Goal: Task Accomplishment & Management: Complete application form

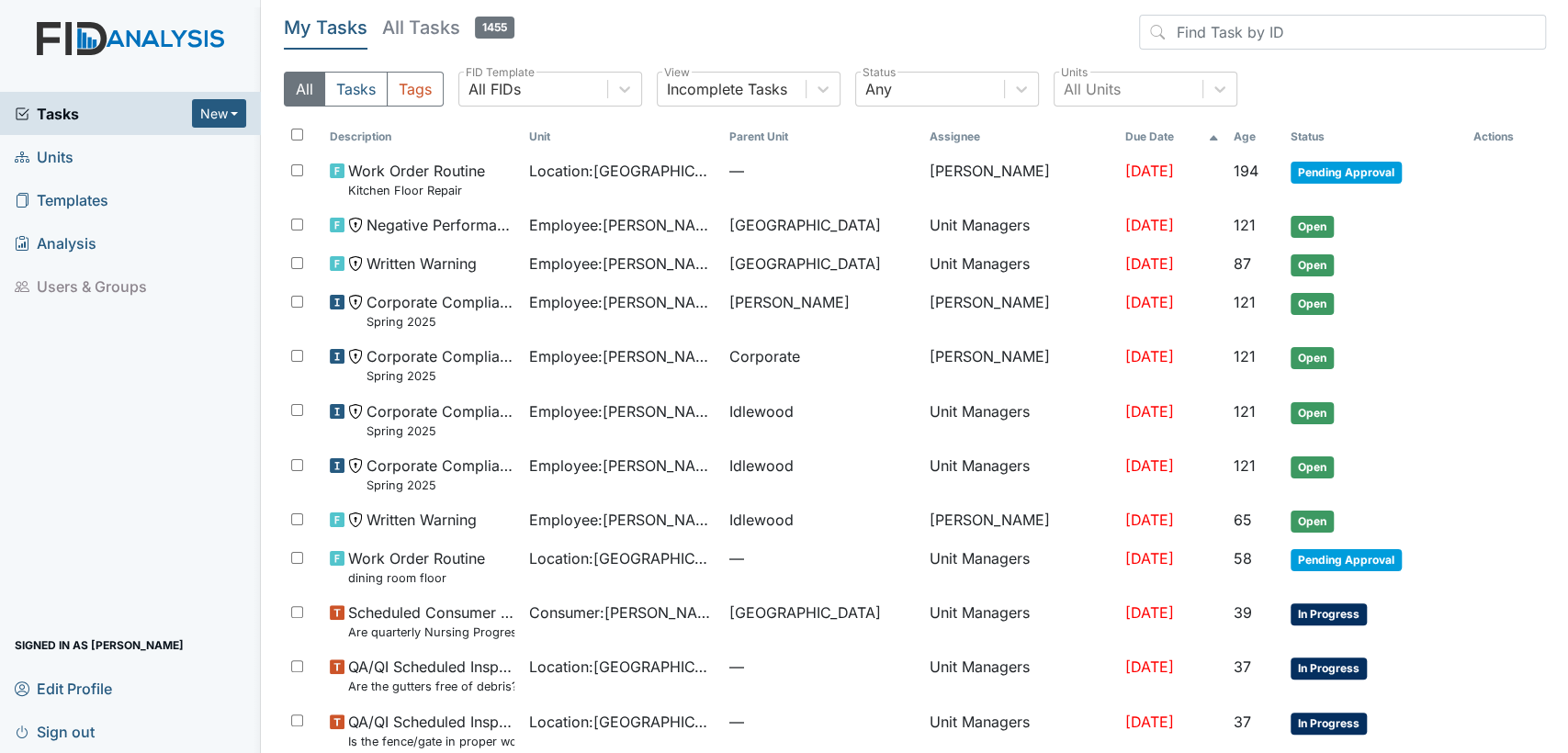
click at [134, 152] on link "Units" at bounding box center [130, 156] width 261 height 44
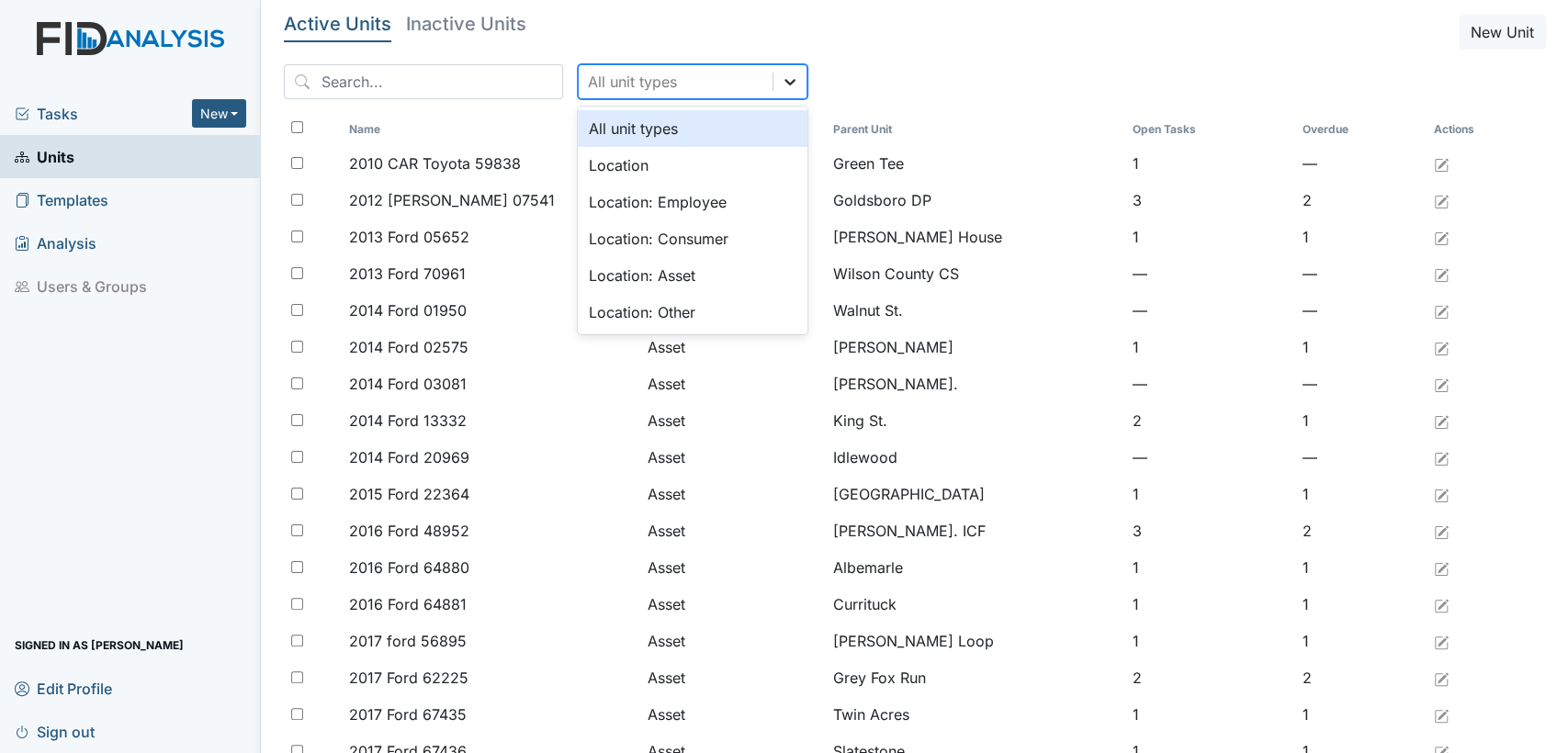
click at [781, 79] on icon at bounding box center [789, 81] width 18 height 18
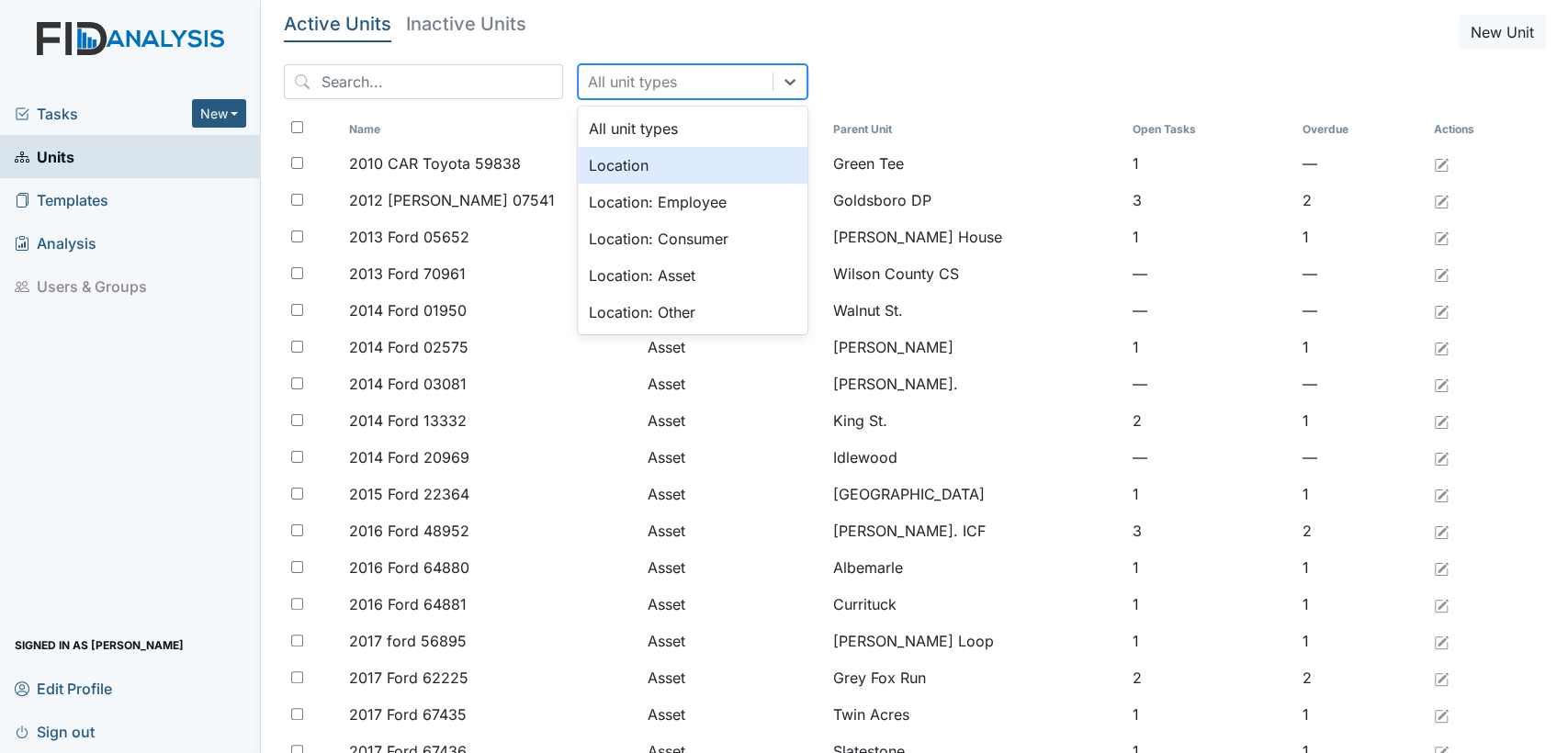
click at [722, 170] on div "Location" at bounding box center [692, 166] width 230 height 37
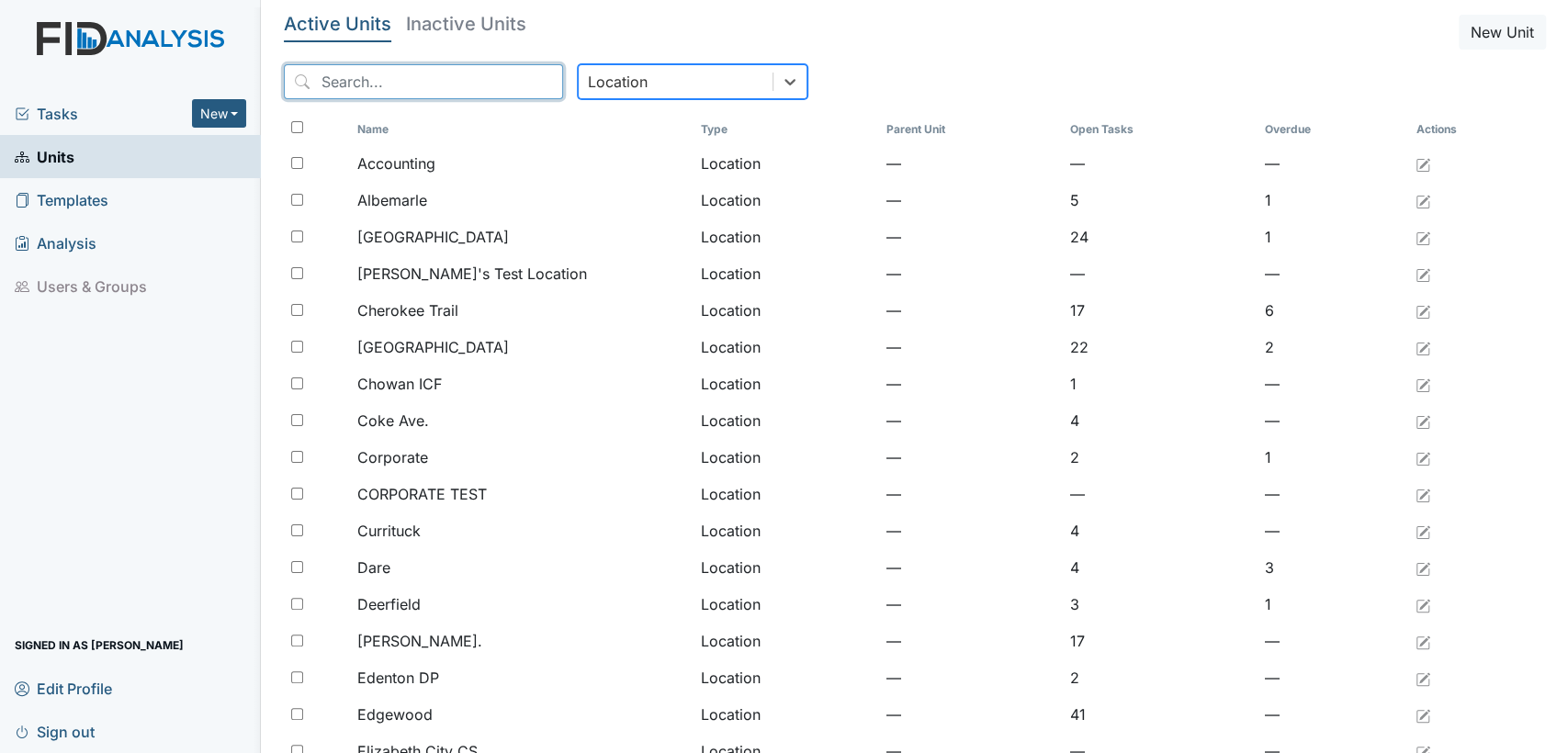
click at [389, 86] on input "search" at bounding box center [423, 81] width 279 height 35
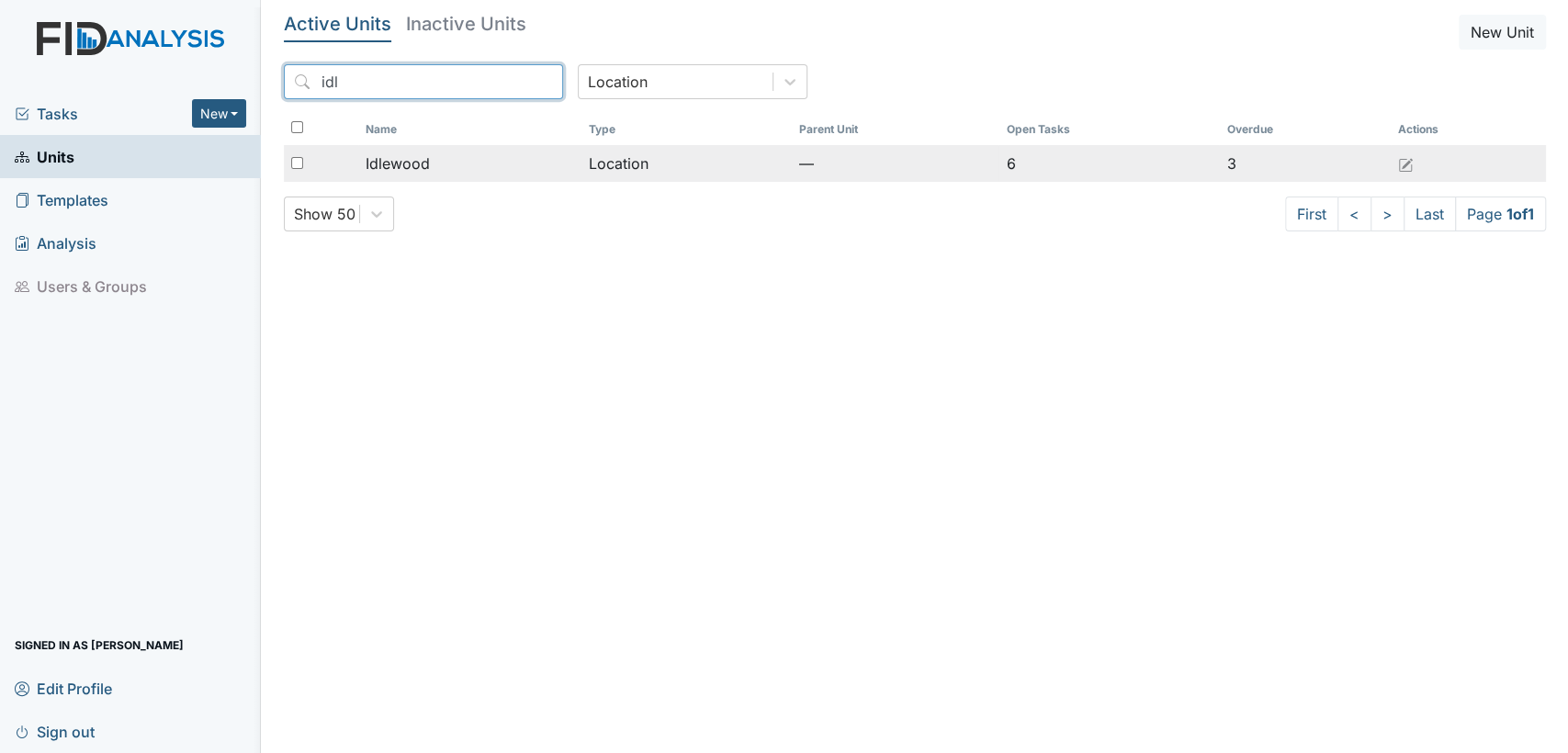
type input "idl"
click at [381, 156] on span "Idlewood" at bounding box center [398, 163] width 64 height 22
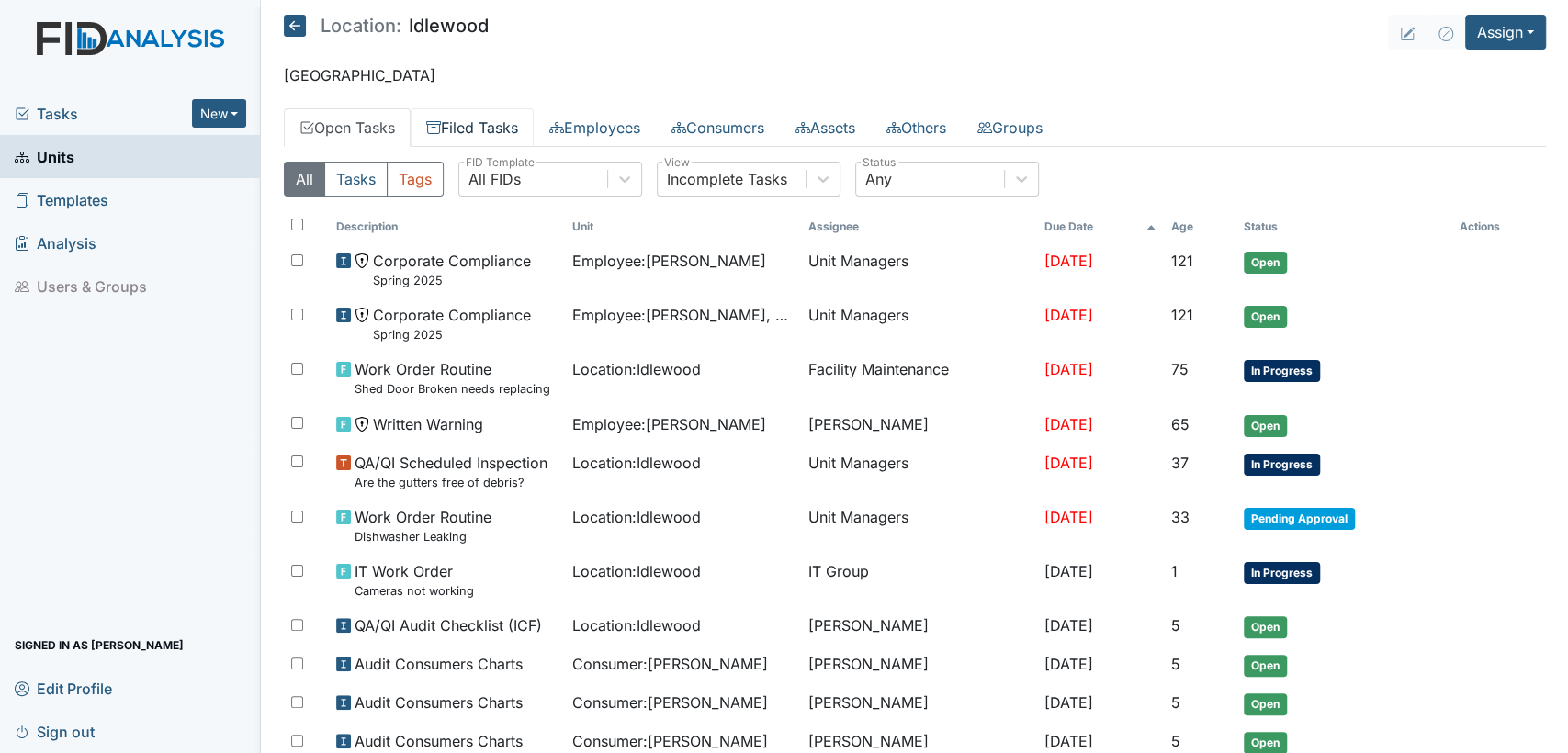
click at [467, 135] on link "Filed Tasks" at bounding box center [472, 128] width 123 height 39
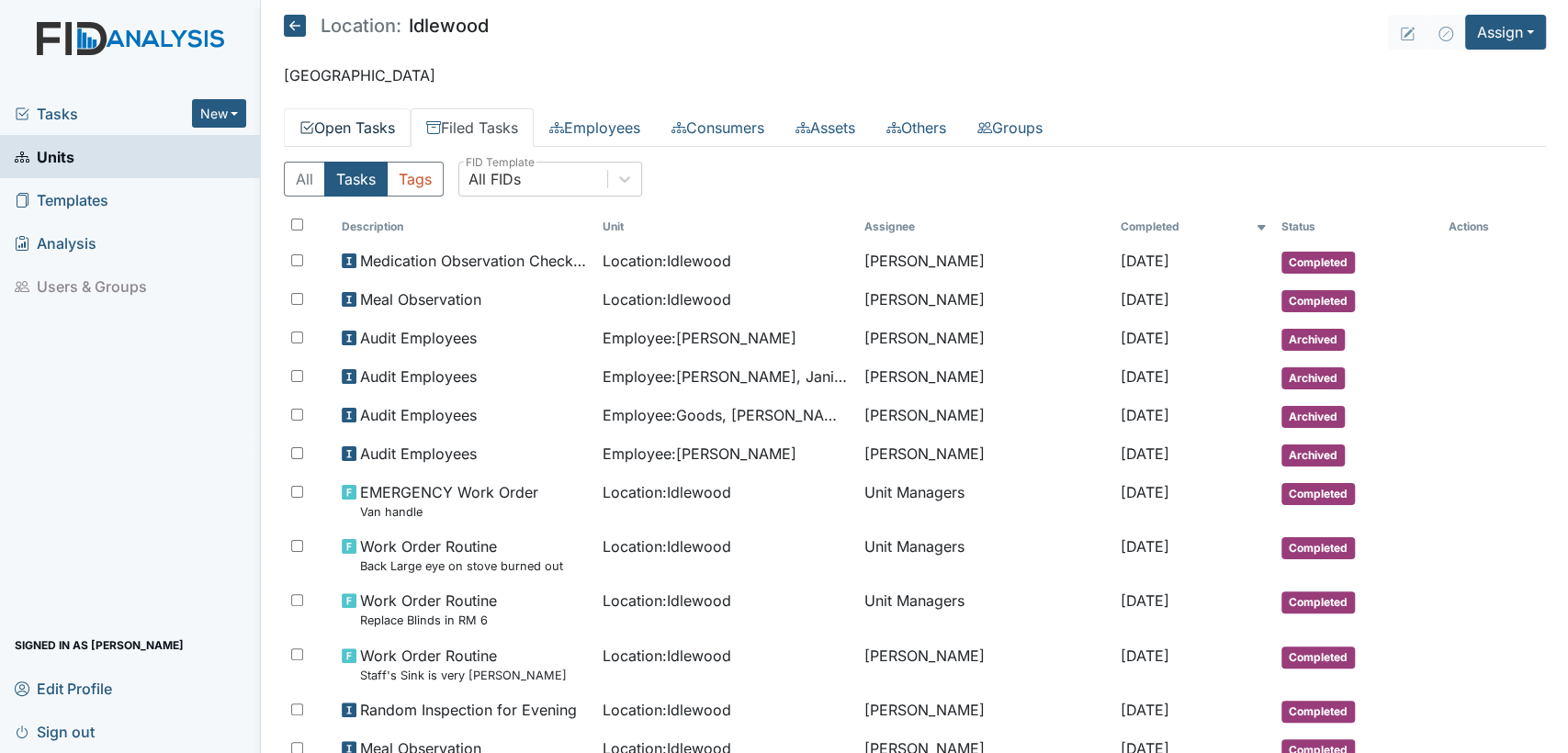
click at [328, 134] on link "Open Tasks" at bounding box center [347, 128] width 127 height 39
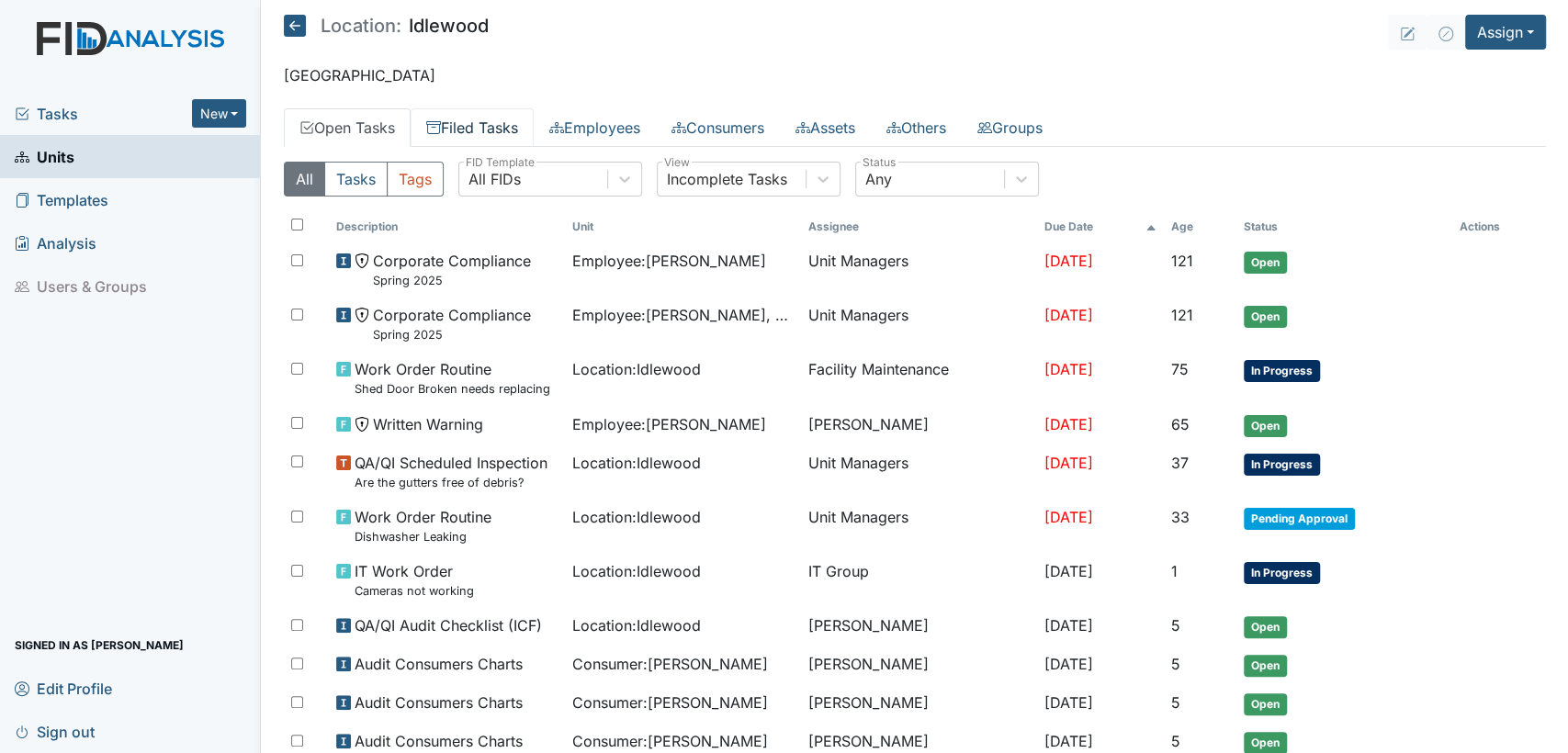
click at [441, 117] on link "Filed Tasks" at bounding box center [472, 128] width 123 height 39
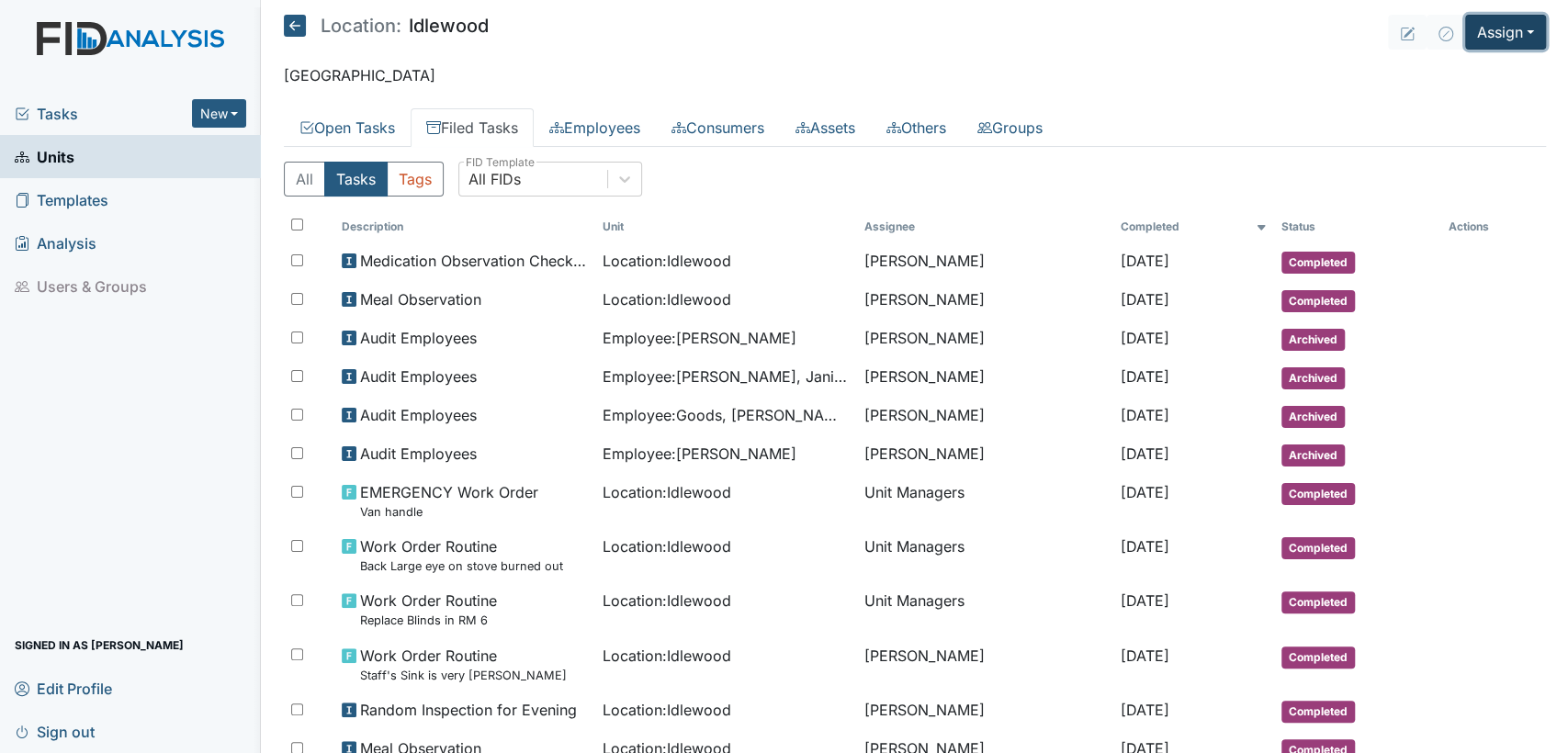
click at [1491, 37] on button "Assign" at bounding box center [1505, 32] width 80 height 35
click at [1469, 101] on link "Assign Inspection" at bounding box center [1462, 104] width 166 height 29
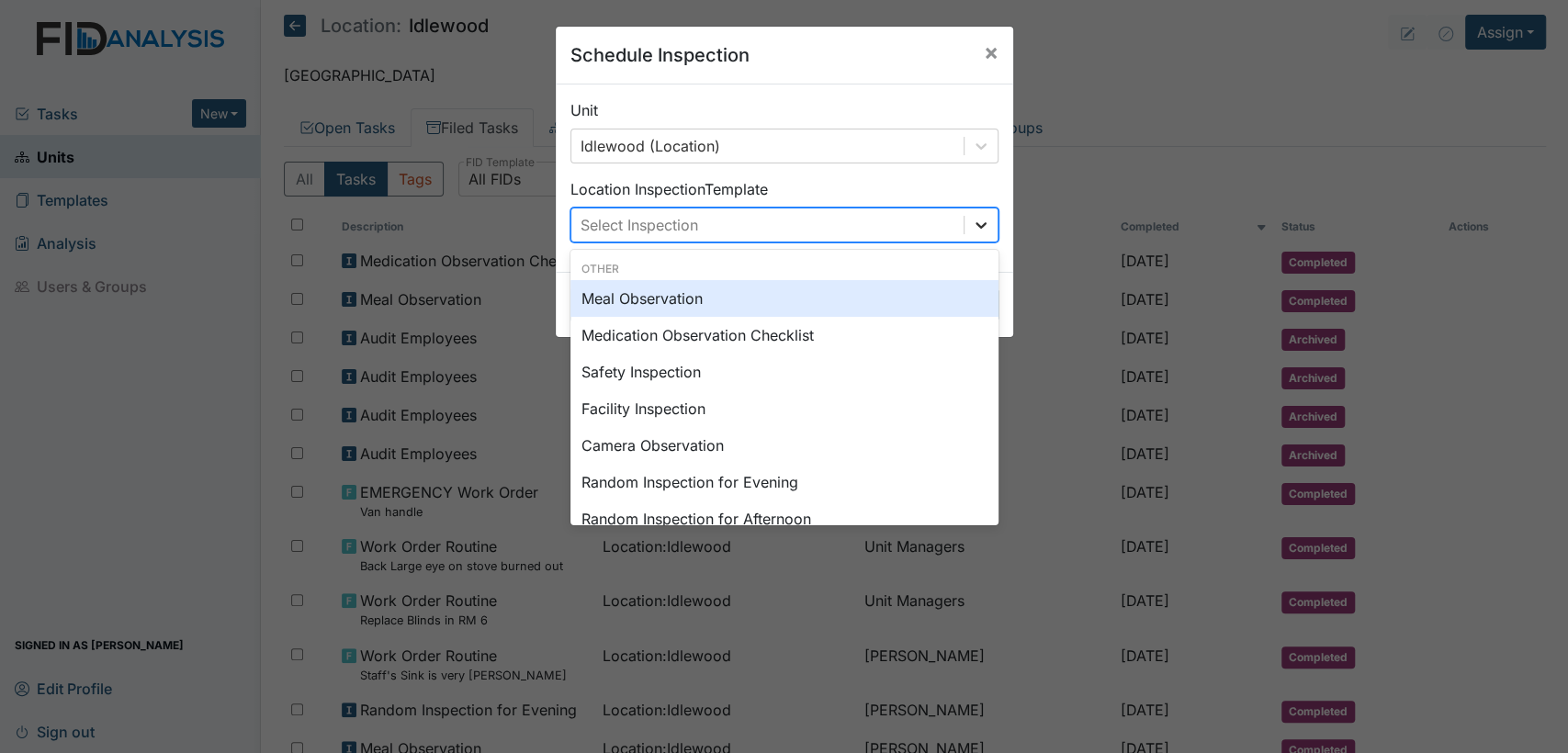
click at [972, 222] on icon at bounding box center [981, 225] width 18 height 18
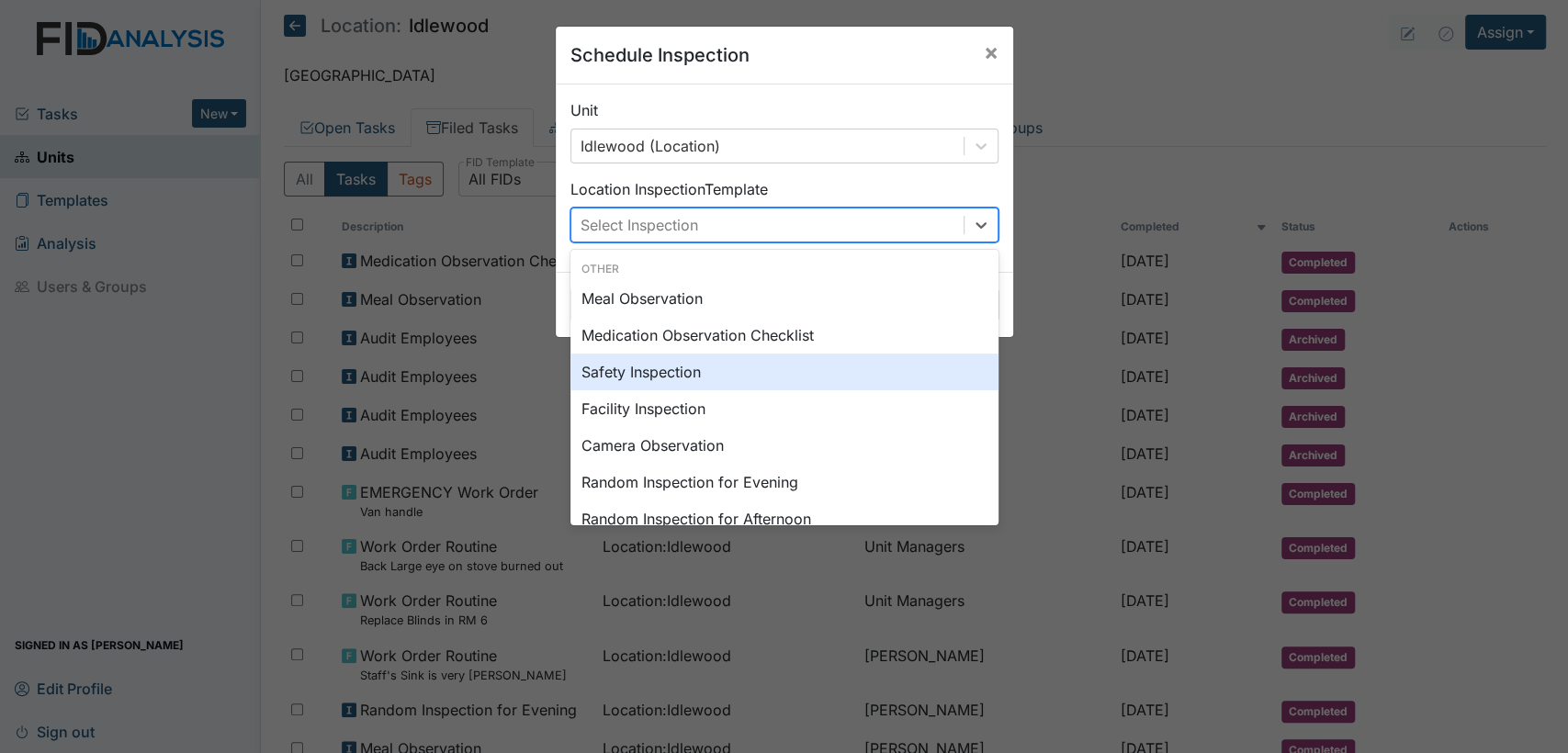
click at [806, 364] on div "Safety Inspection" at bounding box center [784, 372] width 428 height 37
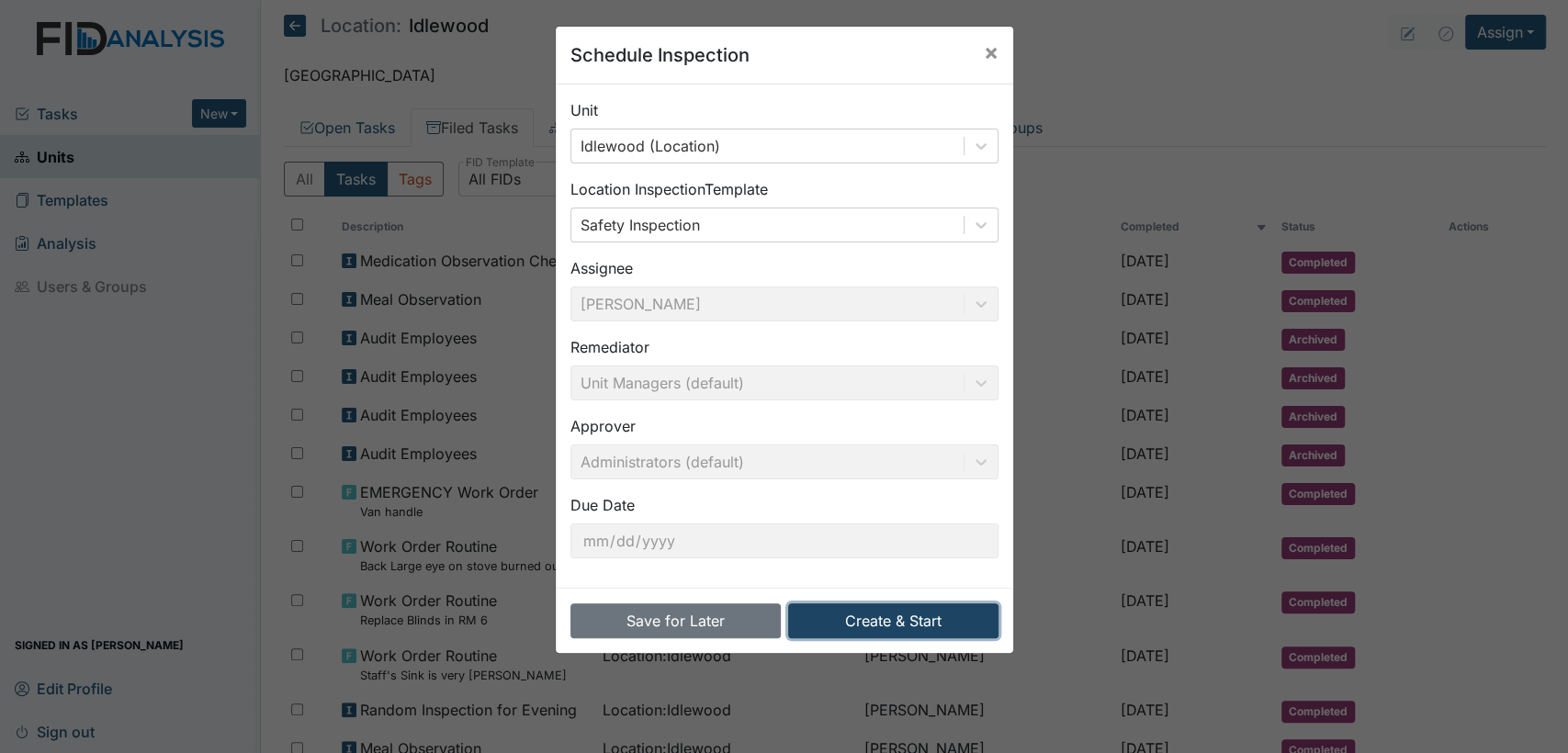
click at [821, 617] on button "Create & Start" at bounding box center [893, 620] width 210 height 35
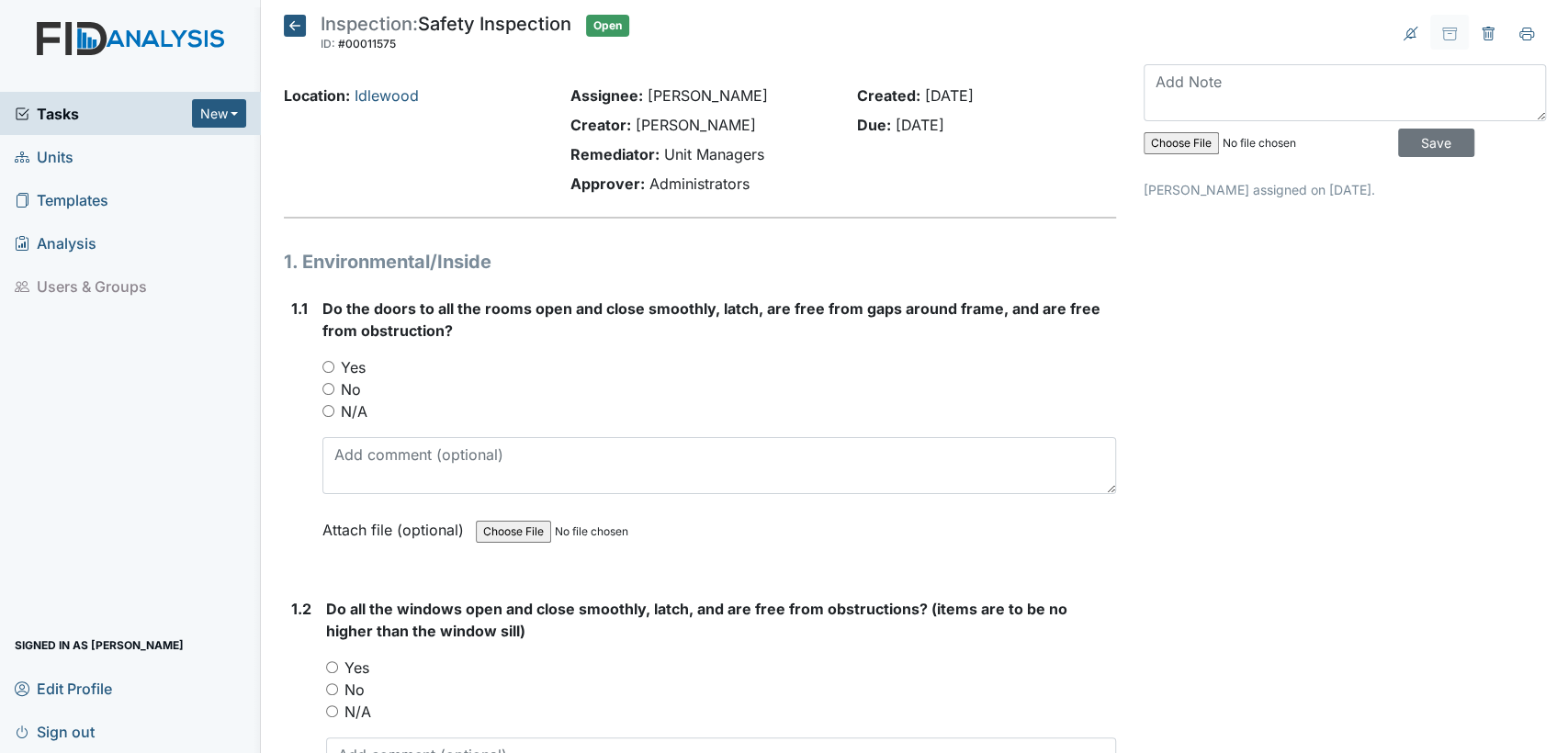
click at [324, 367] on input "Yes" at bounding box center [328, 367] width 12 height 12
radio input "true"
click at [328, 664] on input "Yes" at bounding box center [332, 667] width 12 height 12
radio input "true"
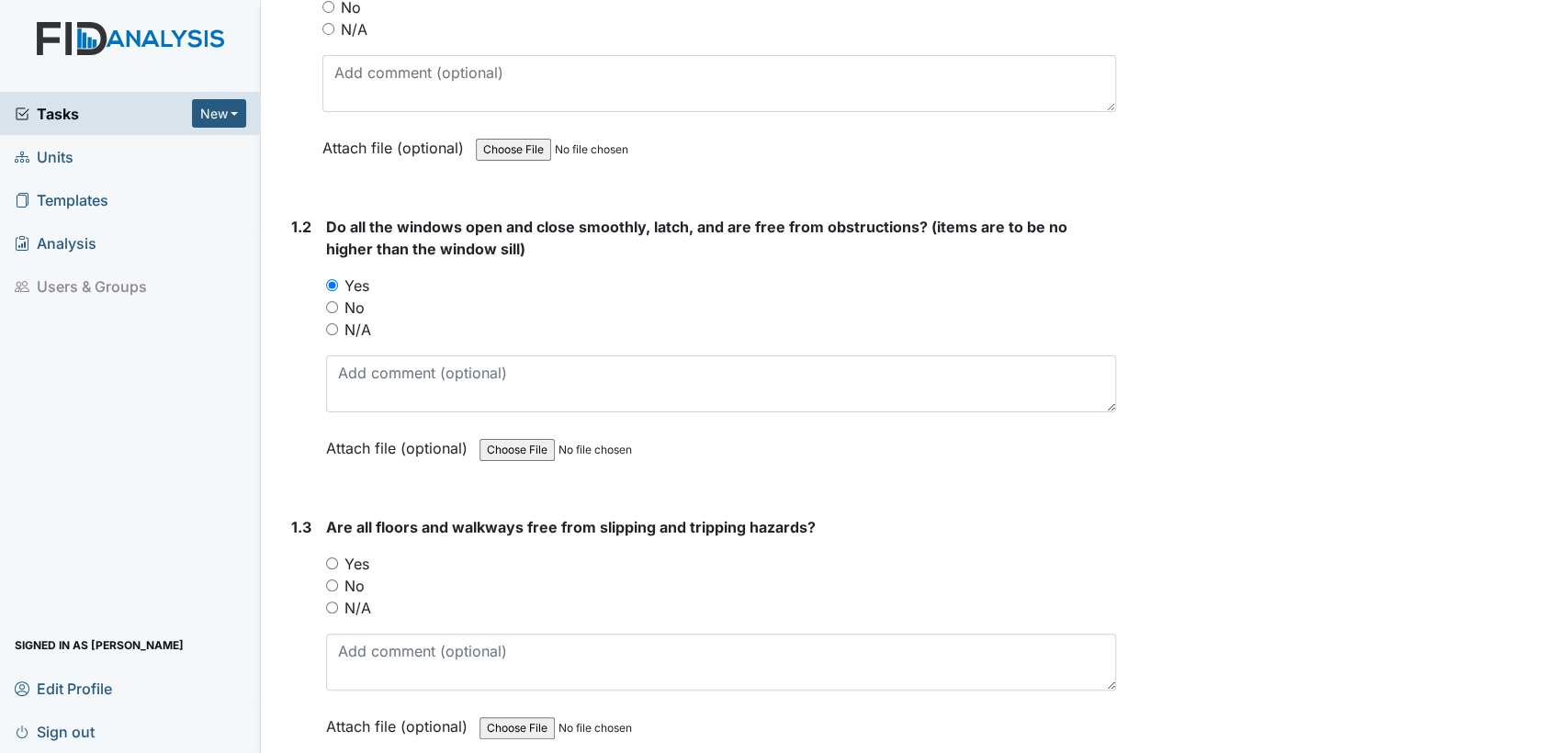
scroll to position [633, 0]
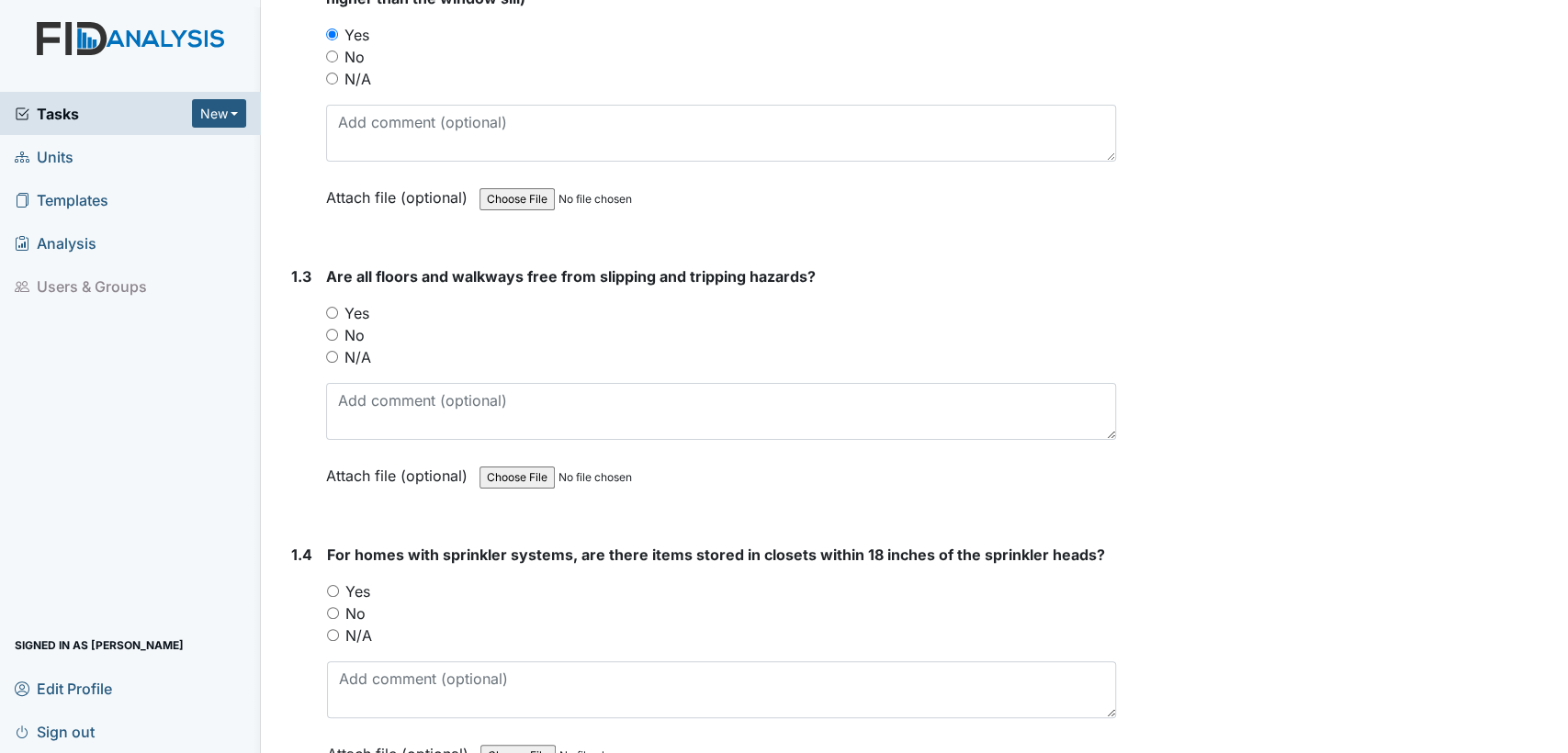
click at [330, 310] on input "Yes" at bounding box center [332, 313] width 12 height 12
radio input "true"
click at [330, 629] on input "N/A" at bounding box center [333, 635] width 12 height 12
radio input "true"
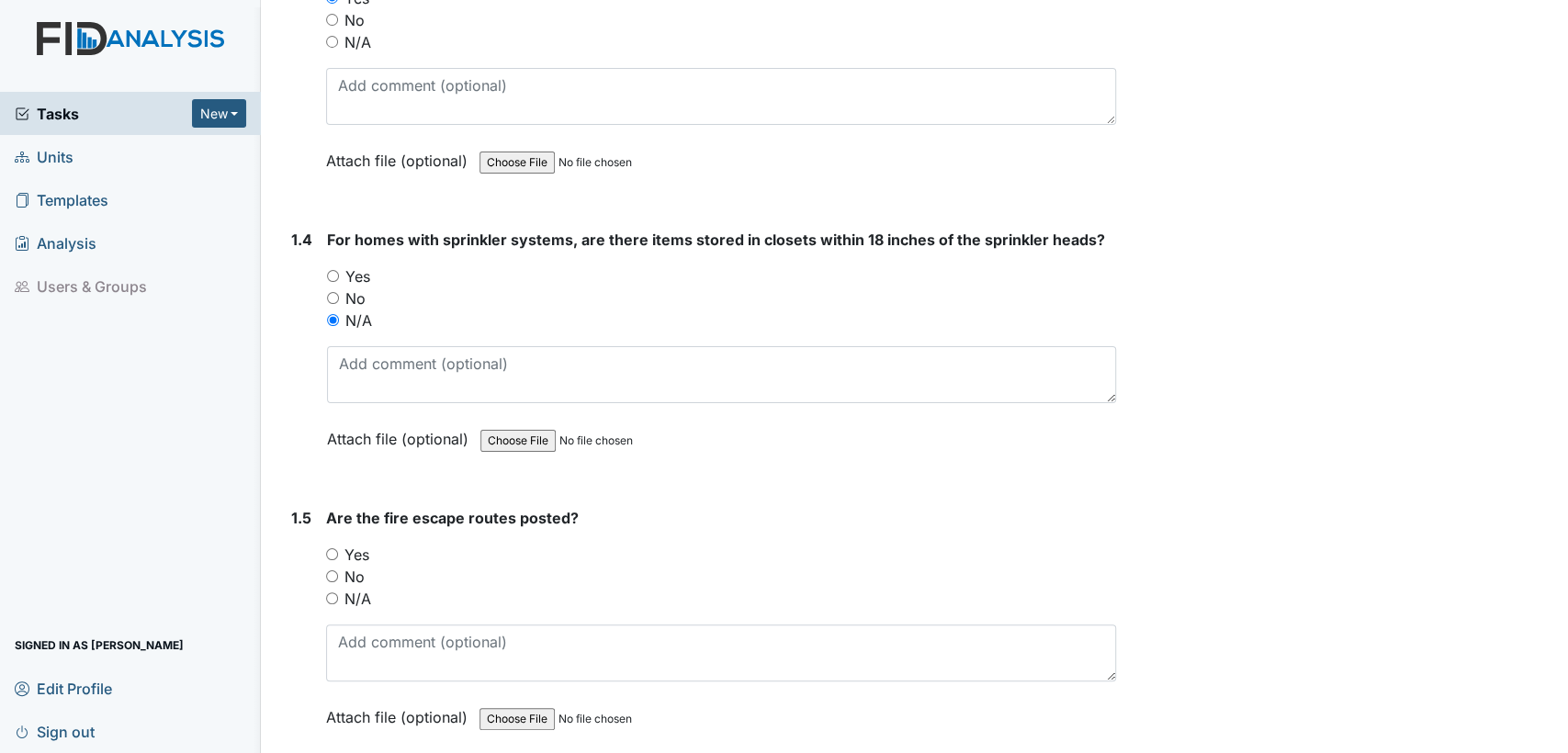
scroll to position [1048, 0]
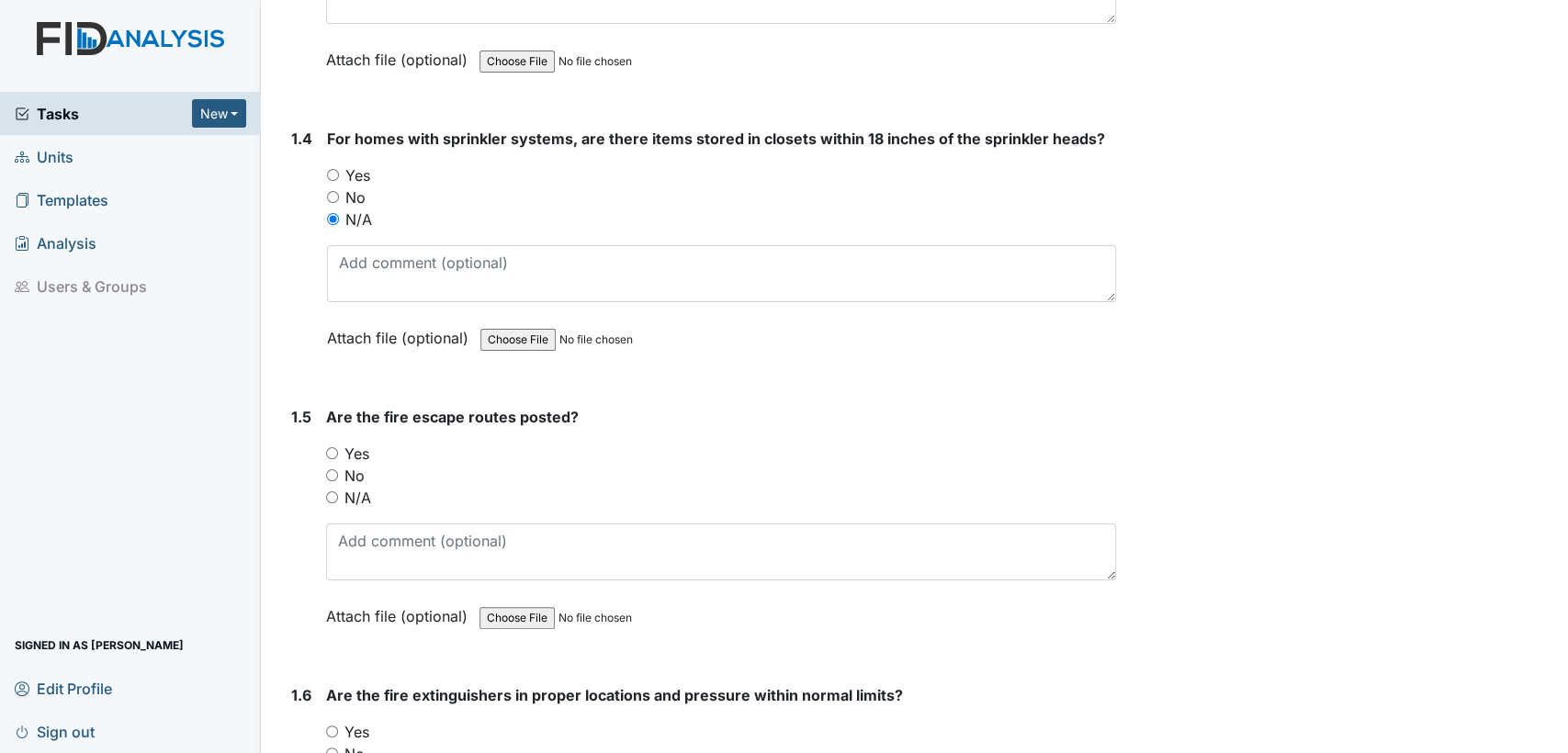
click at [329, 447] on input "Yes" at bounding box center [332, 453] width 12 height 12
radio input "true"
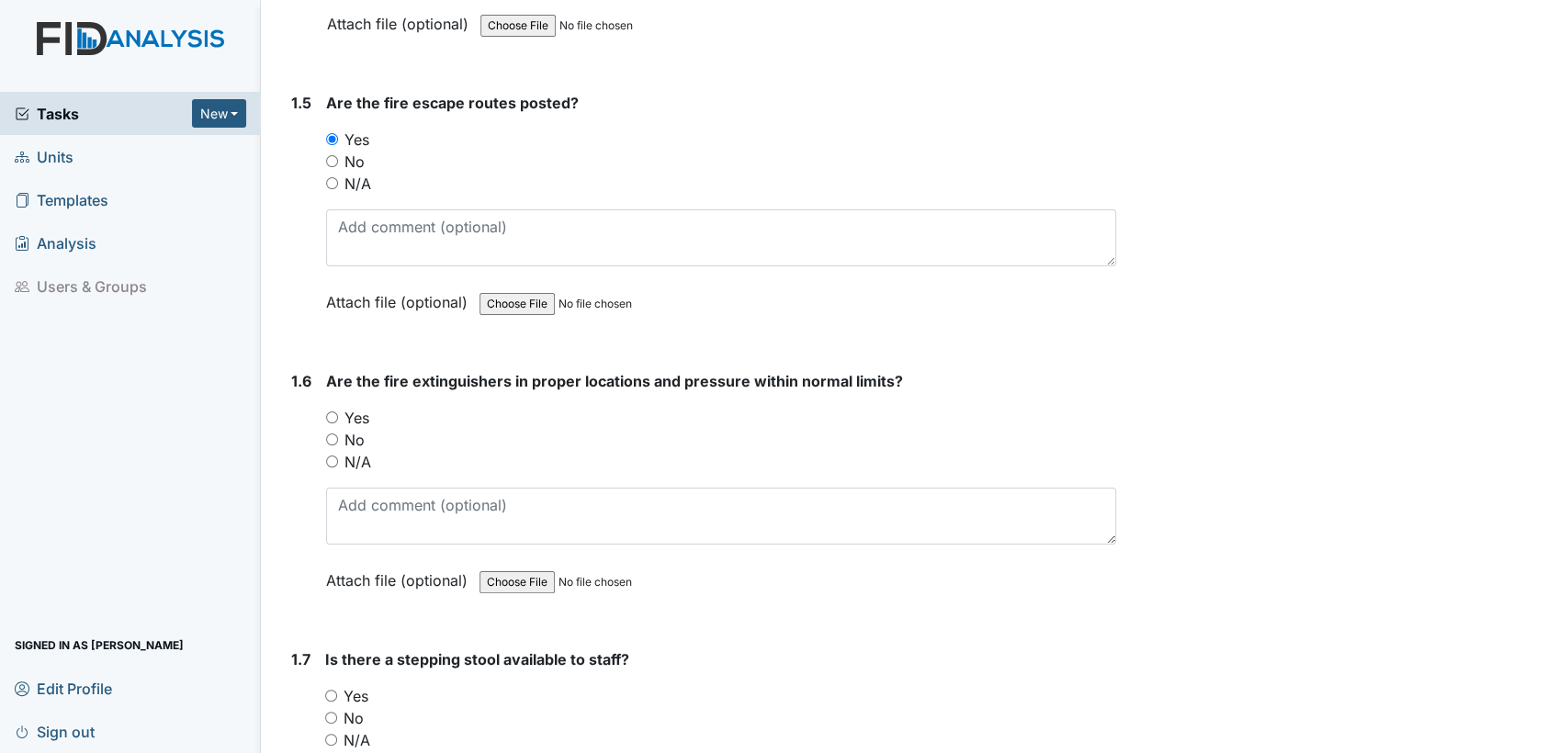
scroll to position [1463, 0]
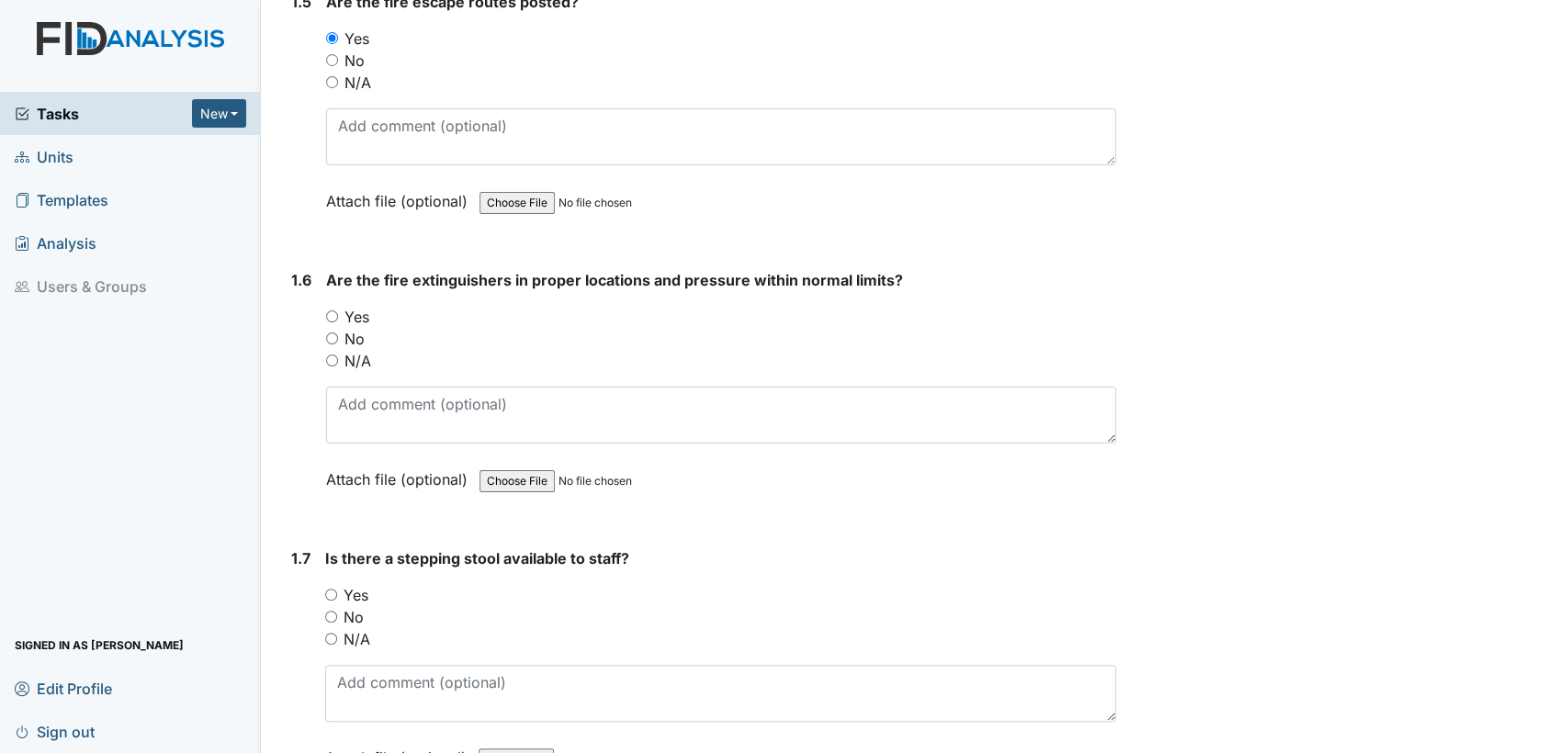
click at [326, 328] on div "No" at bounding box center [722, 339] width 790 height 22
click at [333, 311] on input "Yes" at bounding box center [332, 316] width 12 height 12
radio input "true"
click at [327, 590] on input "Yes" at bounding box center [331, 594] width 12 height 12
radio input "true"
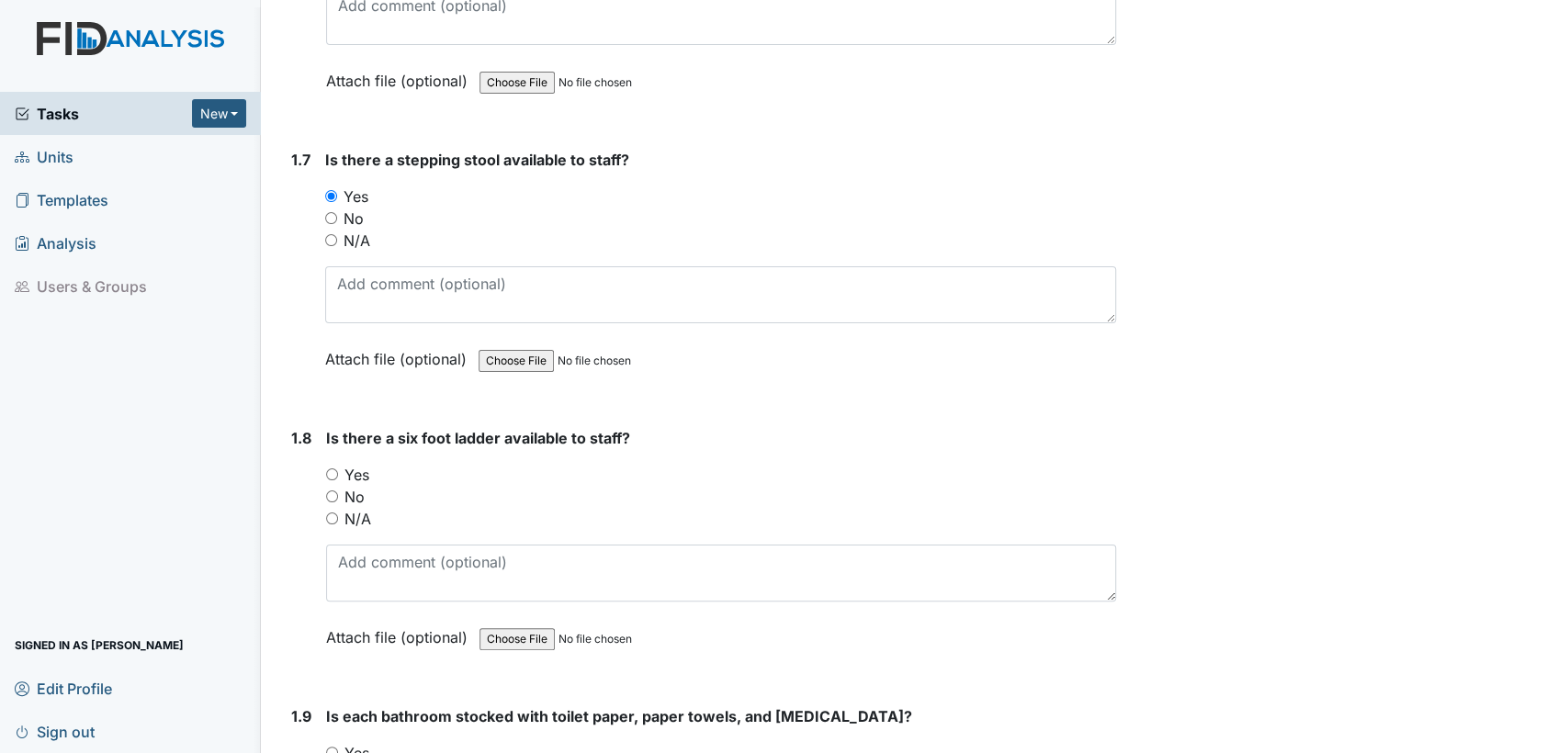
scroll to position [1962, 0]
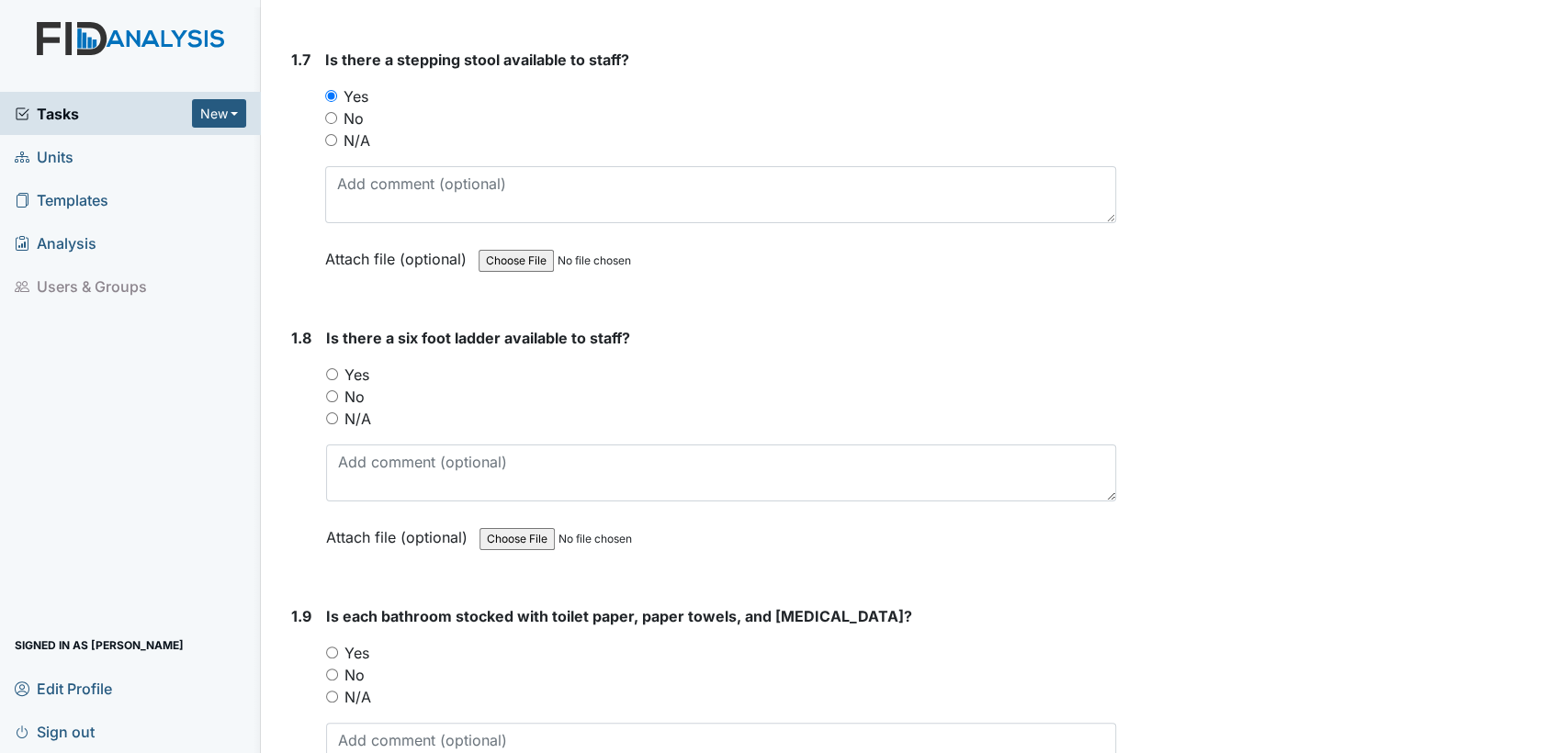
click at [326, 368] on input "Yes" at bounding box center [332, 374] width 12 height 12
radio input "true"
click at [330, 647] on input "Yes" at bounding box center [332, 652] width 12 height 12
radio input "true"
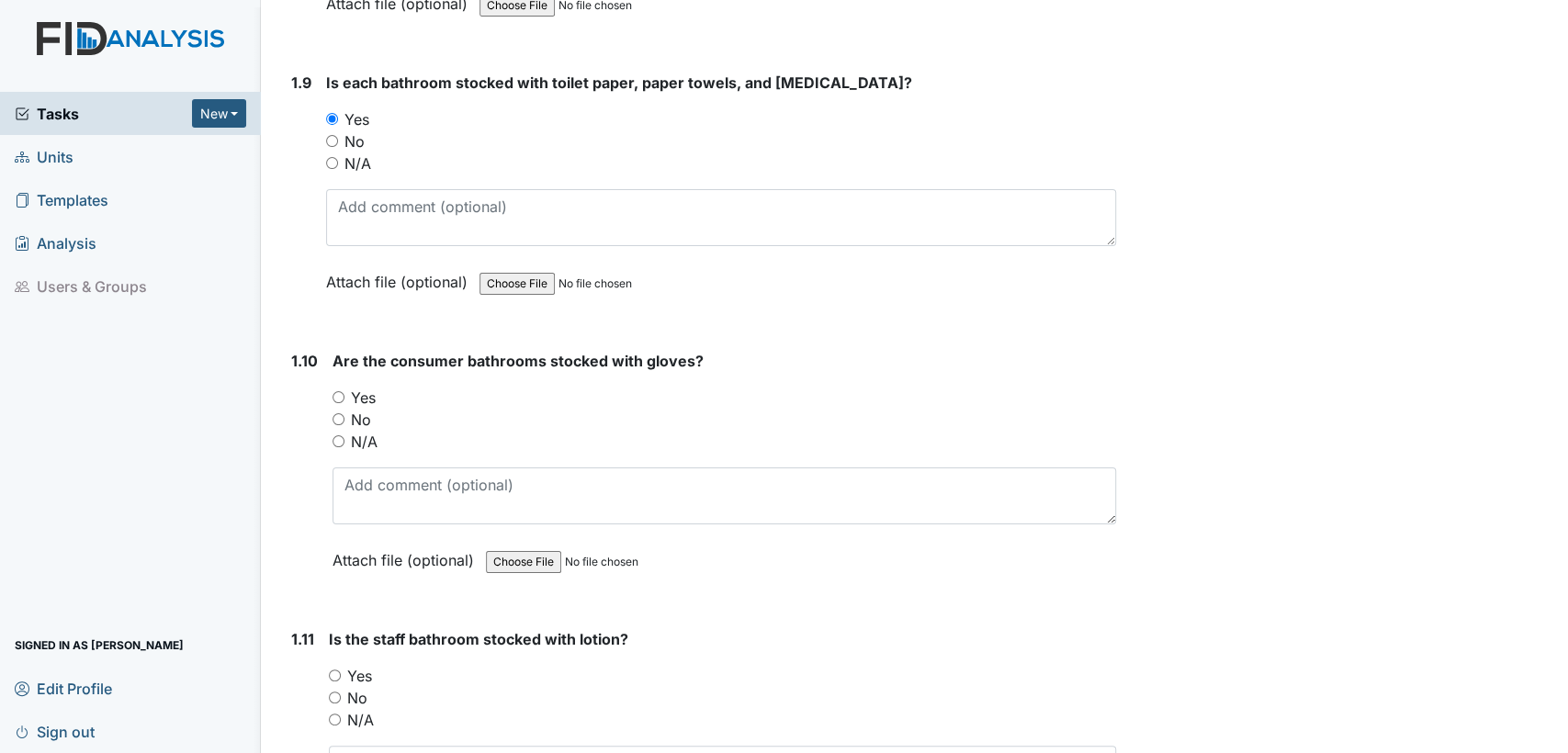
scroll to position [2528, 0]
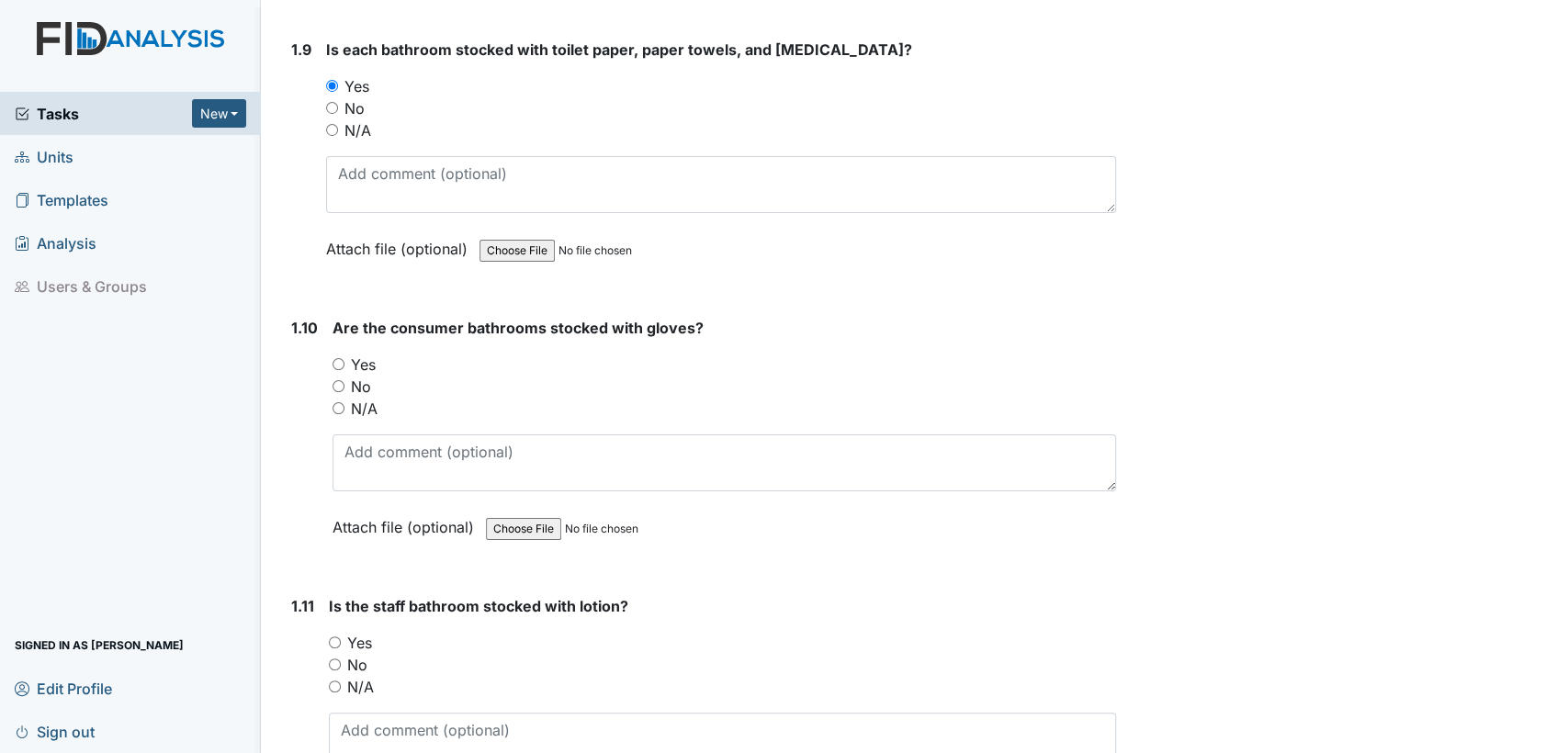
click at [332, 358] on input "Yes" at bounding box center [338, 364] width 12 height 12
radio input "true"
click at [332, 636] on input "Yes" at bounding box center [335, 642] width 12 height 12
radio input "true"
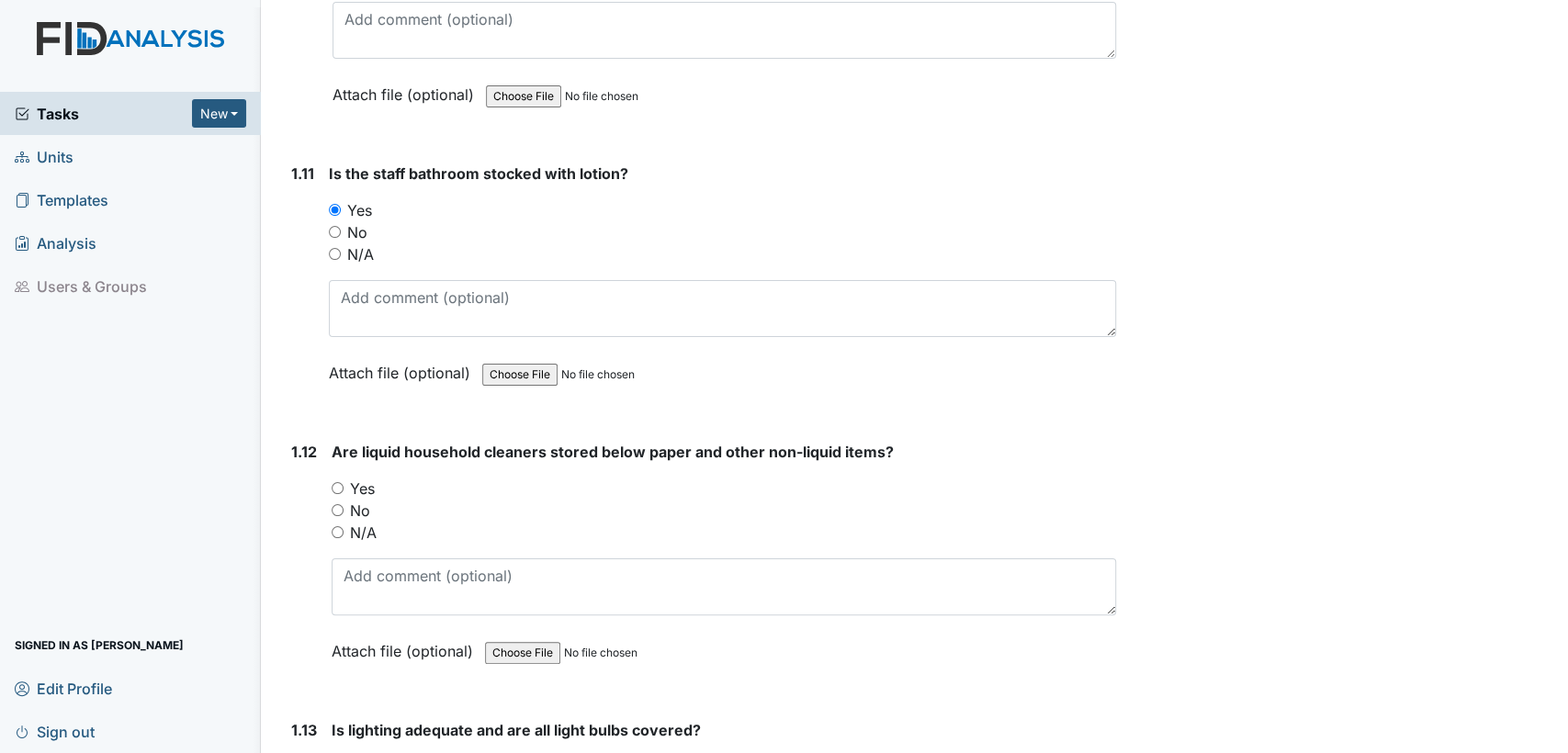
scroll to position [3179, 0]
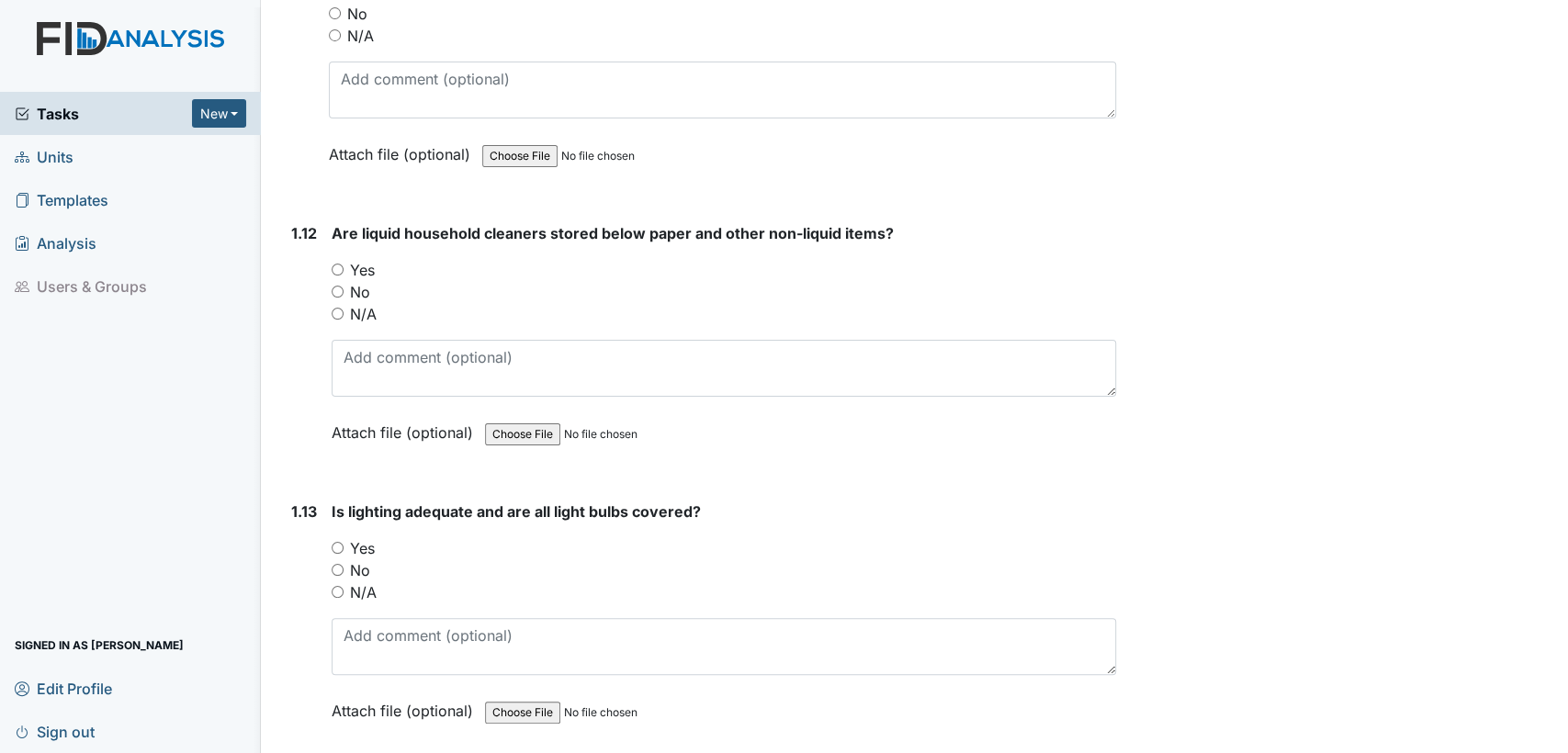
click at [331, 263] on input "Yes" at bounding box center [337, 269] width 12 height 12
radio input "true"
click at [331, 542] on input "Yes" at bounding box center [337, 548] width 12 height 12
radio input "true"
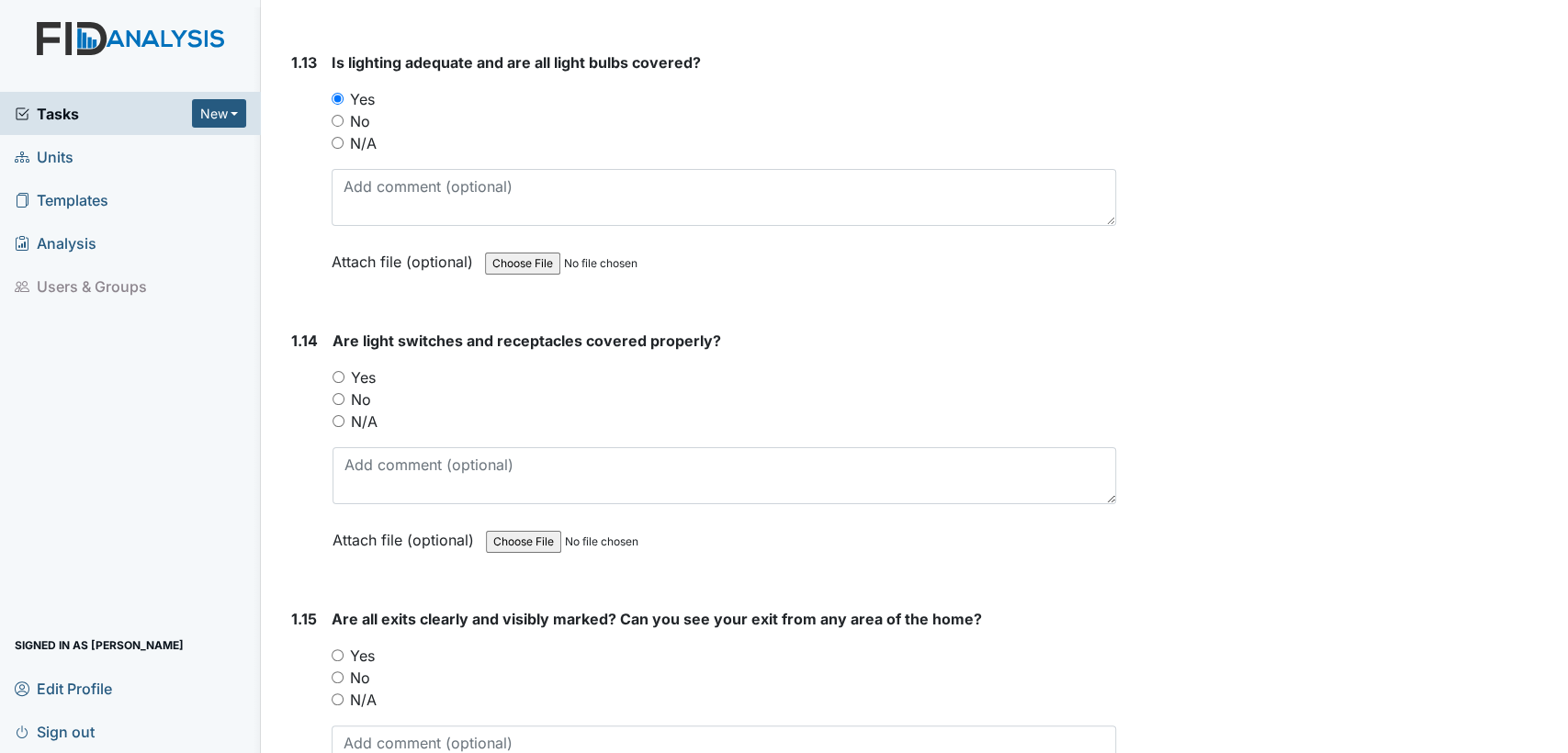
scroll to position [3811, 0]
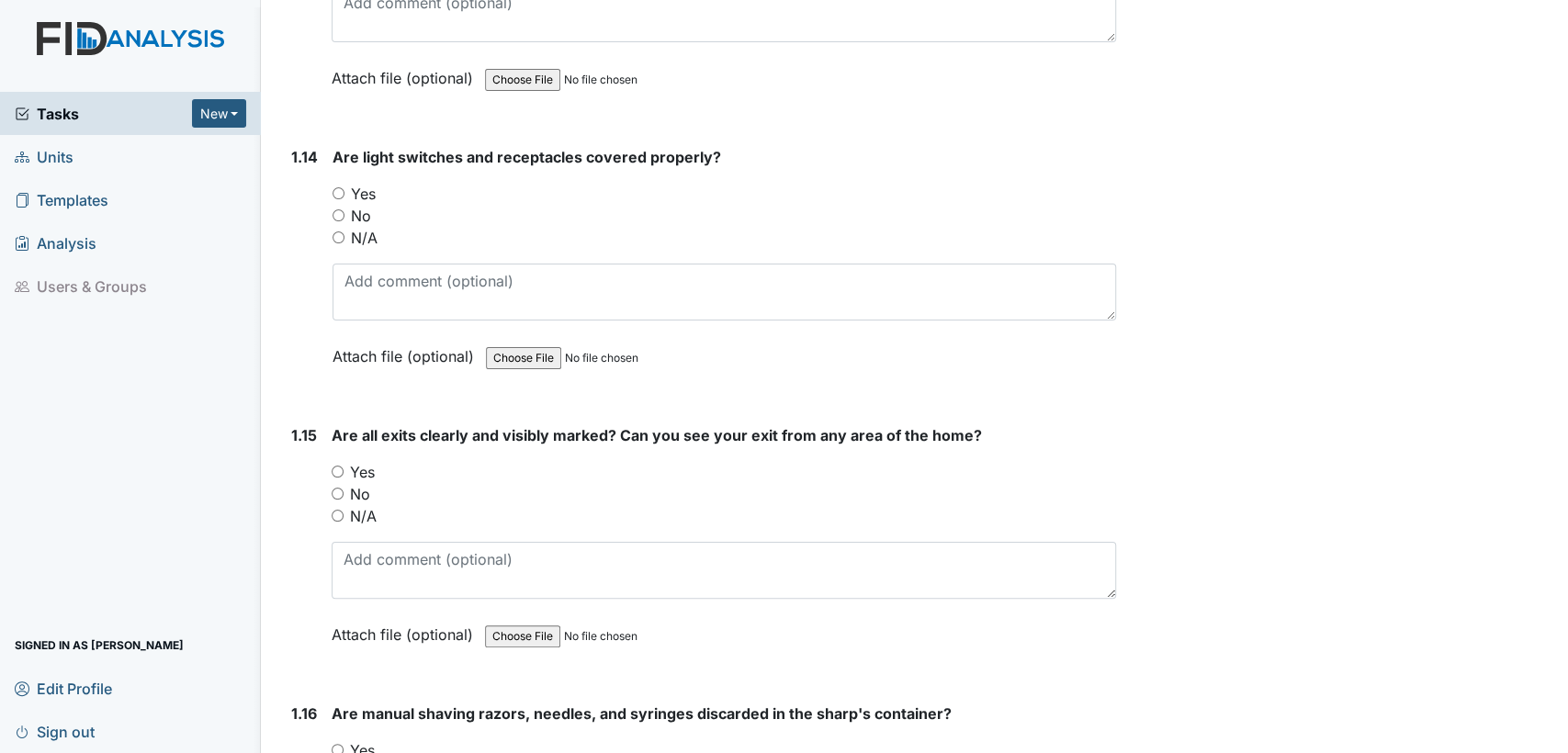
click at [336, 187] on input "Yes" at bounding box center [338, 193] width 12 height 12
radio input "true"
click at [342, 466] on input "Yes" at bounding box center [337, 471] width 12 height 12
radio input "true"
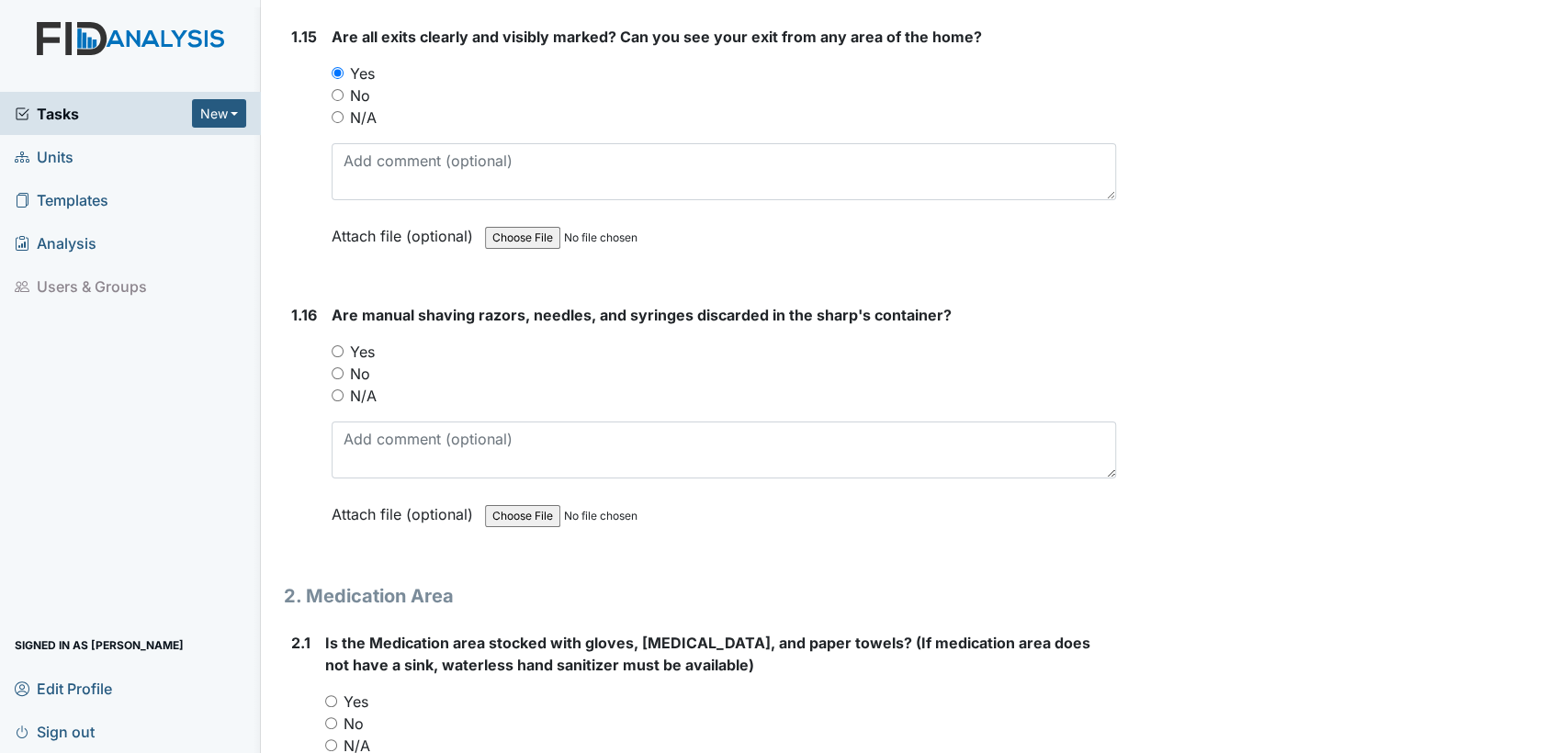
scroll to position [4294, 0]
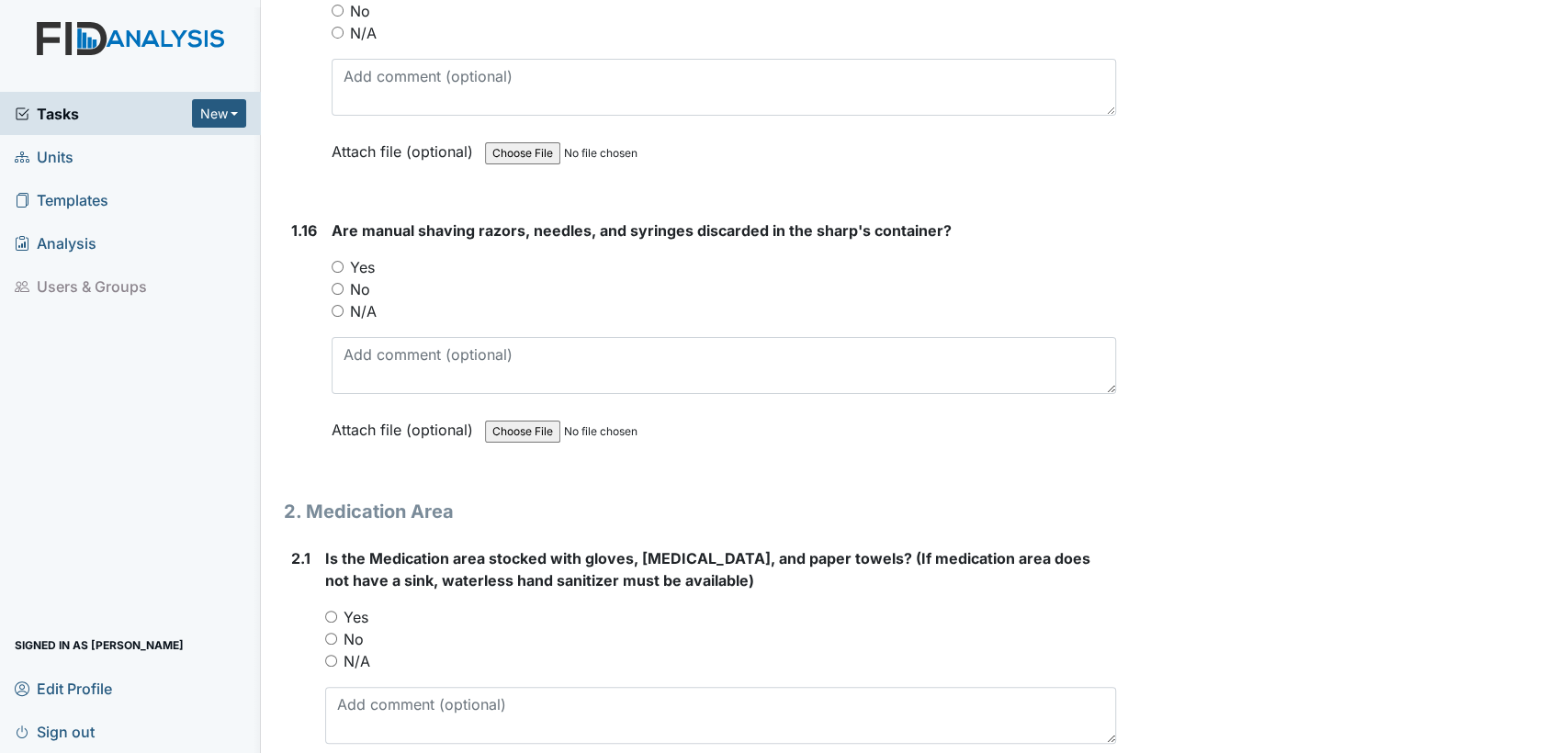
click at [339, 260] on input "Yes" at bounding box center [337, 266] width 12 height 12
radio input "true"
click at [334, 607] on div "Yes" at bounding box center [721, 617] width 791 height 22
click at [330, 611] on input "Yes" at bounding box center [331, 617] width 12 height 12
radio input "true"
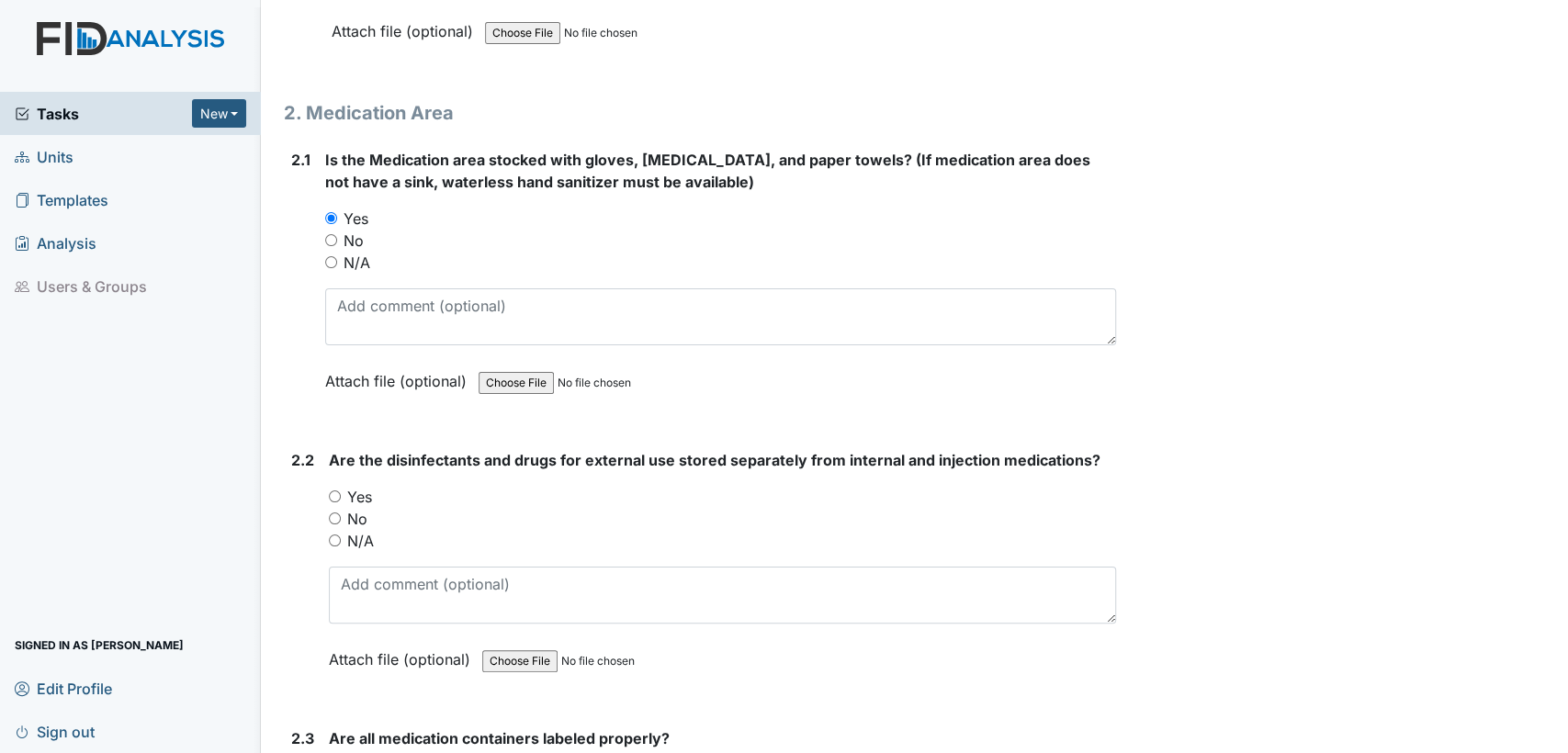
scroll to position [4810, 0]
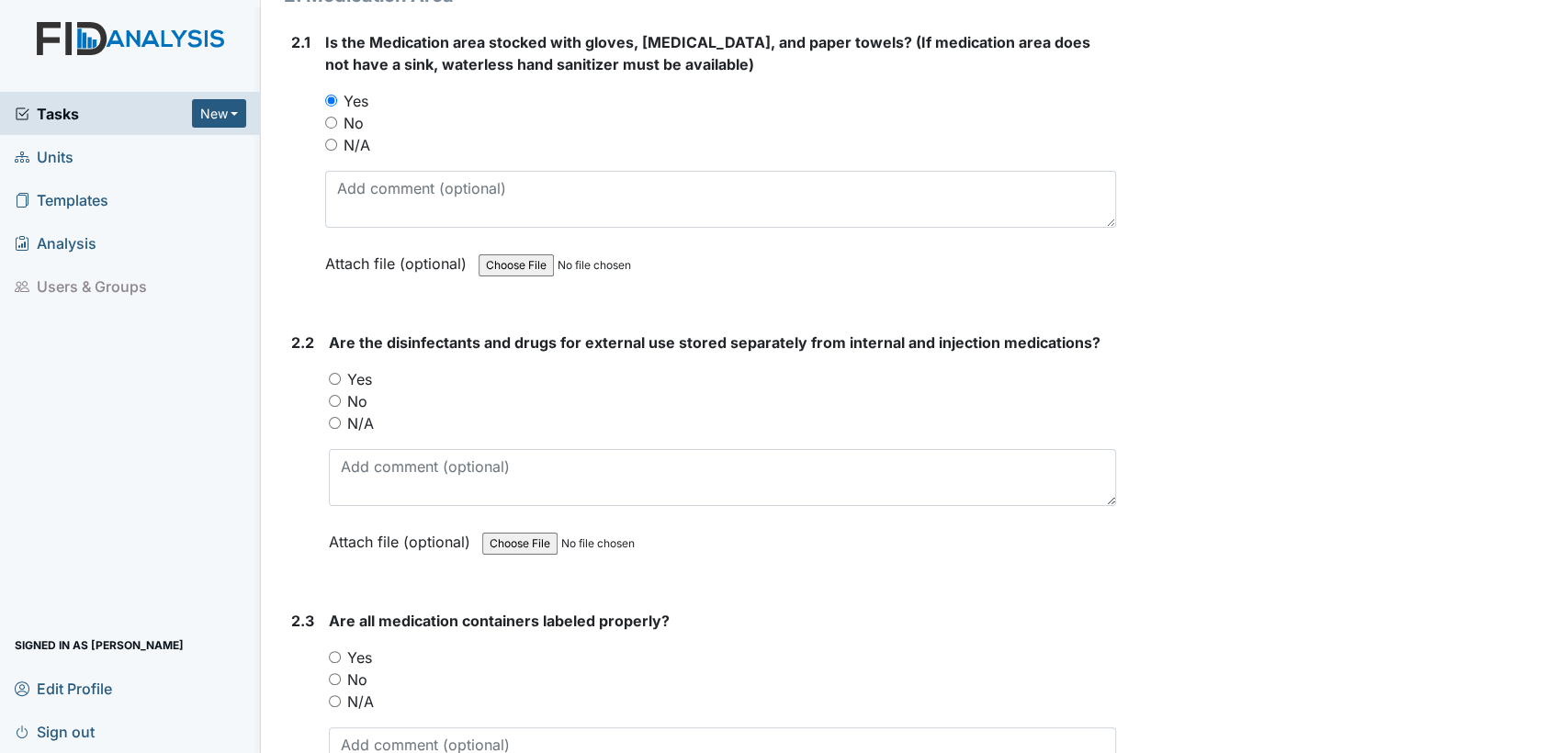
click at [334, 417] on input "N/A" at bounding box center [335, 423] width 12 height 12
radio input "true"
click at [336, 651] on input "Yes" at bounding box center [335, 657] width 12 height 12
radio input "true"
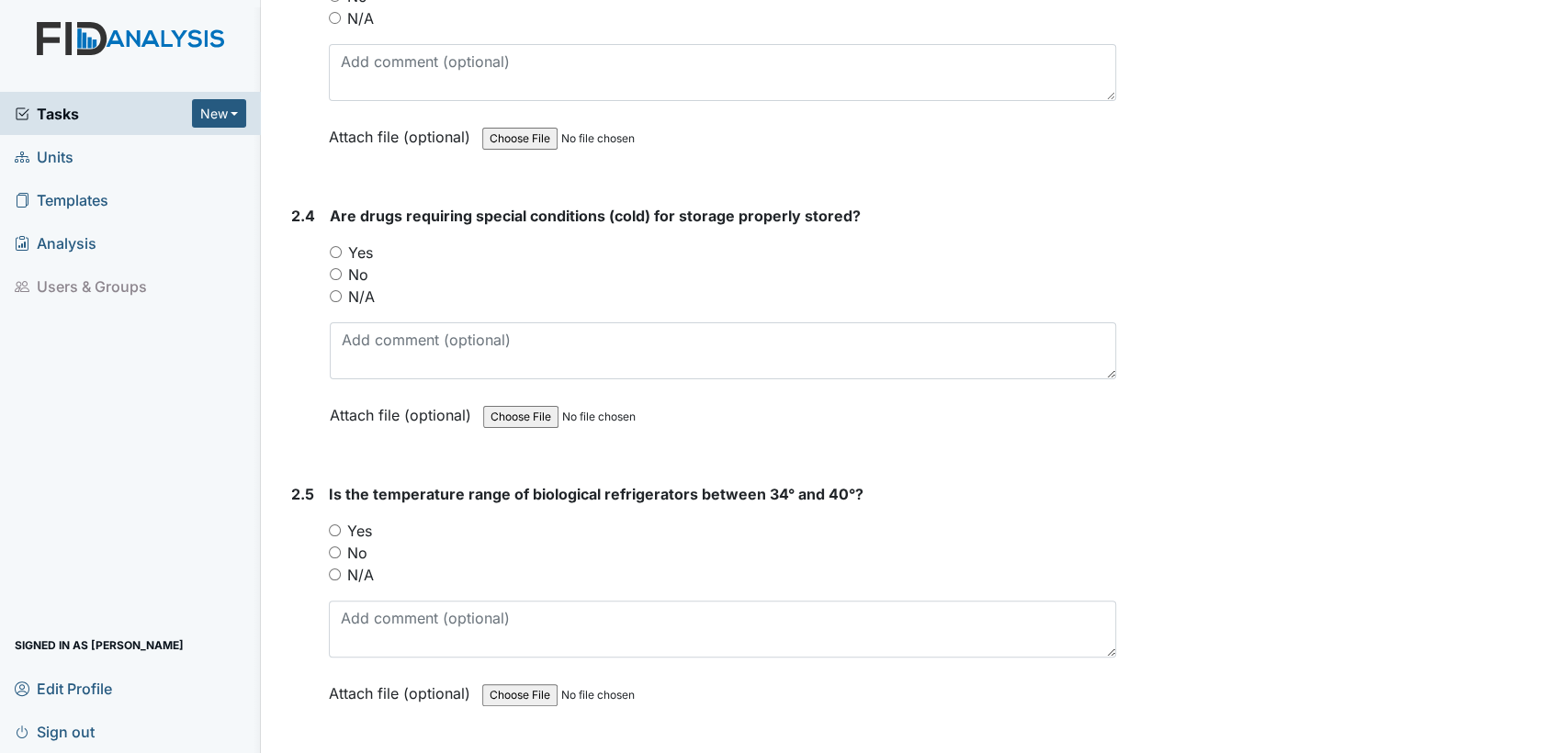
scroll to position [5510, 0]
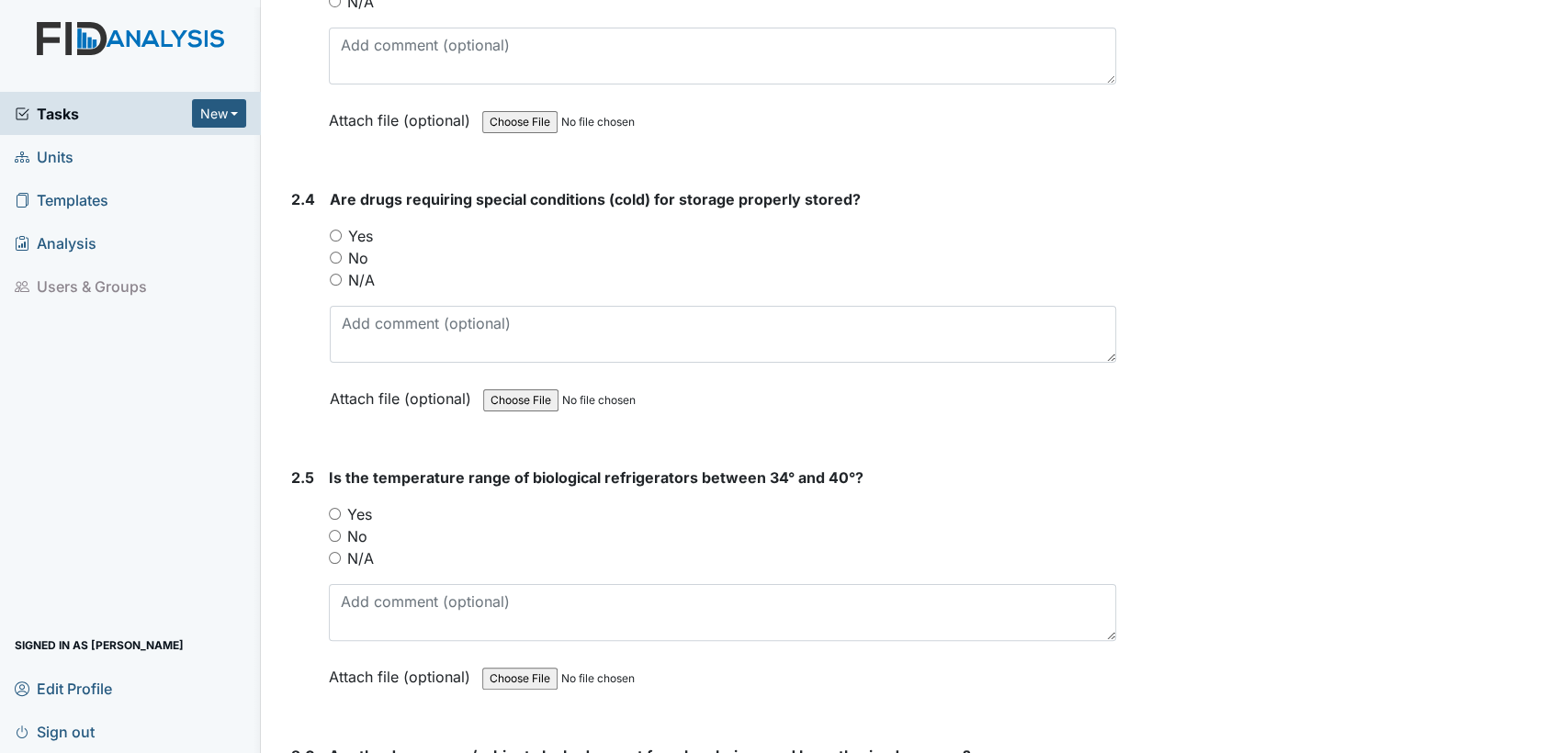
click at [335, 274] on input "N/A" at bounding box center [336, 280] width 12 height 12
radio input "true"
click at [336, 552] on input "N/A" at bounding box center [335, 557] width 12 height 12
radio input "true"
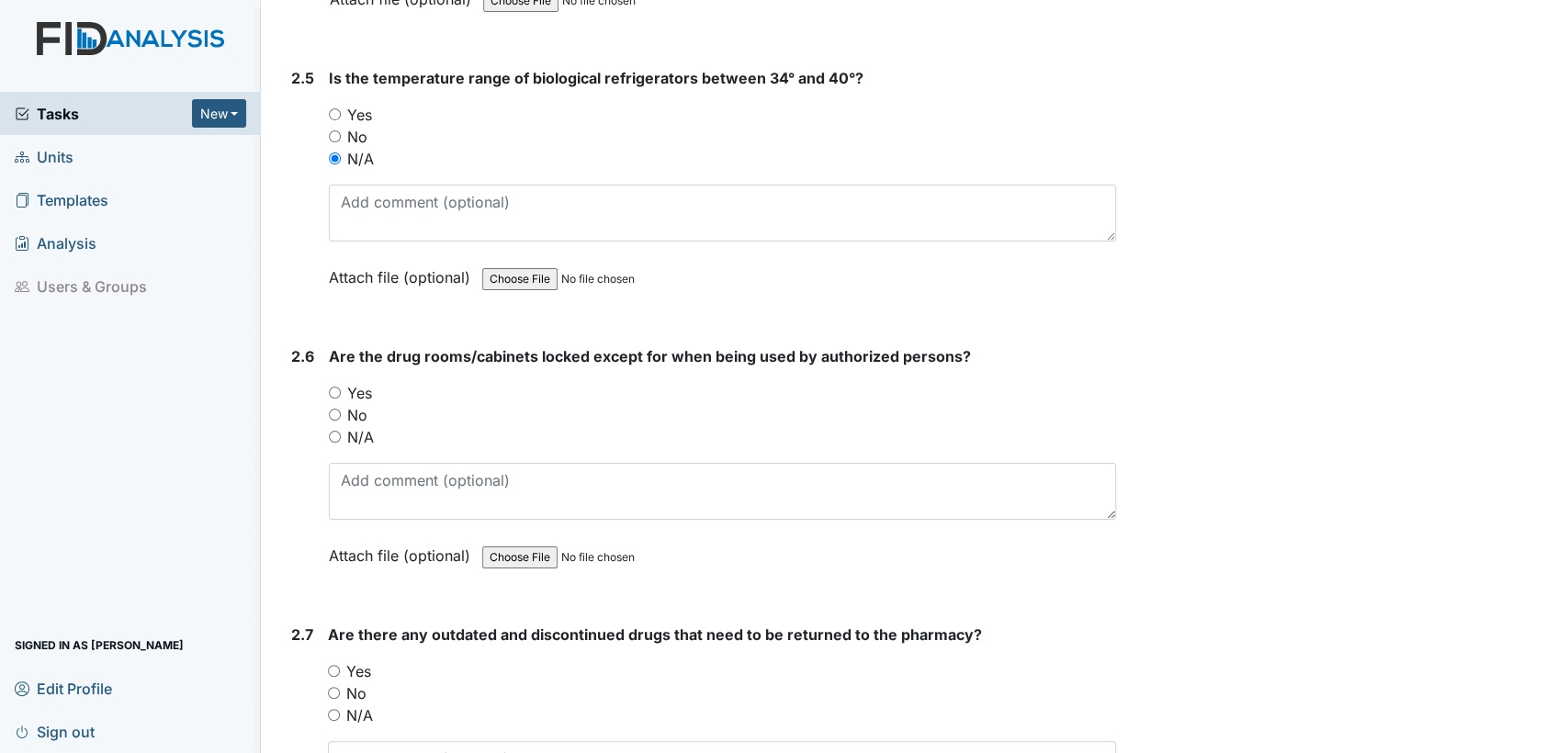
scroll to position [5959, 0]
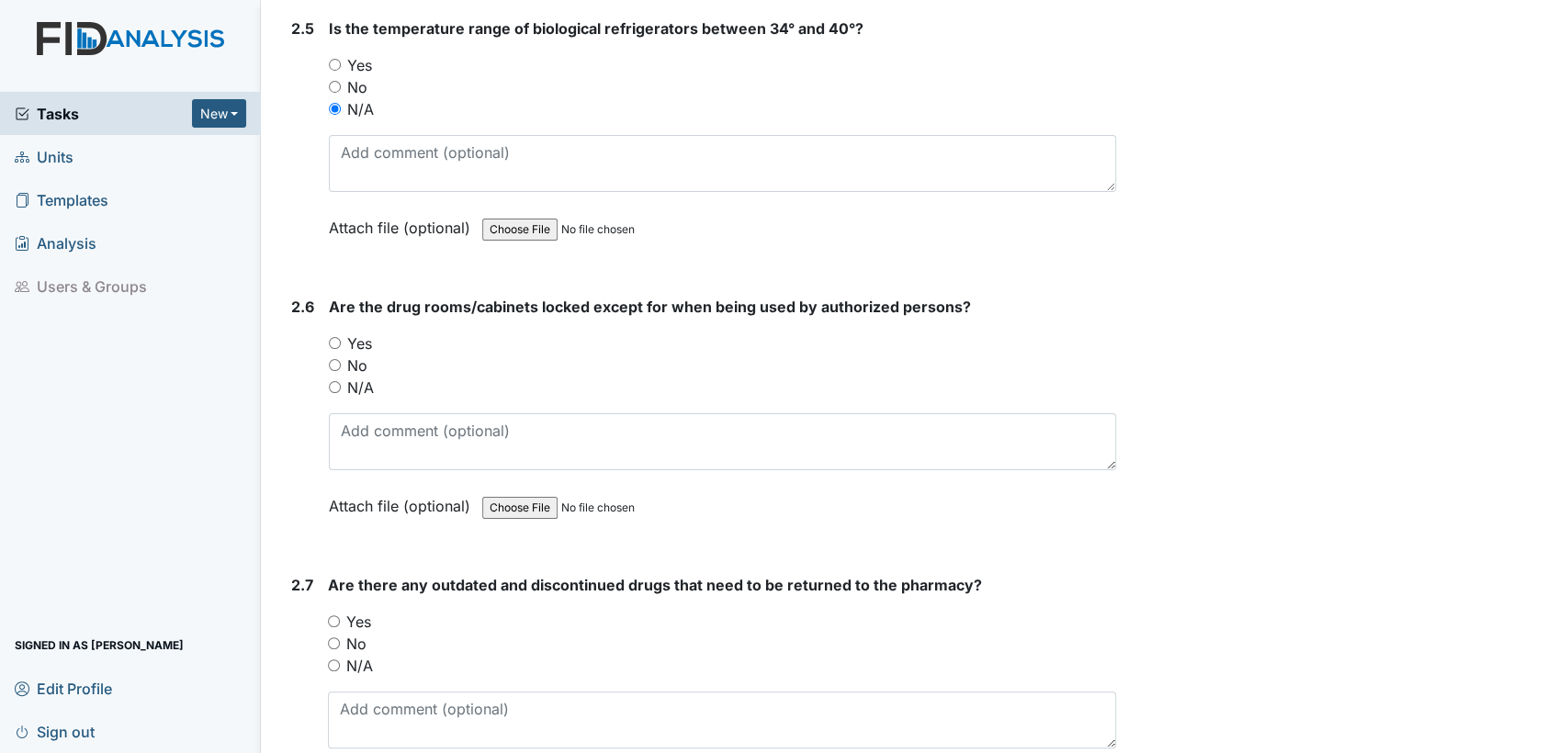
click at [339, 337] on input "Yes" at bounding box center [335, 343] width 12 height 12
radio input "true"
click at [331, 637] on input "No" at bounding box center [334, 643] width 12 height 12
radio input "true"
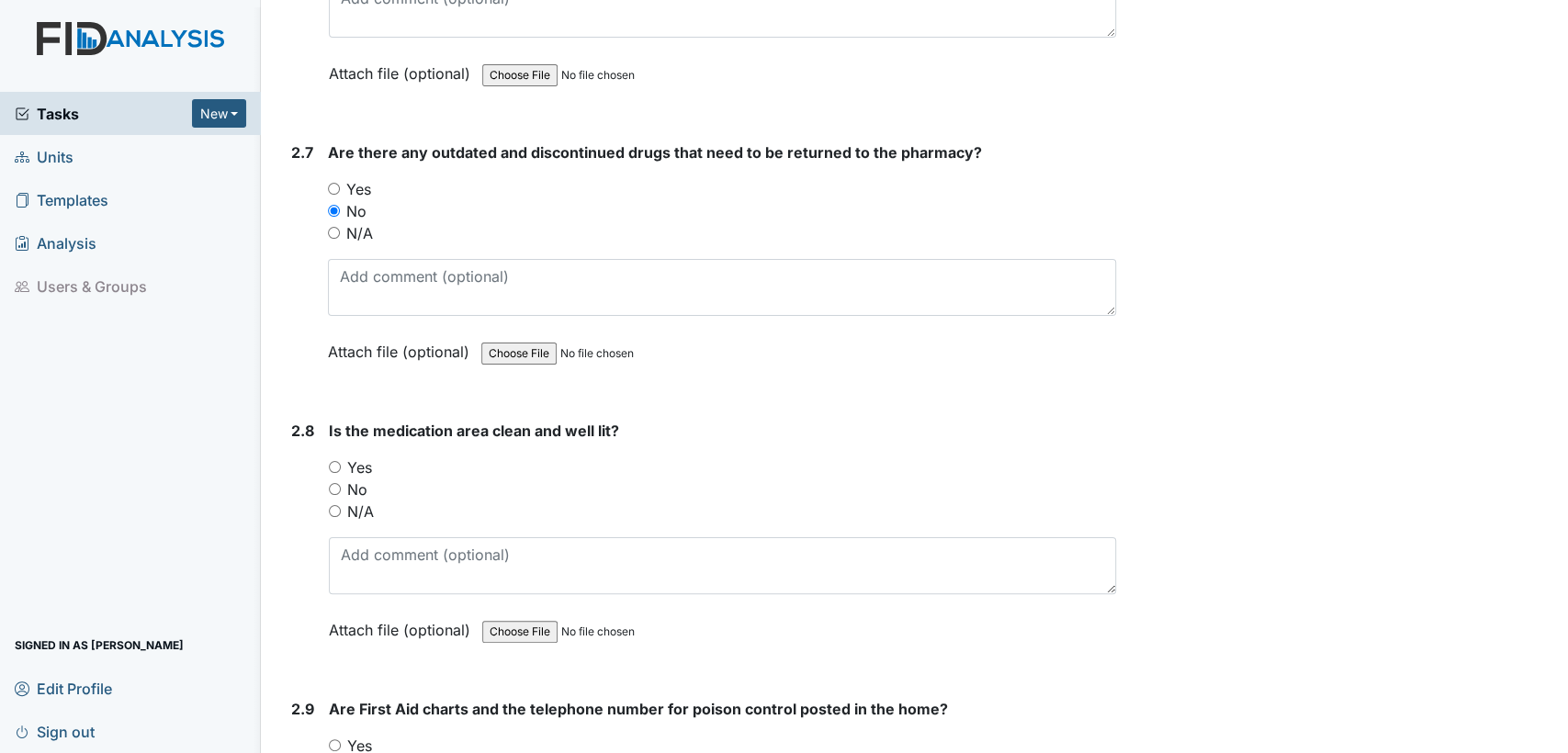
scroll to position [6476, 0]
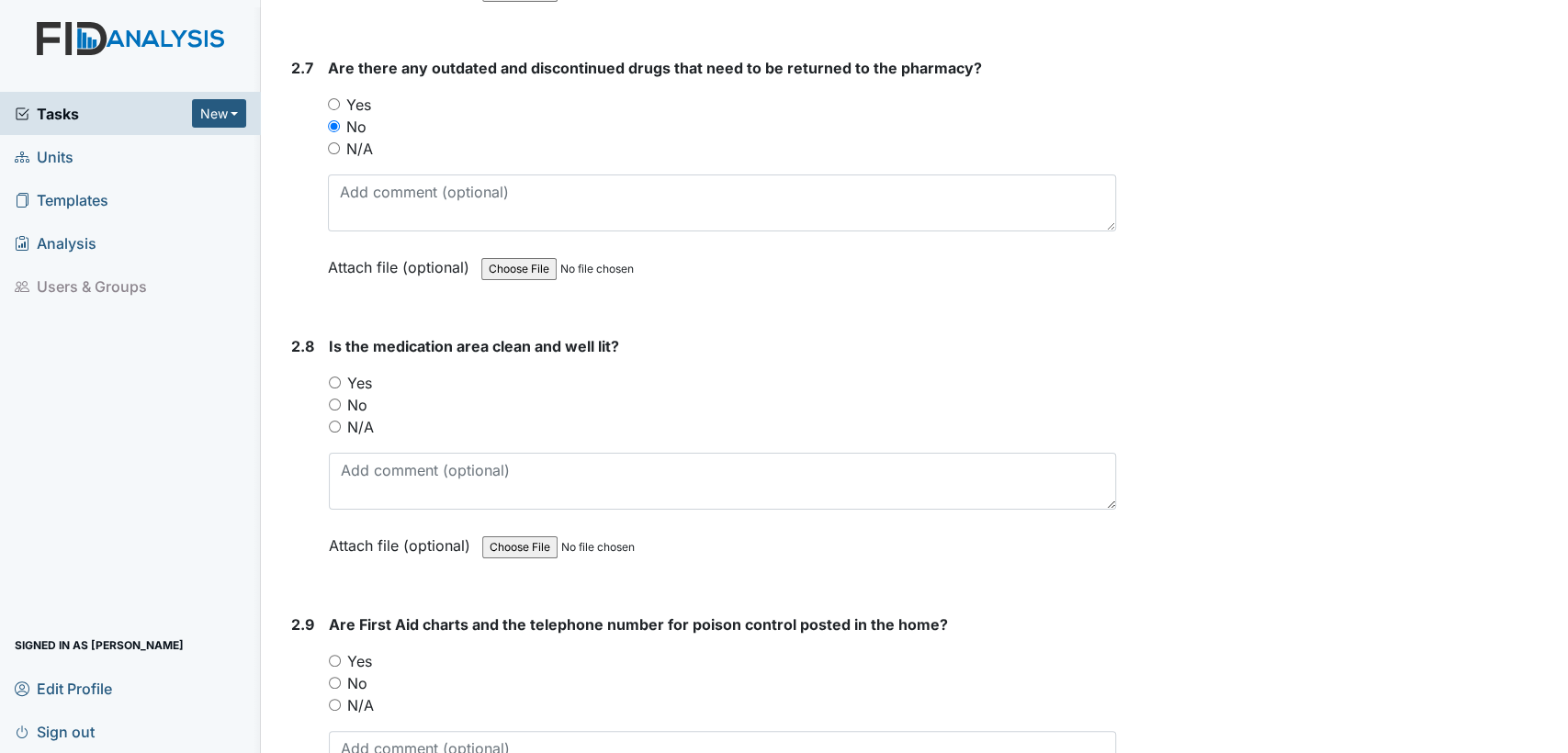
click at [330, 372] on div "Yes" at bounding box center [723, 382] width 787 height 22
click at [330, 376] on input "Yes" at bounding box center [335, 382] width 12 height 12
radio input "true"
click at [342, 650] on div "Yes" at bounding box center [723, 661] width 787 height 22
click at [336, 654] on input "Yes" at bounding box center [335, 660] width 12 height 12
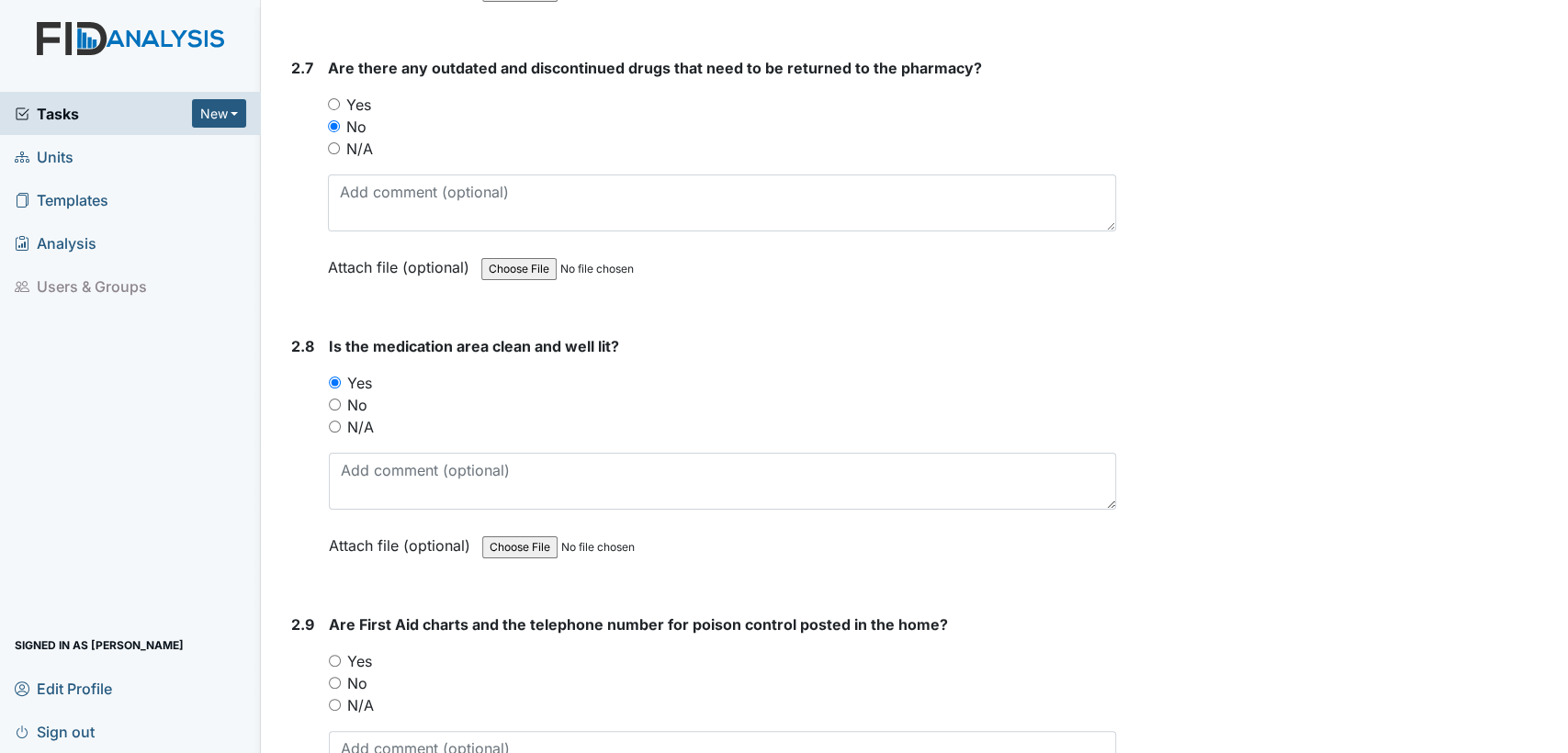
radio input "true"
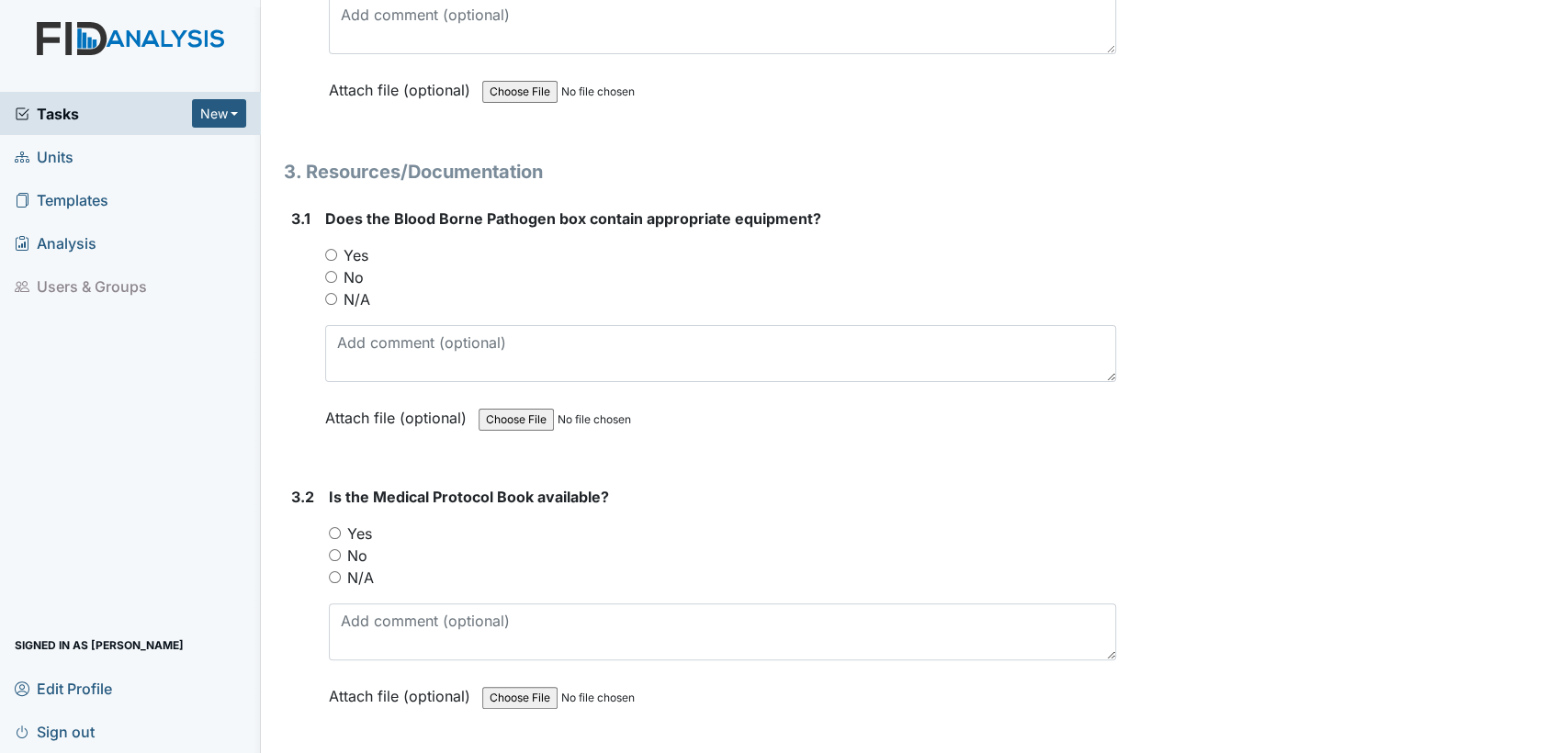
scroll to position [7293, 0]
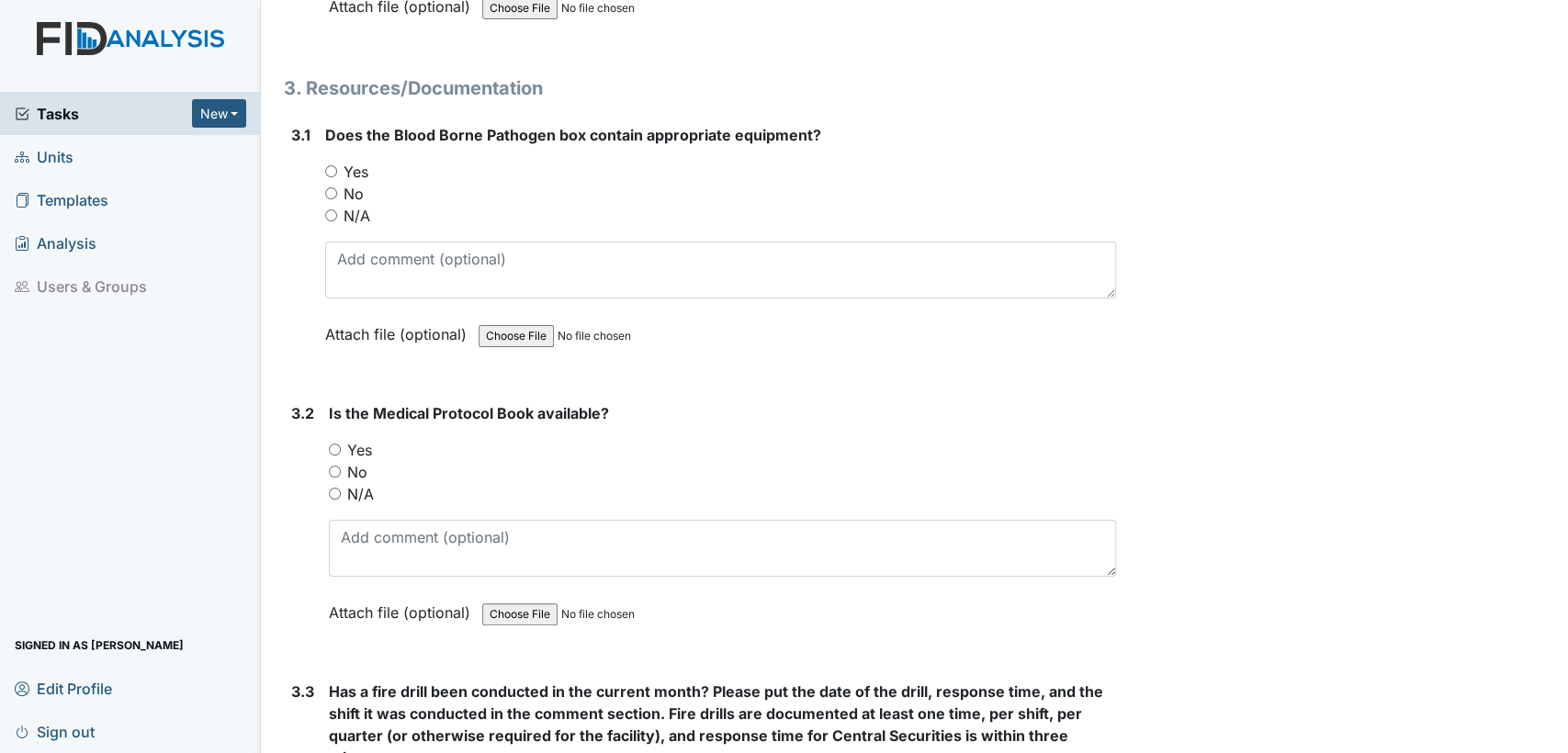
click at [330, 166] on input "Yes" at bounding box center [331, 171] width 12 height 12
radio input "true"
click at [333, 443] on input "Yes" at bounding box center [335, 449] width 12 height 12
radio input "true"
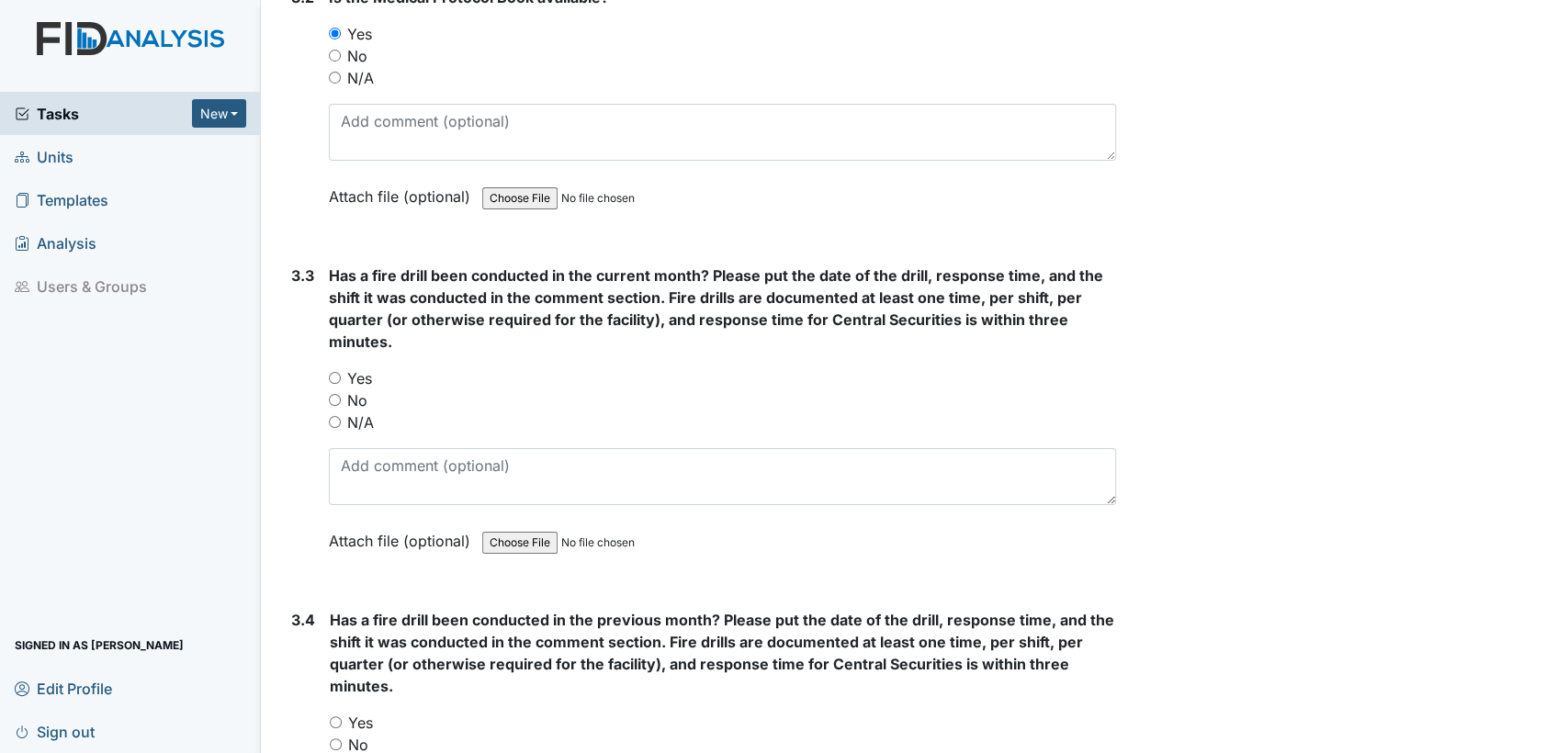
scroll to position [7726, 0]
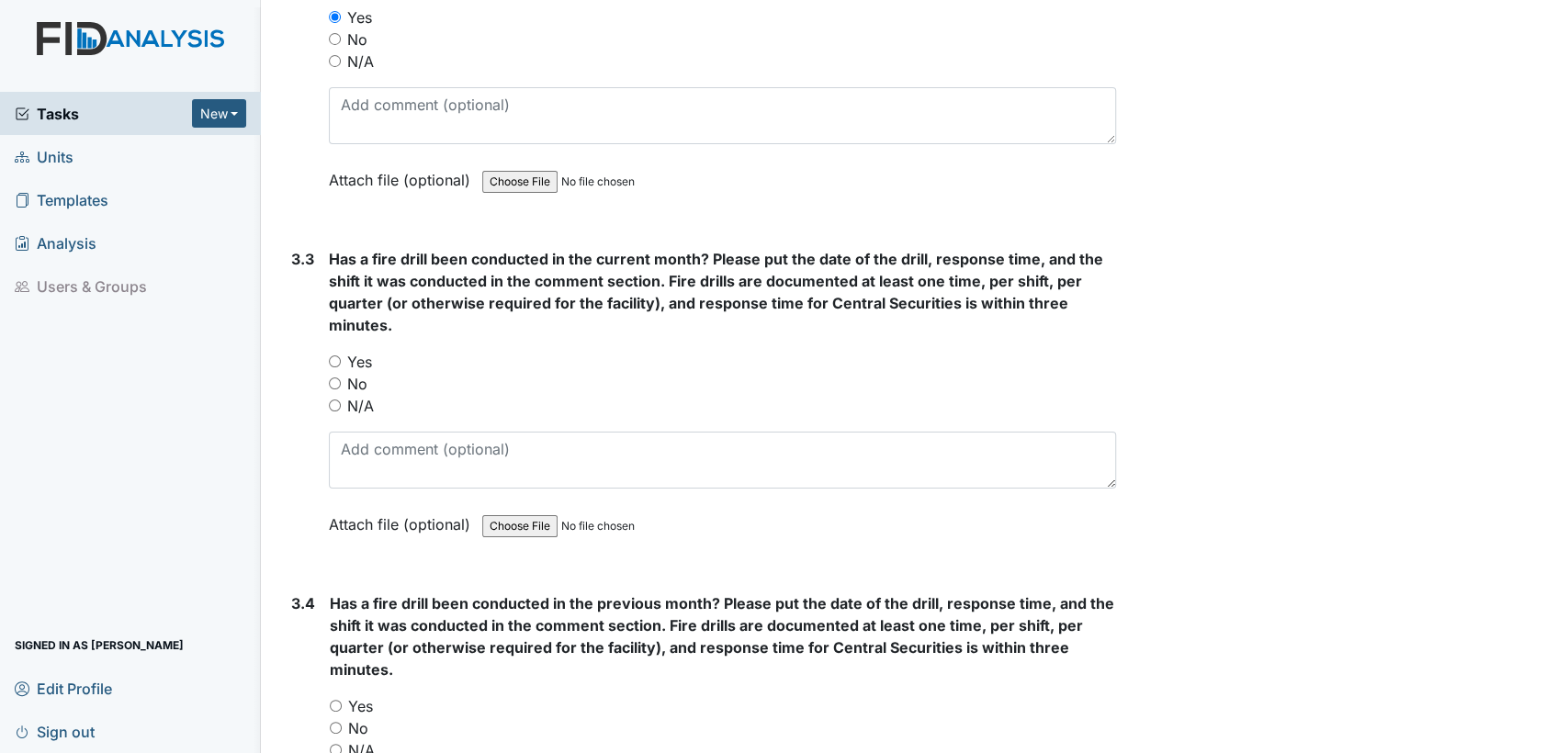
click at [337, 355] on input "Yes" at bounding box center [335, 361] width 12 height 12
radio input "true"
click at [333, 700] on input "Yes" at bounding box center [336, 706] width 12 height 12
radio input "true"
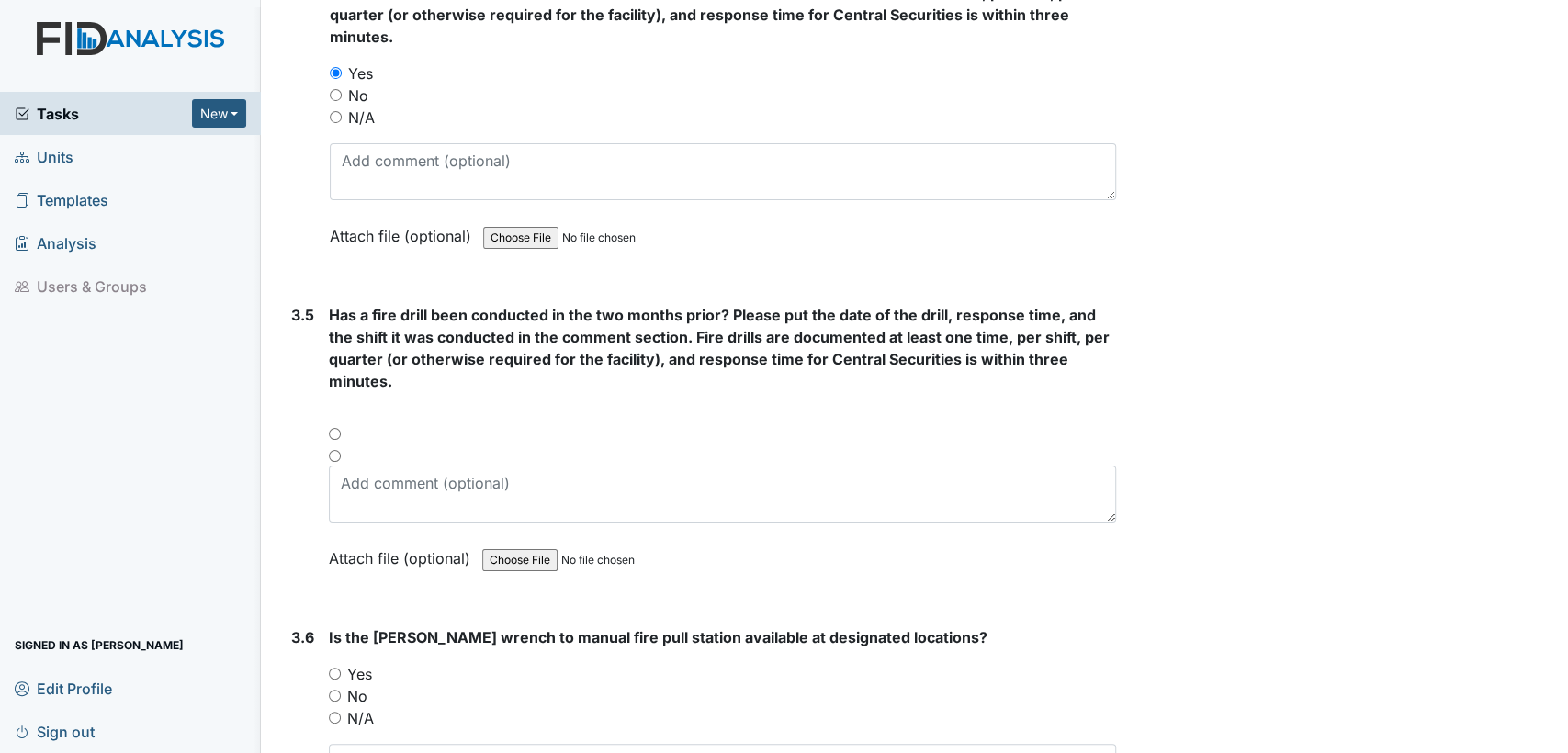
scroll to position [8443, 0]
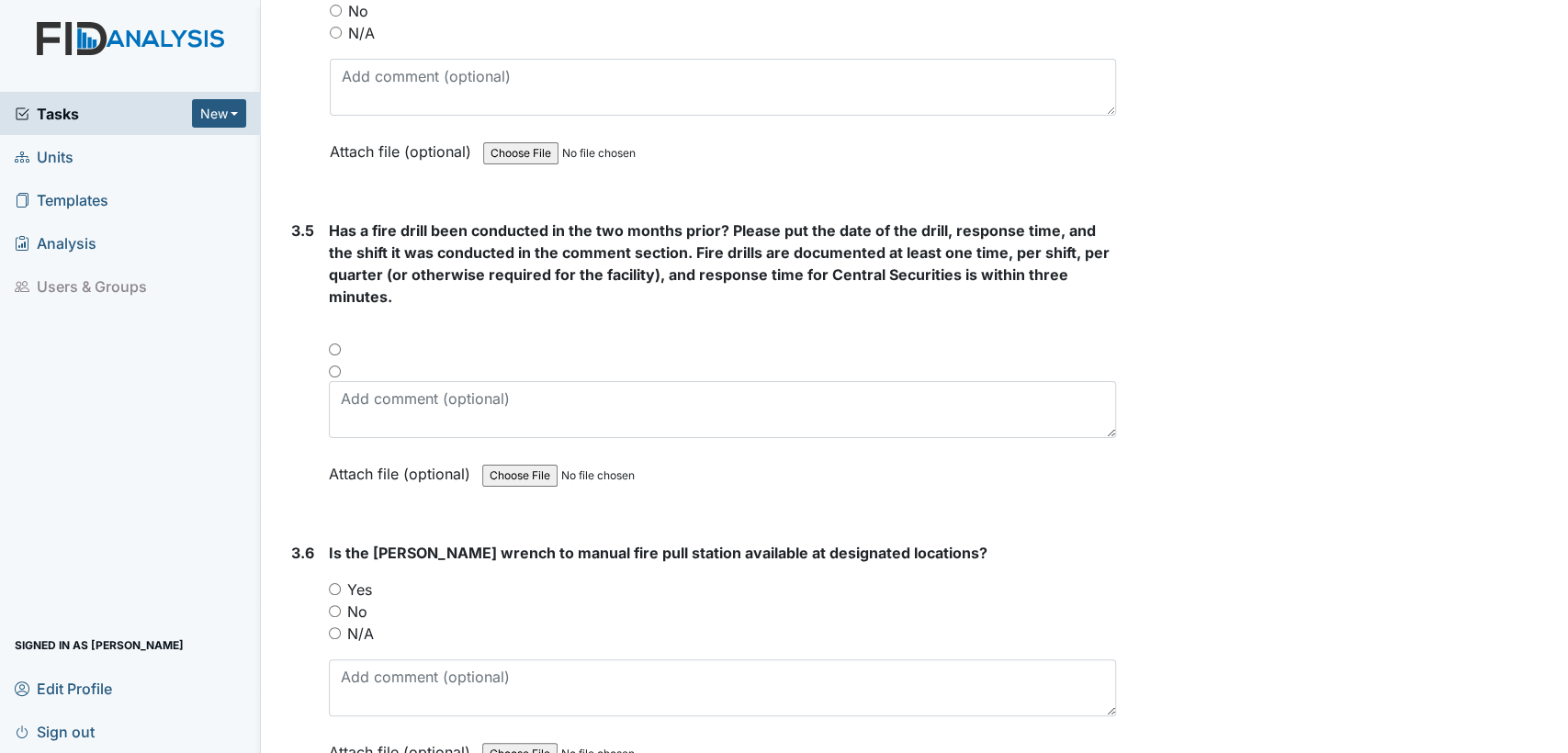
click at [330, 345] on div at bounding box center [723, 355] width 787 height 22
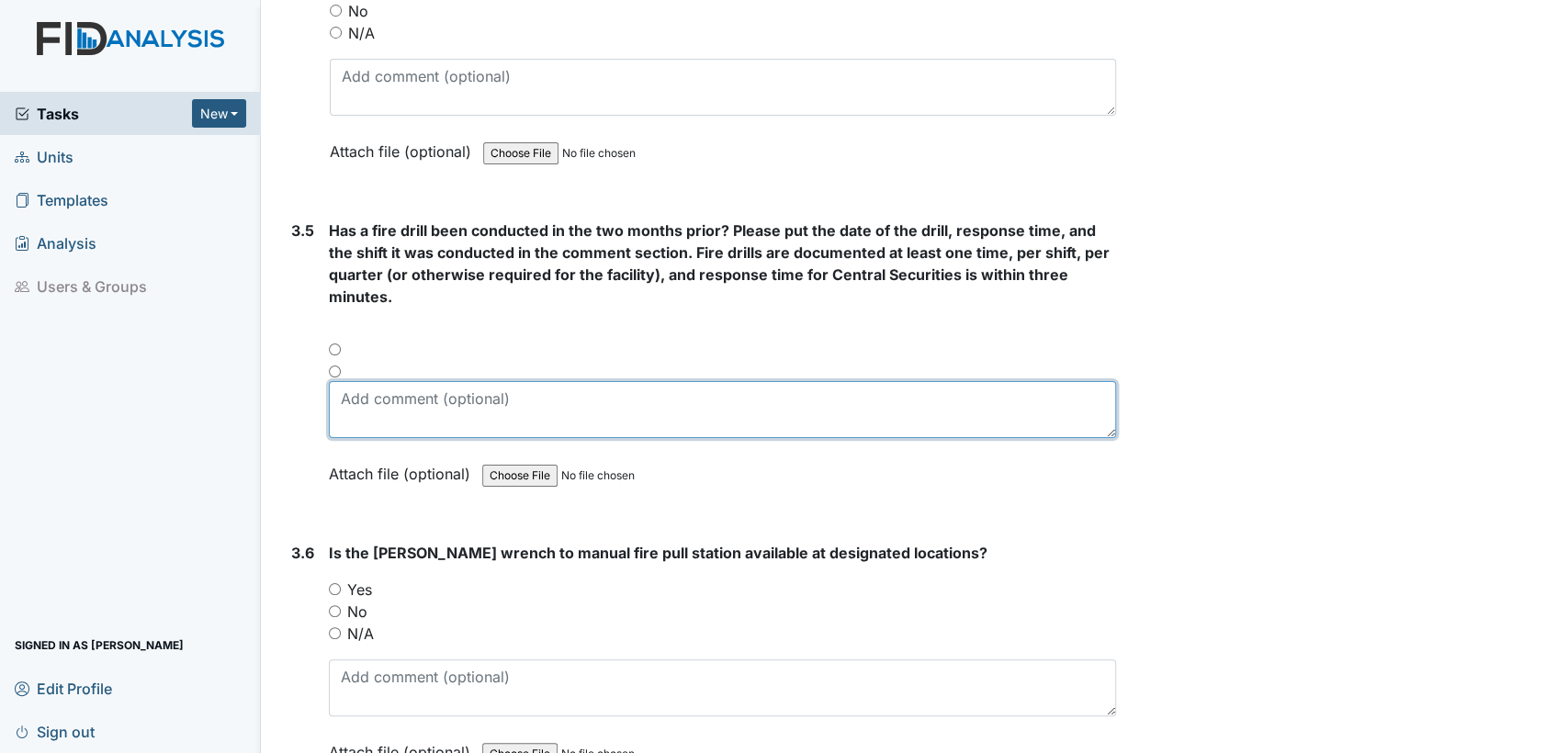
click at [375, 381] on textarea at bounding box center [723, 409] width 787 height 57
type textarea "6 15"
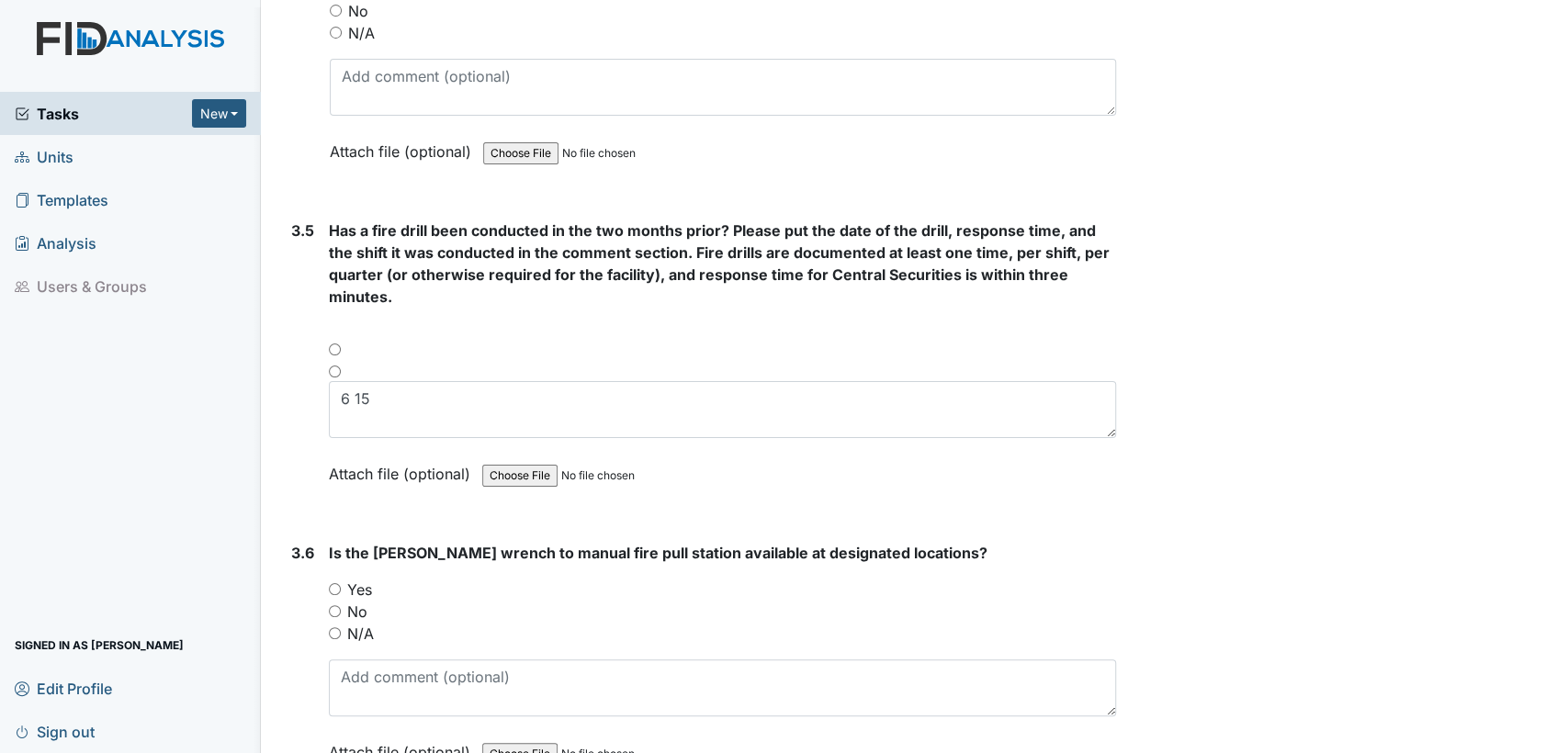
click at [330, 583] on input "Yes" at bounding box center [335, 588] width 12 height 12
radio input "true"
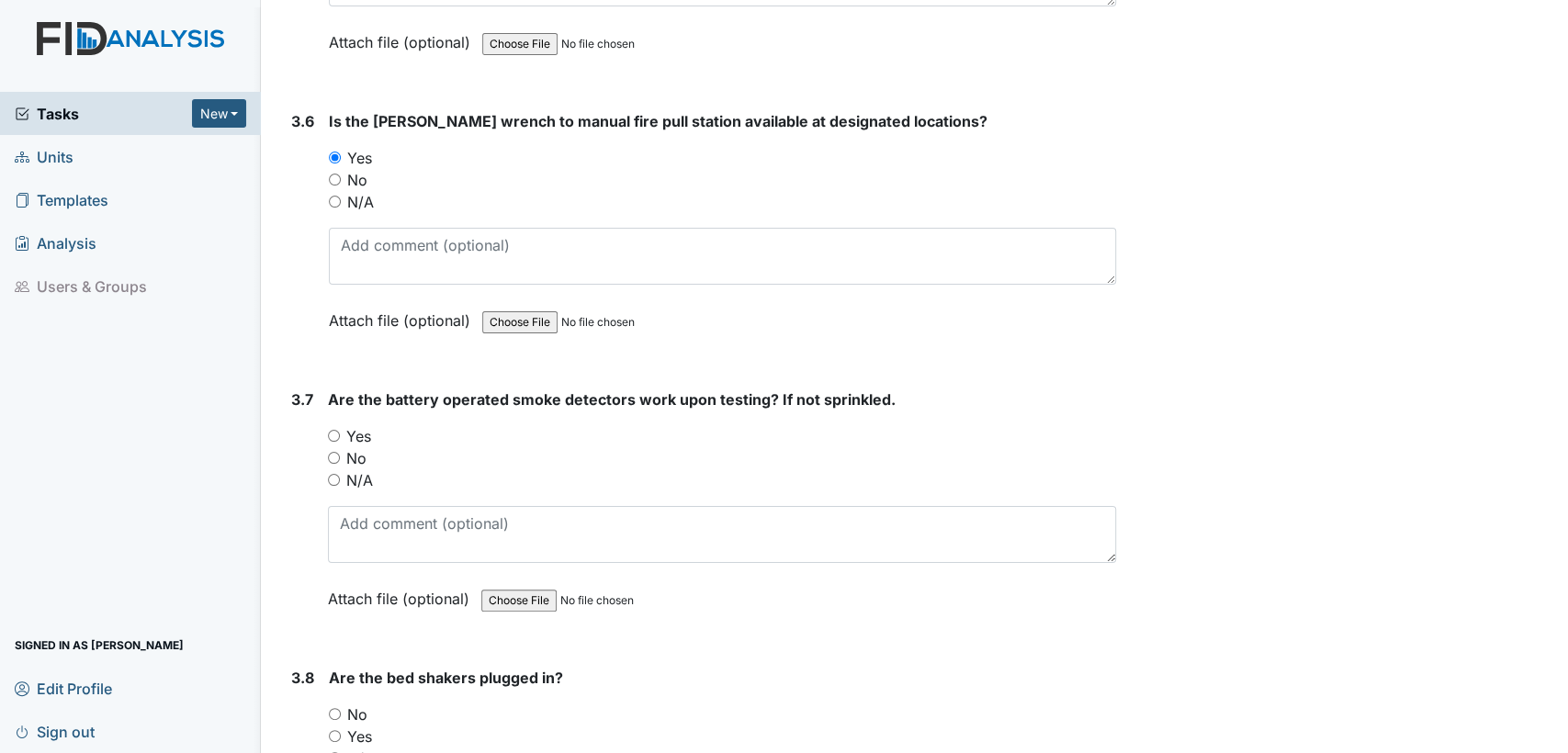
scroll to position [9025, 0]
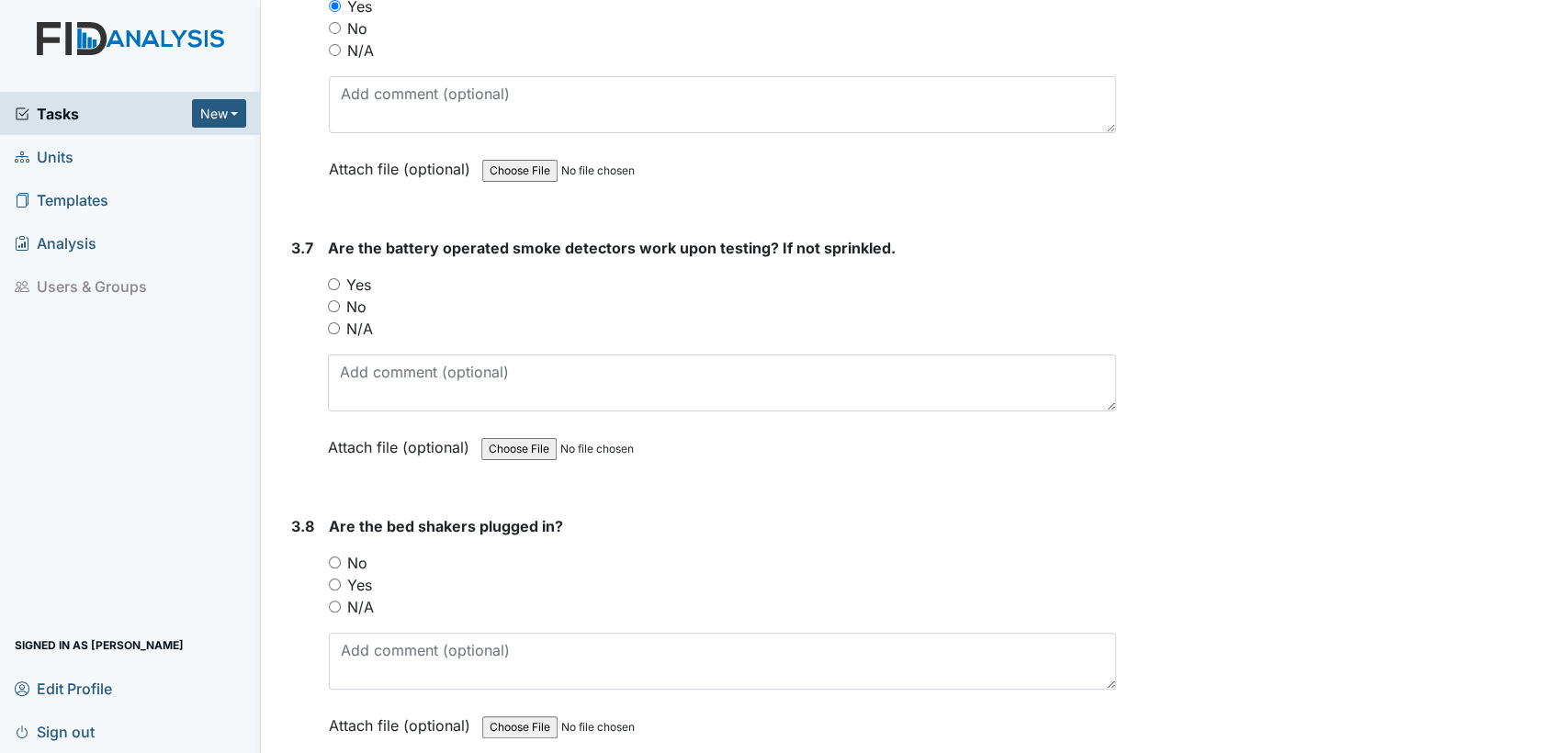
click at [330, 322] on input "N/A" at bounding box center [334, 328] width 12 height 12
radio input "true"
click at [333, 600] on input "N/A" at bounding box center [335, 606] width 12 height 12
radio input "true"
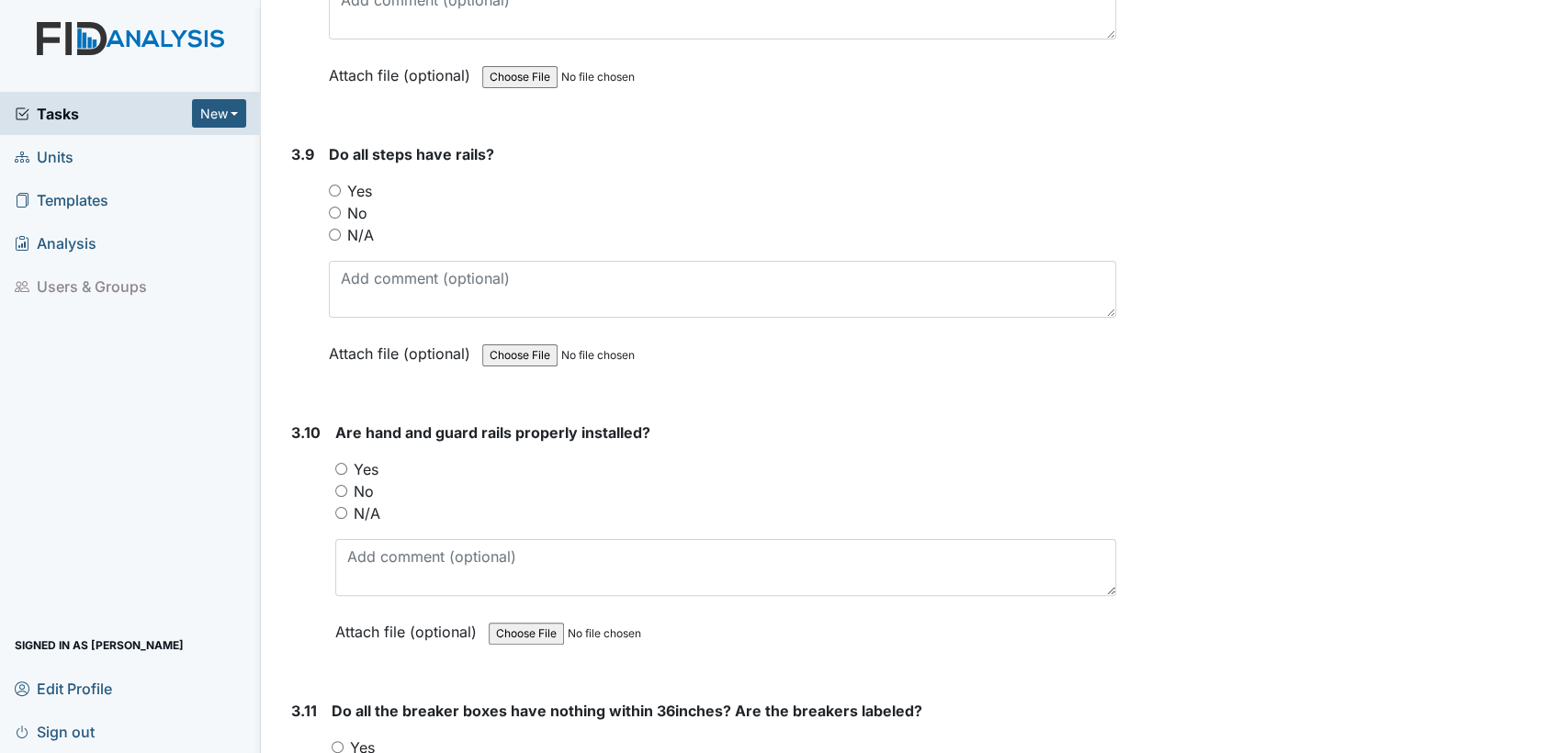
scroll to position [9693, 0]
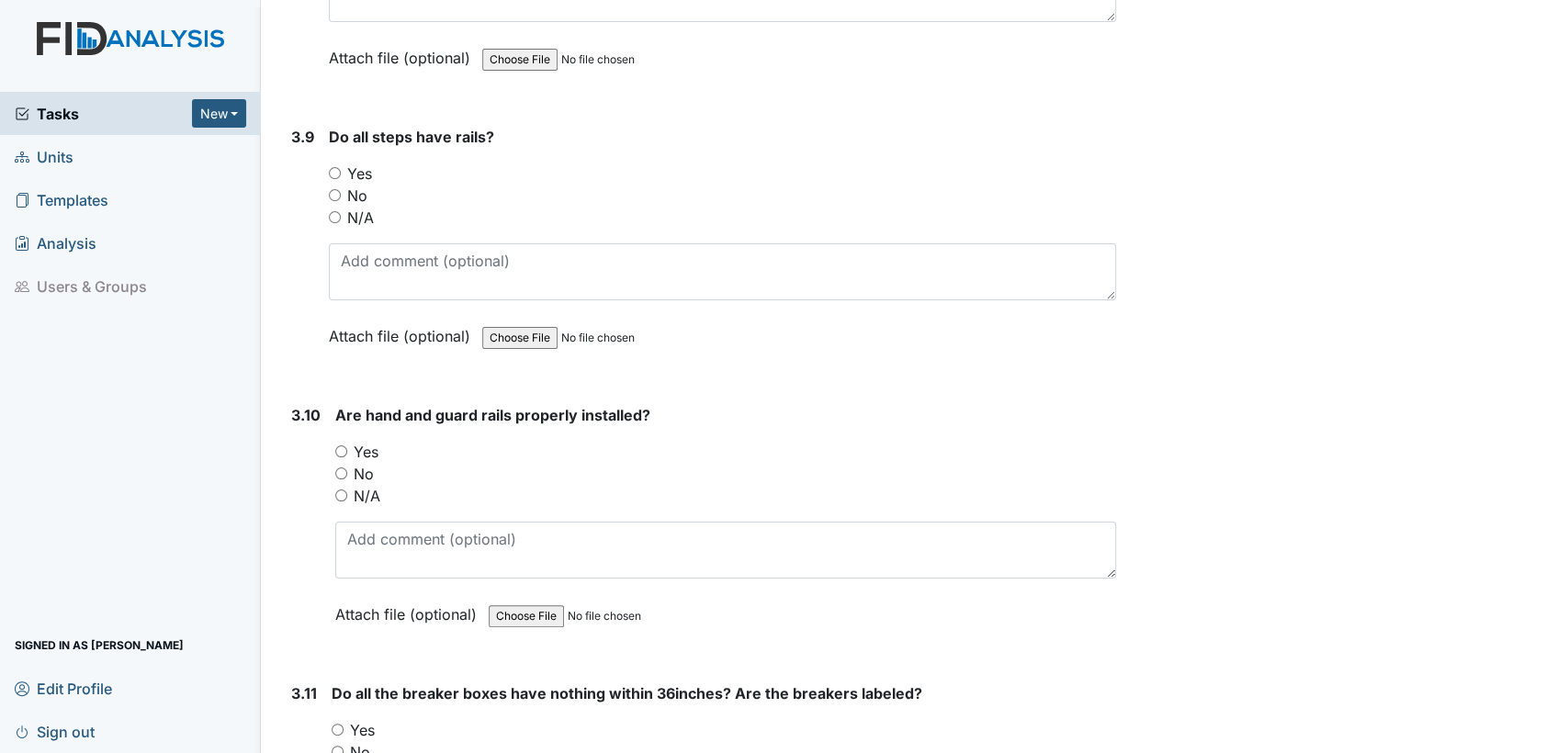
click at [324, 186] on div "3.9 Do all steps have rails? You must select one of the below options. Yes No N…" at bounding box center [699, 250] width 832 height 249
click at [334, 211] on input "N/A" at bounding box center [335, 217] width 12 height 12
radio input "true"
click at [337, 490] on input "N/A" at bounding box center [341, 496] width 12 height 12
radio input "true"
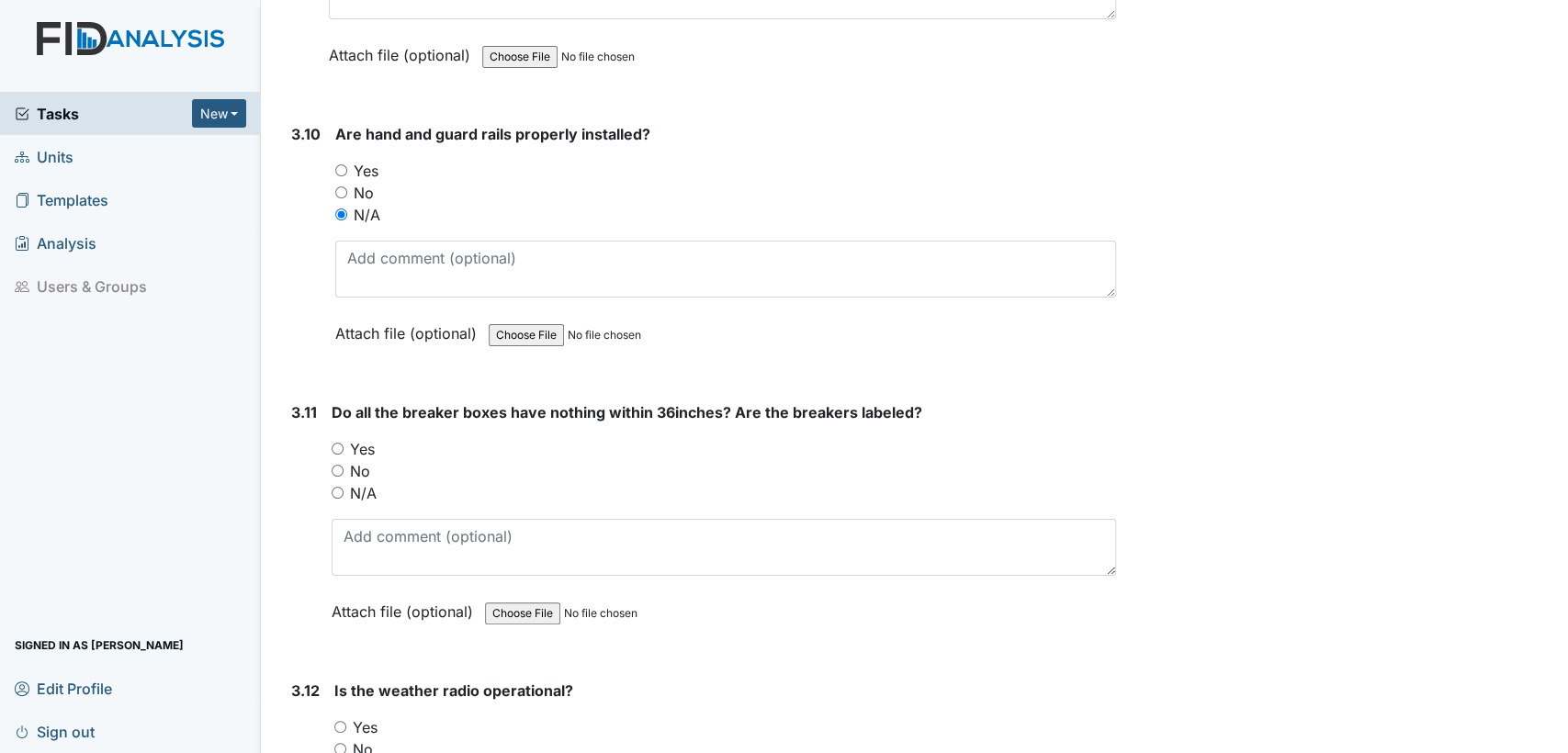
scroll to position [10024, 0]
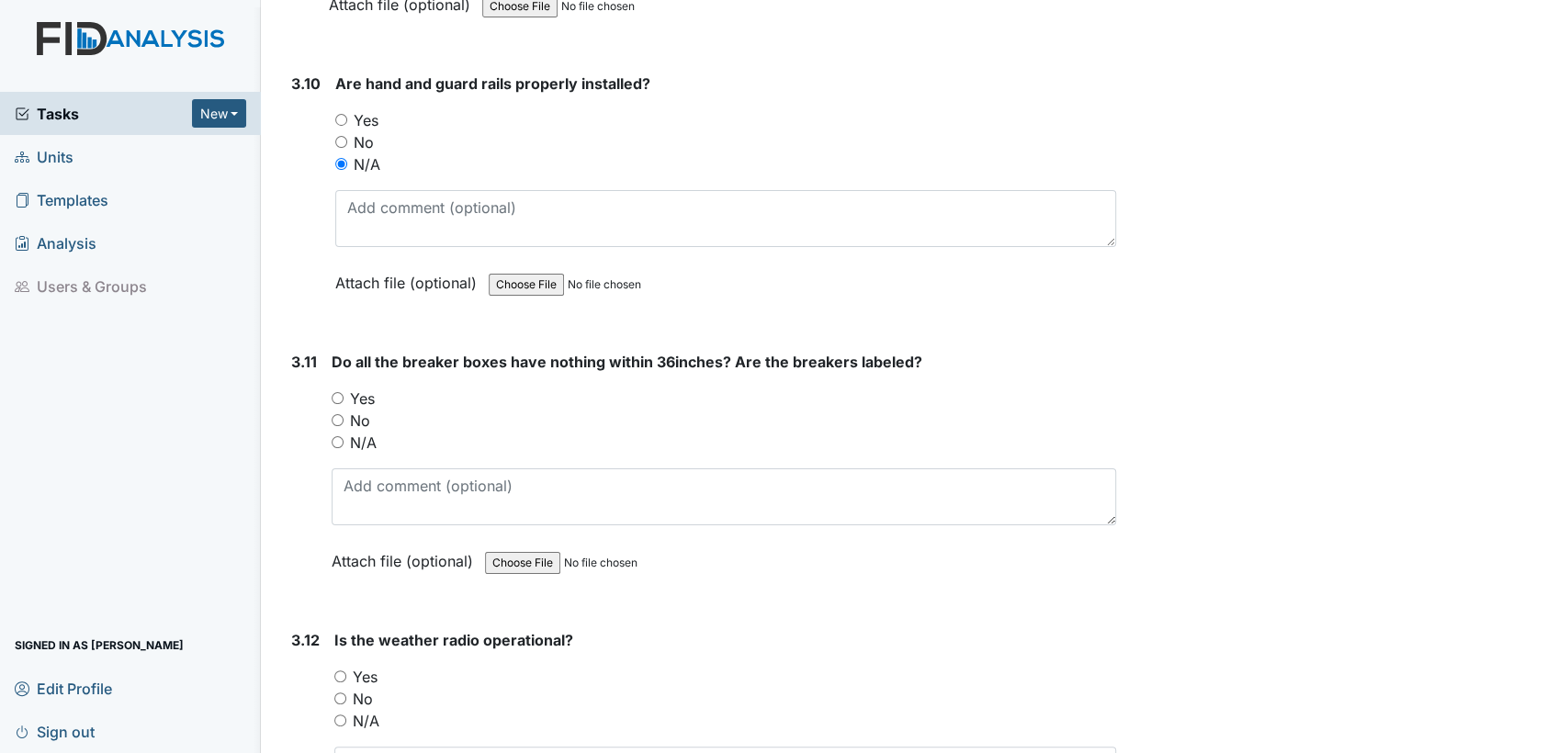
click at [341, 392] on input "Yes" at bounding box center [337, 398] width 12 height 12
radio input "true"
click at [340, 670] on input "Yes" at bounding box center [340, 676] width 12 height 12
radio input "true"
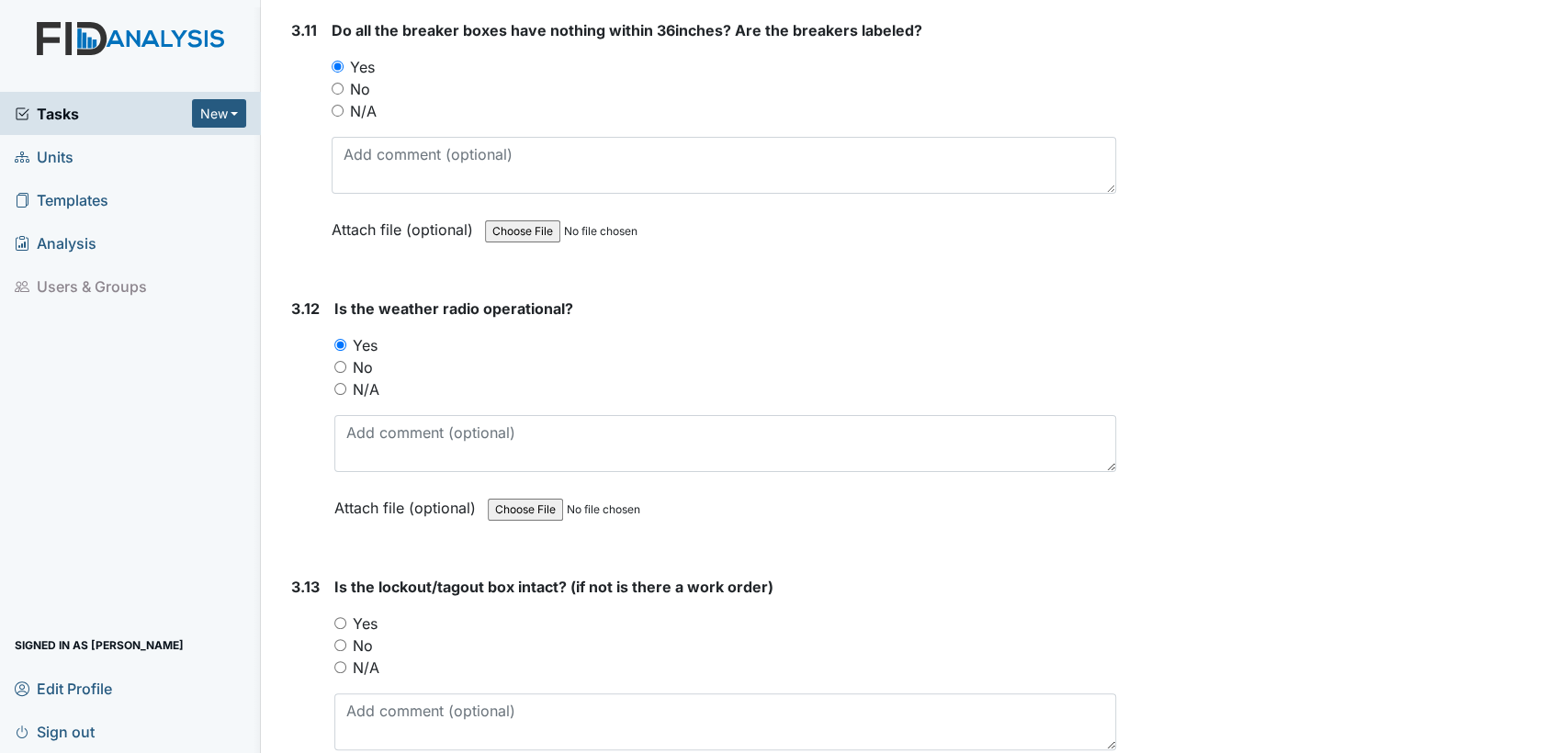
scroll to position [10456, 0]
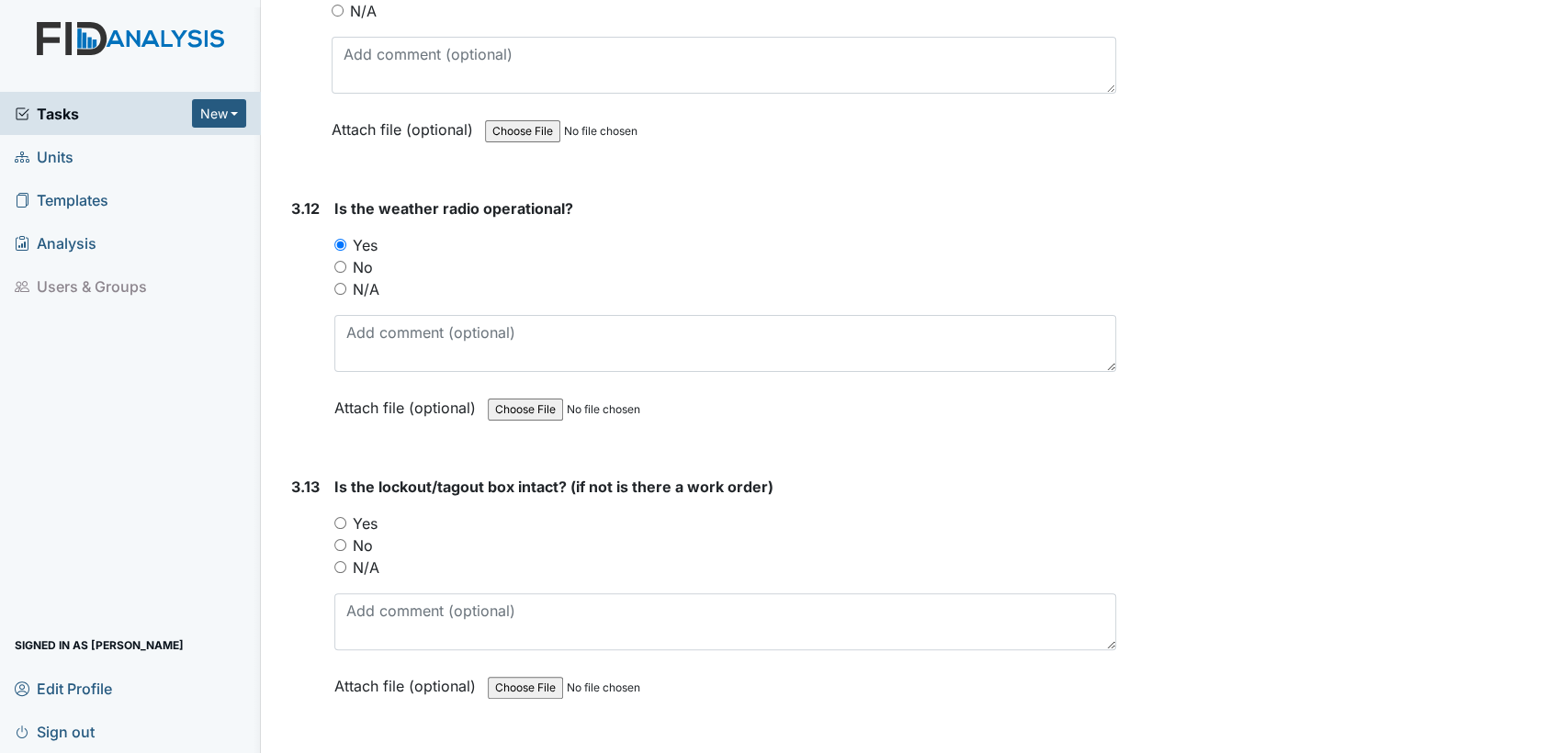
click at [338, 517] on input "Yes" at bounding box center [340, 523] width 12 height 12
radio input "true"
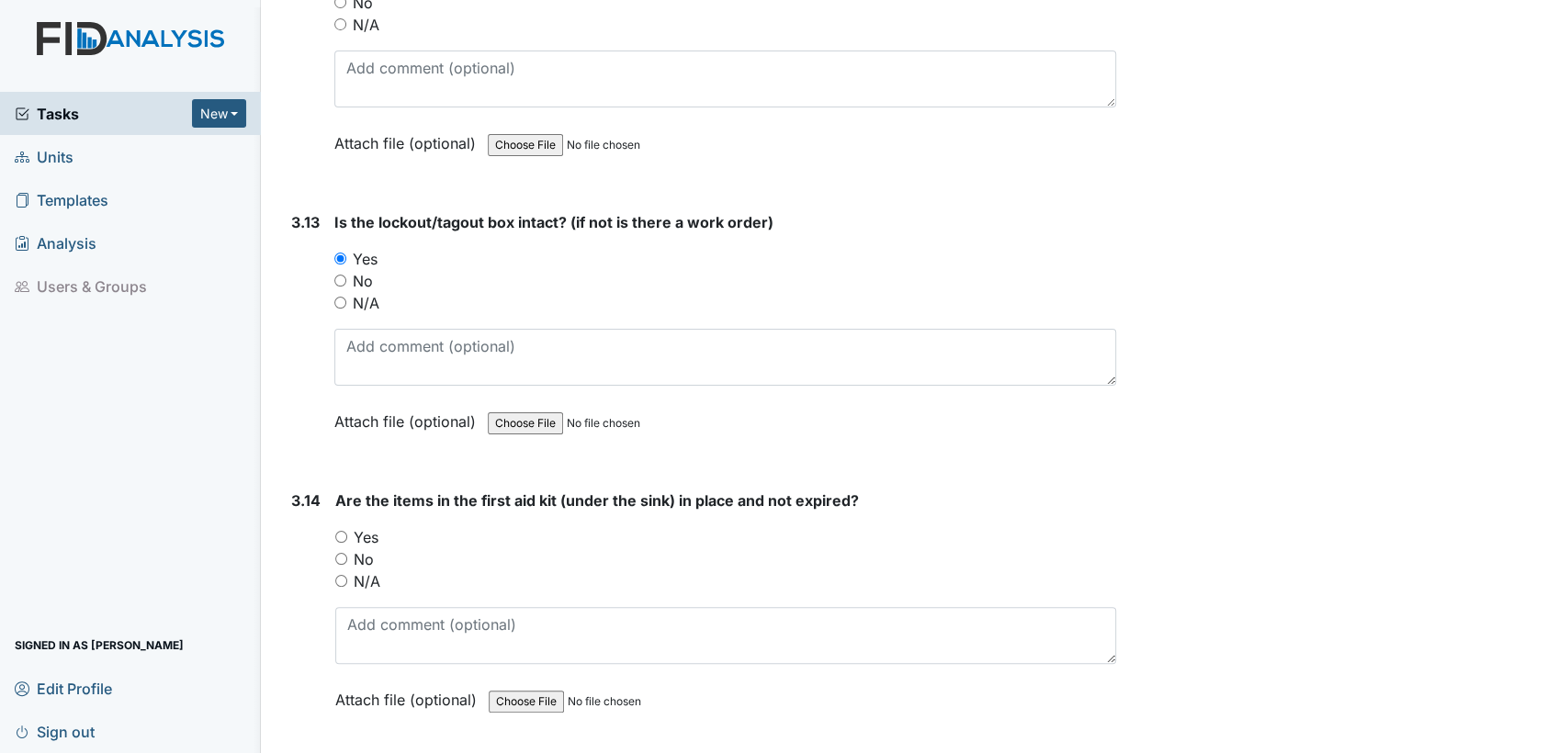
scroll to position [10737, 0]
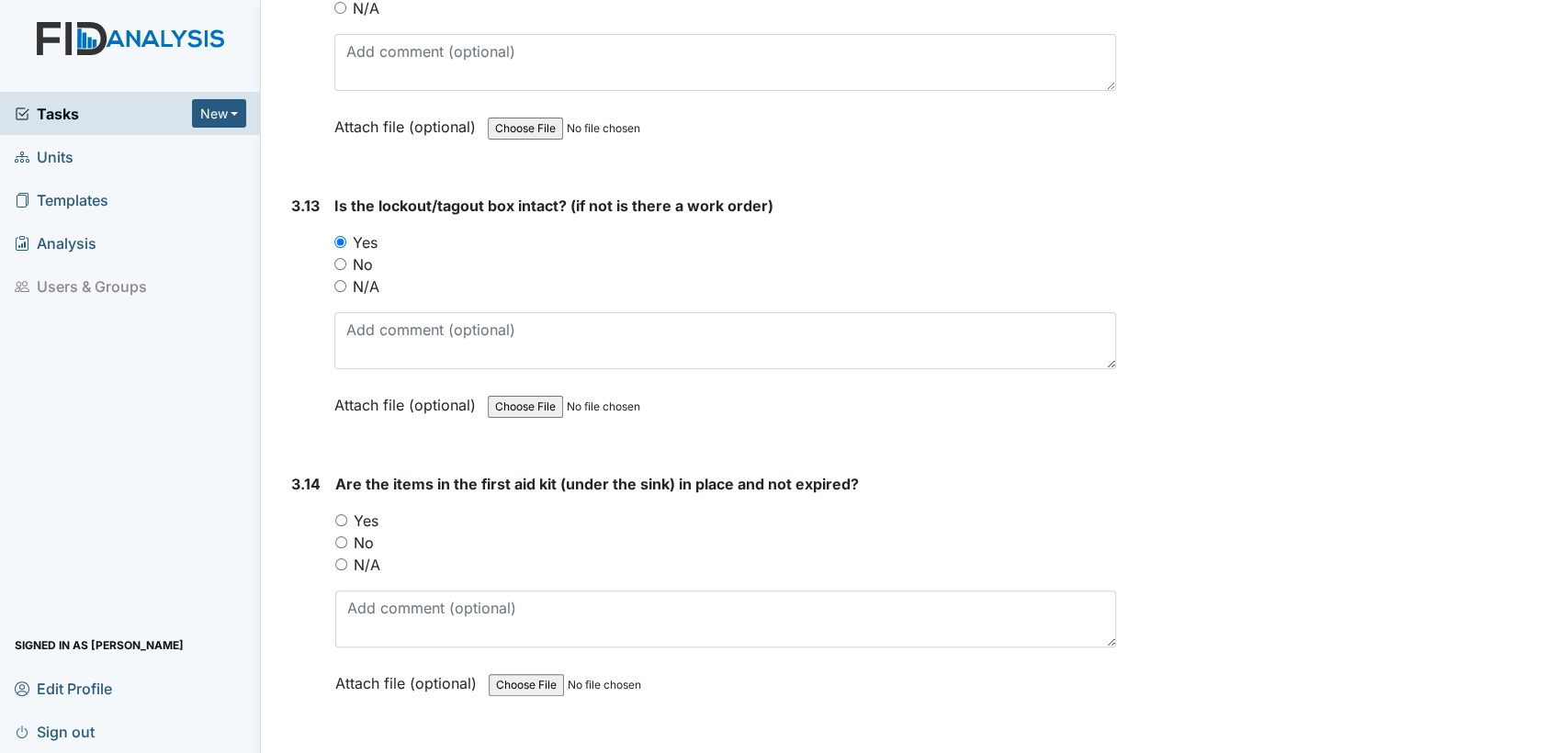
click at [339, 514] on input "Yes" at bounding box center [341, 520] width 12 height 12
radio input "true"
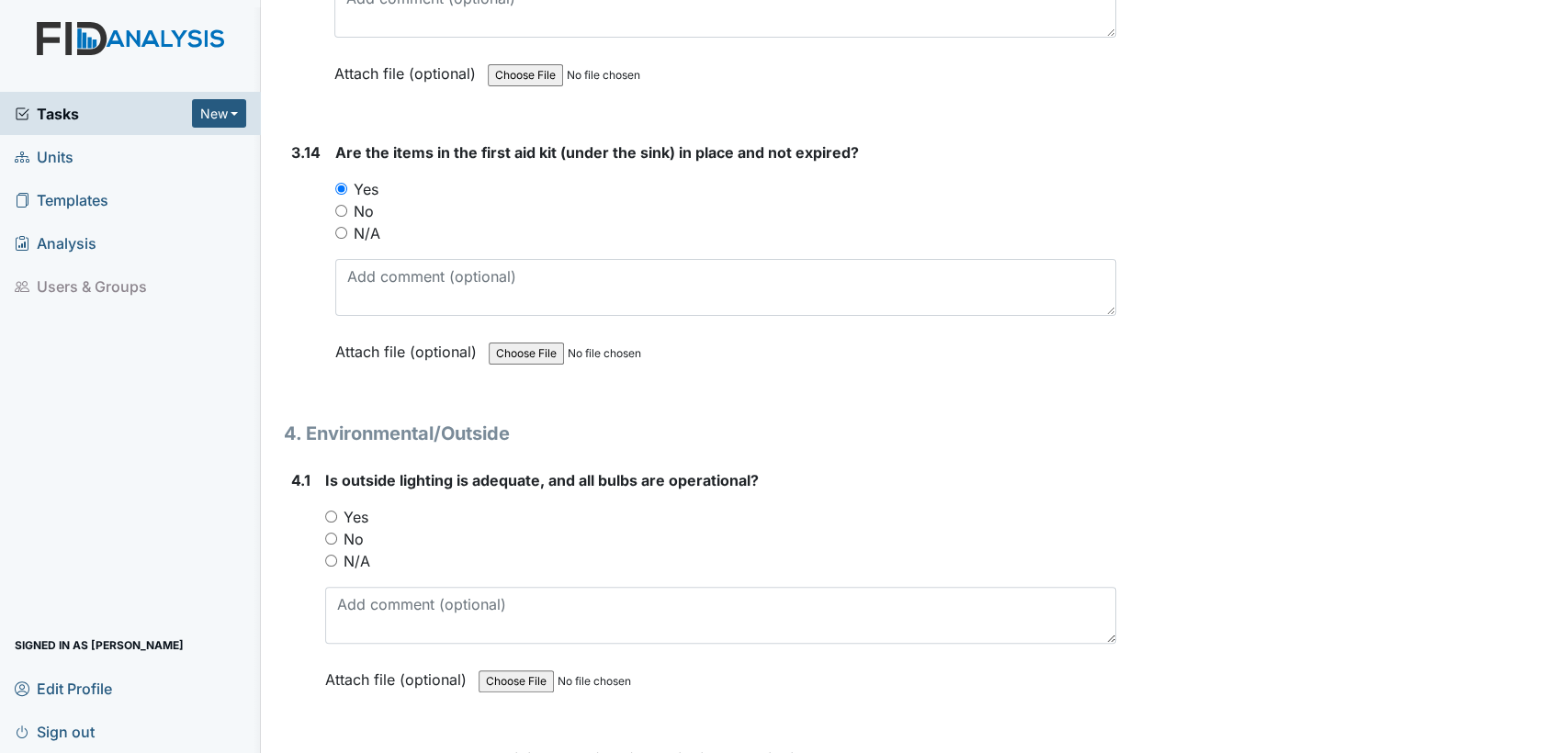
scroll to position [11471, 0]
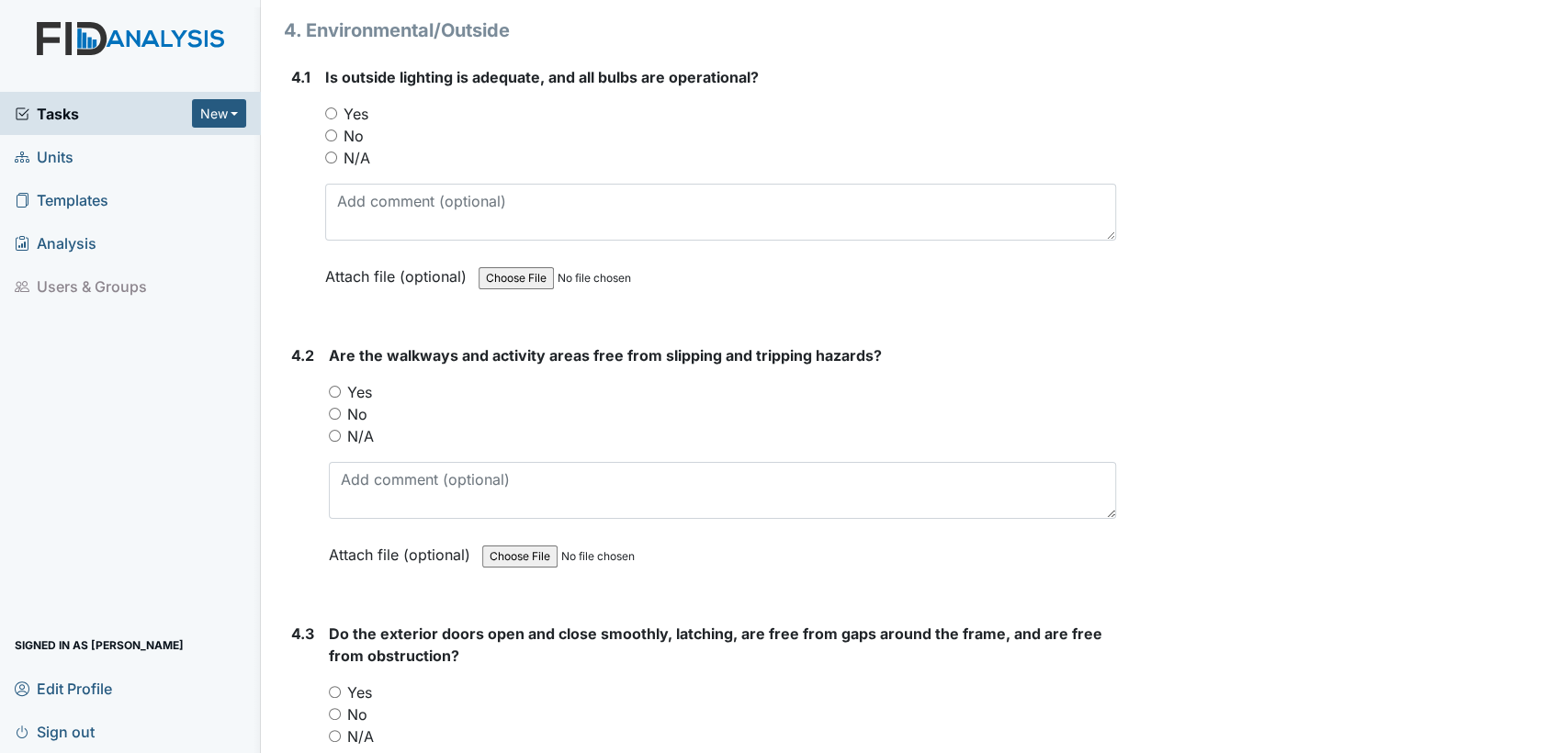
click at [329, 107] on input "Yes" at bounding box center [331, 113] width 12 height 12
radio input "true"
click at [340, 385] on input "Yes" at bounding box center [335, 391] width 12 height 12
radio input "true"
click at [338, 686] on input "Yes" at bounding box center [335, 692] width 12 height 12
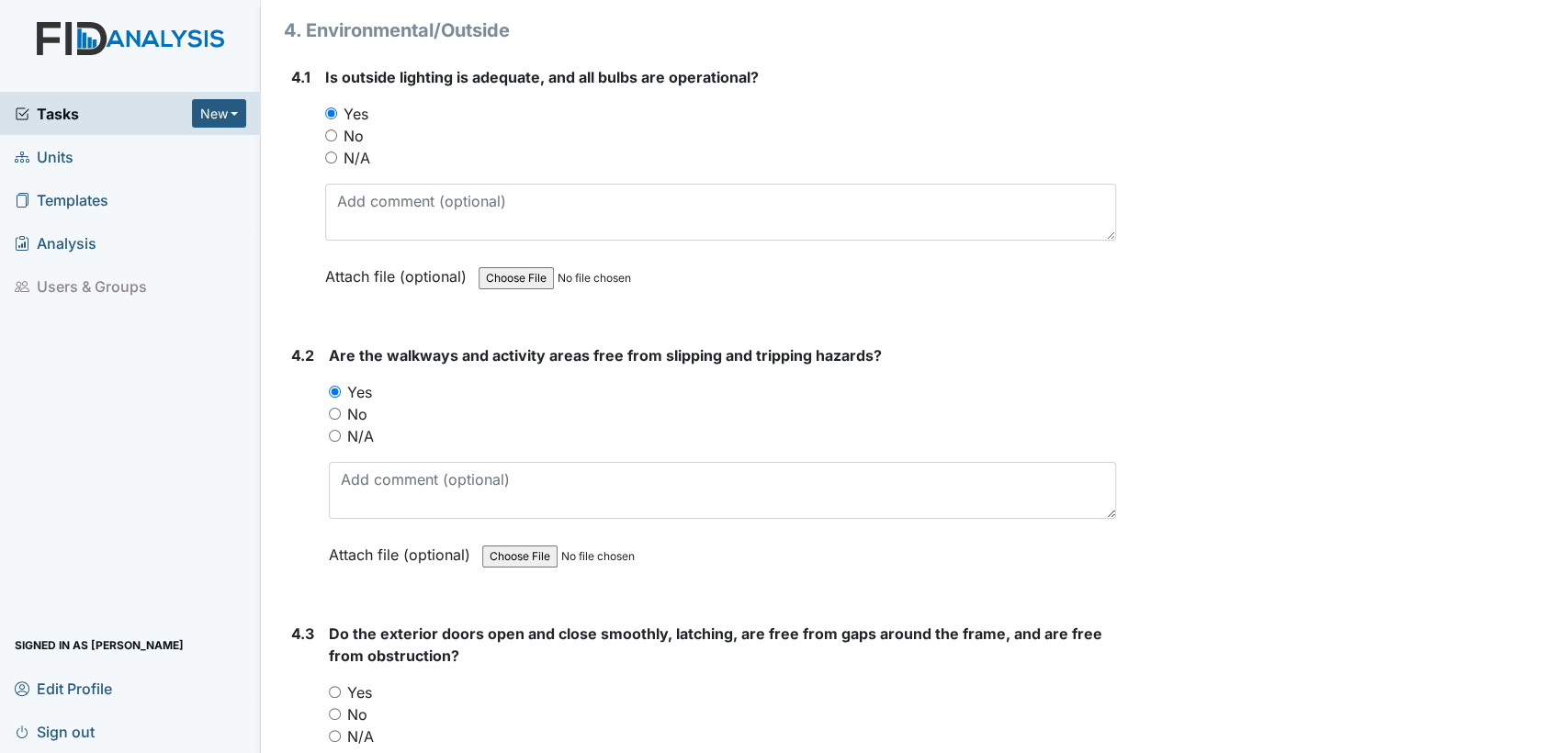
radio input "true"
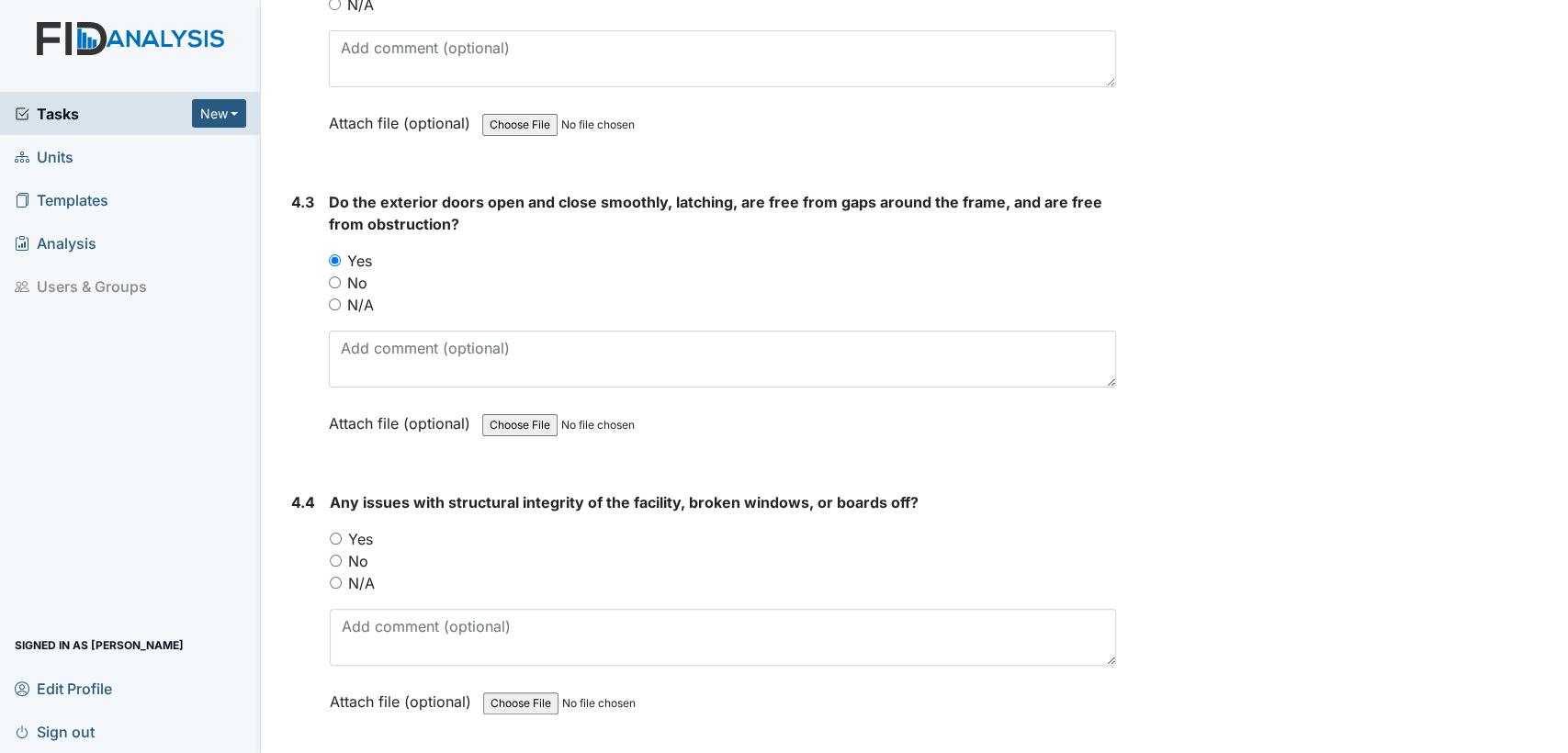
scroll to position [11953, 0]
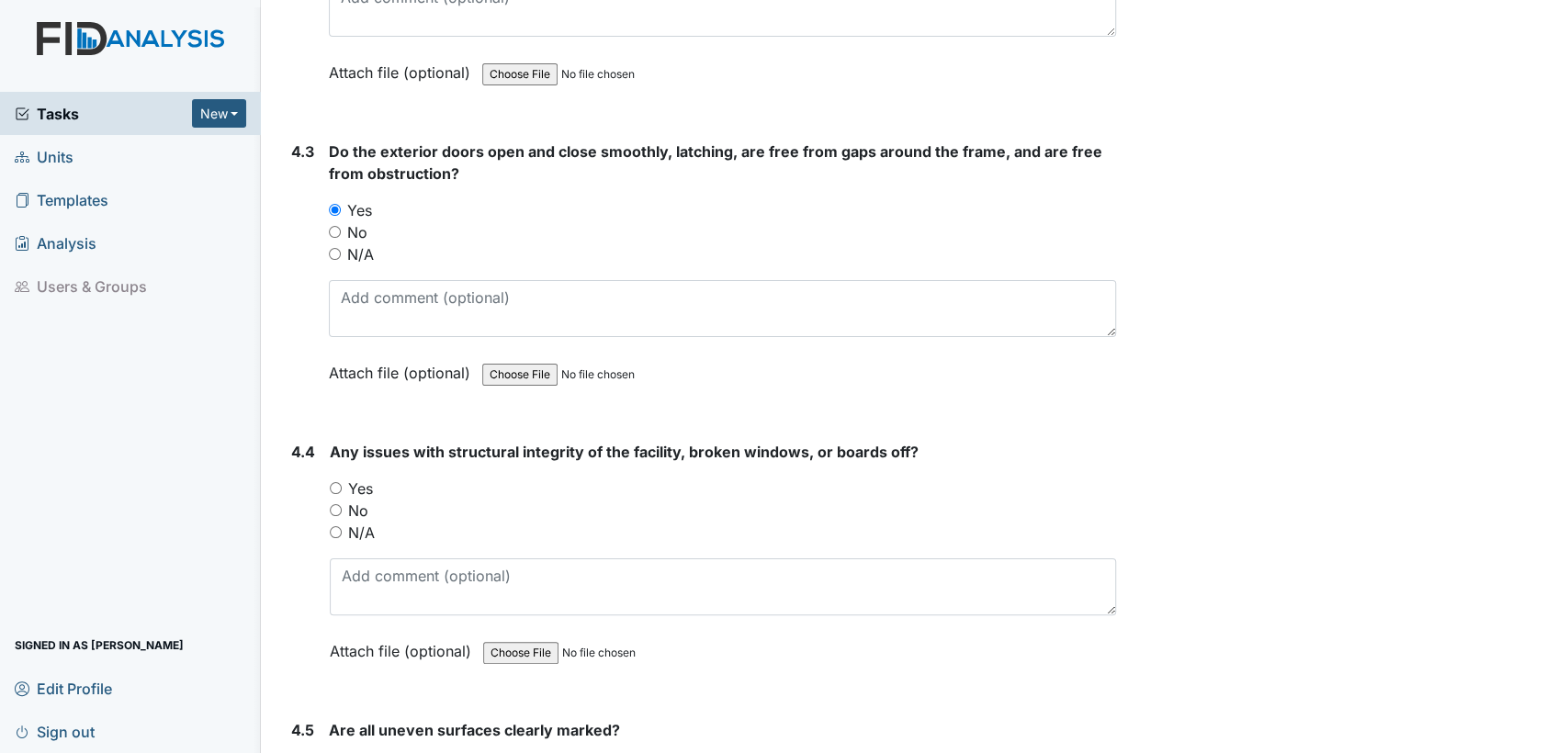
click at [331, 504] on input "No" at bounding box center [336, 510] width 12 height 12
radio input "true"
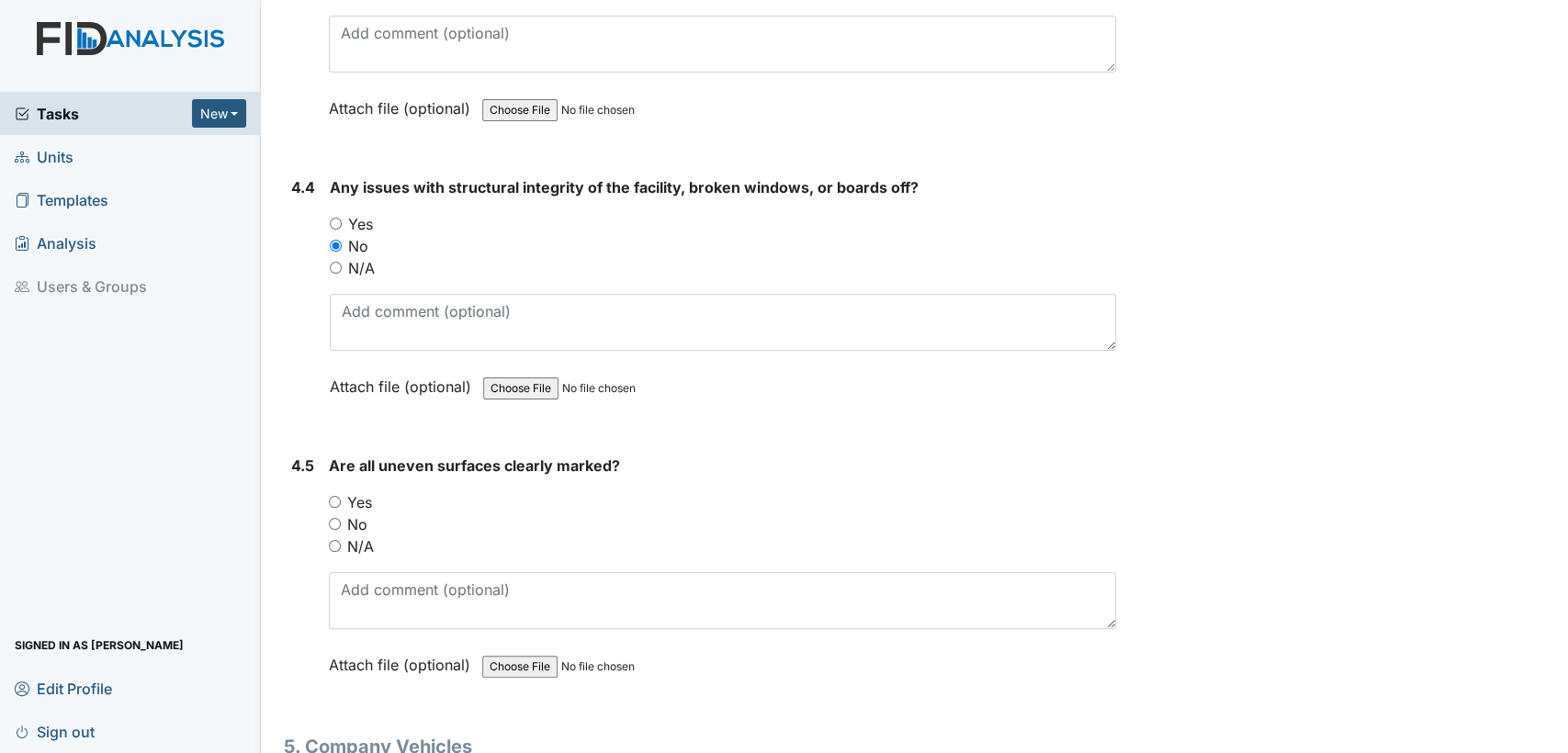
scroll to position [12385, 0]
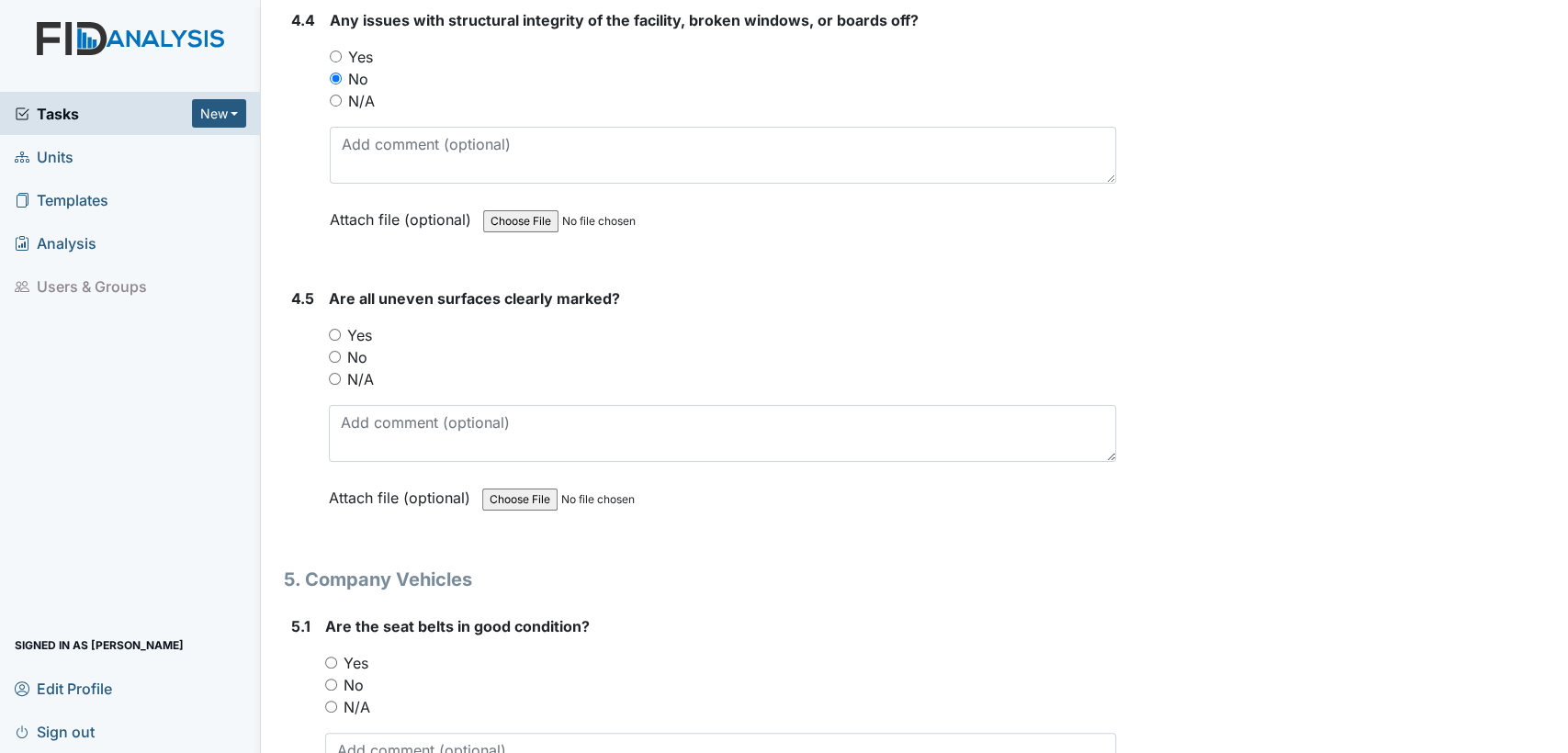
click at [334, 373] on input "N/A" at bounding box center [335, 378] width 12 height 12
radio input "true"
click at [328, 656] on input "Yes" at bounding box center [331, 662] width 12 height 12
radio input "true"
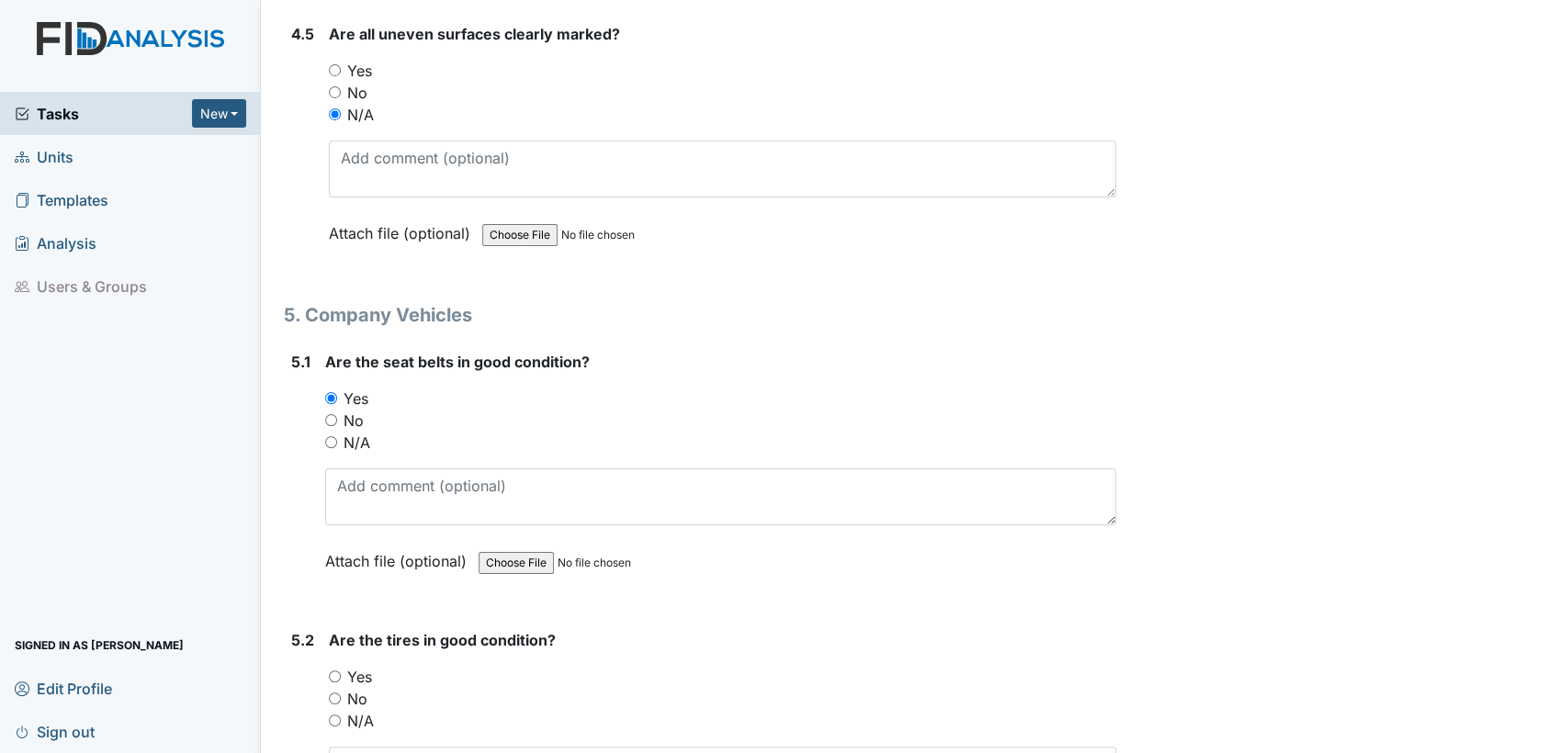
scroll to position [12850, 0]
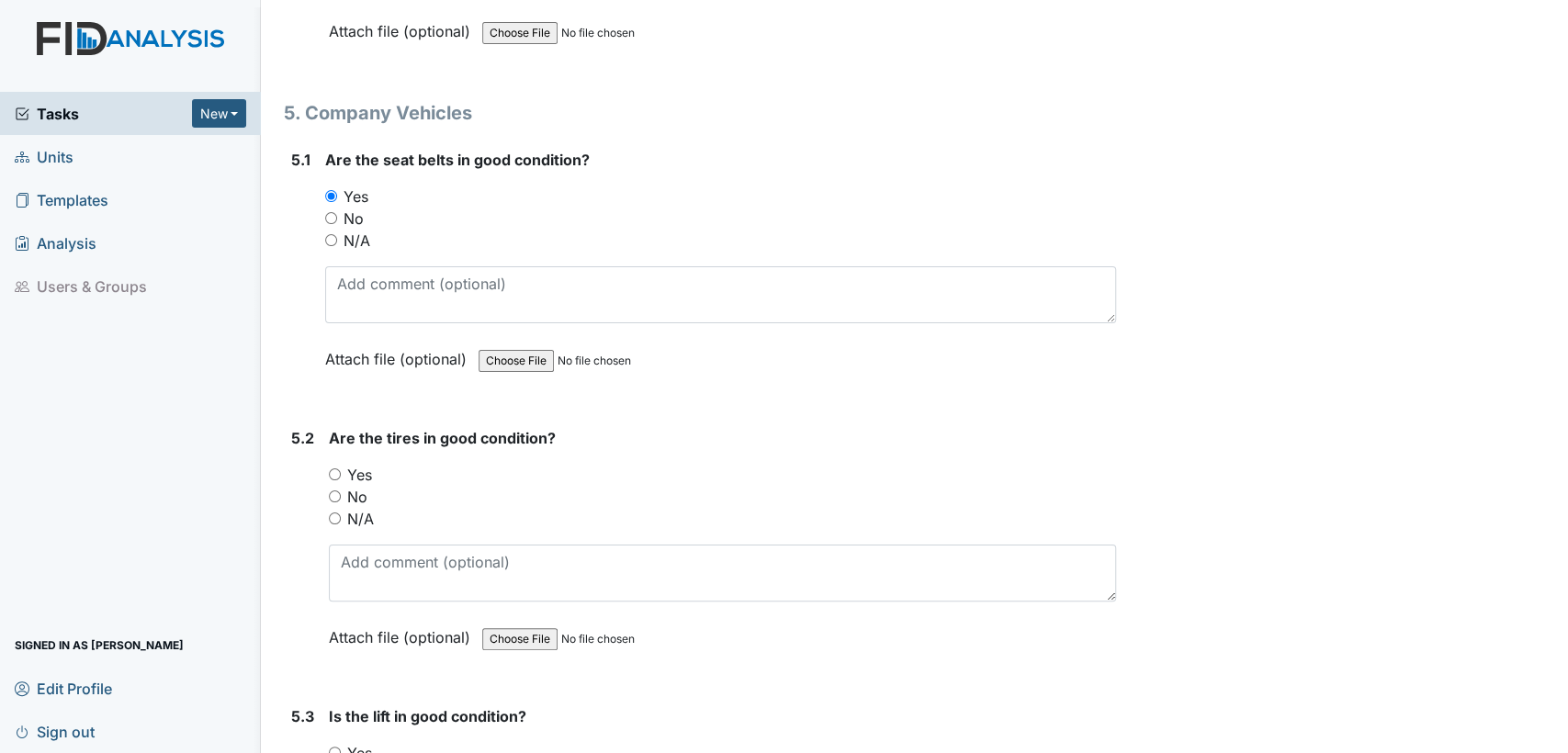
click at [338, 468] on input "Yes" at bounding box center [335, 474] width 12 height 12
radio input "true"
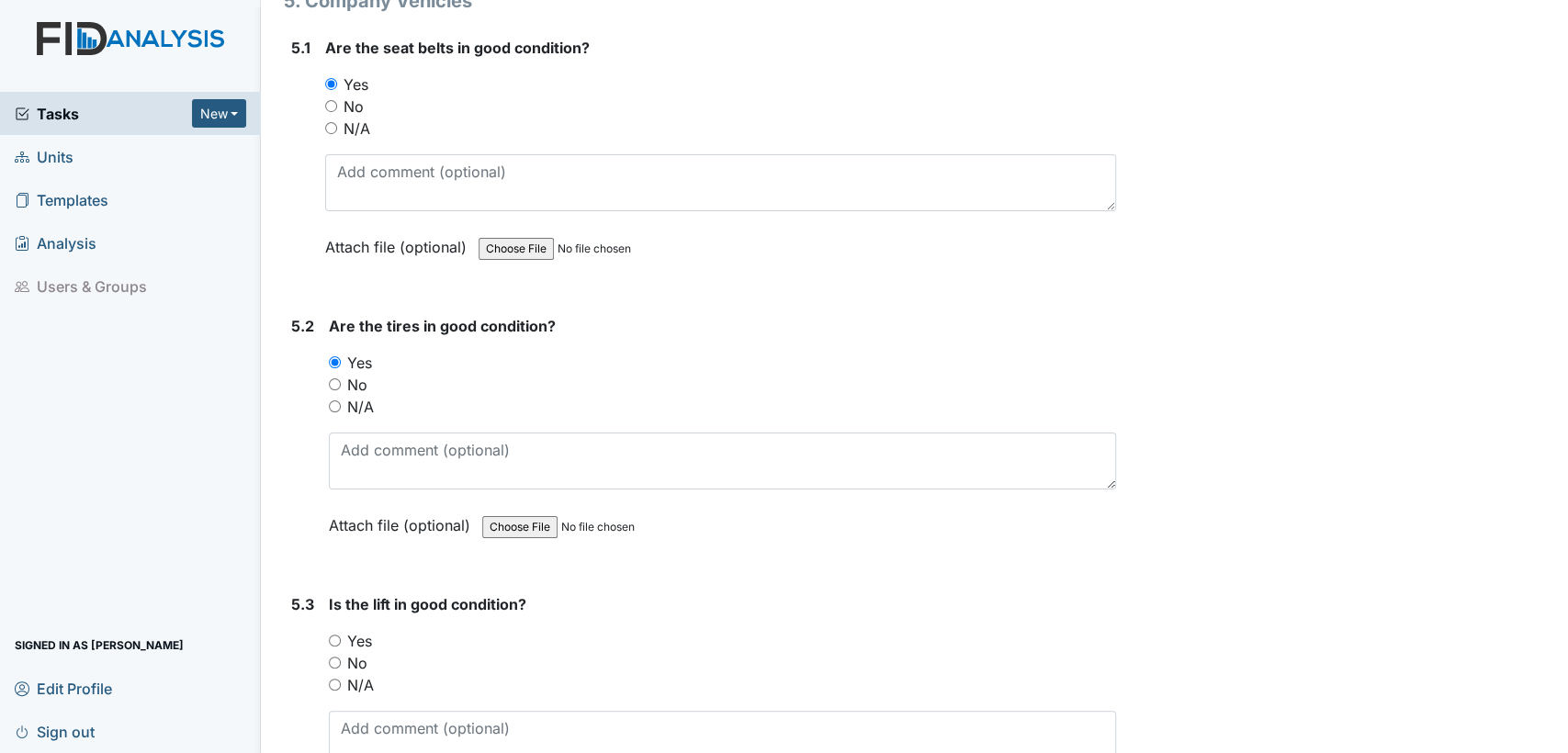
scroll to position [13132, 0]
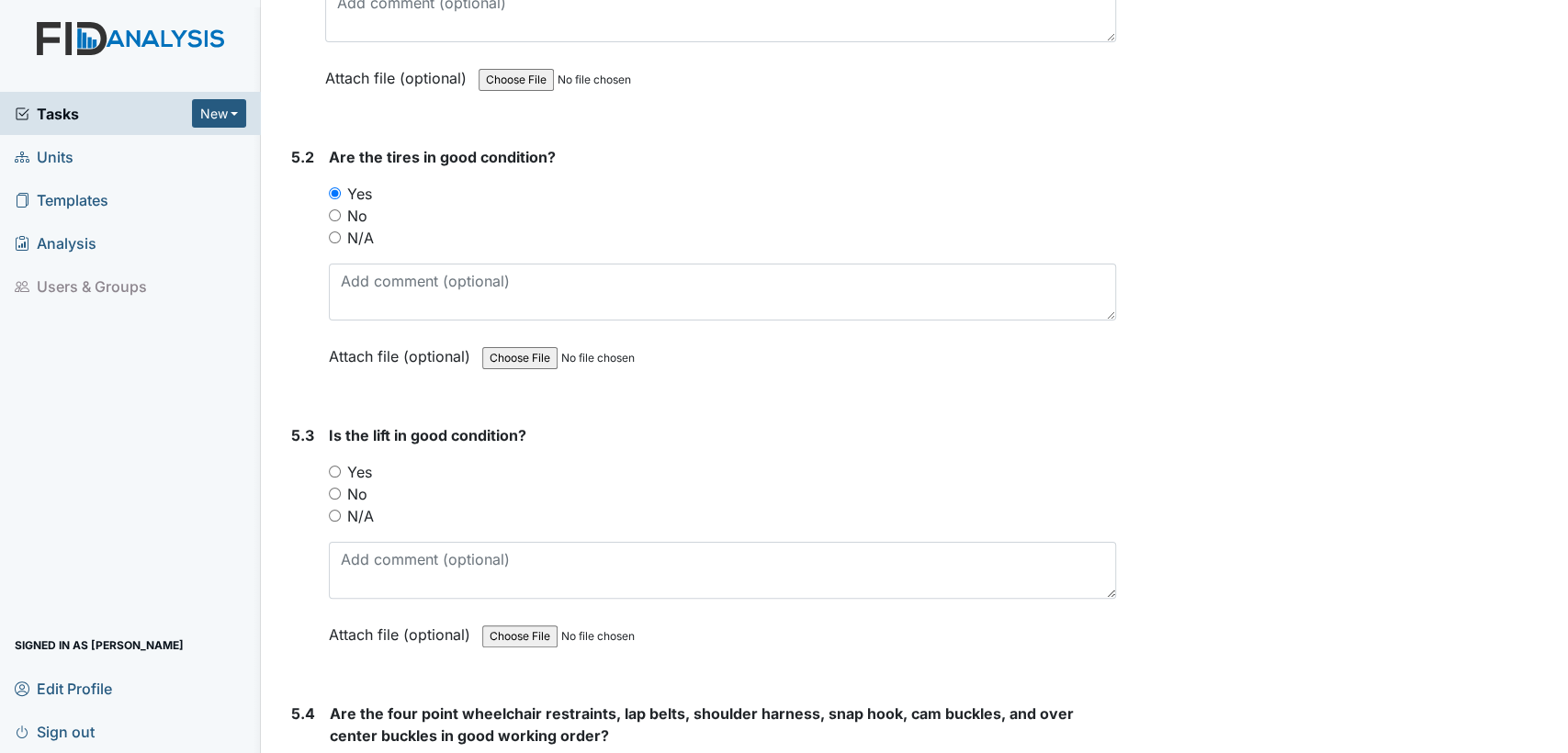
click at [337, 509] on input "N/A" at bounding box center [335, 515] width 12 height 12
radio input "true"
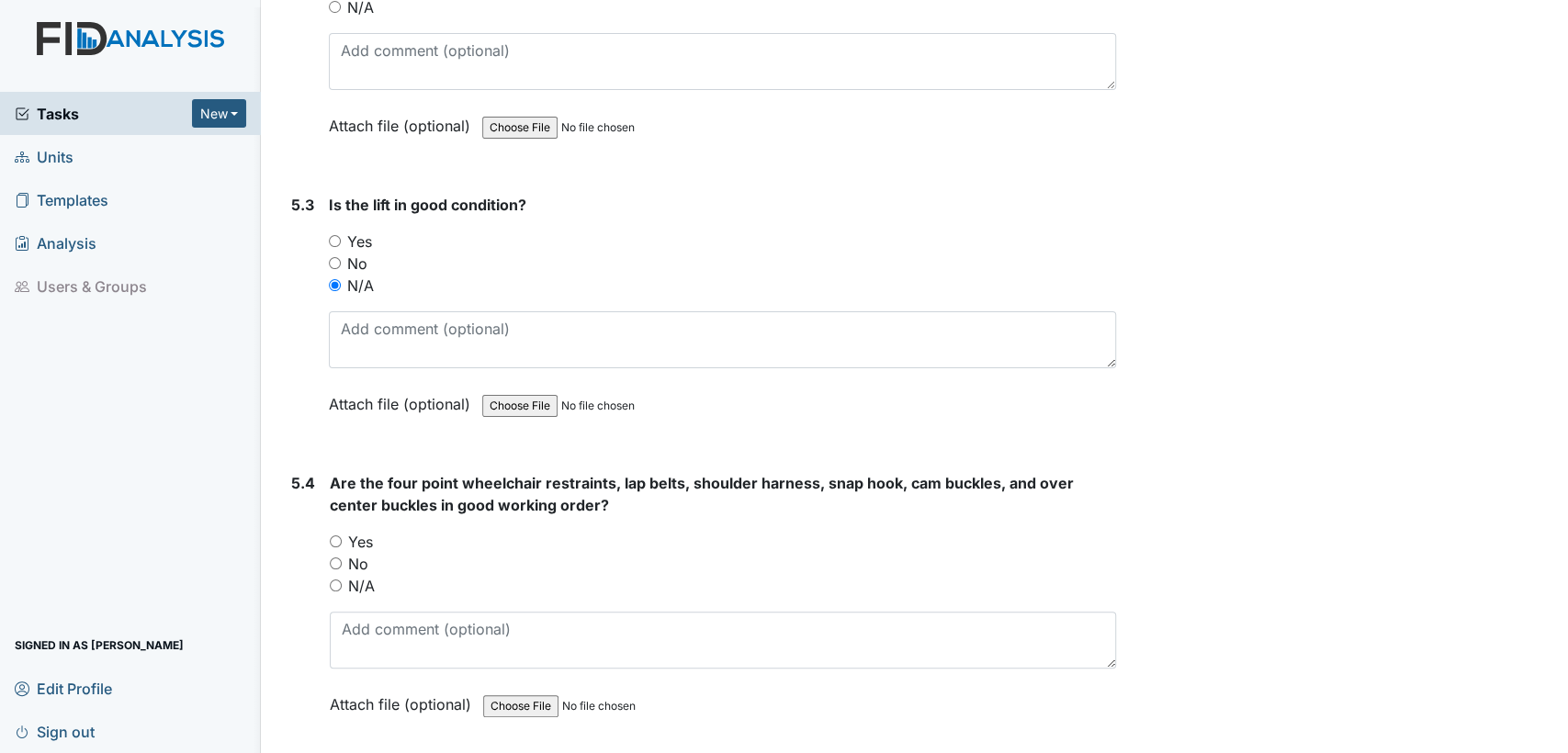
scroll to position [13614, 0]
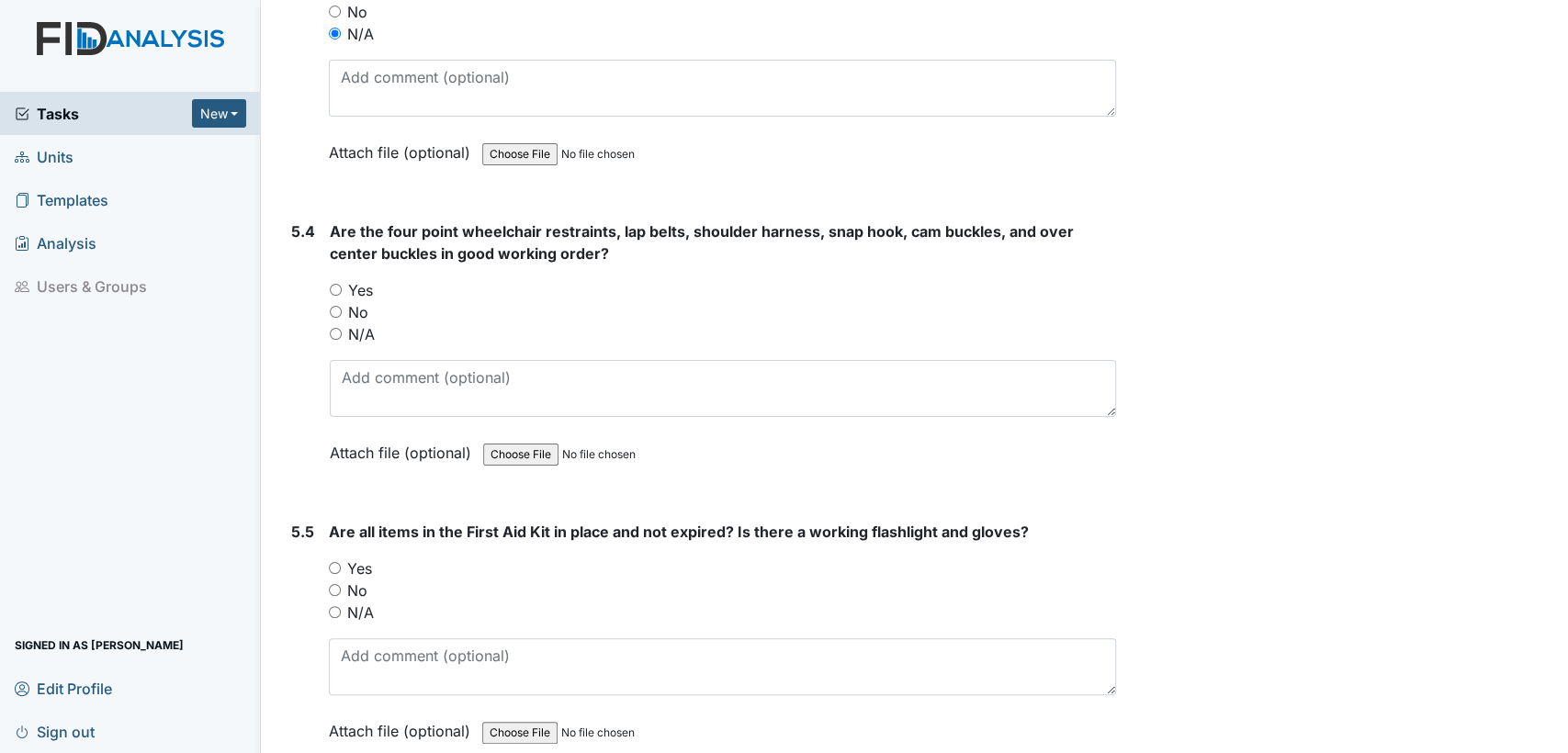
click at [334, 328] on input "N/A" at bounding box center [336, 334] width 12 height 12
radio input "true"
drag, startPoint x: 332, startPoint y: 525, endPoint x: 982, endPoint y: 638, distance: 659.7
click at [333, 561] on input "Yes" at bounding box center [335, 567] width 12 height 12
radio input "true"
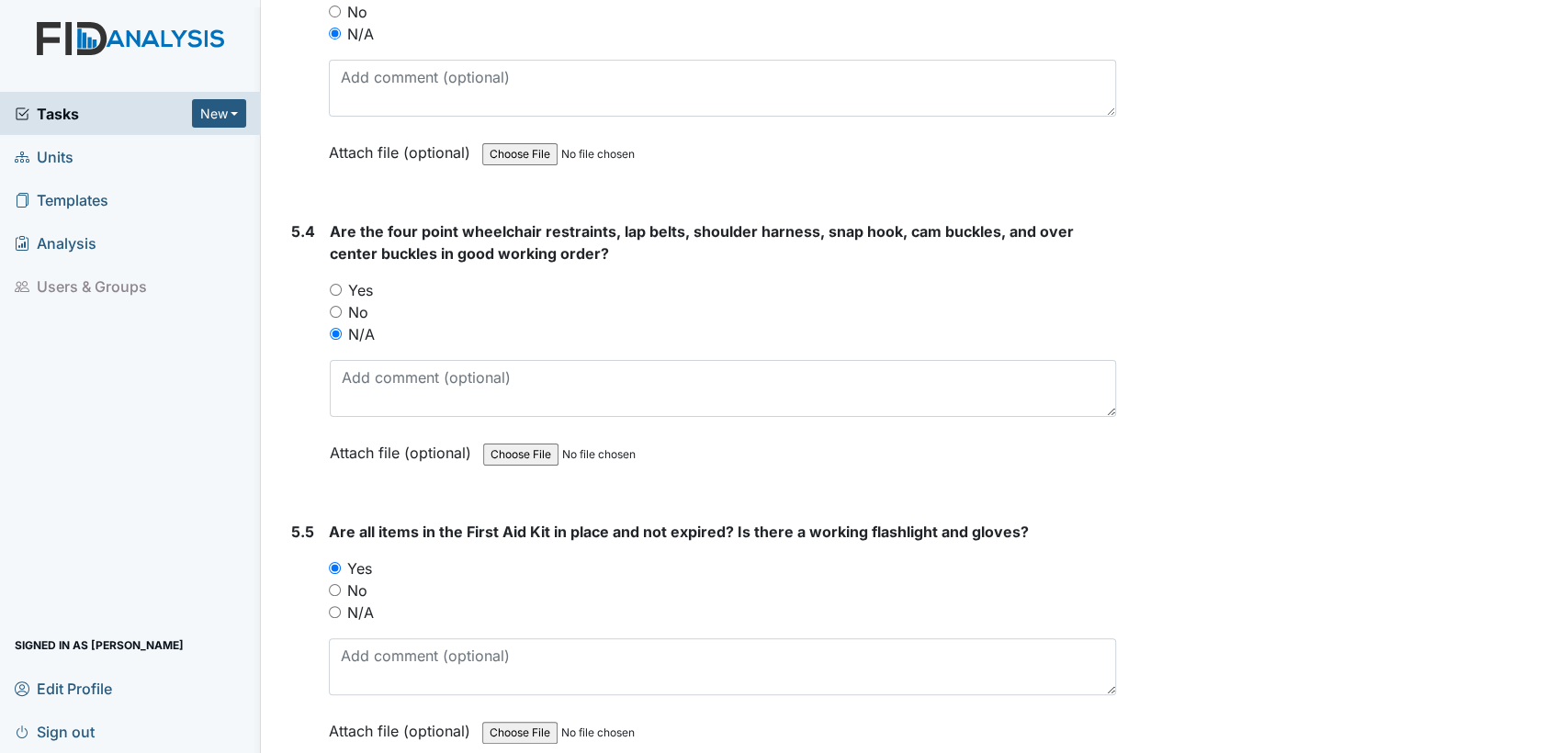
scroll to position [13940, 0]
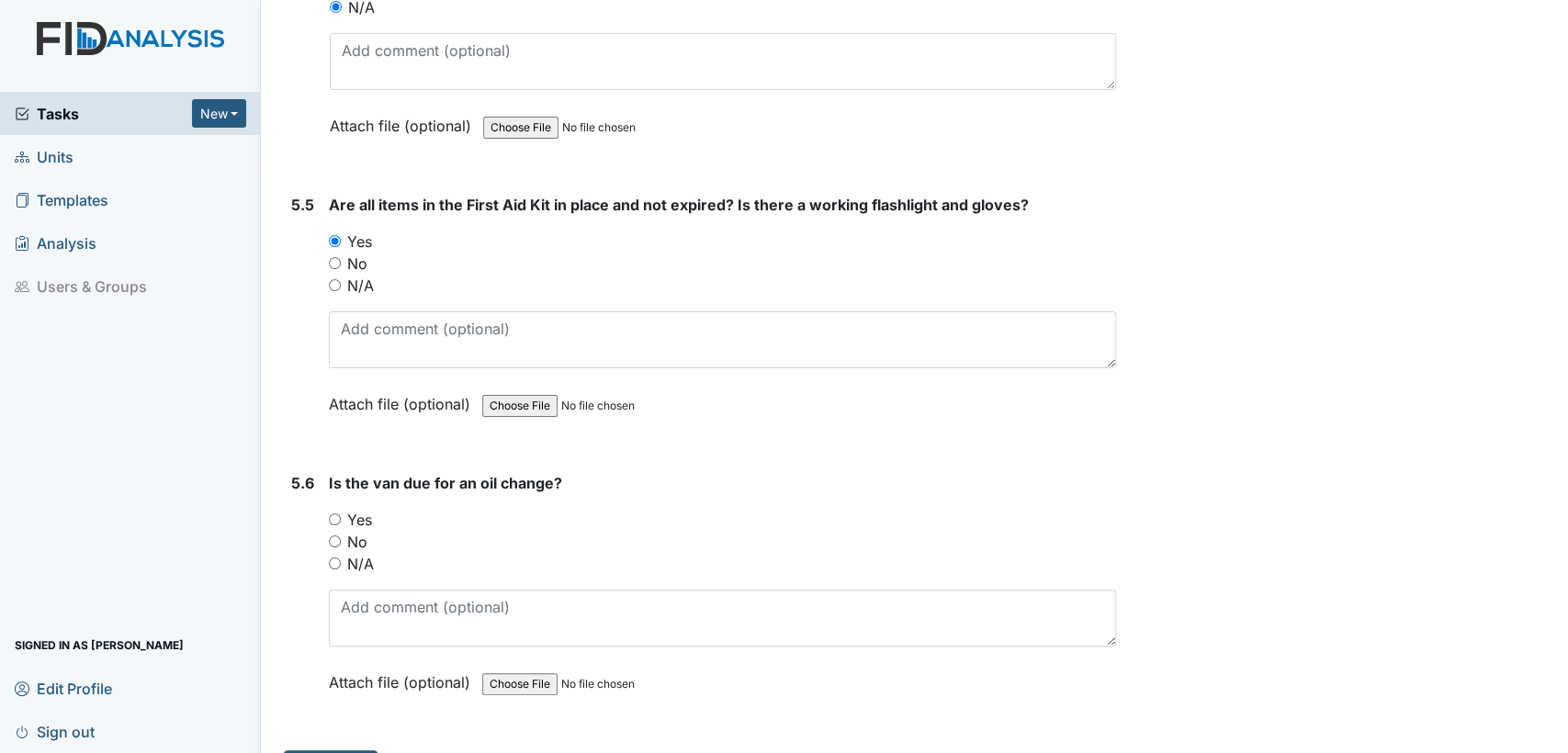
click at [331, 535] on input "No" at bounding box center [335, 541] width 12 height 12
radio input "true"
click at [323, 750] on button "Submit" at bounding box center [330, 768] width 94 height 35
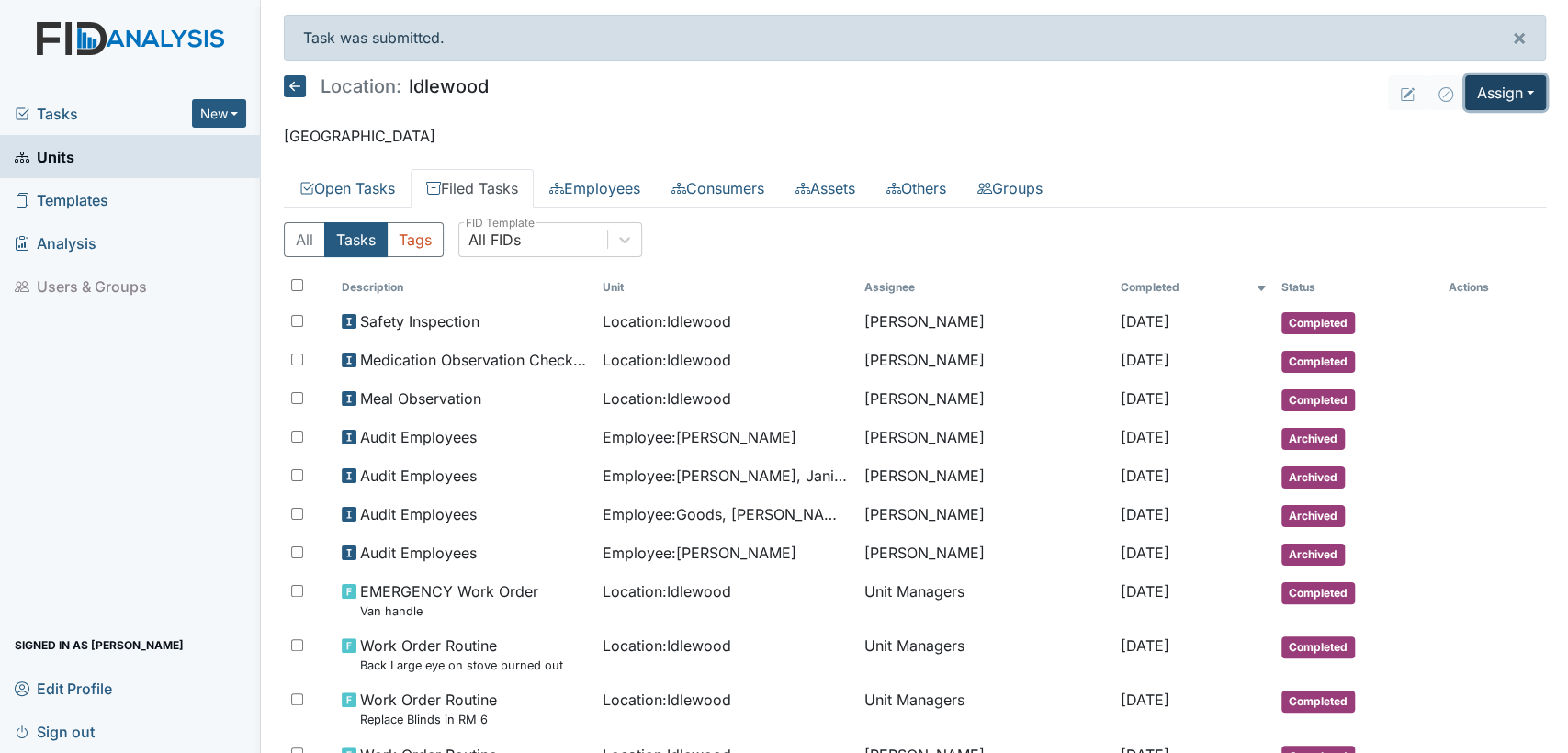
click at [1491, 104] on button "Assign" at bounding box center [1505, 93] width 80 height 35
click at [1459, 161] on link "Assign Inspection" at bounding box center [1462, 165] width 166 height 29
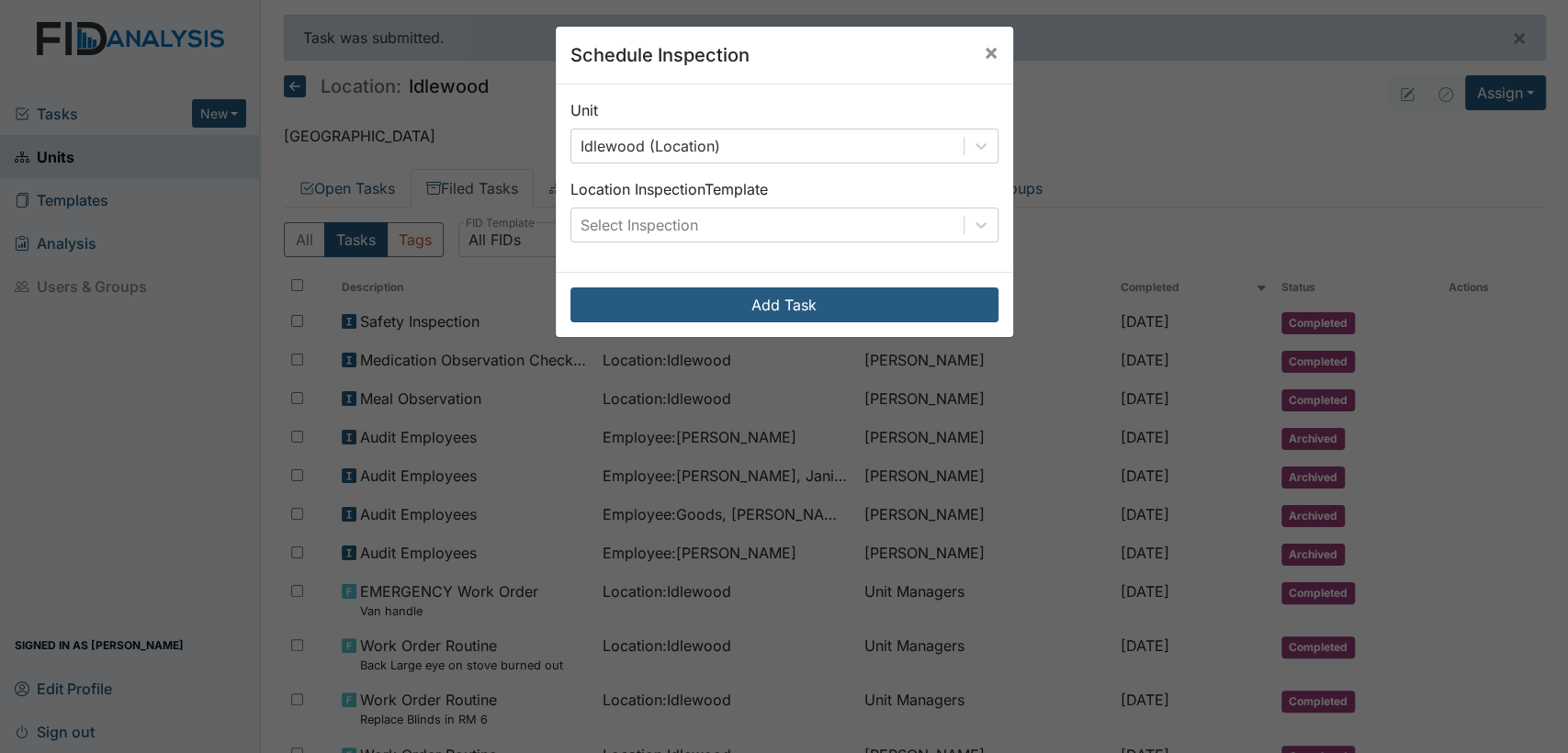
click at [992, 237] on div "Unit Idlewood (Location) Location Inspection Template Select Inspection" at bounding box center [784, 177] width 457 height 187
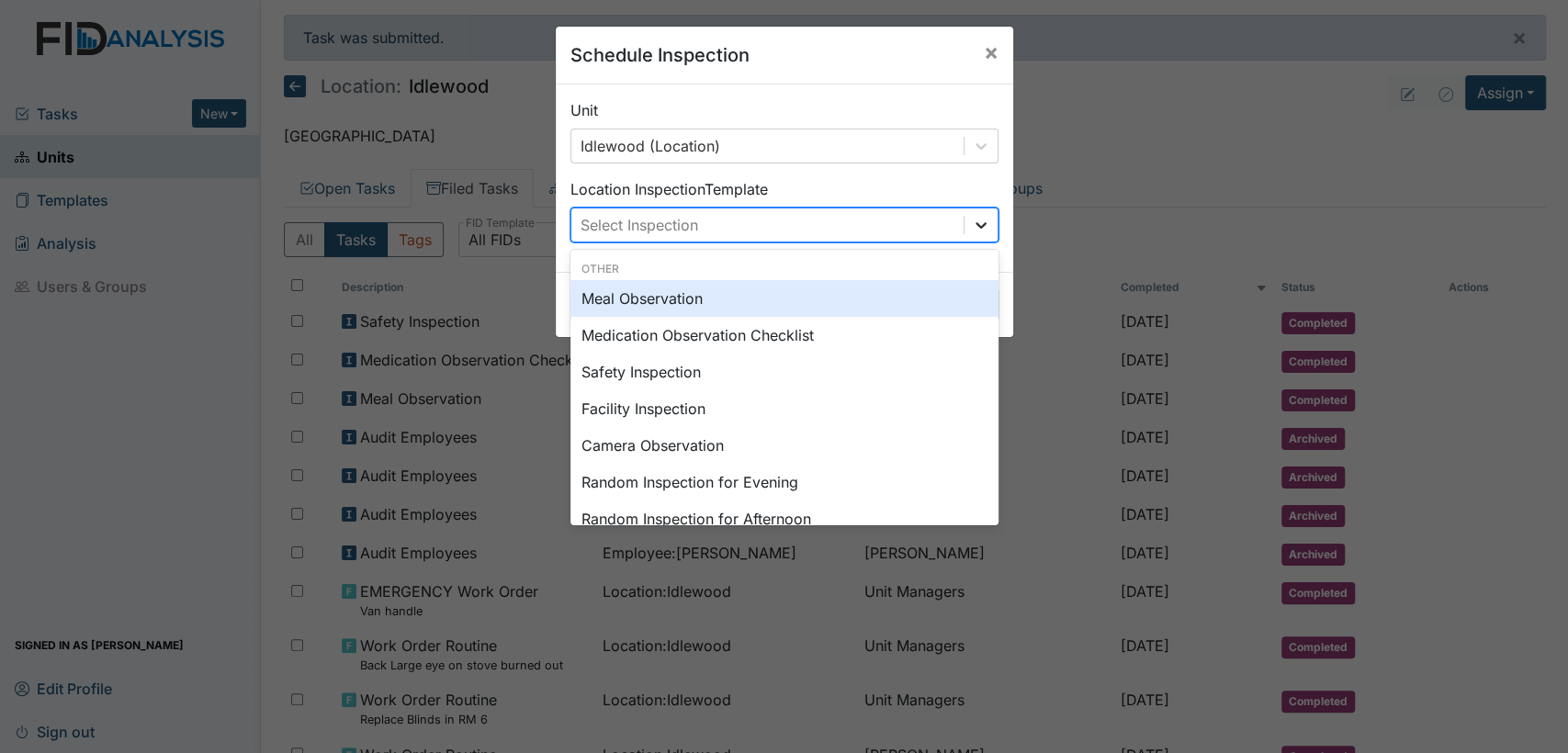
click at [985, 239] on div at bounding box center [981, 225] width 33 height 33
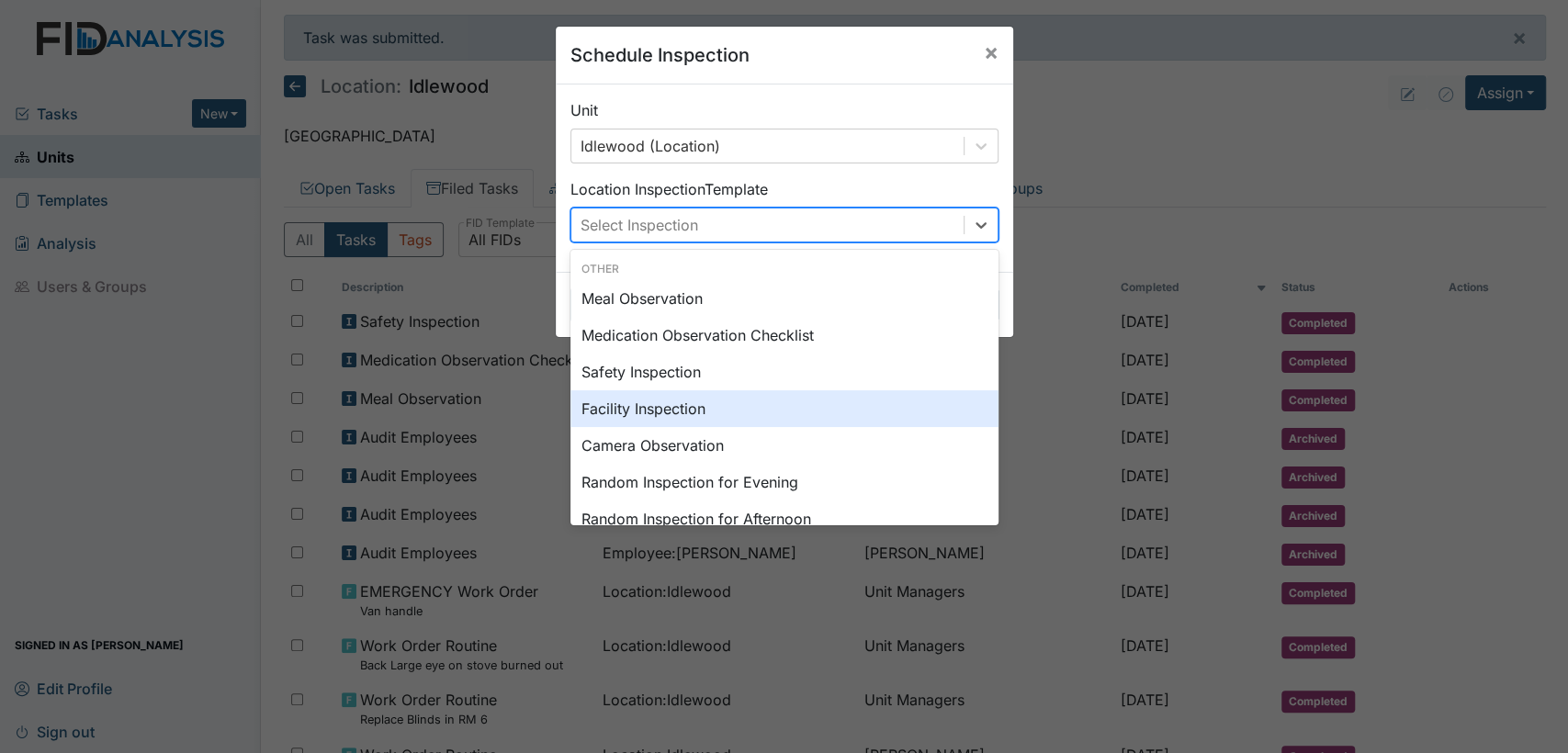
click at [848, 406] on div "Facility Inspection" at bounding box center [784, 408] width 428 height 37
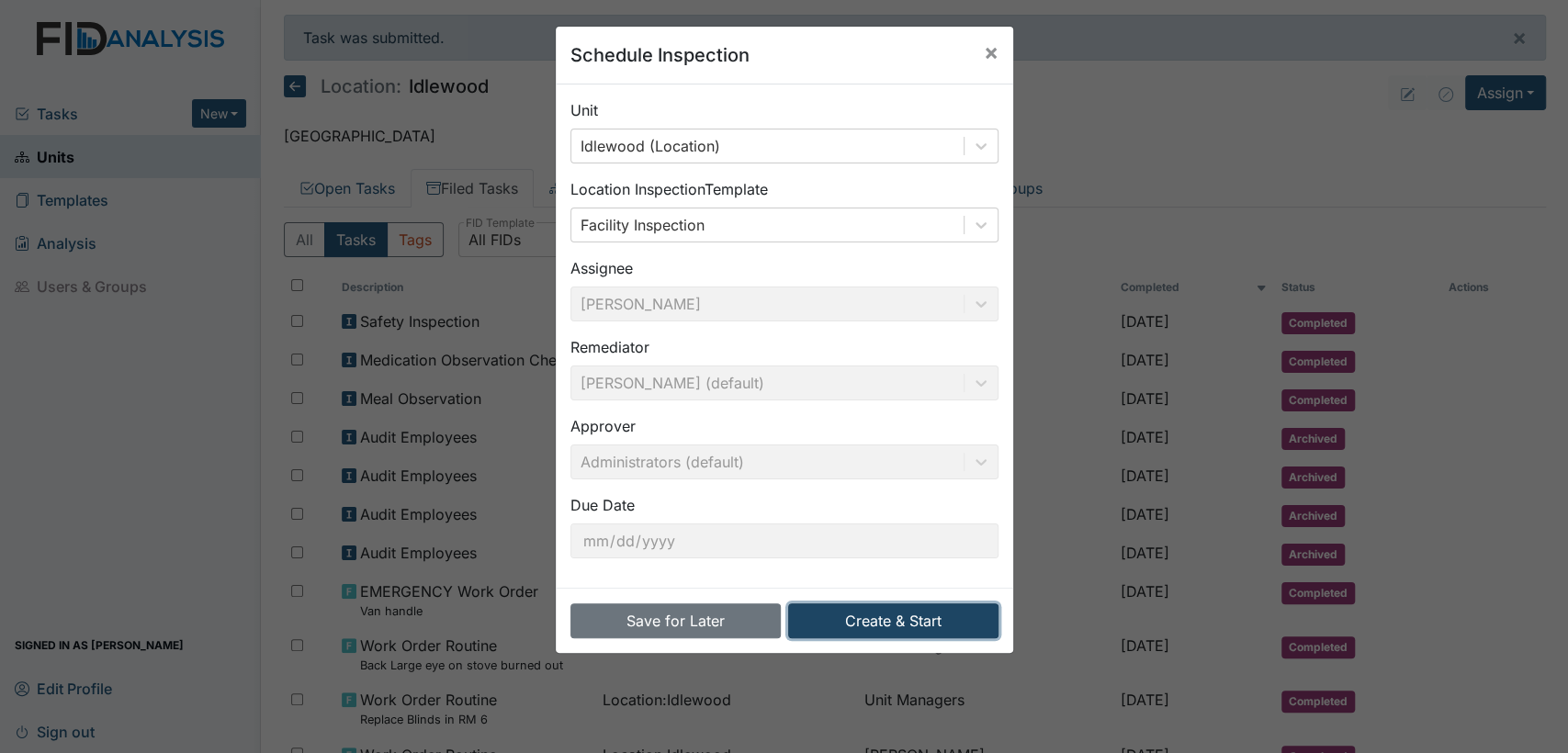
click at [836, 629] on button "Create & Start" at bounding box center [893, 620] width 210 height 35
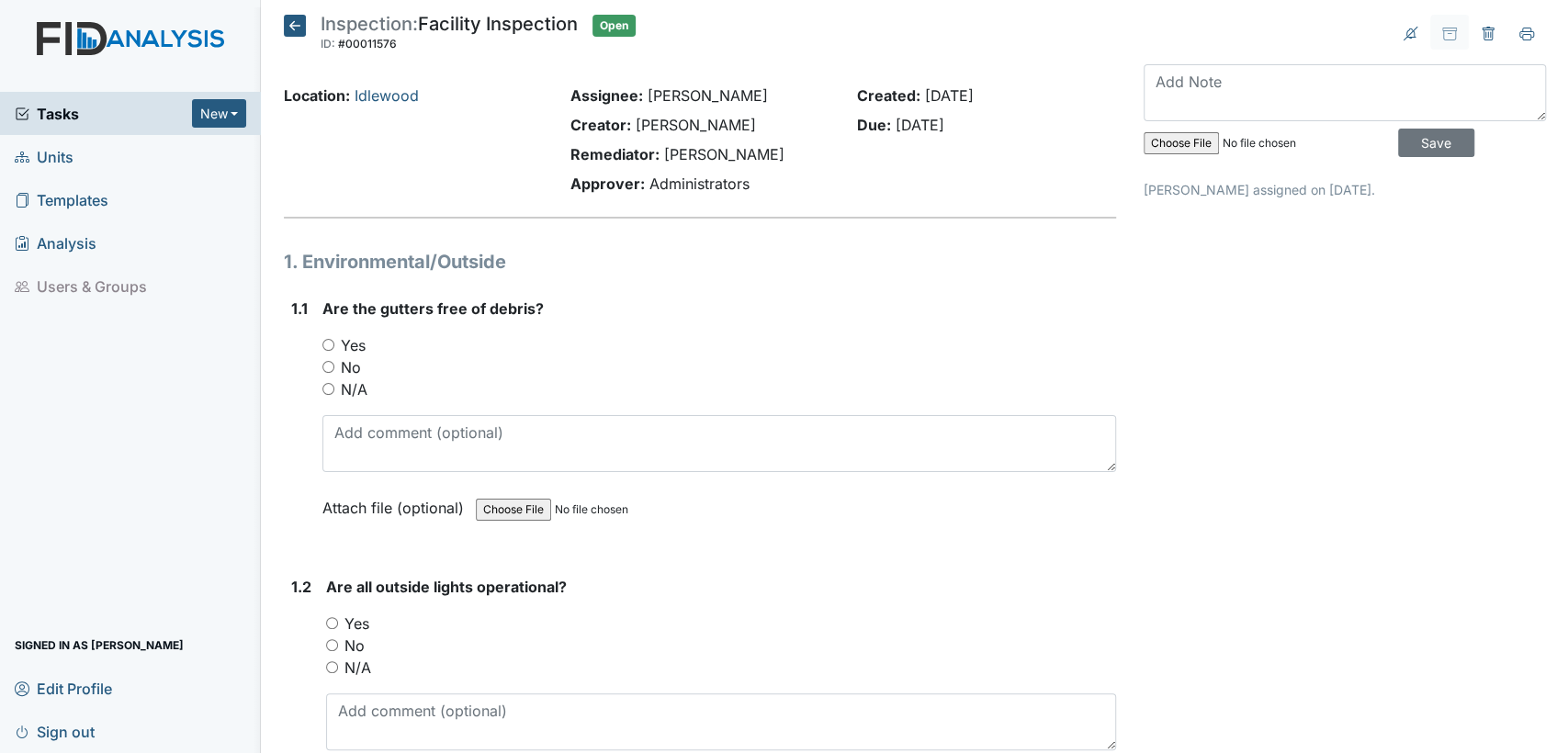
click at [326, 366] on input "No" at bounding box center [328, 367] width 12 height 12
radio input "true"
click at [330, 617] on input "Yes" at bounding box center [332, 622] width 12 height 12
radio input "true"
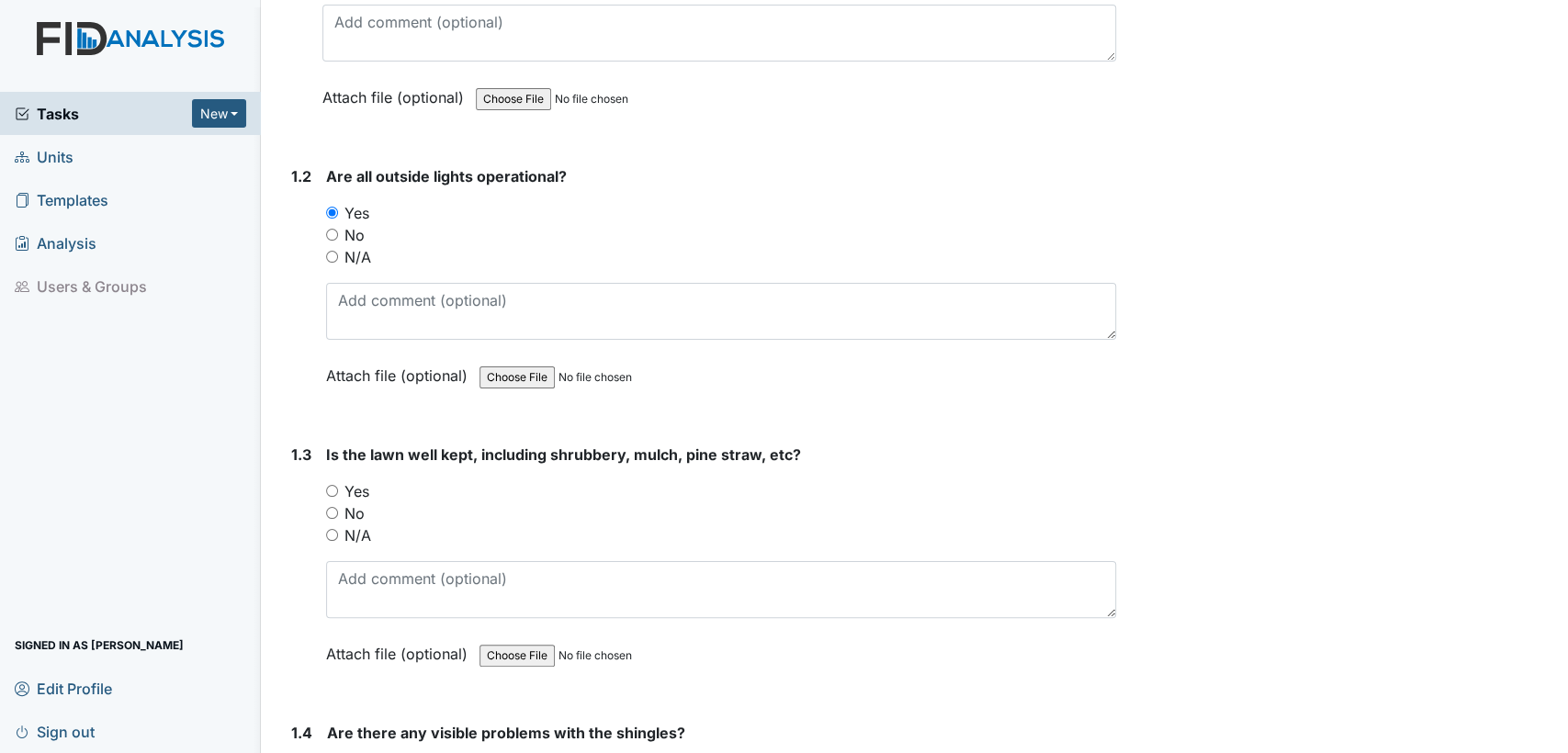
scroll to position [502, 0]
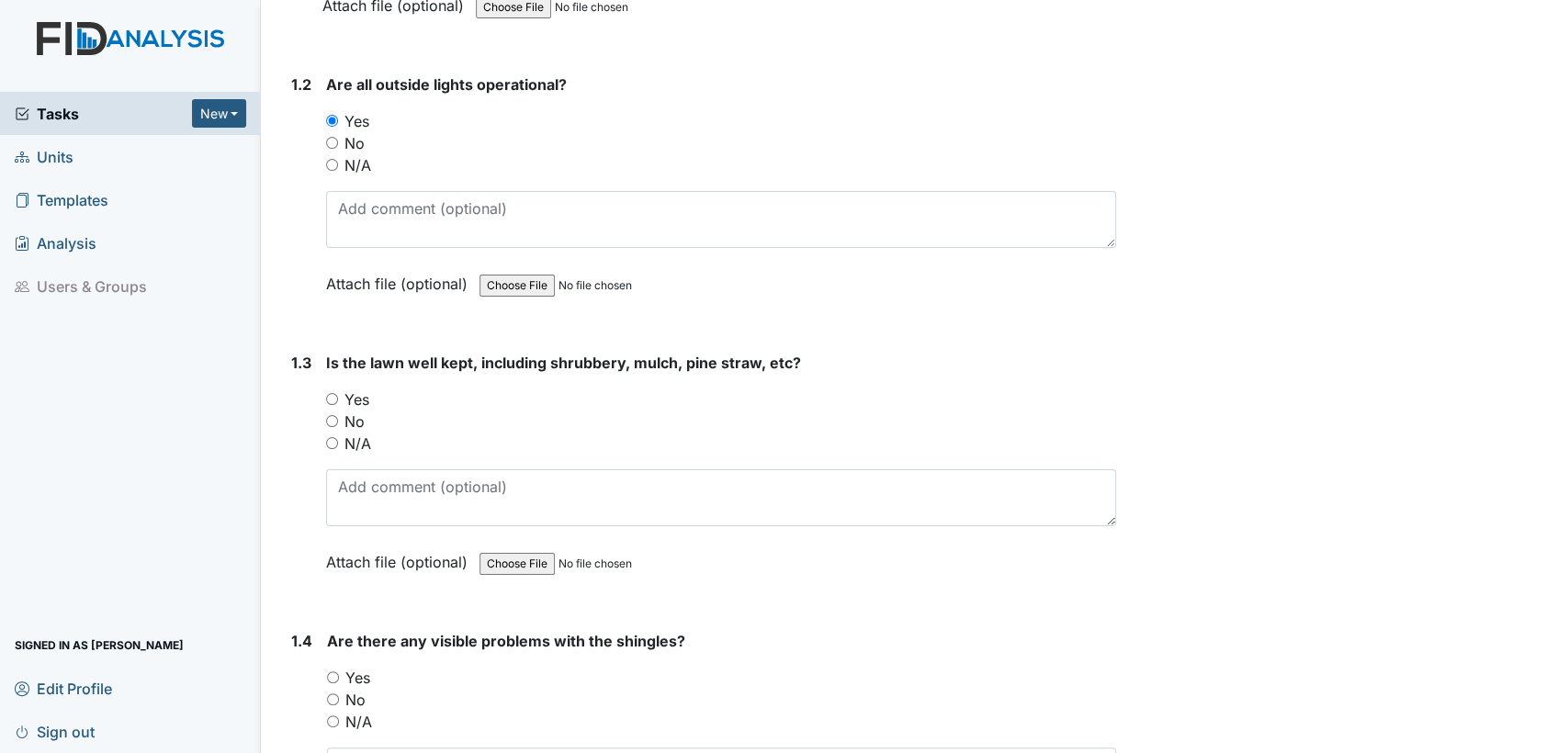
click at [326, 402] on input "Yes" at bounding box center [332, 399] width 12 height 12
radio input "true"
click at [333, 702] on div "No" at bounding box center [722, 699] width 789 height 22
click at [334, 697] on input "No" at bounding box center [333, 699] width 12 height 12
radio input "true"
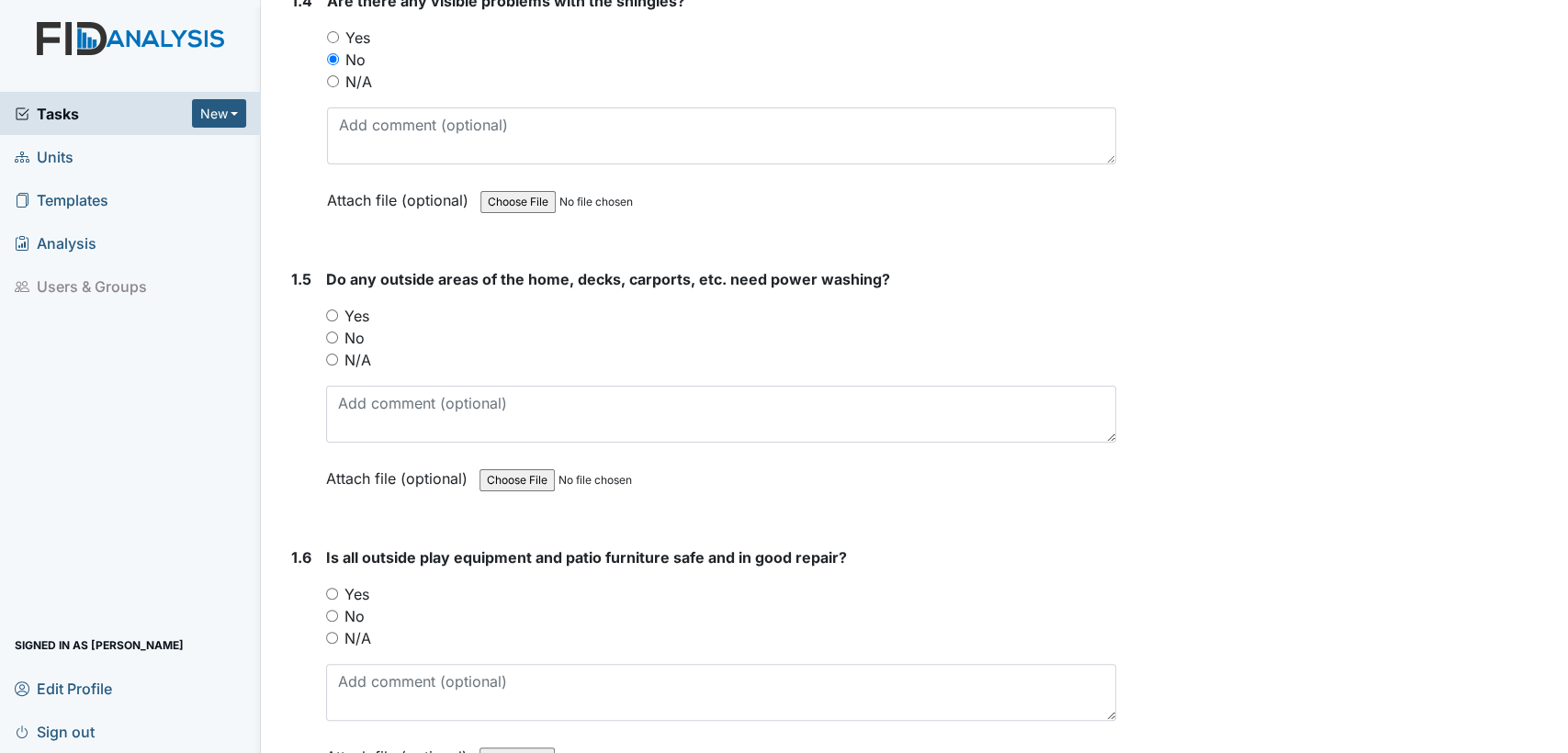
scroll to position [1221, 0]
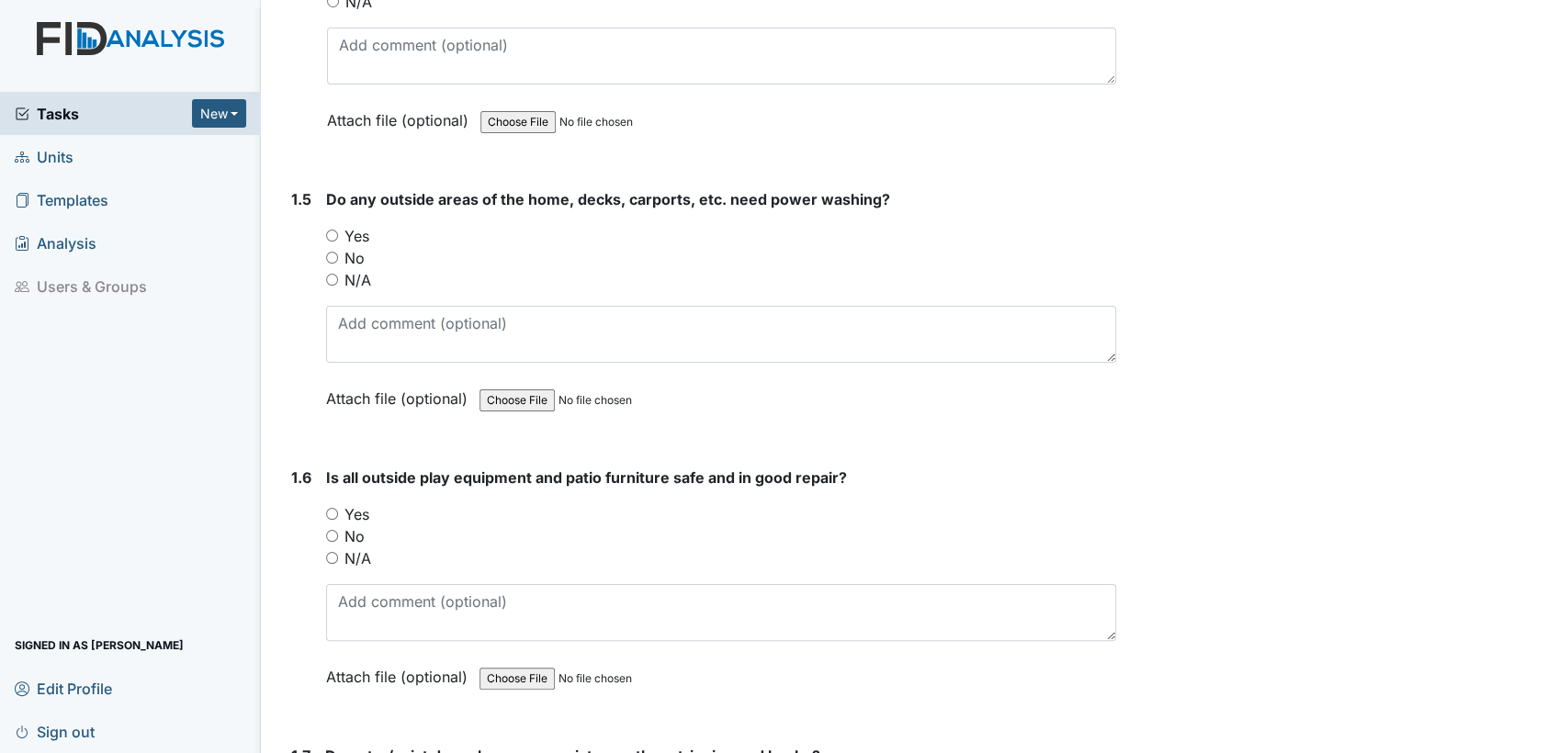
drag, startPoint x: 330, startPoint y: 229, endPoint x: 348, endPoint y: 312, distance: 84.9
click at [330, 230] on input "Yes" at bounding box center [332, 235] width 12 height 12
radio input "true"
click at [331, 510] on input "Yes" at bounding box center [332, 514] width 12 height 12
radio input "true"
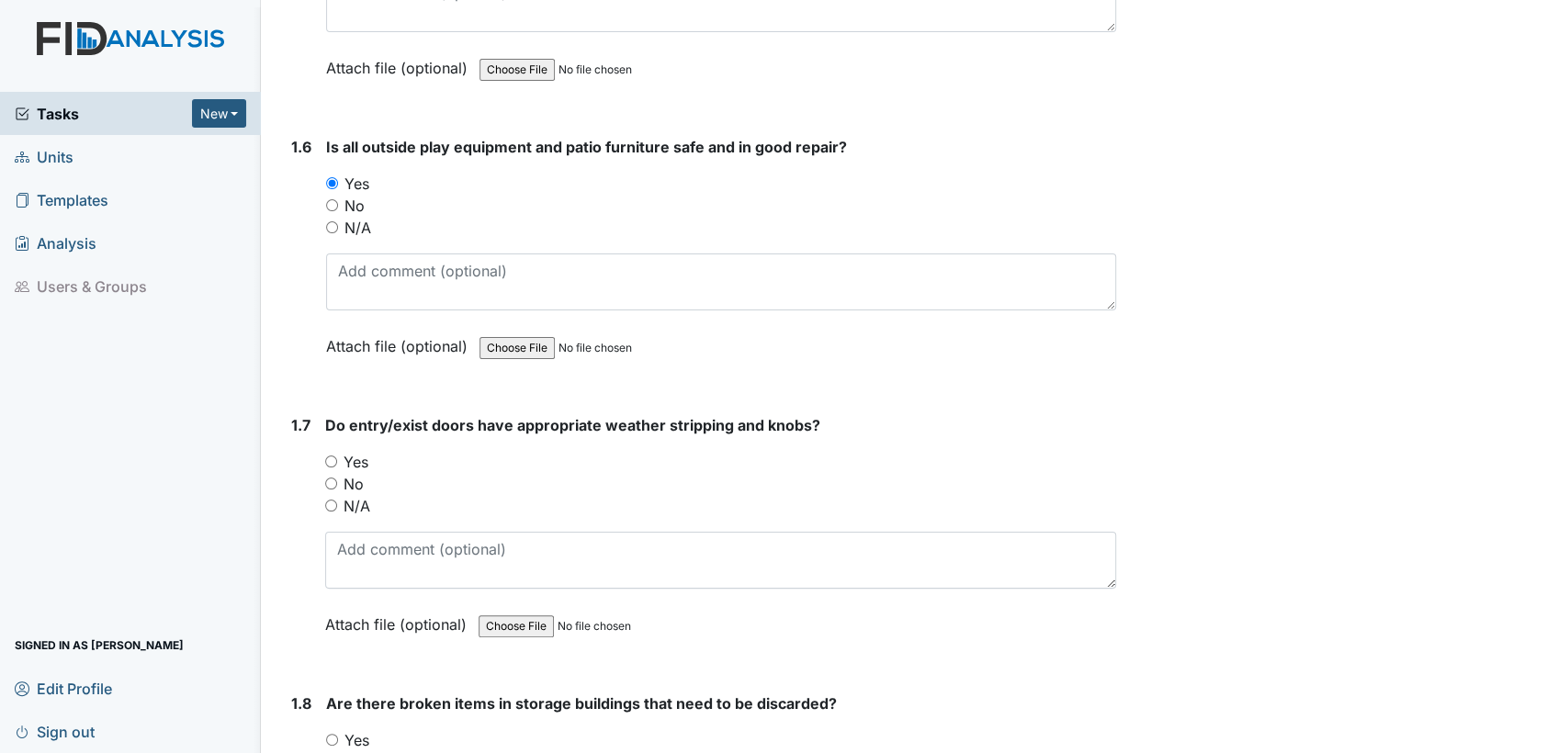
scroll to position [1644, 0]
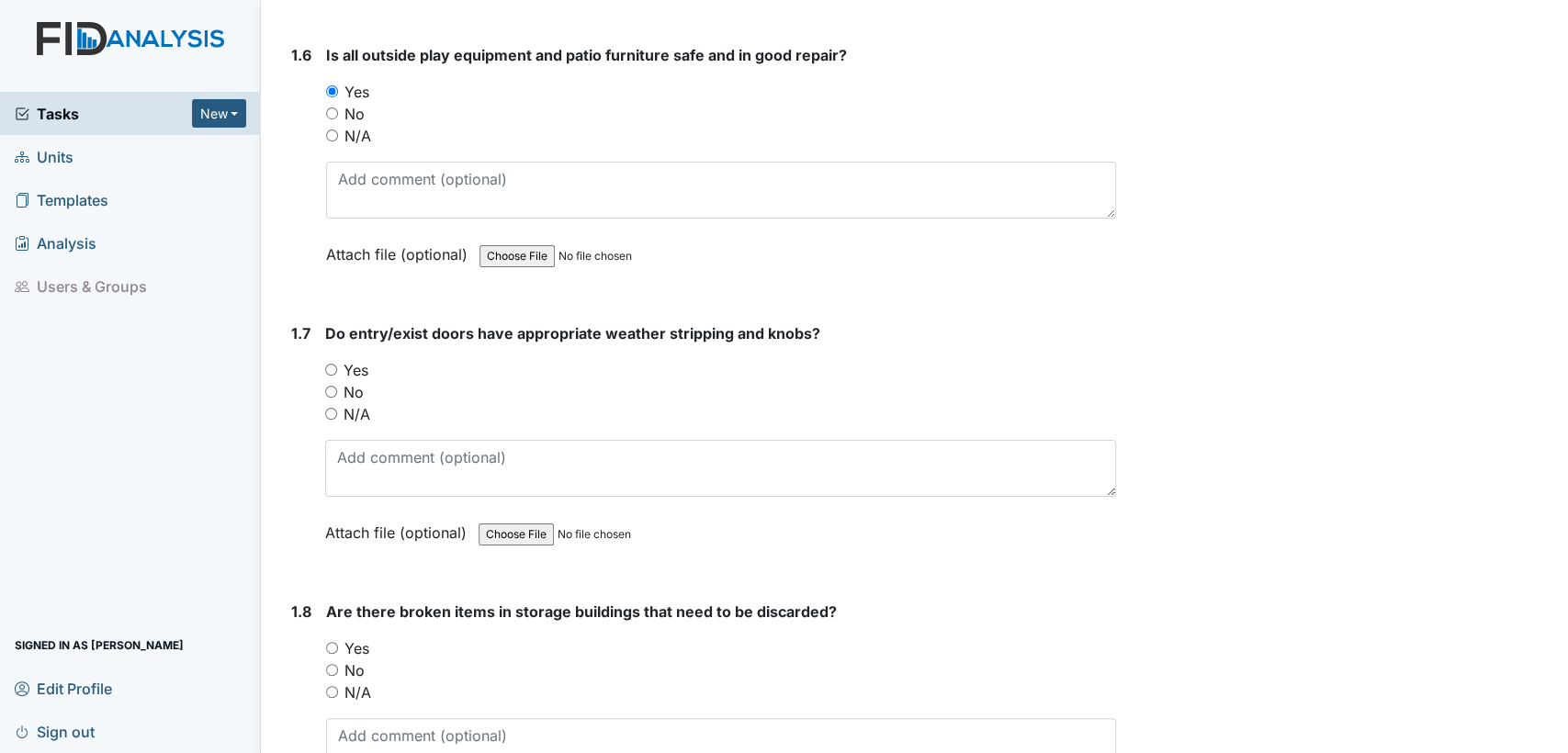
click at [330, 364] on input "Yes" at bounding box center [331, 370] width 12 height 12
radio input "true"
drag, startPoint x: 328, startPoint y: 665, endPoint x: 362, endPoint y: 701, distance: 49.5
click at [328, 666] on input "No" at bounding box center [332, 670] width 12 height 12
radio input "true"
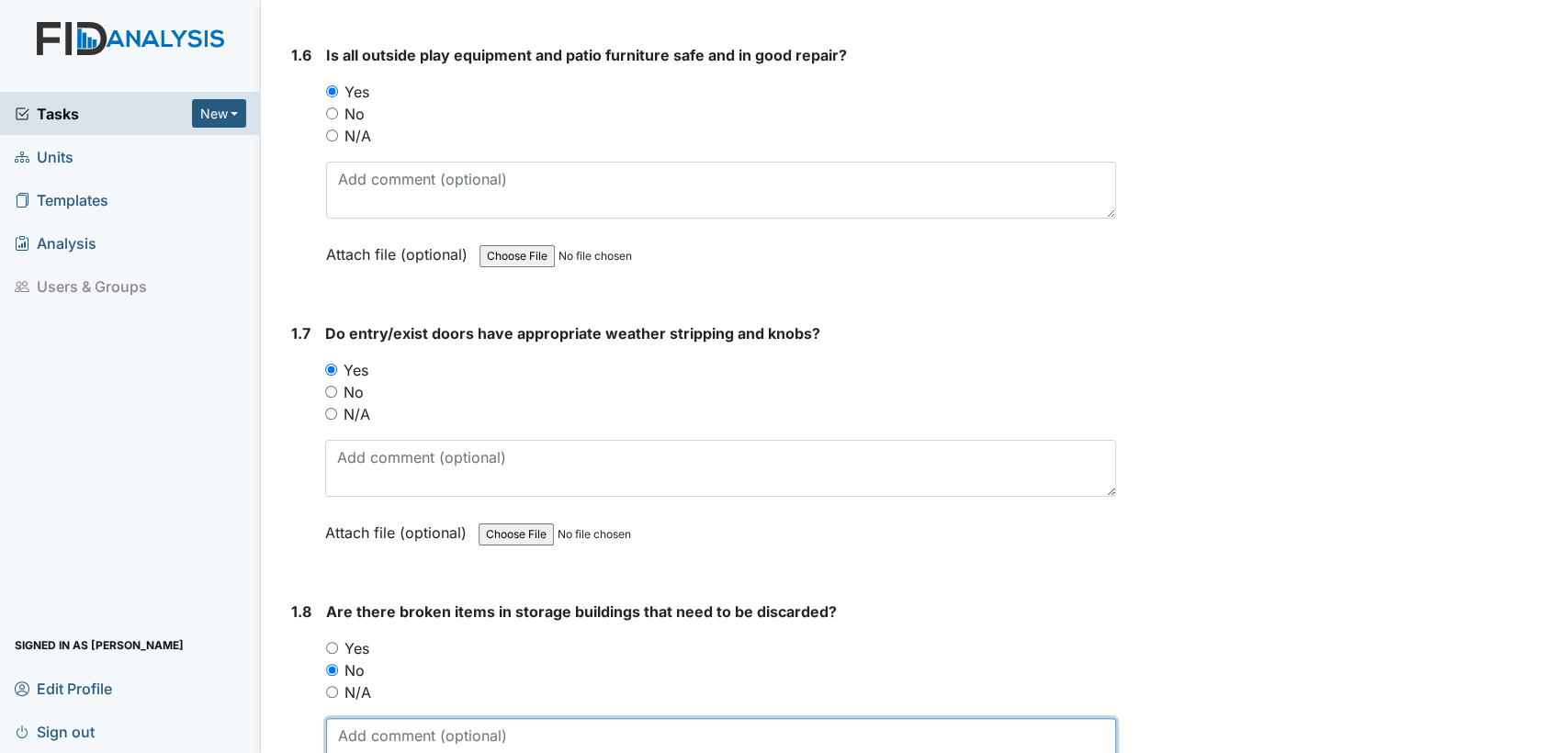
click at [366, 722] on textarea at bounding box center [722, 746] width 790 height 57
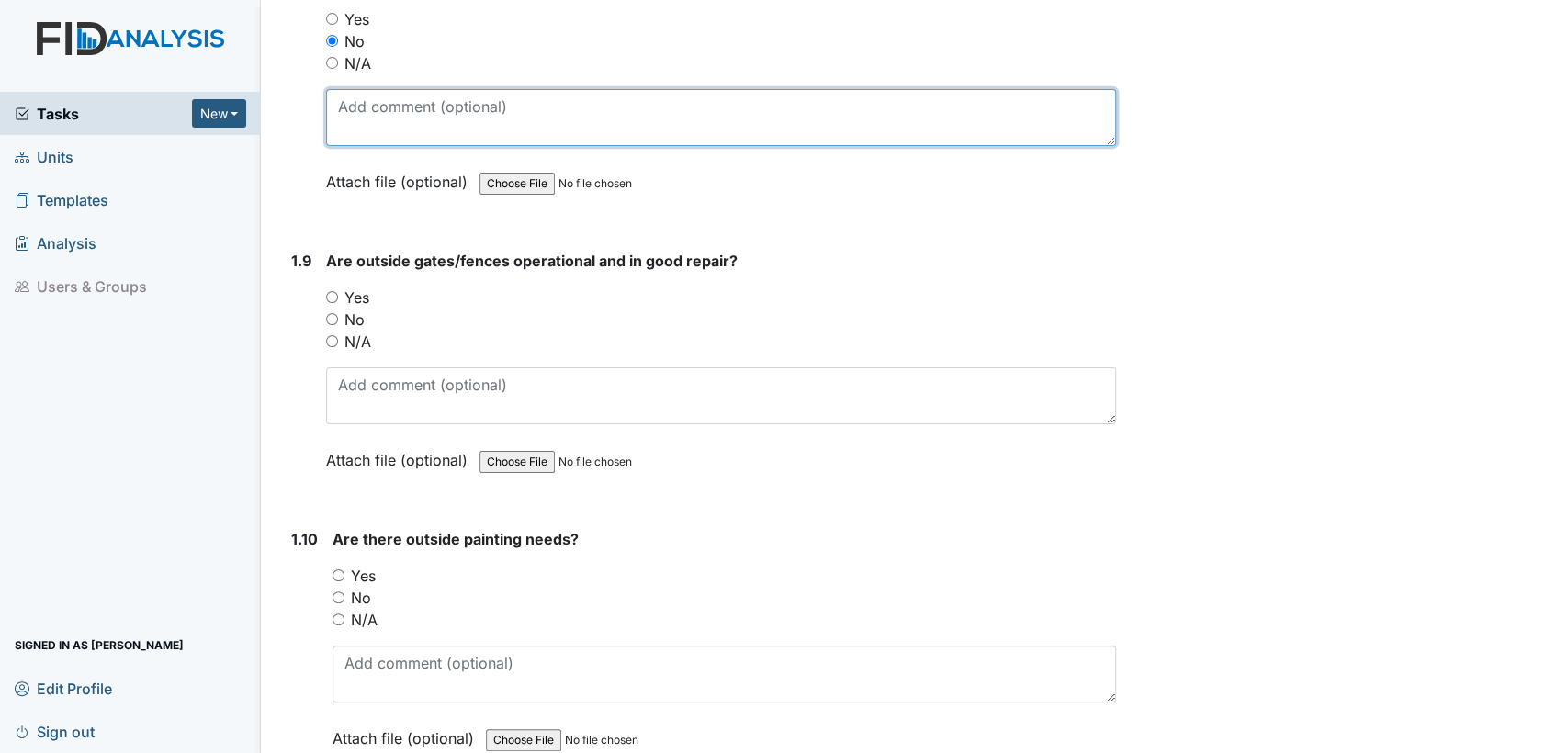
scroll to position [2262, 0]
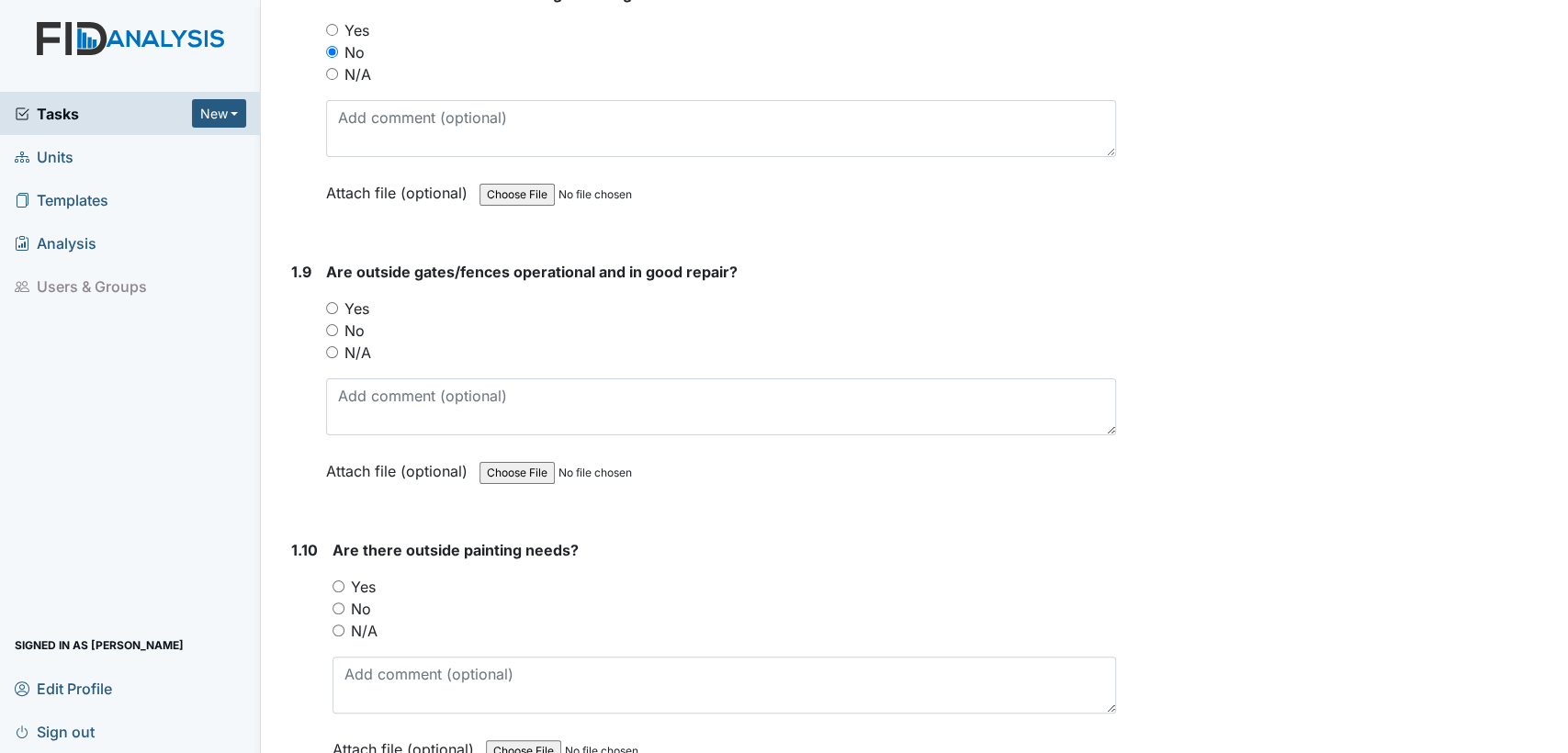
click at [330, 305] on input "Yes" at bounding box center [332, 308] width 12 height 12
radio input "true"
click at [335, 602] on input "No" at bounding box center [338, 608] width 12 height 12
radio input "true"
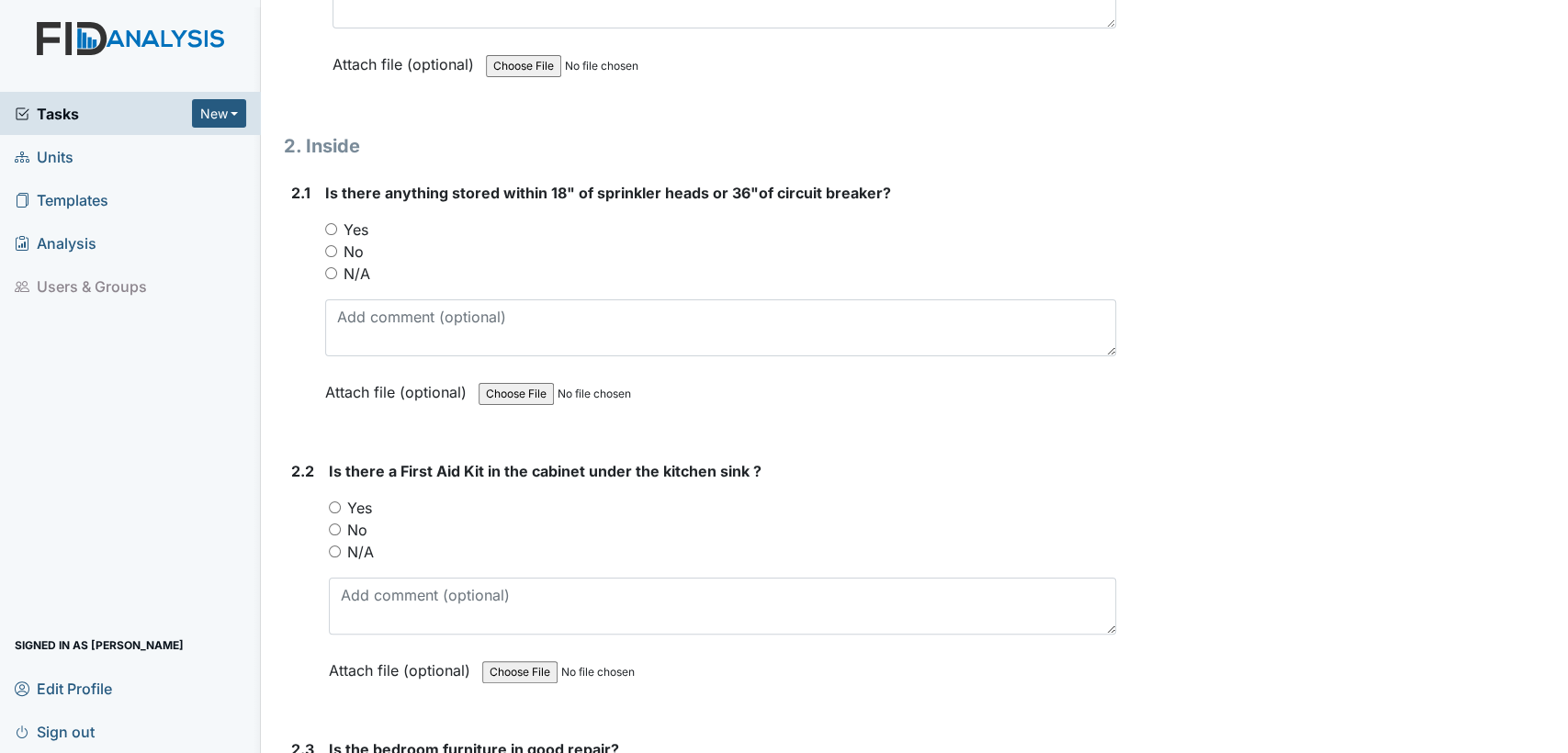
scroll to position [2959, 0]
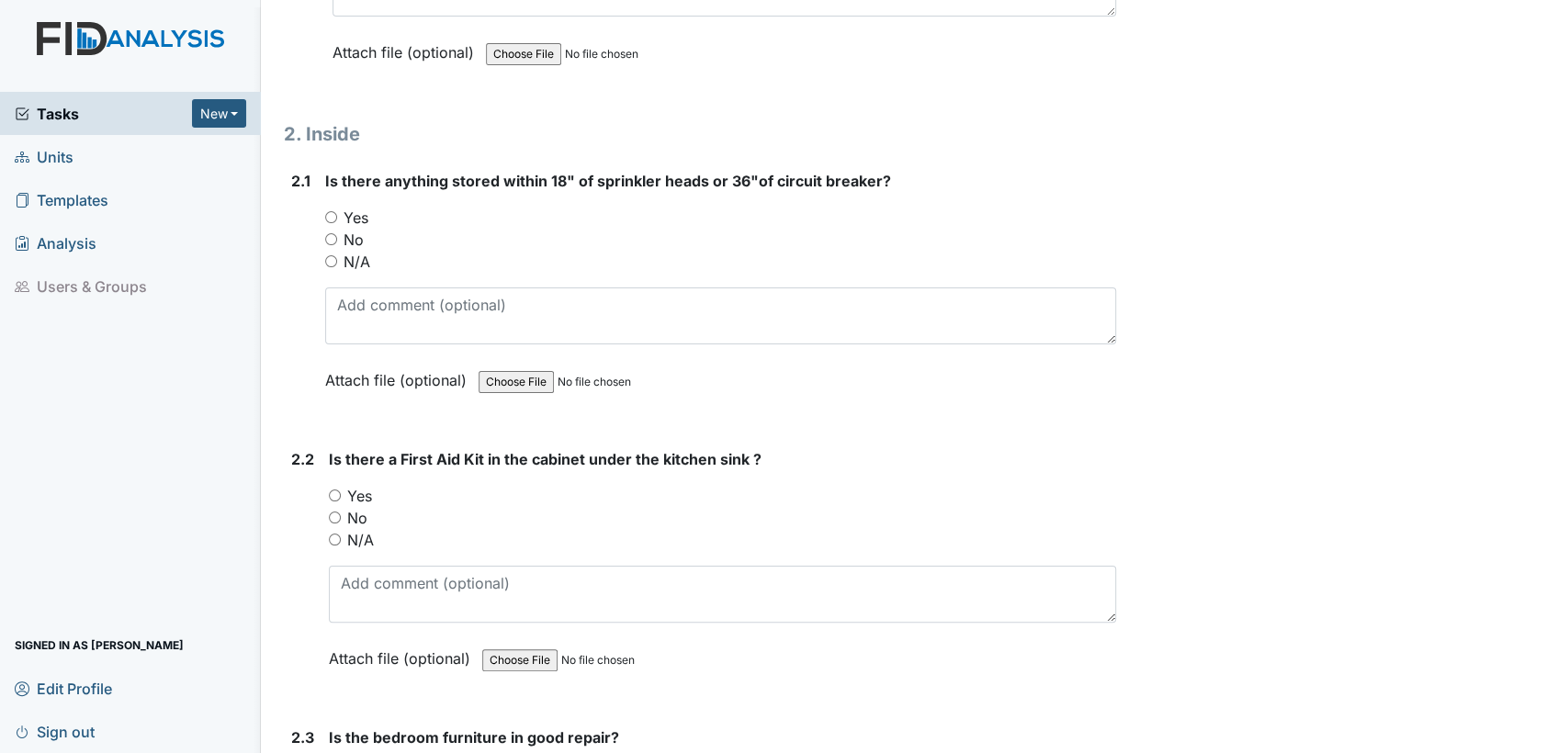
click at [328, 256] on input "N/A" at bounding box center [331, 261] width 12 height 12
radio input "true"
click at [330, 490] on input "Yes" at bounding box center [335, 496] width 12 height 12
radio input "true"
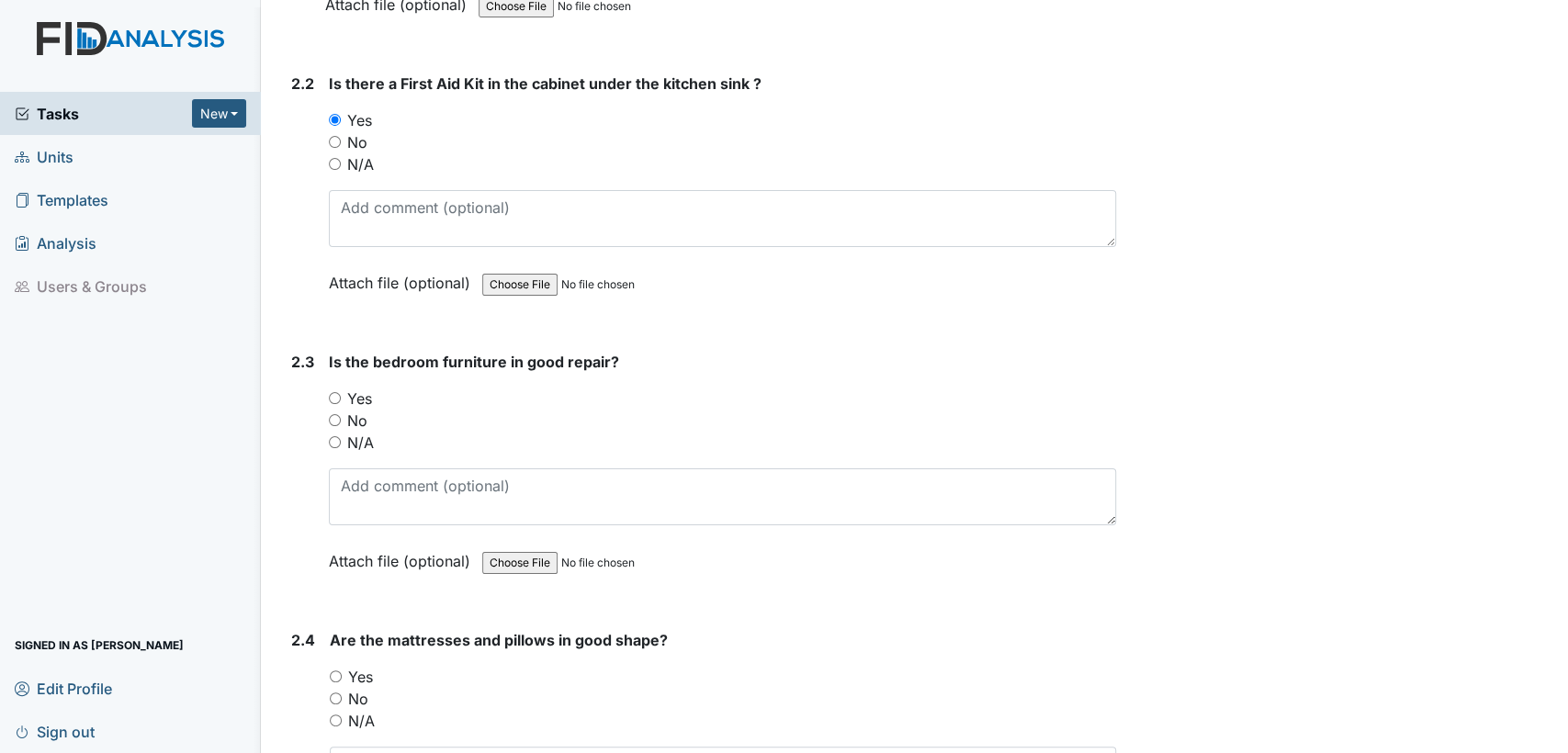
scroll to position [3403, 0]
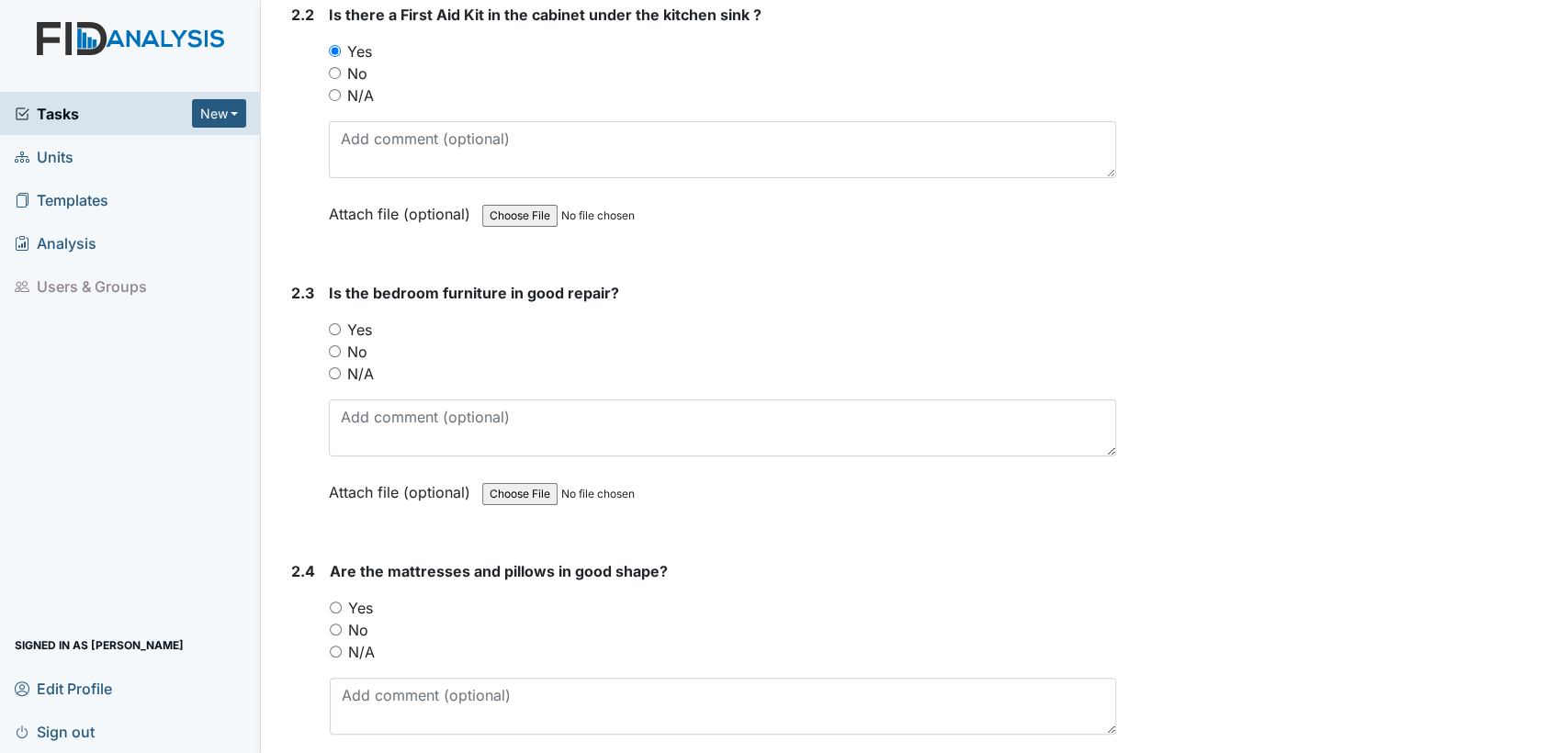
click at [332, 323] on input "Yes" at bounding box center [335, 329] width 12 height 12
radio input "true"
click at [330, 601] on input "Yes" at bounding box center [336, 607] width 12 height 12
radio input "true"
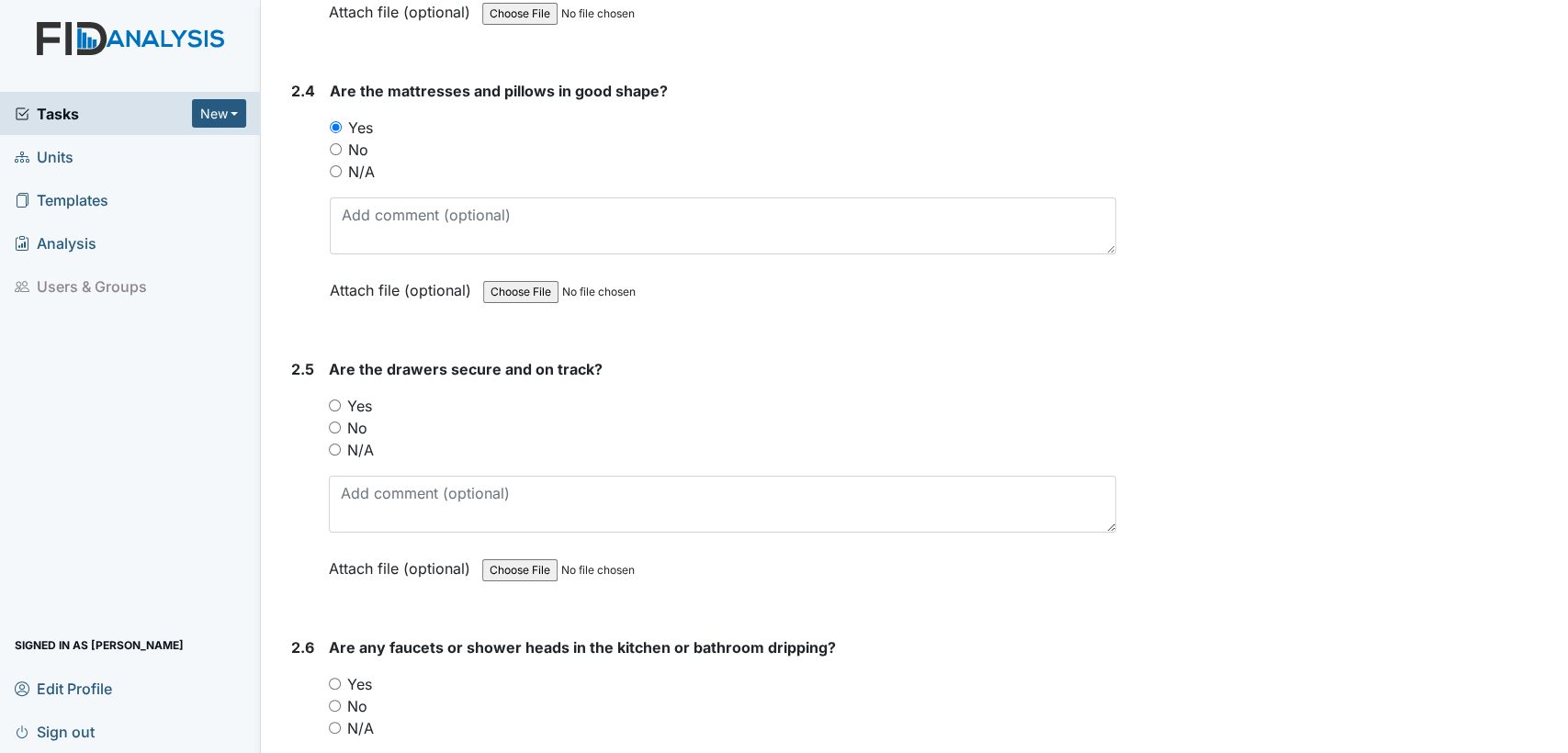
scroll to position [3930, 0]
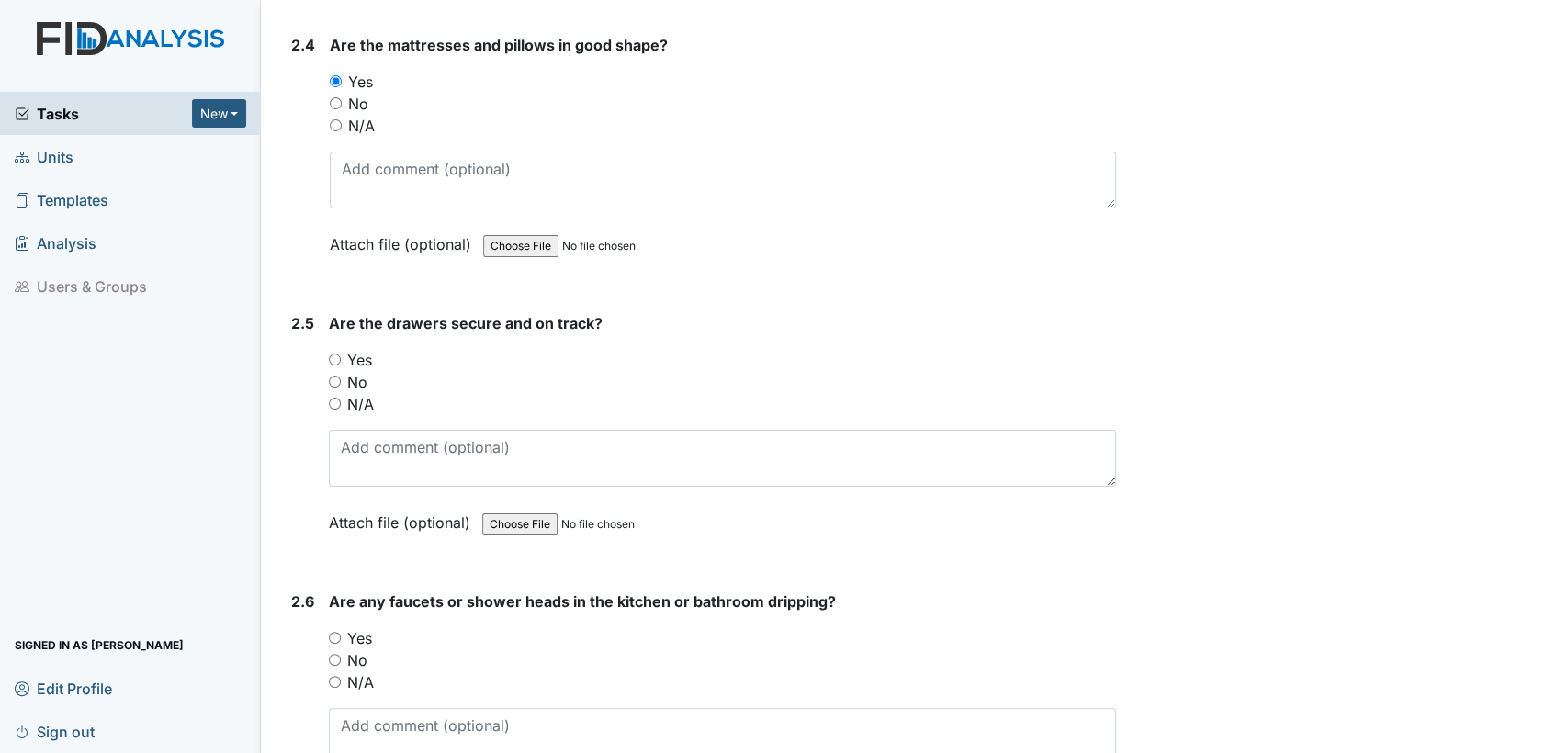
click at [334, 353] on input "Yes" at bounding box center [335, 359] width 12 height 12
radio input "true"
click at [337, 653] on input "No" at bounding box center [335, 659] width 12 height 12
radio input "true"
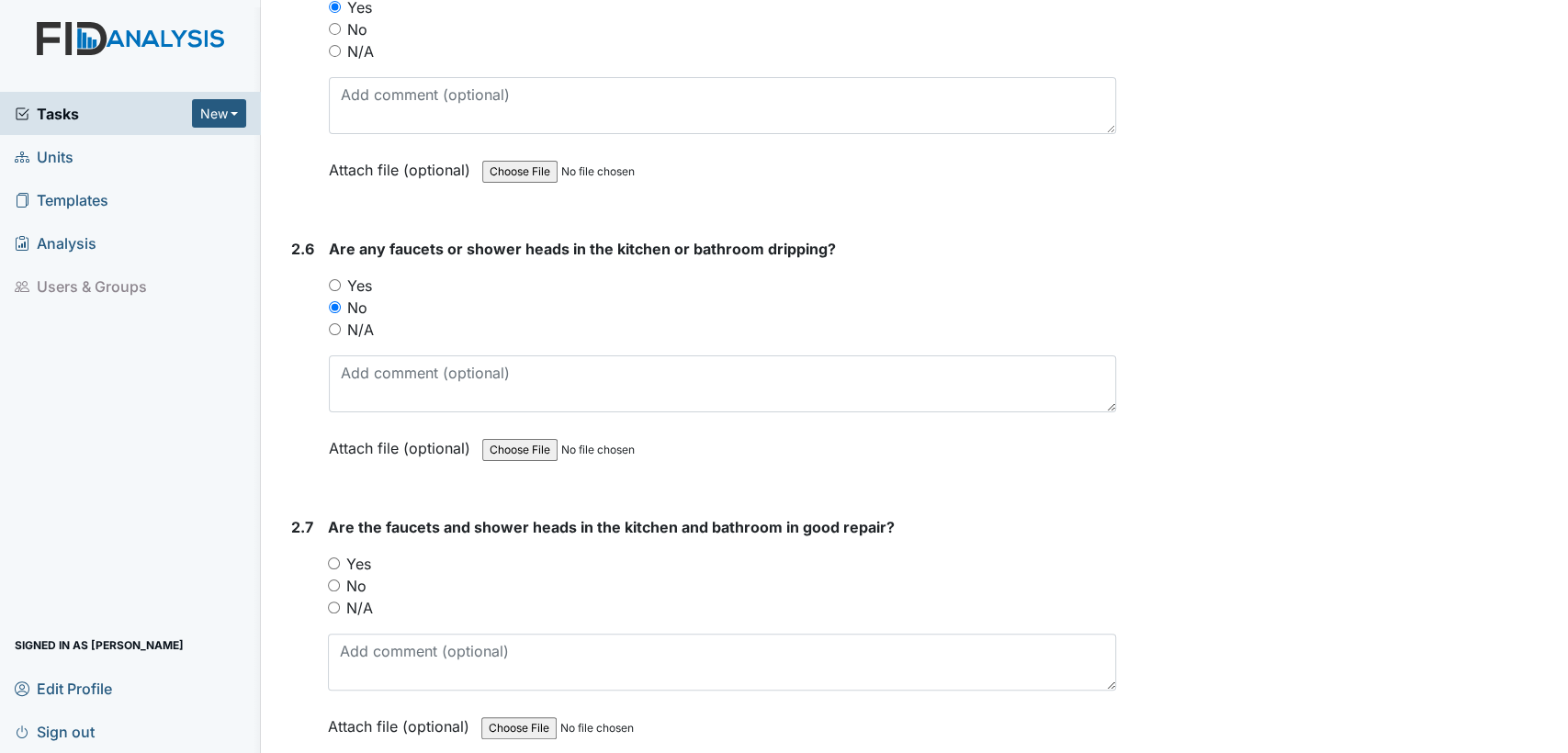
scroll to position [4511, 0]
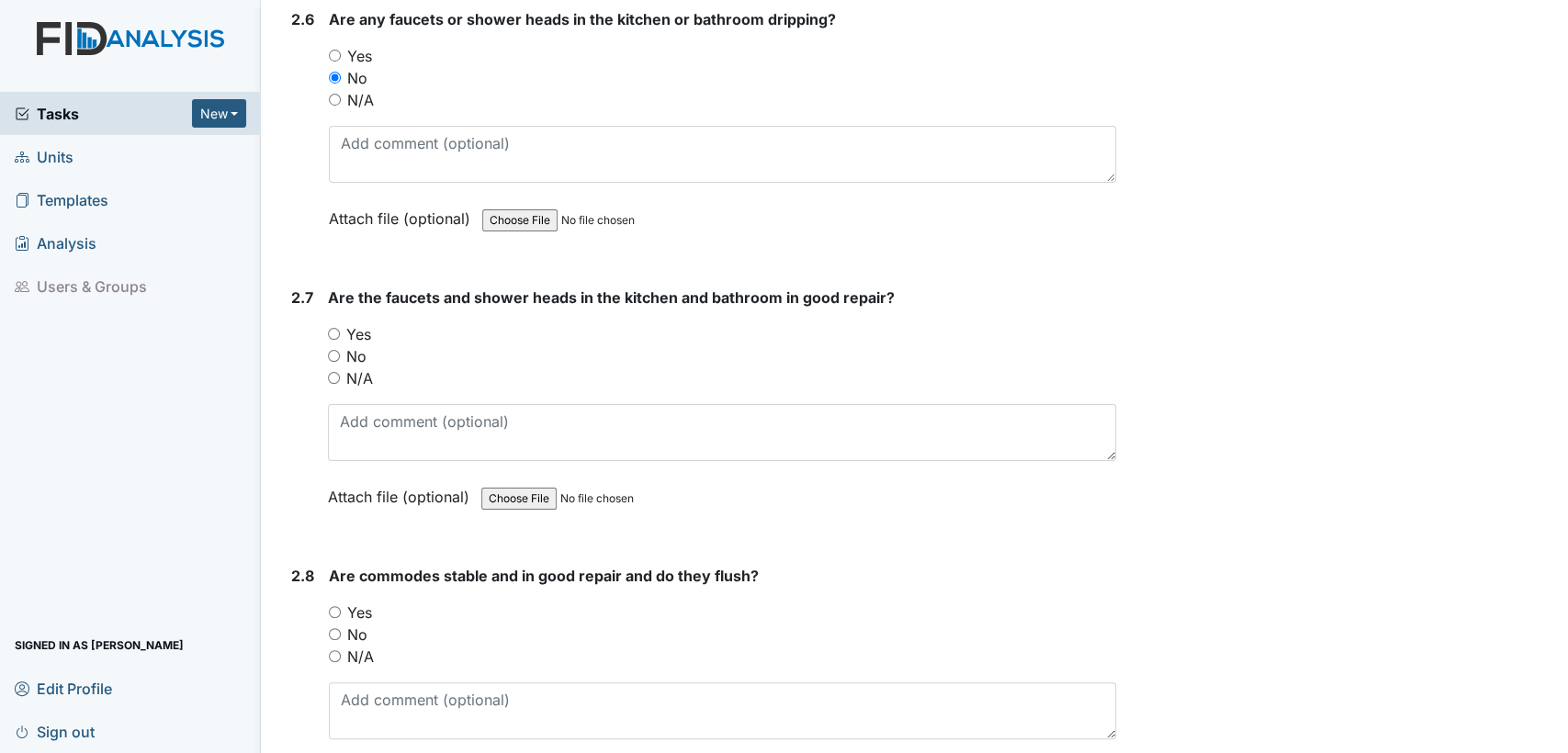
click at [330, 328] on input "Yes" at bounding box center [334, 334] width 12 height 12
radio input "true"
click at [338, 606] on input "Yes" at bounding box center [335, 612] width 12 height 12
radio input "true"
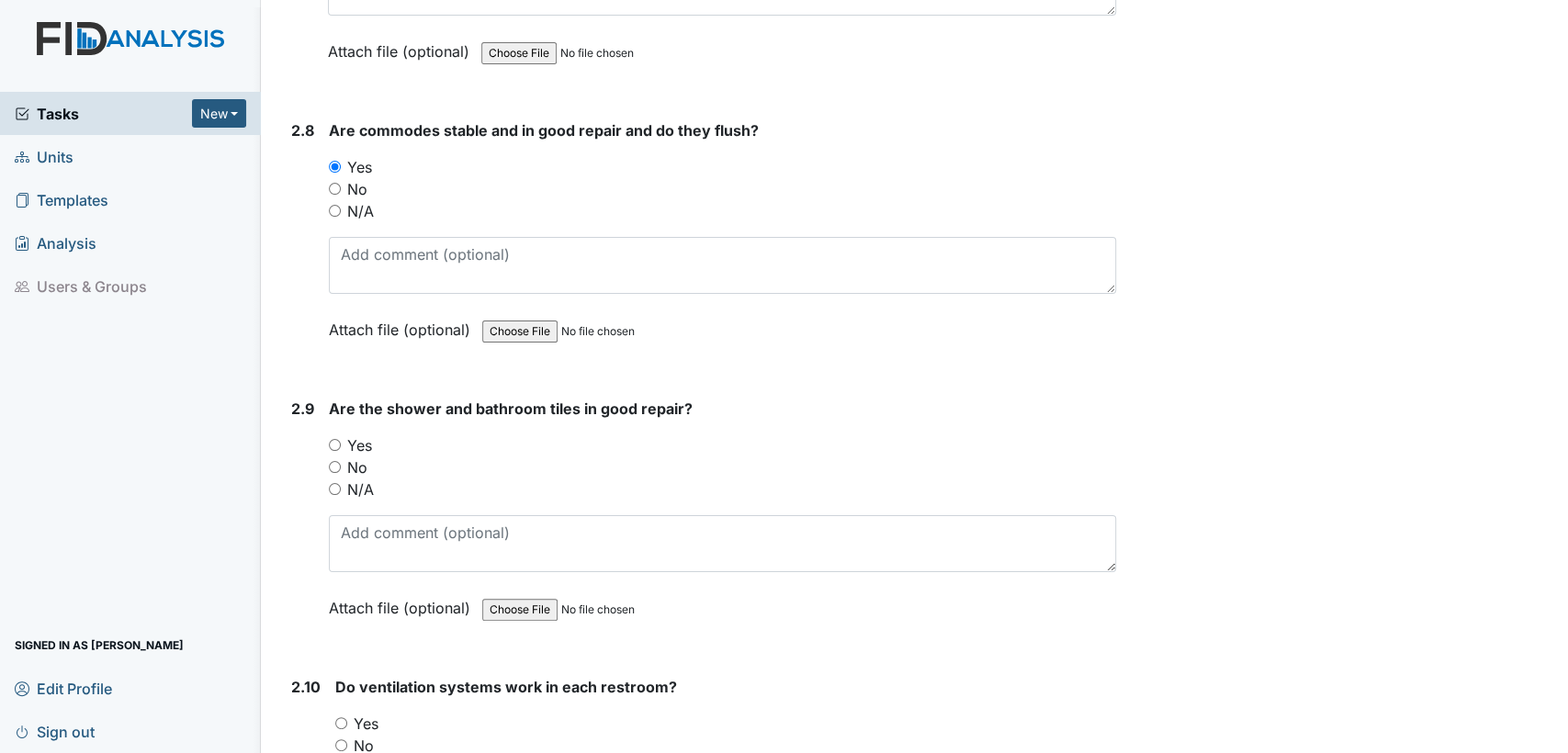
scroll to position [5025, 0]
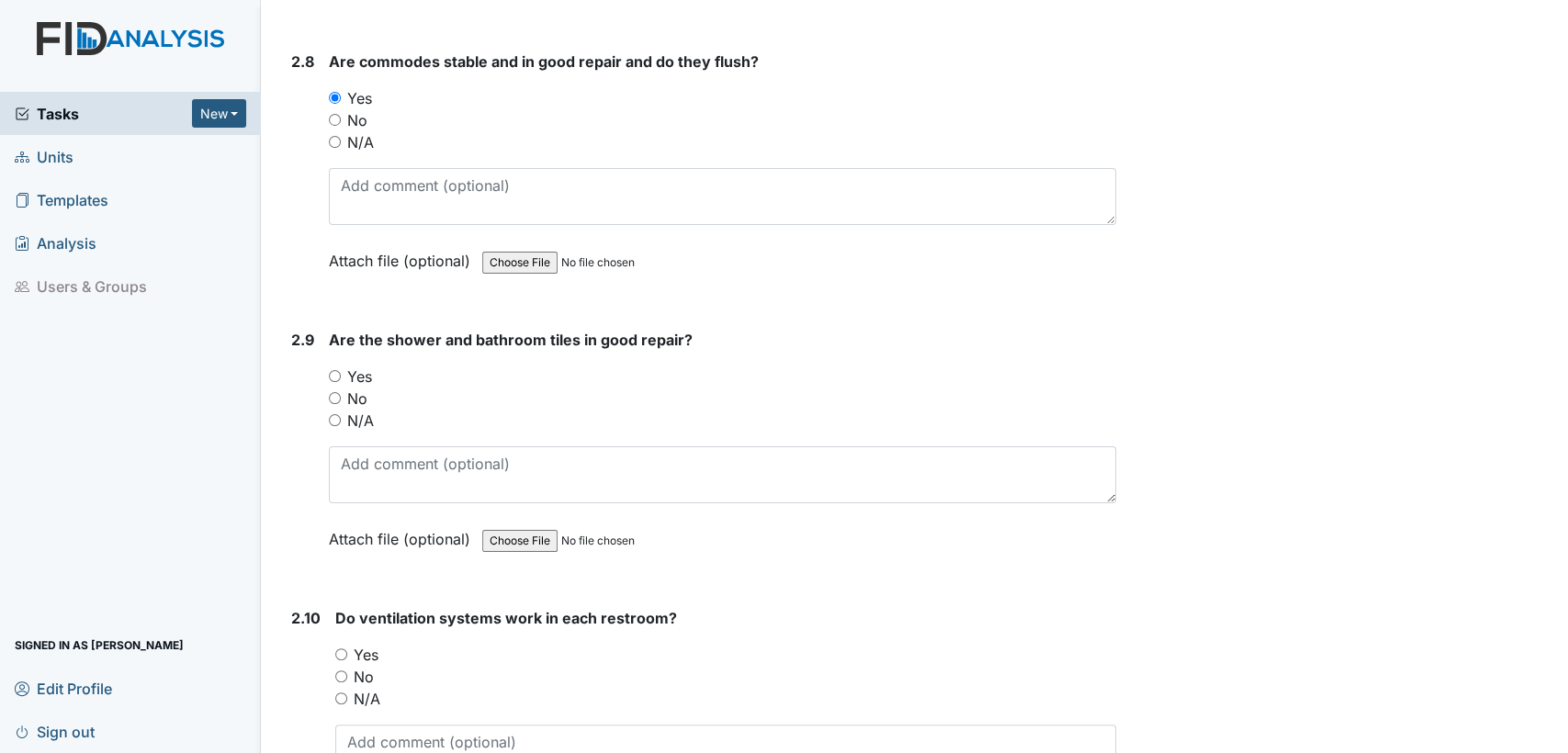
click at [330, 370] on input "Yes" at bounding box center [335, 376] width 12 height 12
radio input "true"
click at [338, 648] on input "Yes" at bounding box center [341, 654] width 12 height 12
radio input "true"
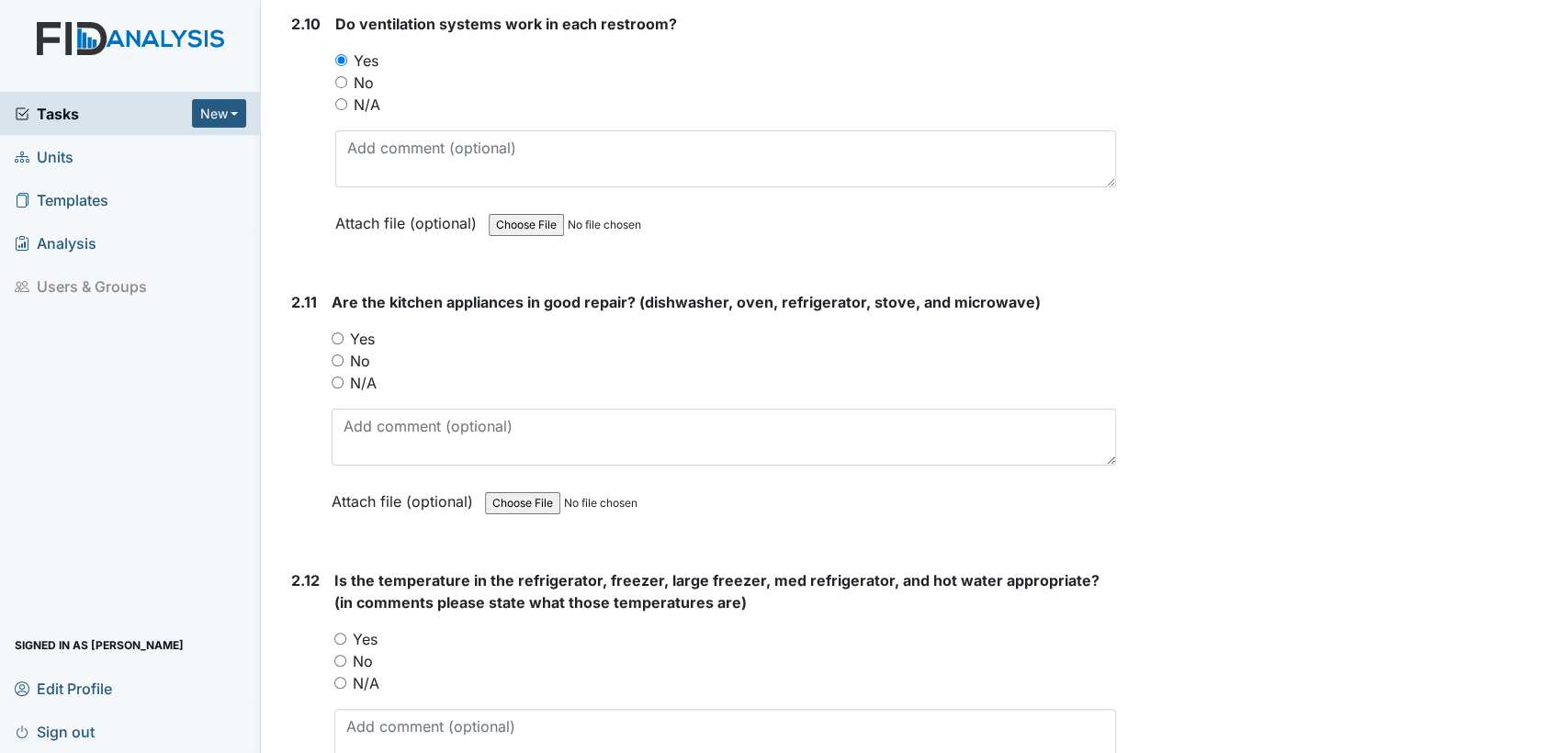
scroll to position [5722, 0]
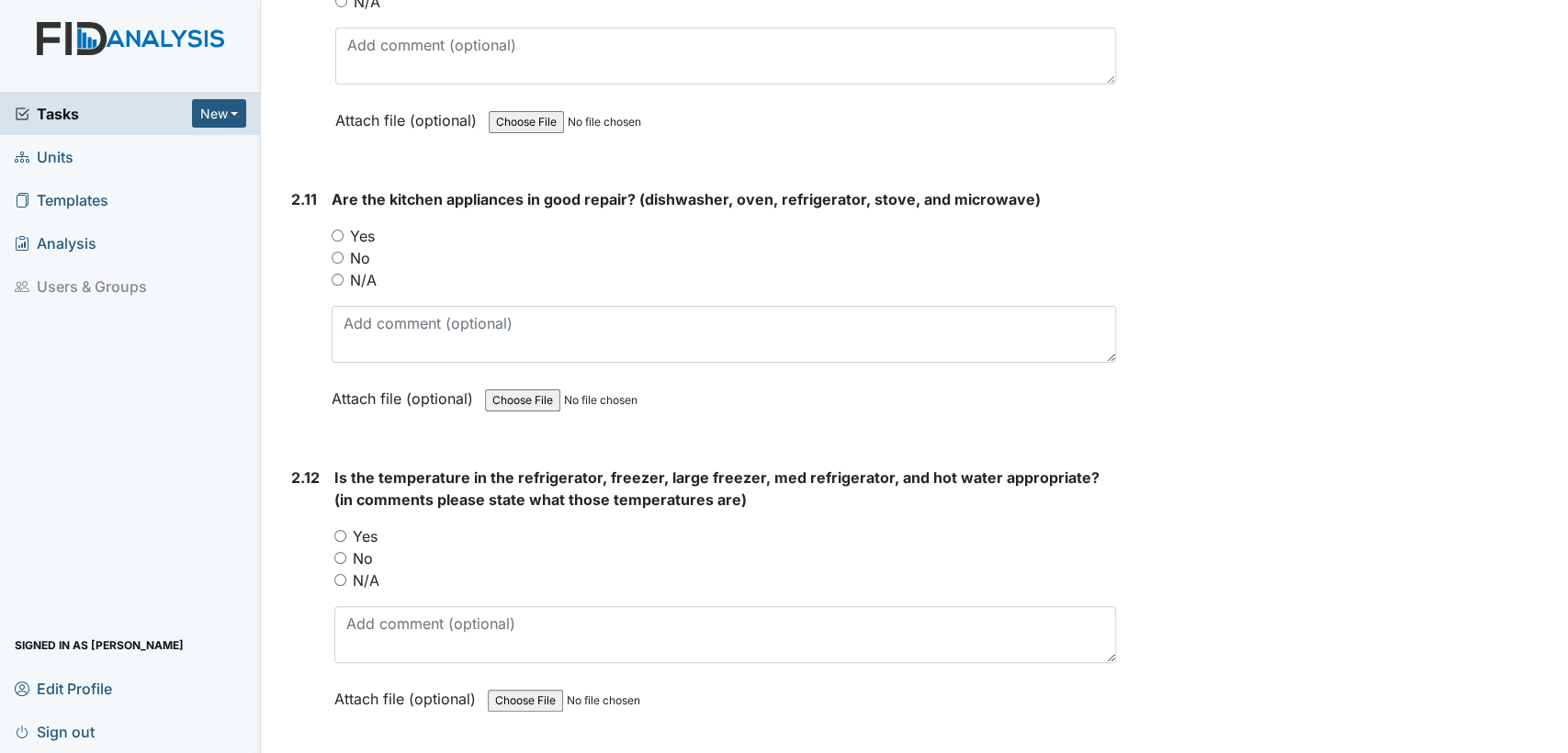
click at [332, 252] on input "No" at bounding box center [337, 257] width 12 height 12
radio input "true"
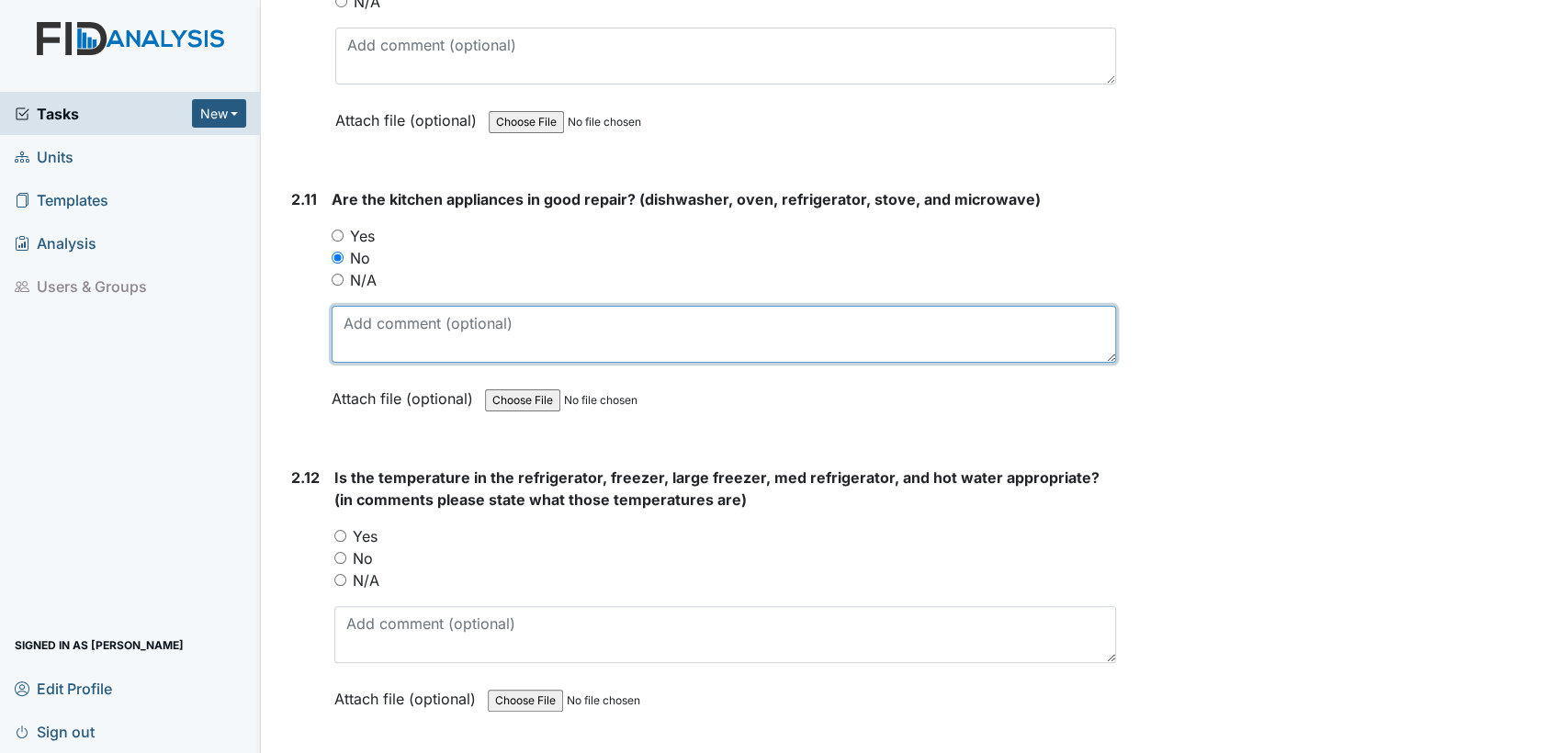
click at [579, 306] on textarea at bounding box center [723, 334] width 784 height 57
type textarea "dishwasher still broken"
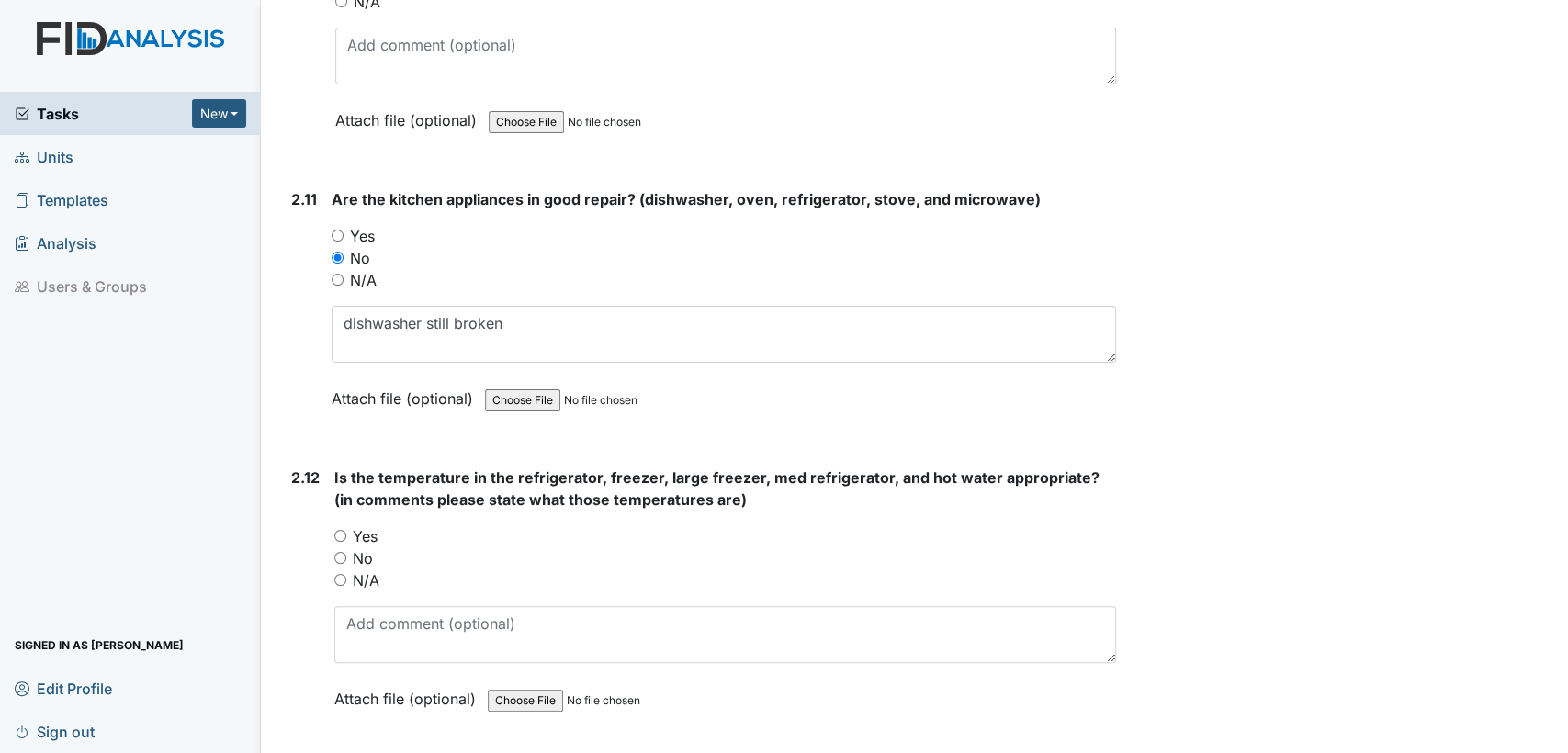
click at [338, 526] on div "Yes" at bounding box center [724, 536] width 782 height 22
click at [330, 513] on div "2.12 Is the temperature in the refrigerator, freezer, large freezer, med refrig…" at bounding box center [699, 602] width 832 height 271
click at [338, 529] on input "Yes" at bounding box center [340, 535] width 12 height 12
radio input "true"
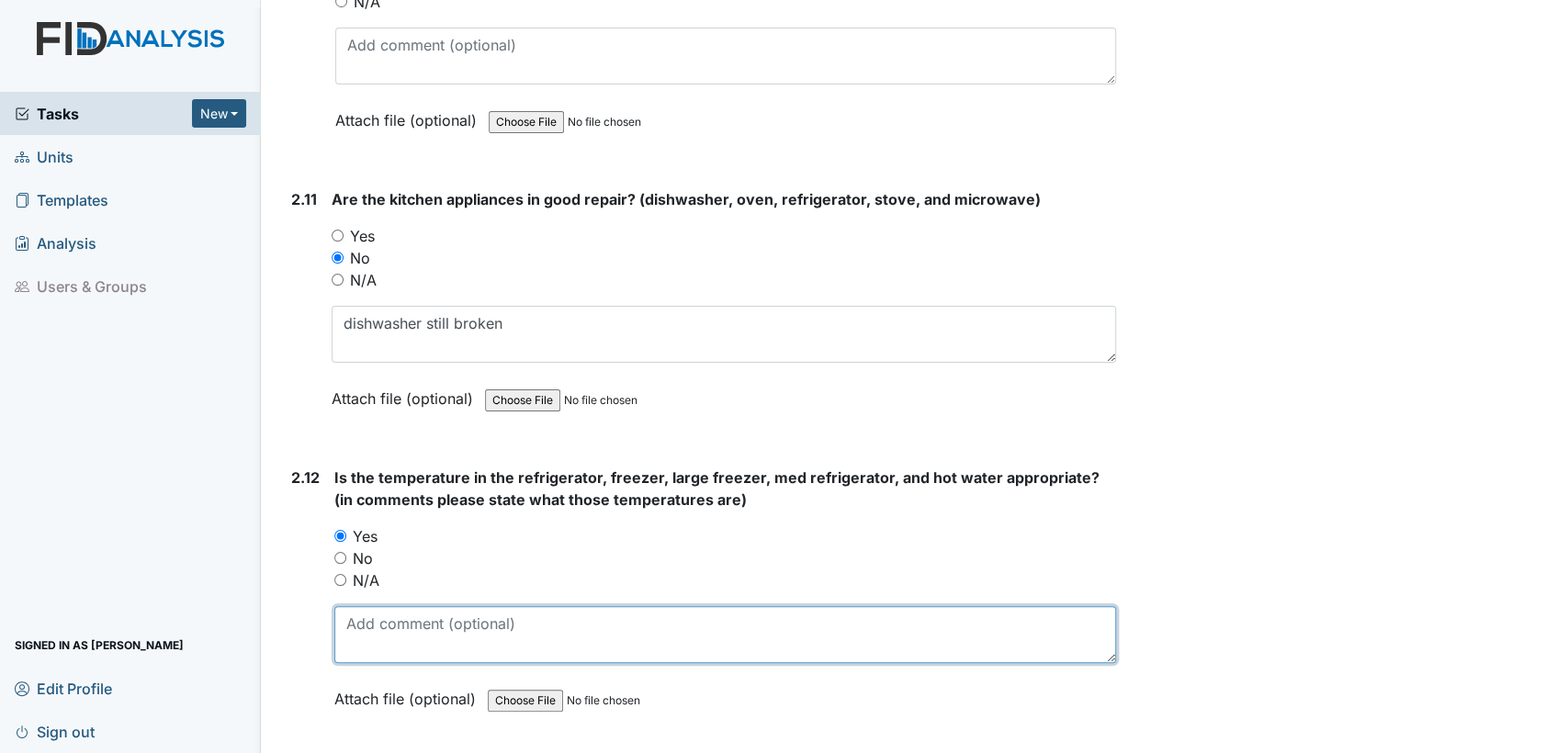
click at [413, 609] on textarea at bounding box center [724, 634] width 782 height 57
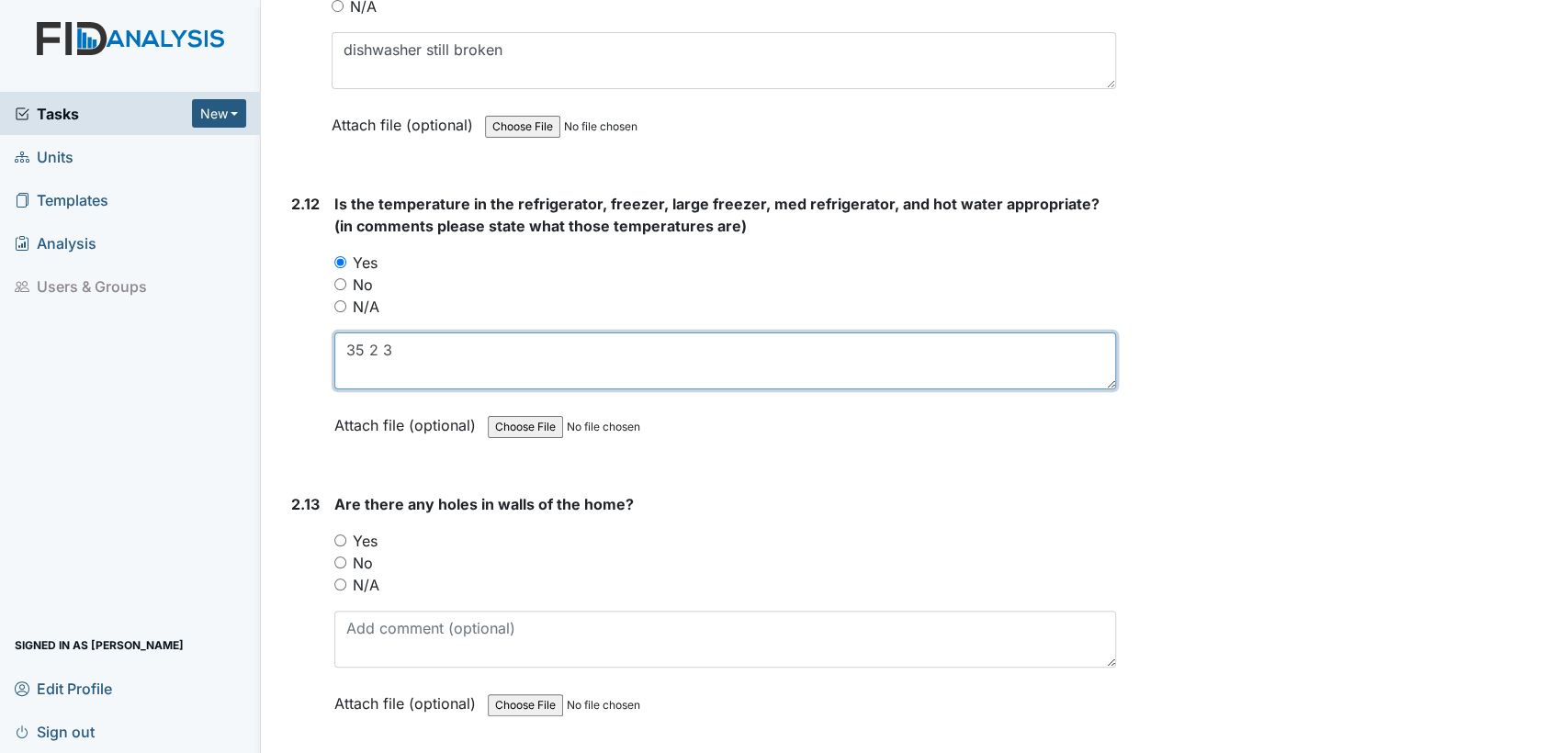
scroll to position [6409, 0]
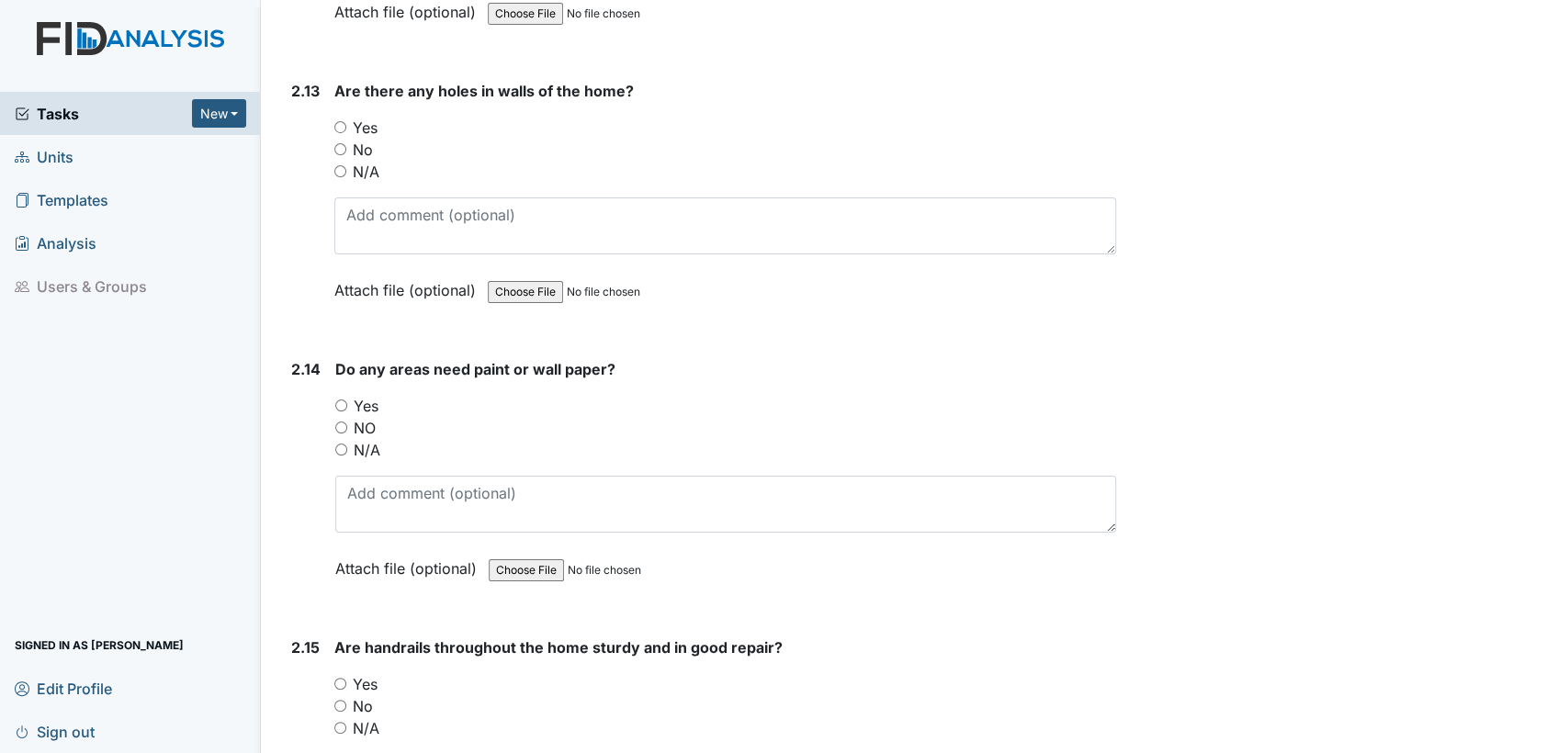
type textarea "35 2 3"
click at [335, 143] on input "No" at bounding box center [340, 149] width 12 height 12
radio input "true"
click at [338, 400] on input "Yes" at bounding box center [341, 406] width 12 height 12
radio input "true"
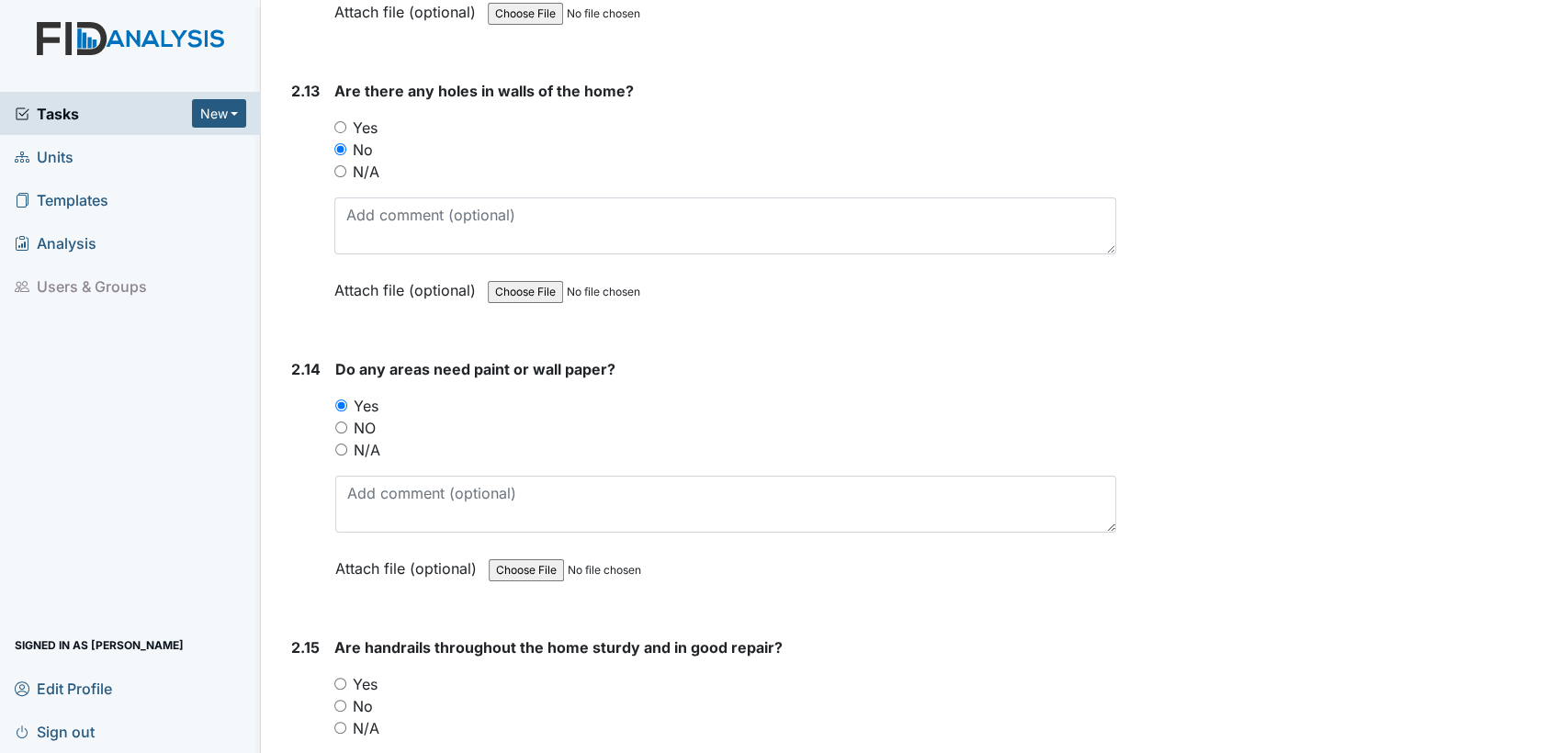
click at [343, 722] on input "N/A" at bounding box center [340, 728] width 12 height 12
radio input "true"
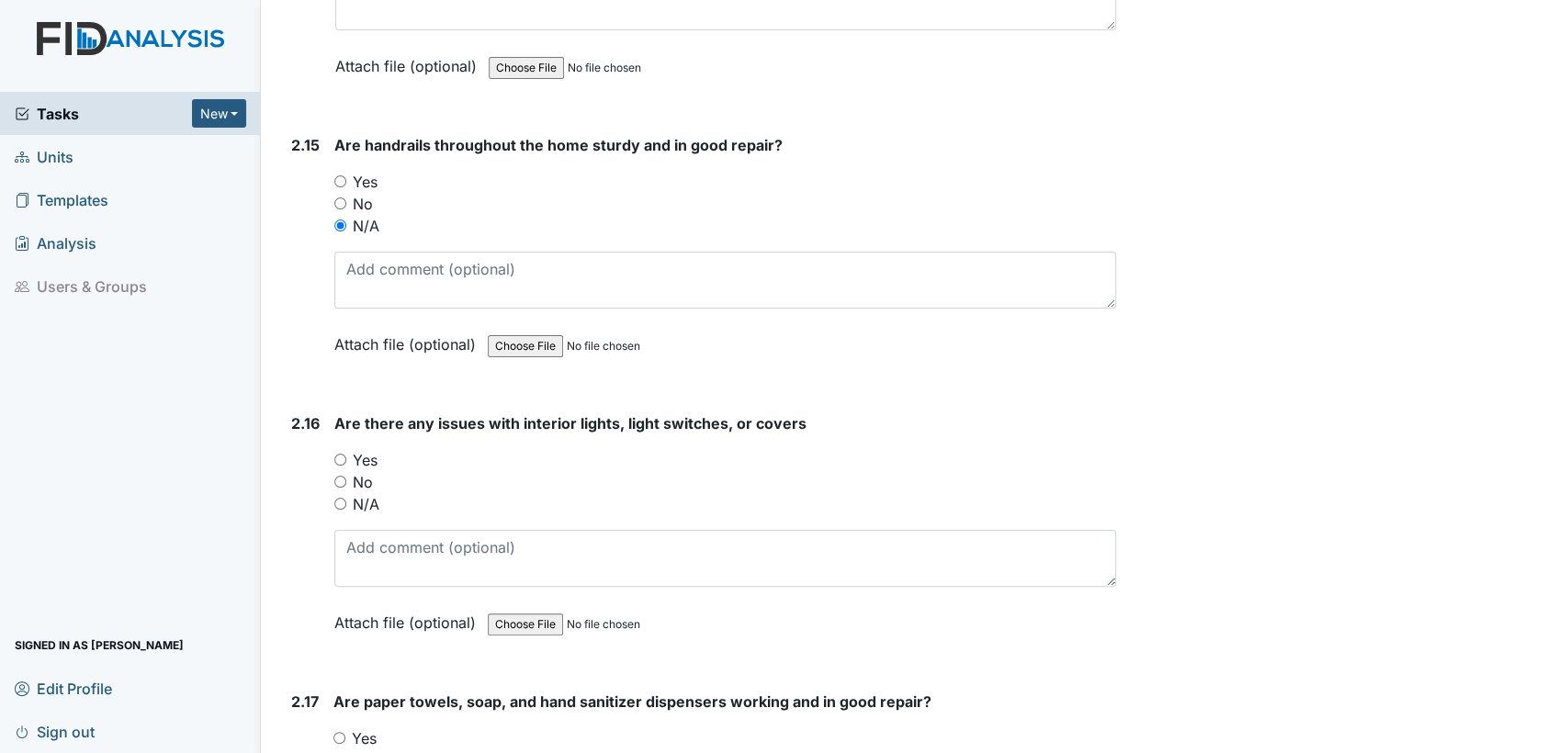
scroll to position [7014, 0]
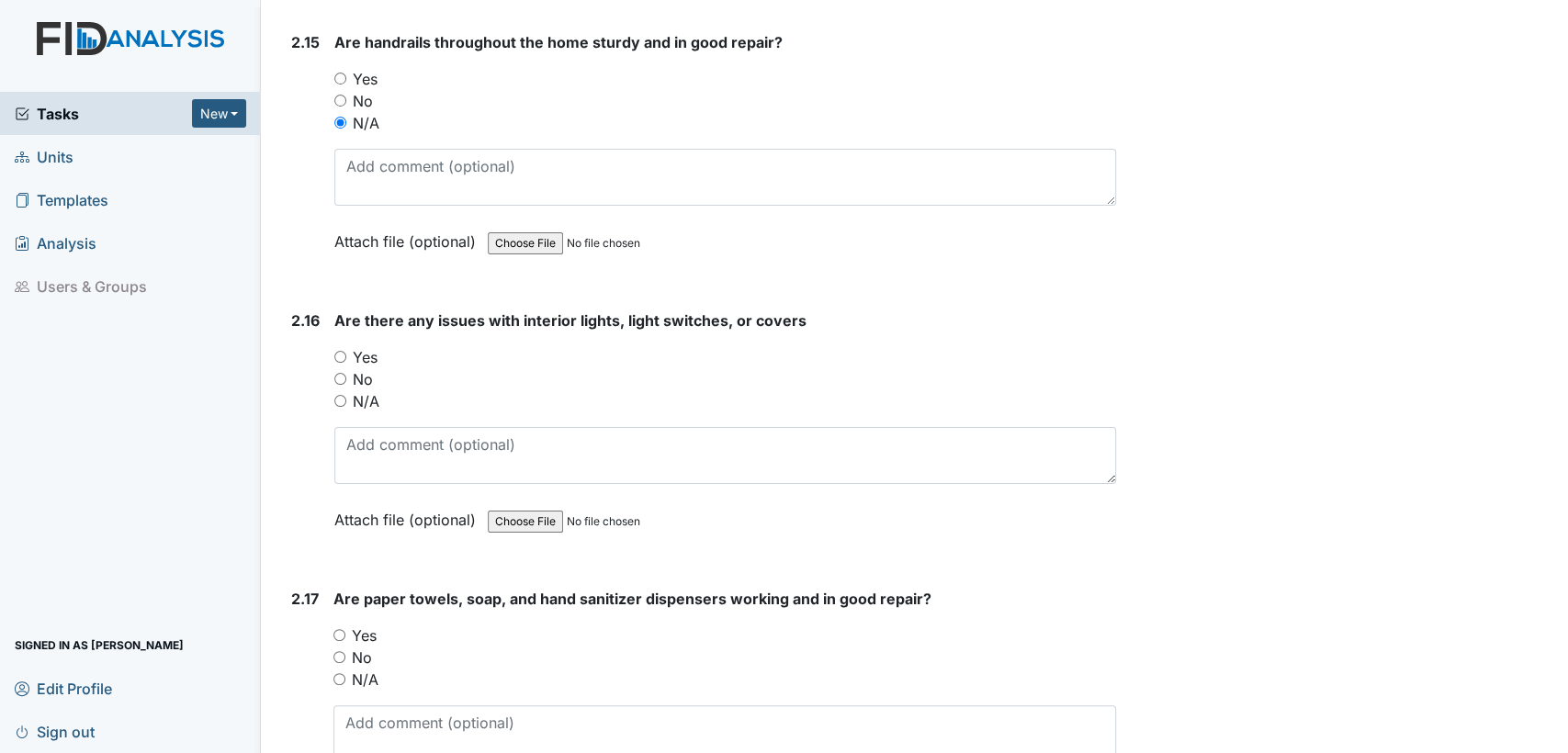
click at [342, 373] on input "No" at bounding box center [340, 378] width 12 height 12
radio input "true"
click at [339, 629] on input "Yes" at bounding box center [339, 635] width 12 height 12
radio input "true"
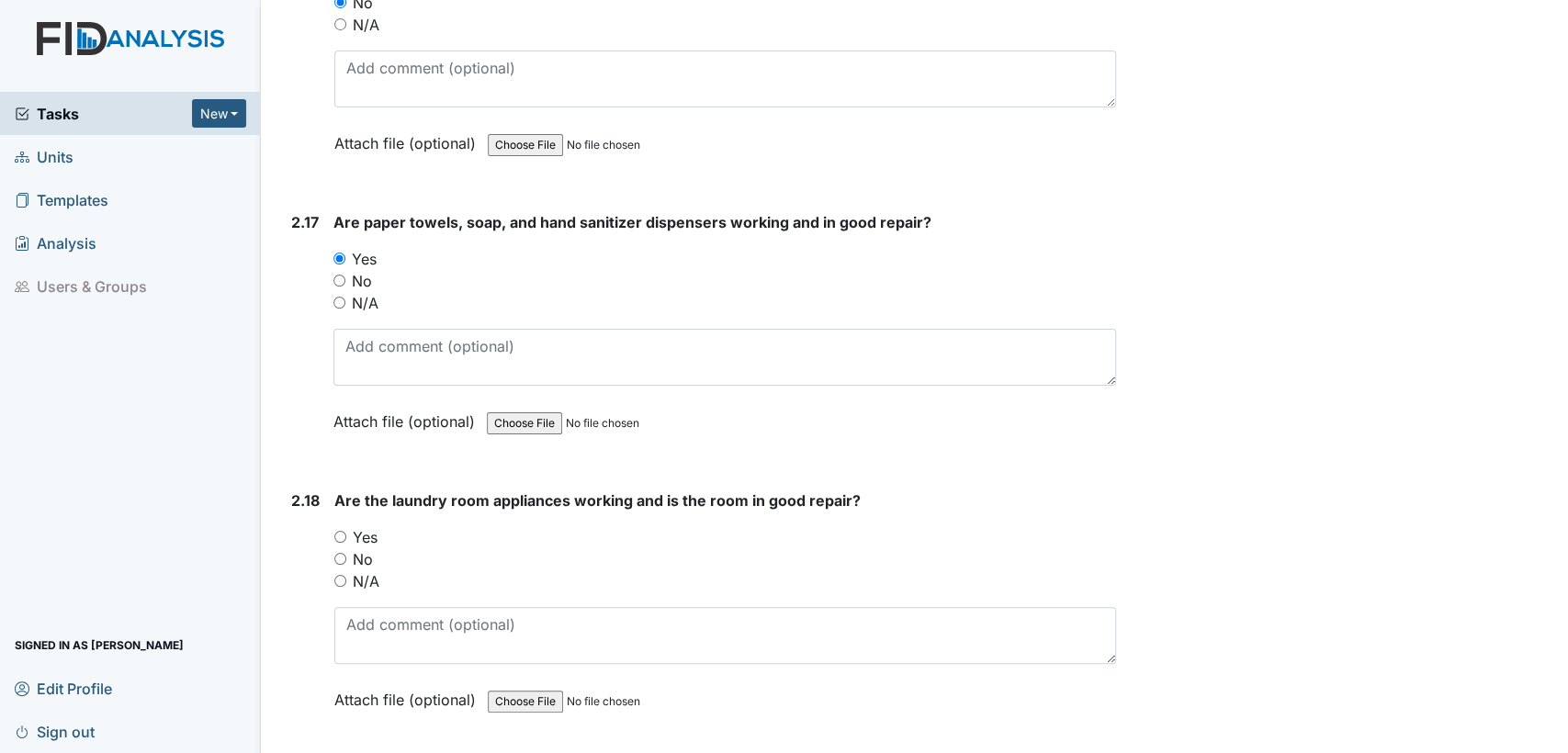
scroll to position [7483, 0]
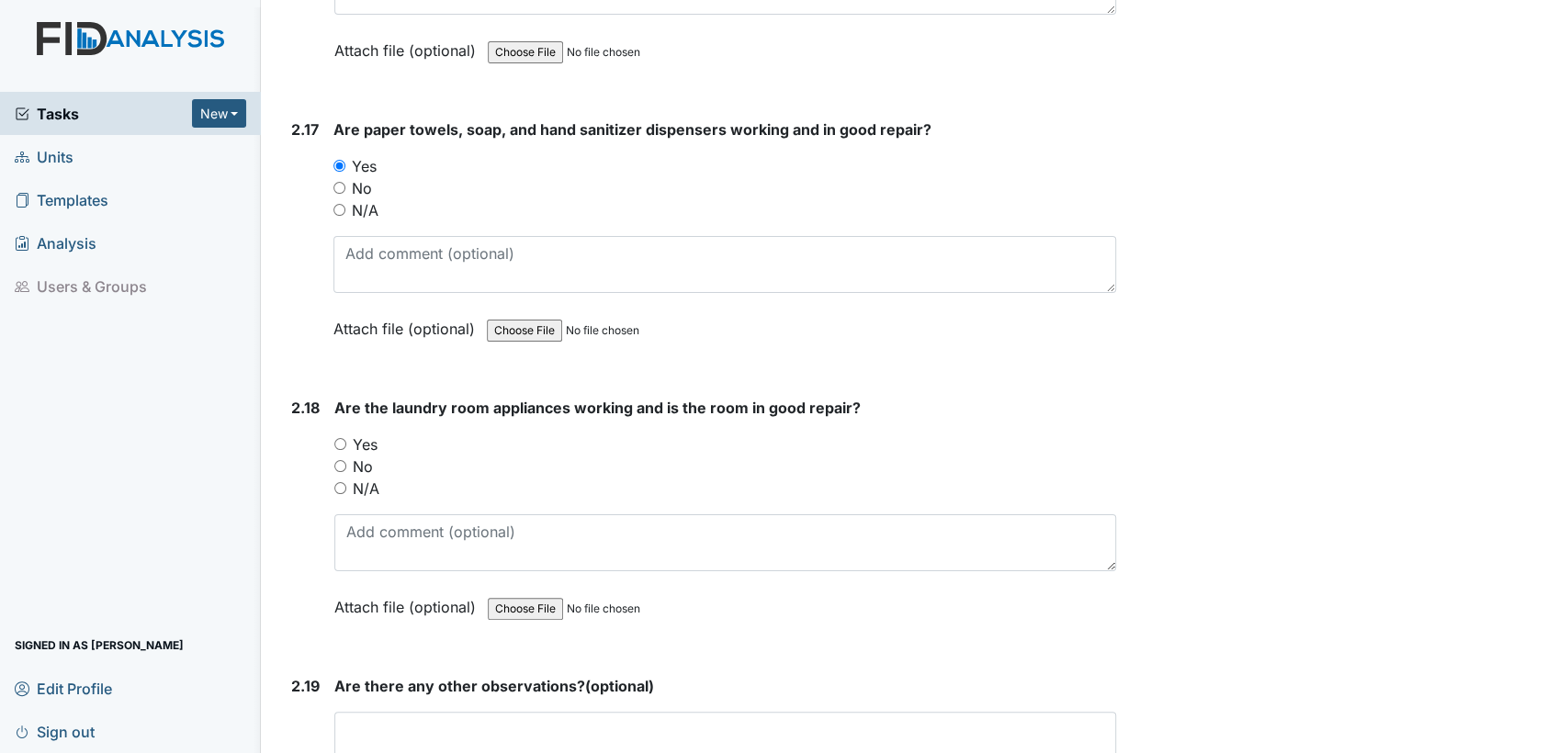
click at [338, 437] on input "Yes" at bounding box center [340, 443] width 12 height 12
radio input "true"
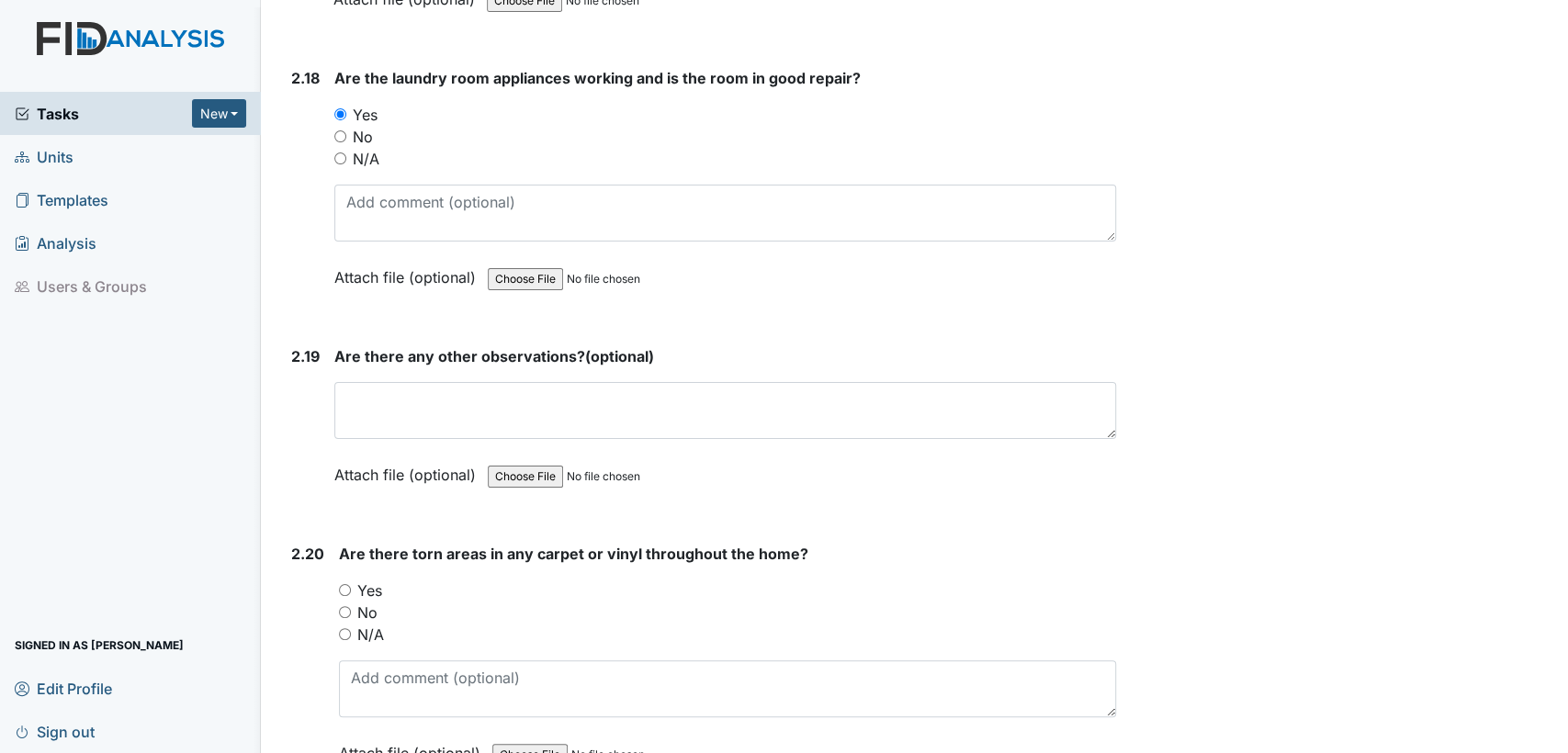
scroll to position [8007, 0]
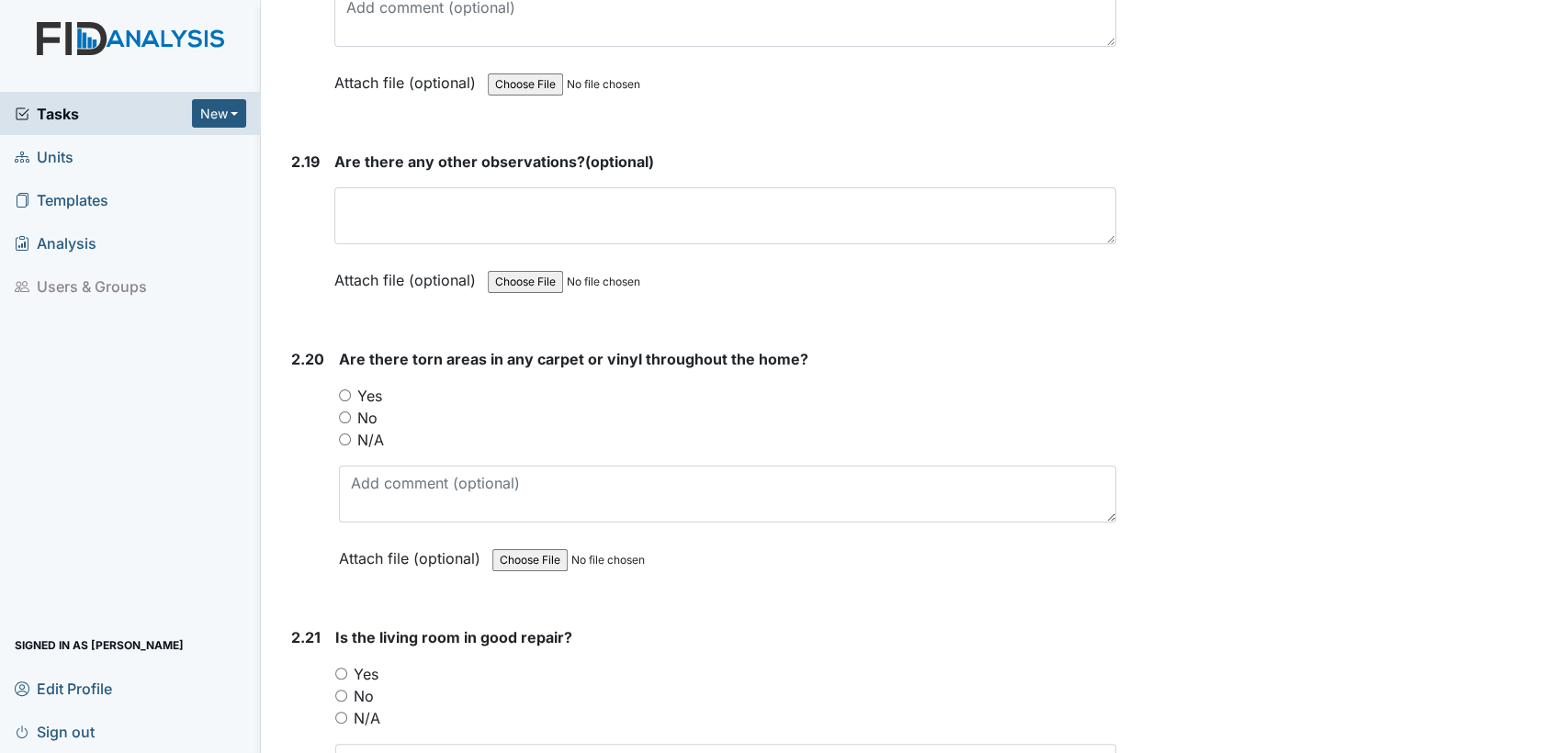
click at [337, 395] on div "2.20 Are there torn areas in any carpet or vinyl throughout the home? You must …" at bounding box center [699, 471] width 832 height 249
click at [343, 411] on input "No" at bounding box center [345, 417] width 12 height 12
radio input "true"
click at [337, 668] on input "Yes" at bounding box center [341, 674] width 12 height 12
radio input "true"
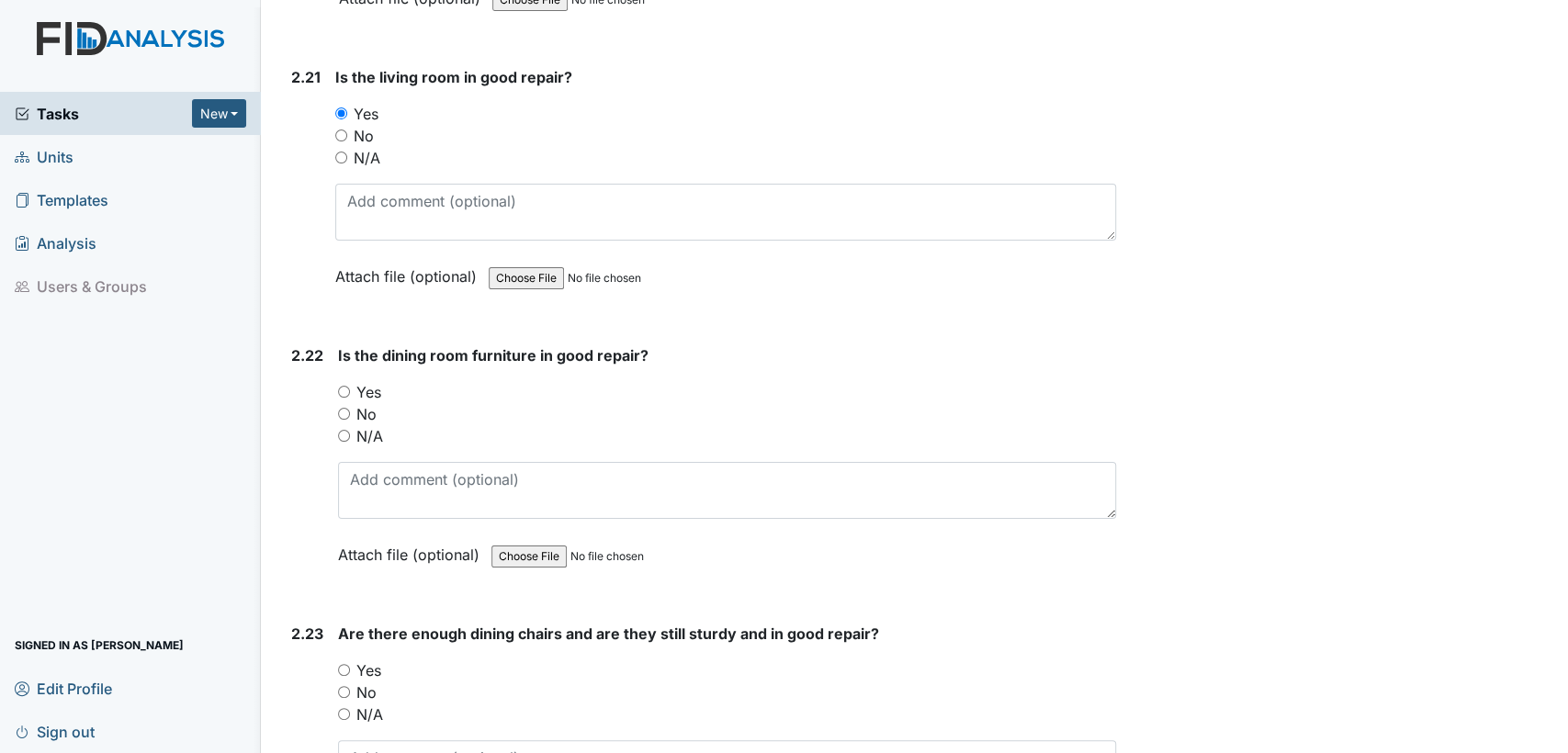
scroll to position [8578, 0]
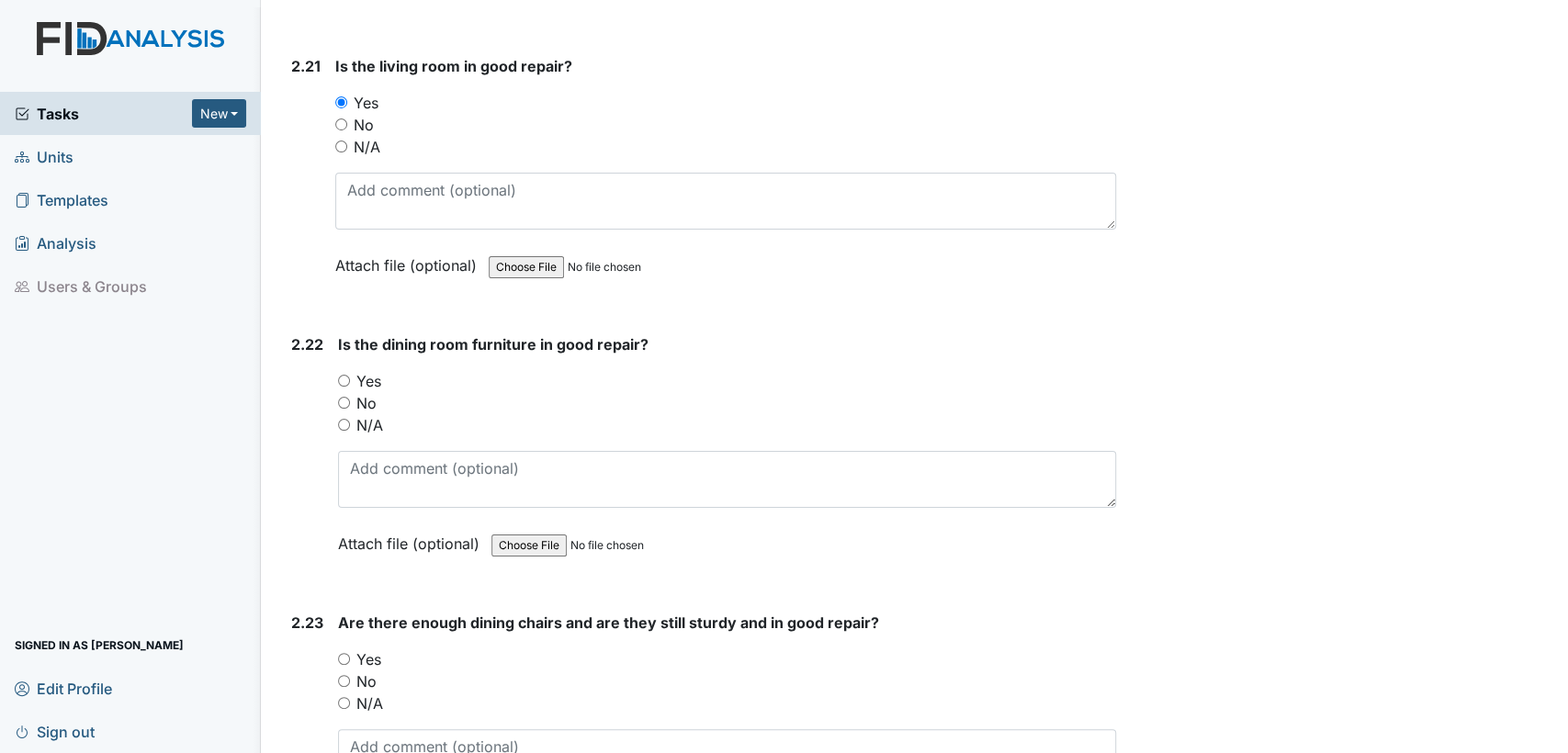
click at [346, 375] on input "Yes" at bounding box center [344, 380] width 12 height 12
radio input "true"
click at [348, 648] on div "Yes" at bounding box center [726, 659] width 778 height 22
click at [341, 652] on input "Yes" at bounding box center [344, 658] width 12 height 12
radio input "true"
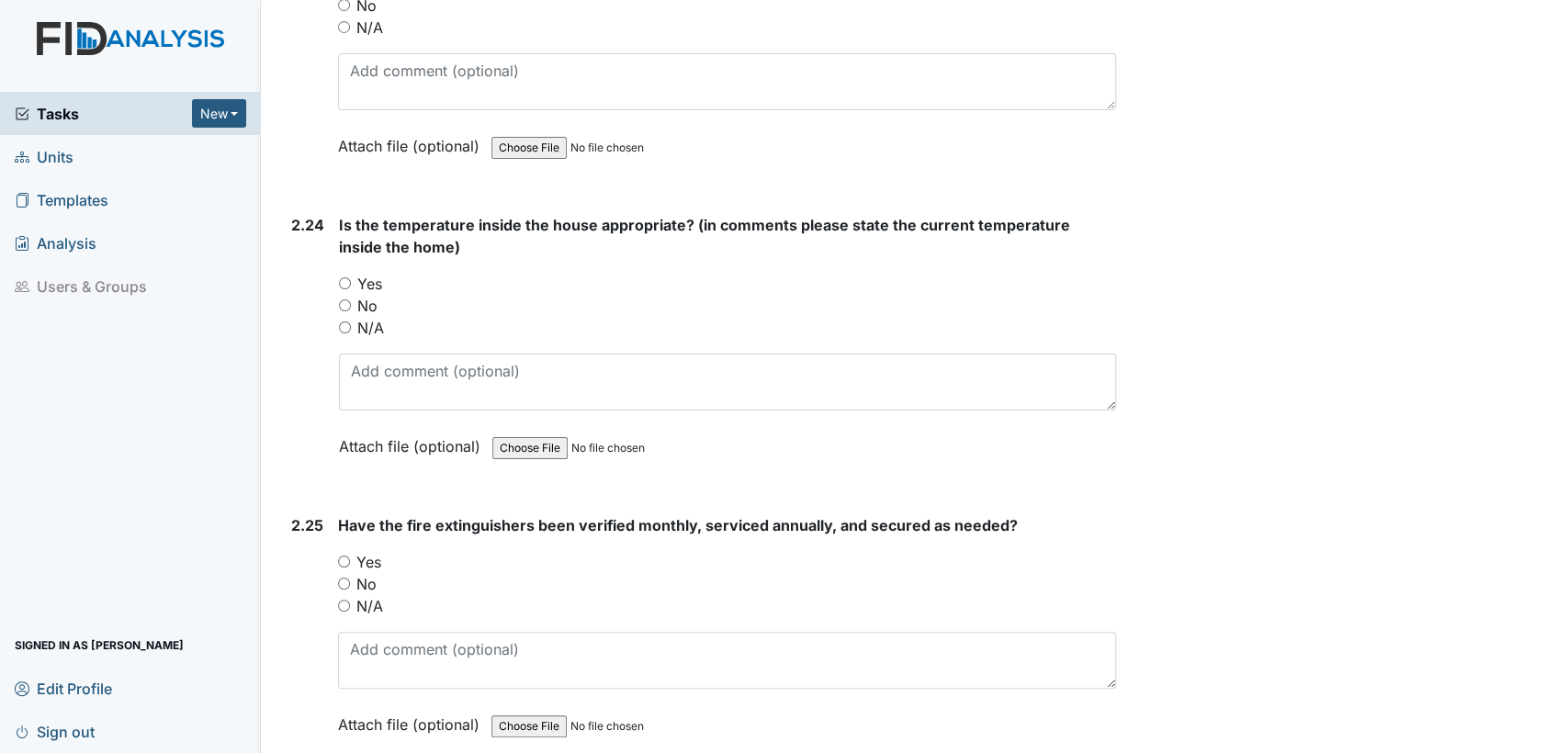
scroll to position [9311, 0]
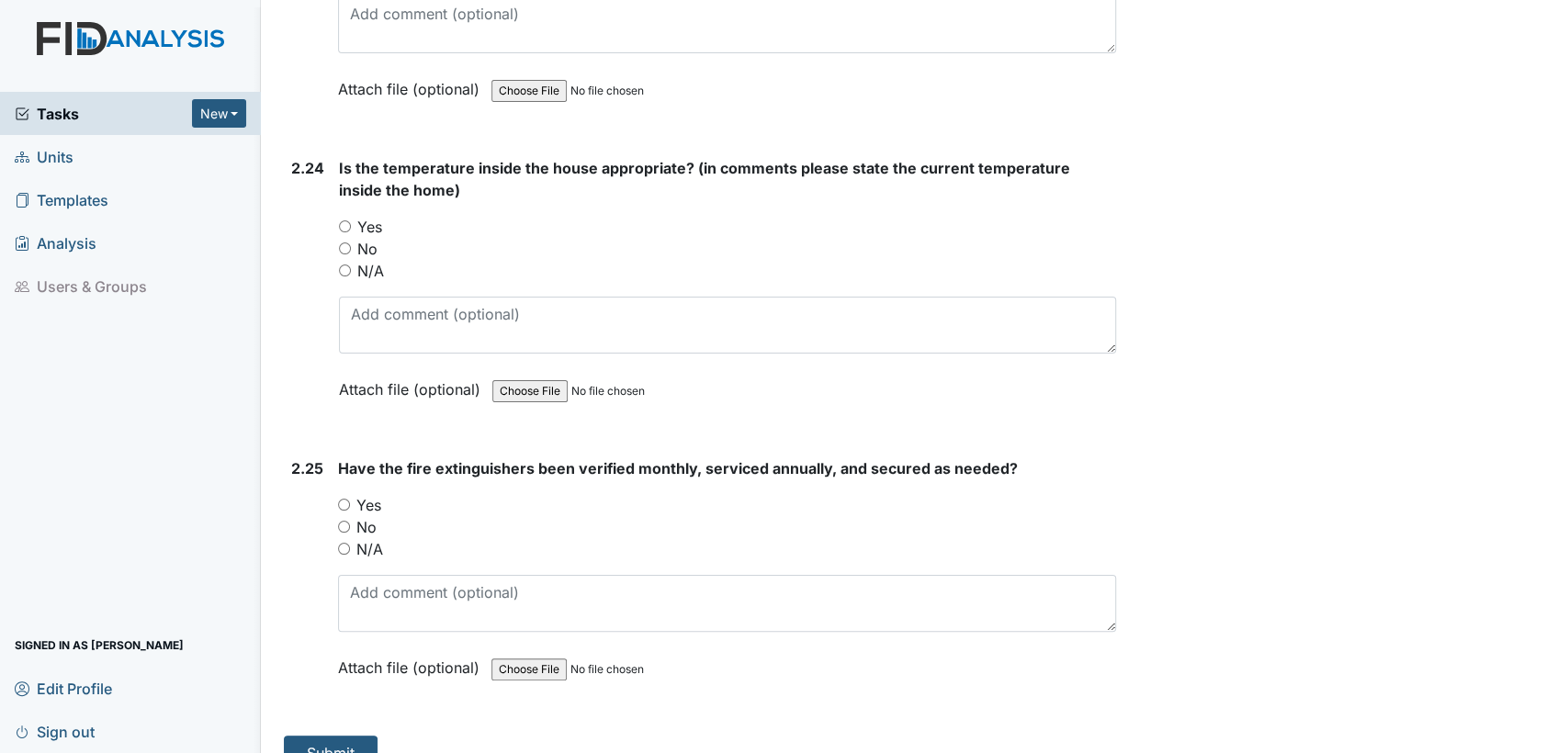
click at [345, 221] on input "Yes" at bounding box center [345, 226] width 12 height 12
radio input "true"
click at [341, 498] on input "Yes" at bounding box center [344, 504] width 12 height 12
radio input "true"
click at [303, 736] on button "Submit" at bounding box center [330, 753] width 94 height 35
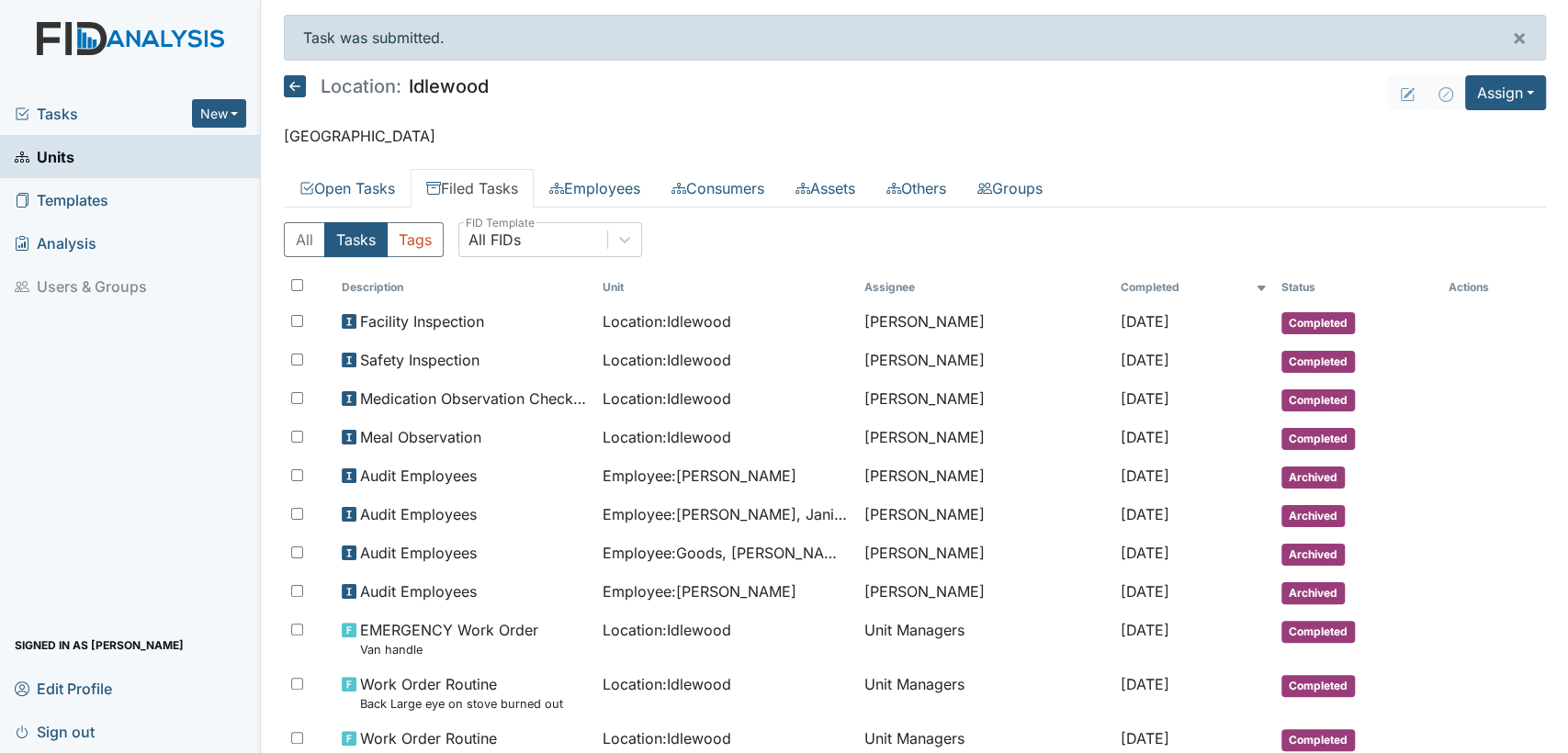
click at [292, 85] on icon at bounding box center [294, 86] width 22 height 22
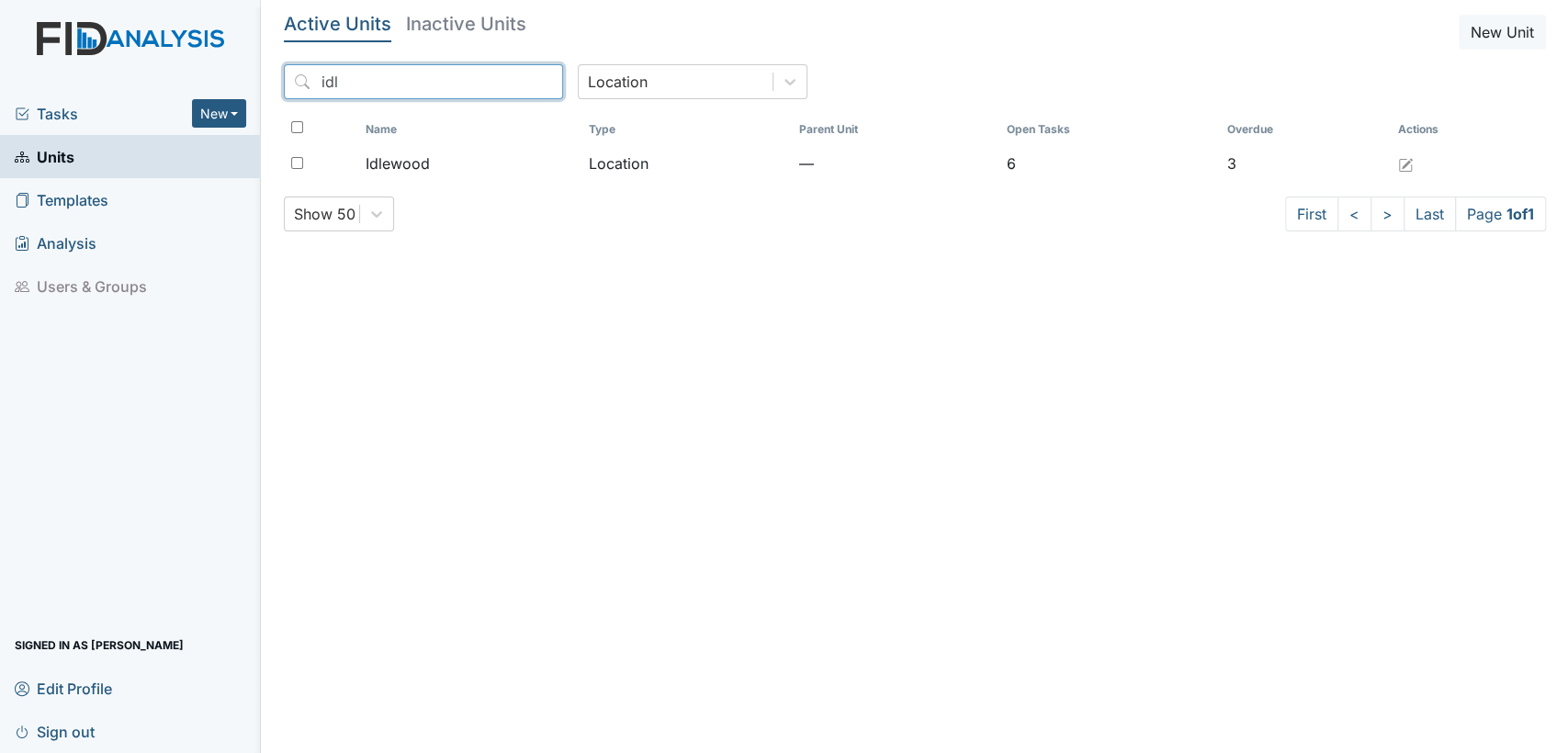
drag, startPoint x: 377, startPoint y: 86, endPoint x: 168, endPoint y: 95, distance: 209.2
click at [168, 95] on div "Tasks New Form Inspection Document Bundle Units Templates Analysis Users & Grou…" at bounding box center [784, 376] width 1568 height 753
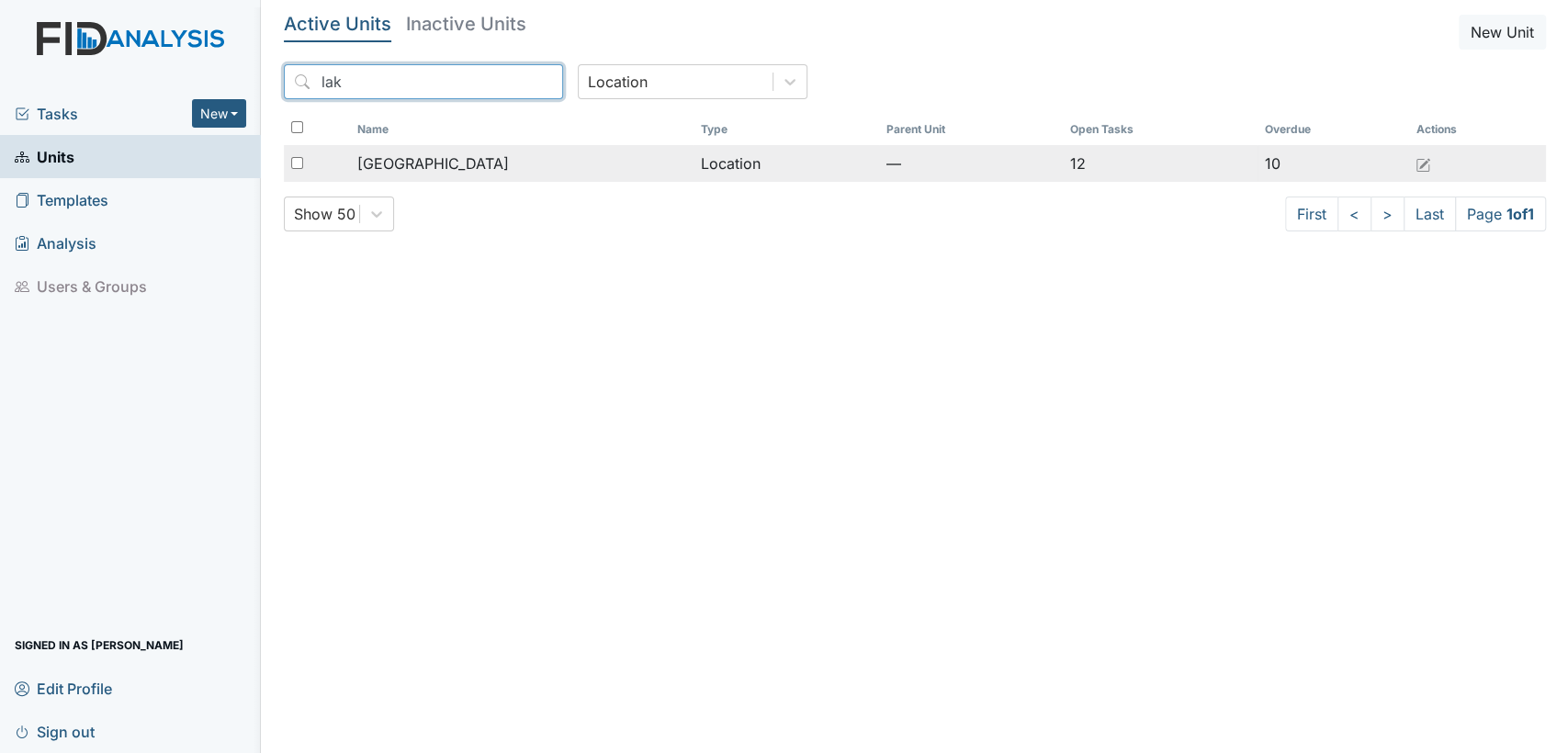
type input "lak"
click at [345, 157] on div at bounding box center [317, 164] width 66 height 37
checkbox input "true"
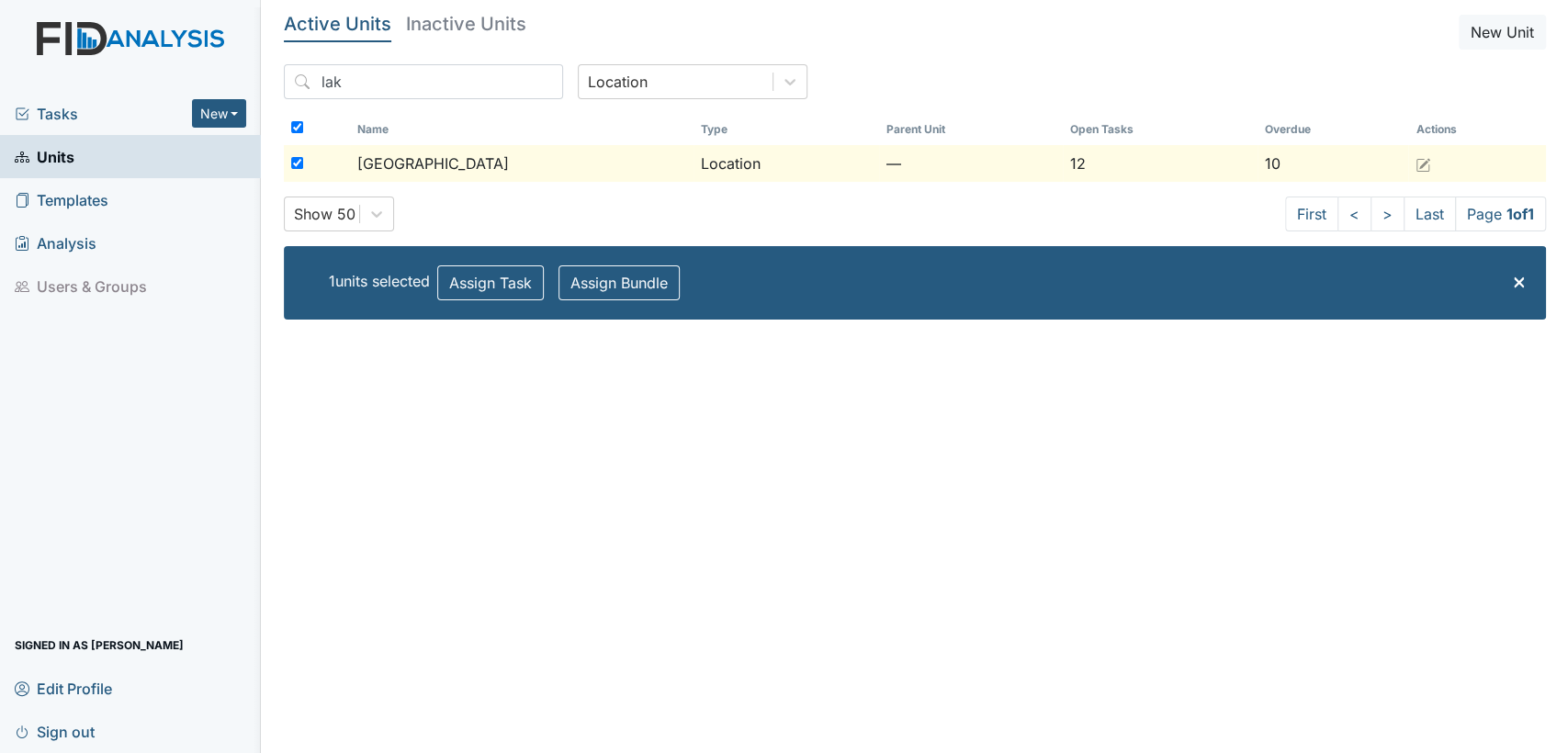
click at [435, 156] on div "[GEOGRAPHIC_DATA]" at bounding box center [522, 163] width 329 height 22
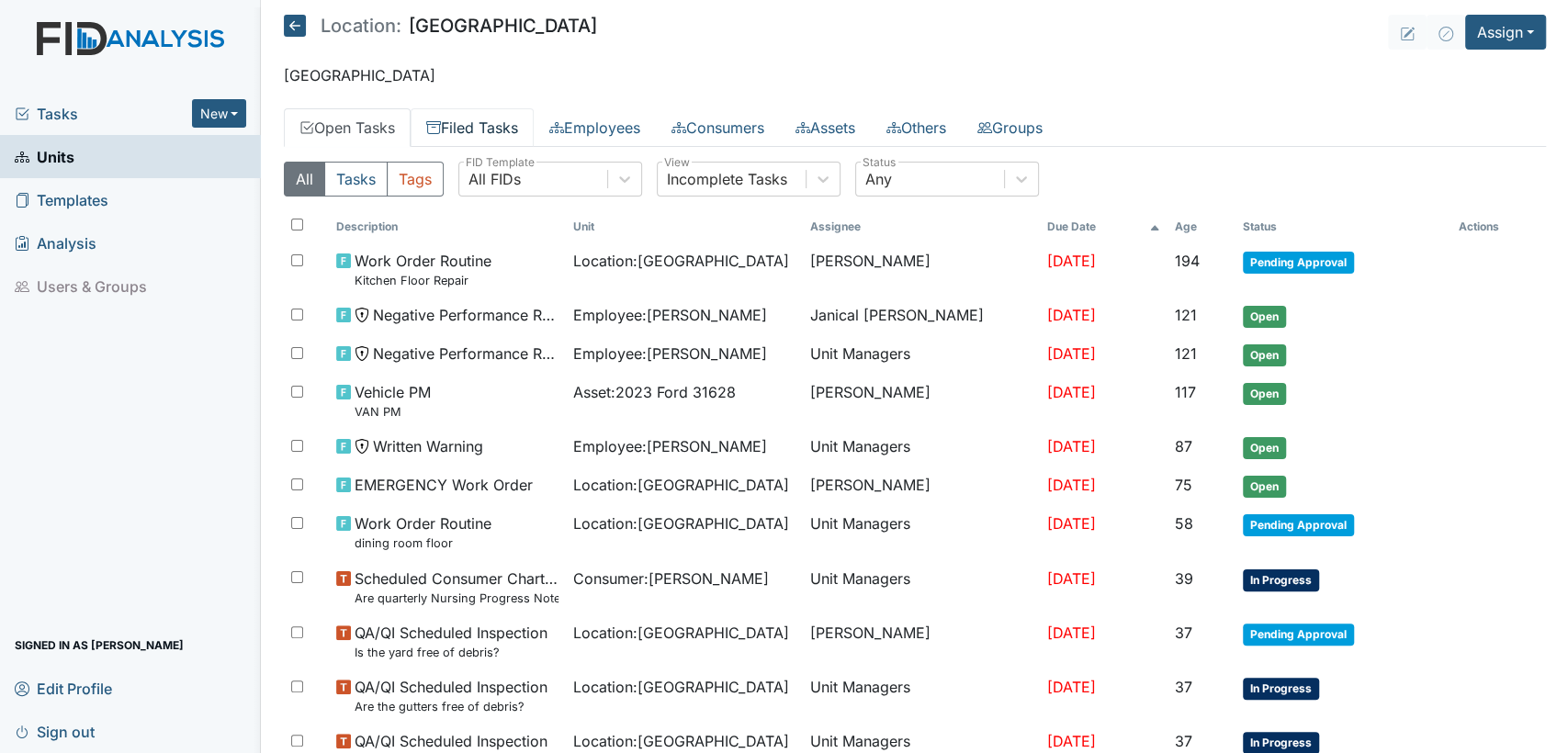
click at [456, 127] on link "Filed Tasks" at bounding box center [472, 128] width 123 height 39
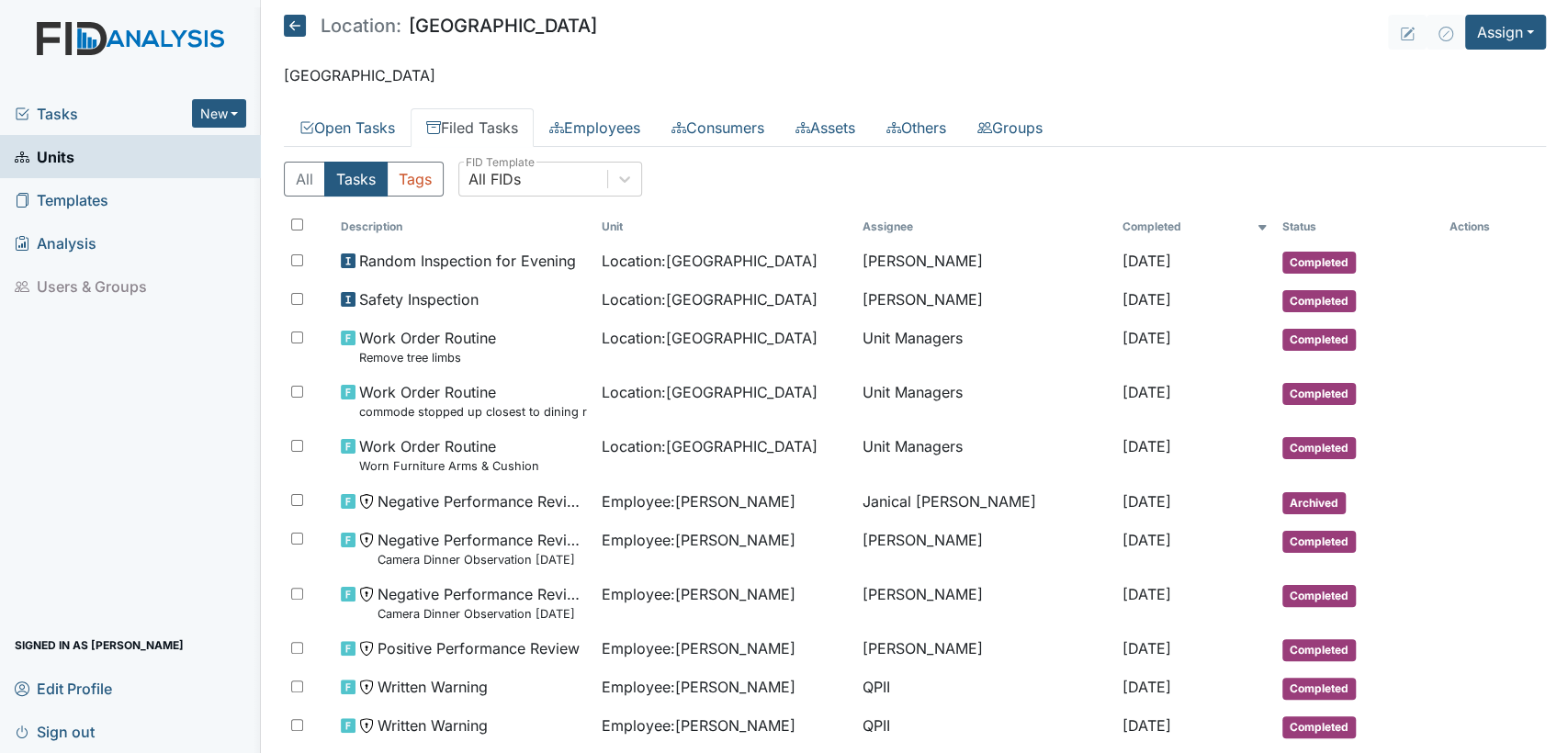
drag, startPoint x: 1544, startPoint y: 107, endPoint x: 1542, endPoint y: 142, distance: 35.1
click at [1542, 142] on main "Location: [GEOGRAPHIC_DATA] Assign Assign Form Assign Inspection Assign Documen…" at bounding box center [915, 376] width 1307 height 753
